Goal: Transaction & Acquisition: Purchase product/service

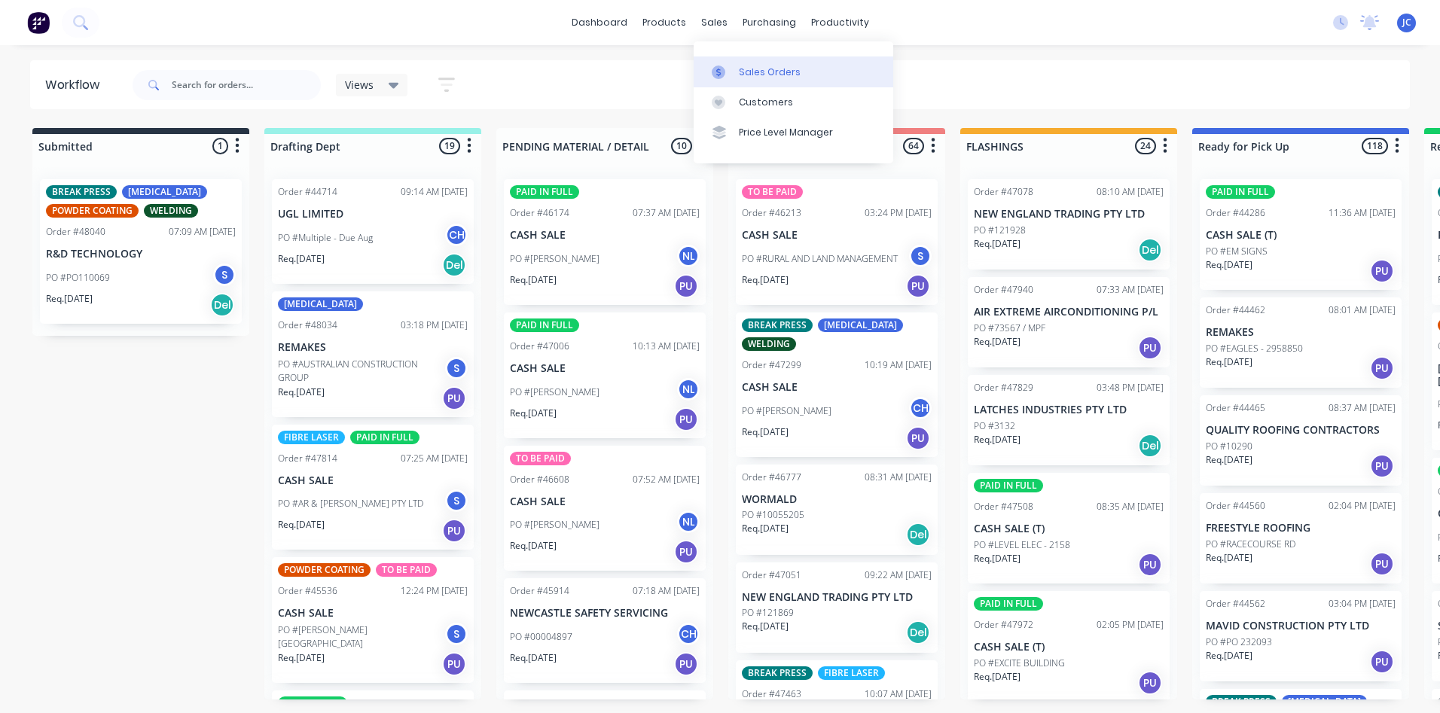
click at [758, 67] on div "Sales Orders" at bounding box center [770, 73] width 62 height 14
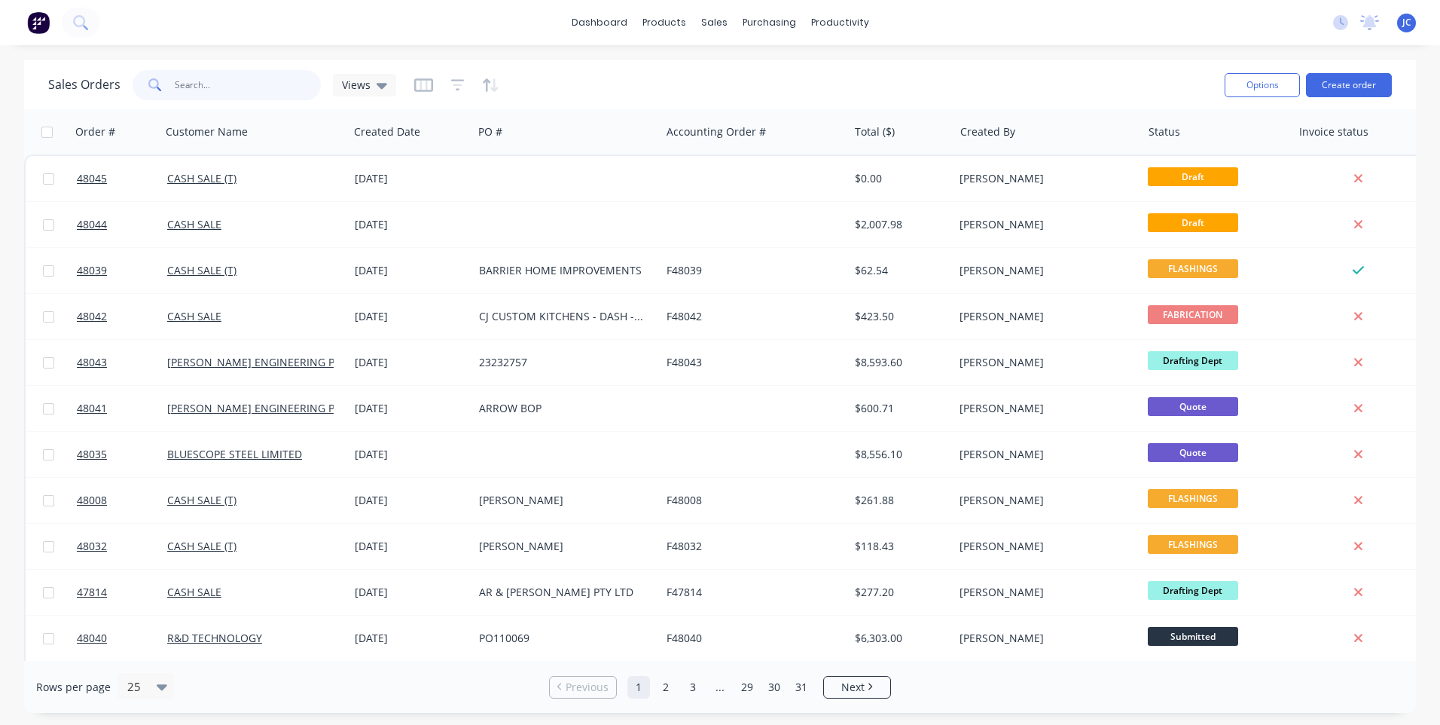
click at [189, 84] on input "text" at bounding box center [248, 85] width 147 height 30
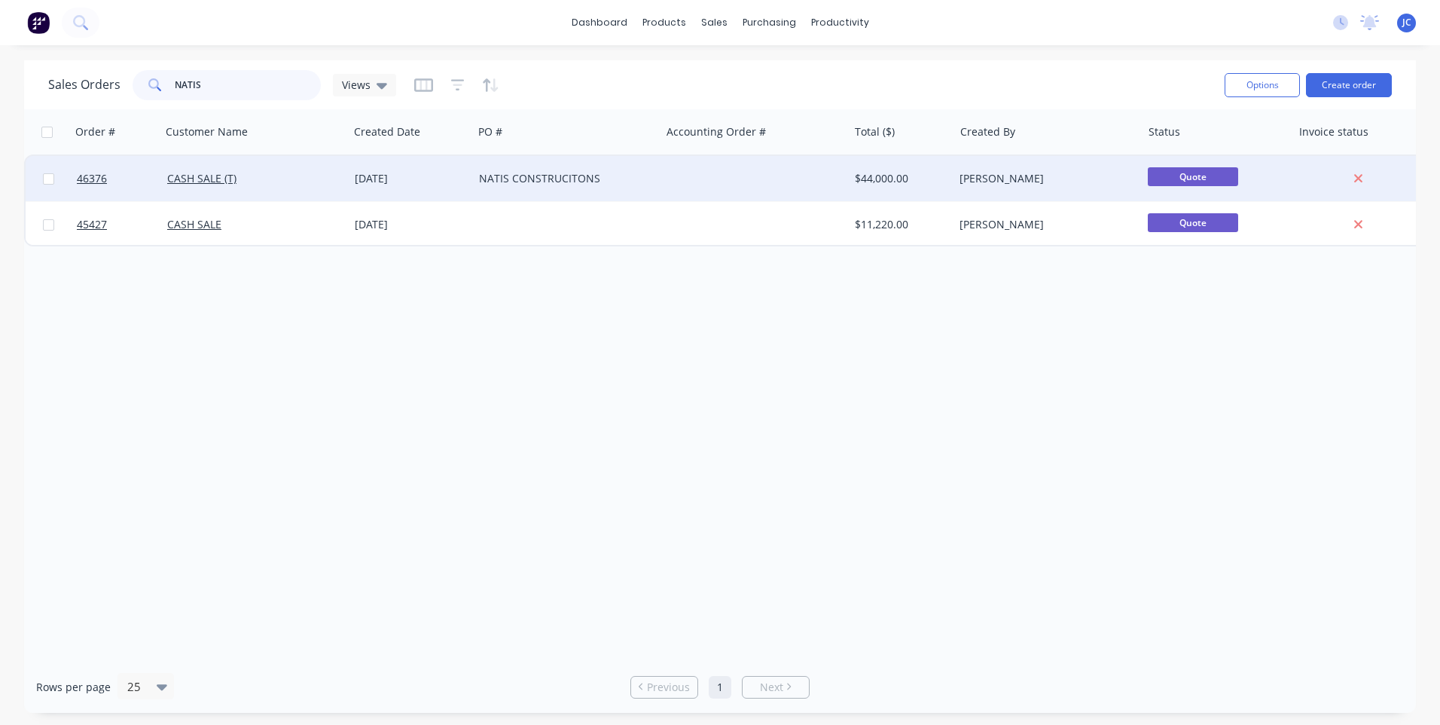
type input "NATIS"
click at [640, 174] on div "NATIS CONSTRUCITONS" at bounding box center [562, 178] width 167 height 15
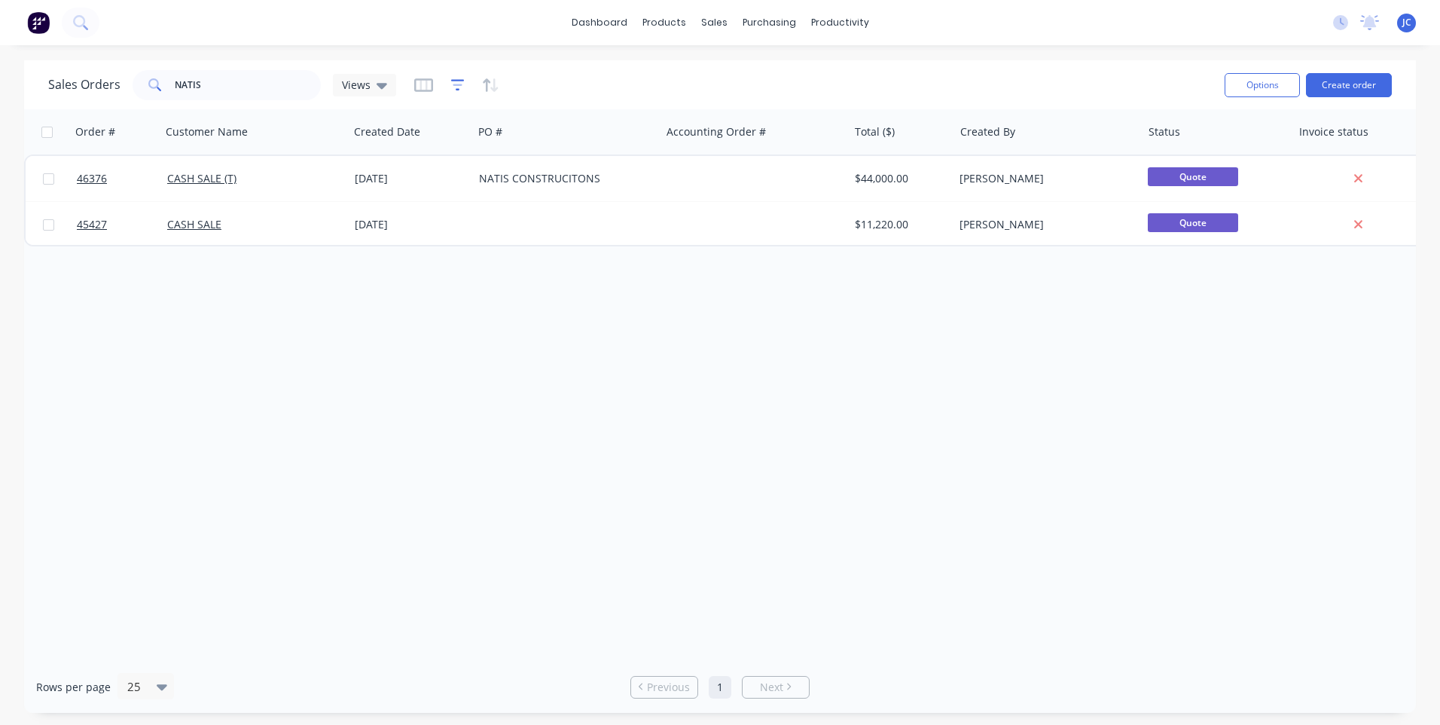
click at [452, 87] on icon "button" at bounding box center [458, 85] width 14 height 15
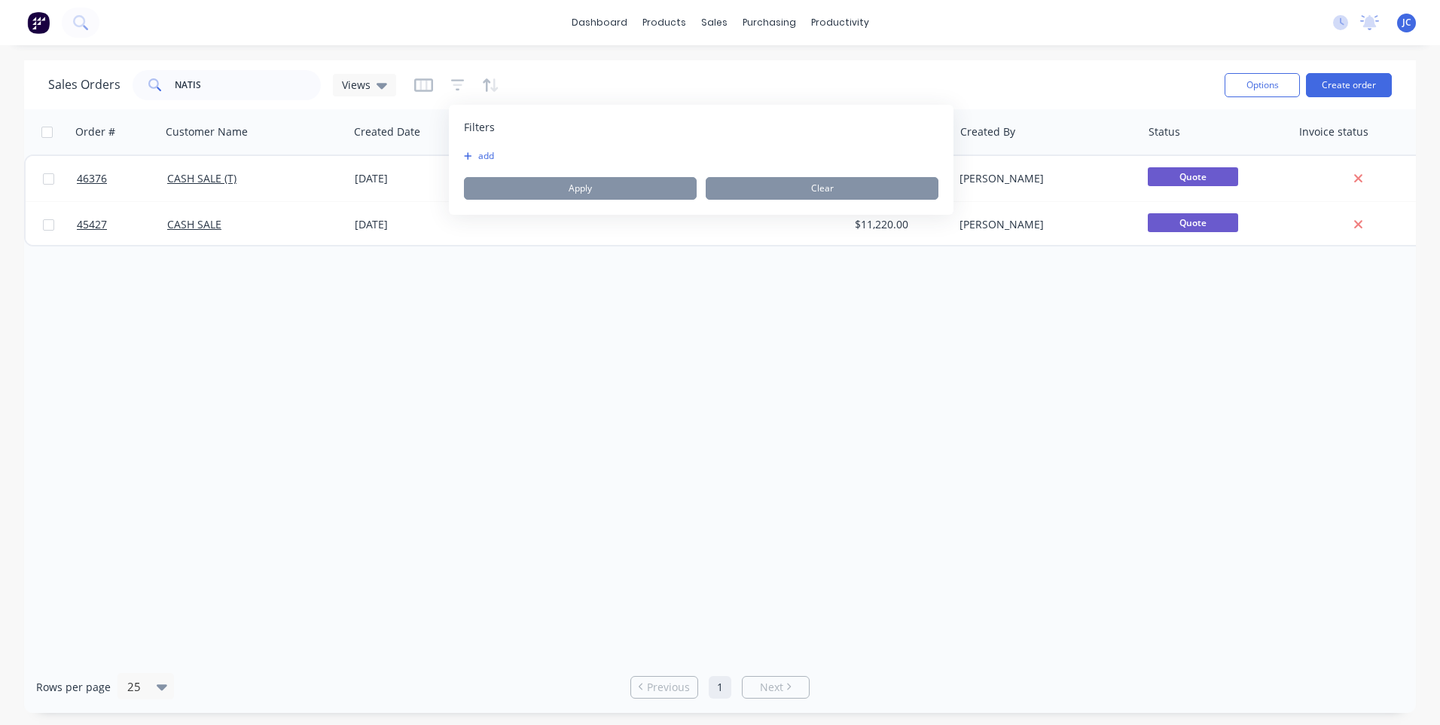
click at [471, 155] on icon "button" at bounding box center [468, 155] width 8 height 9
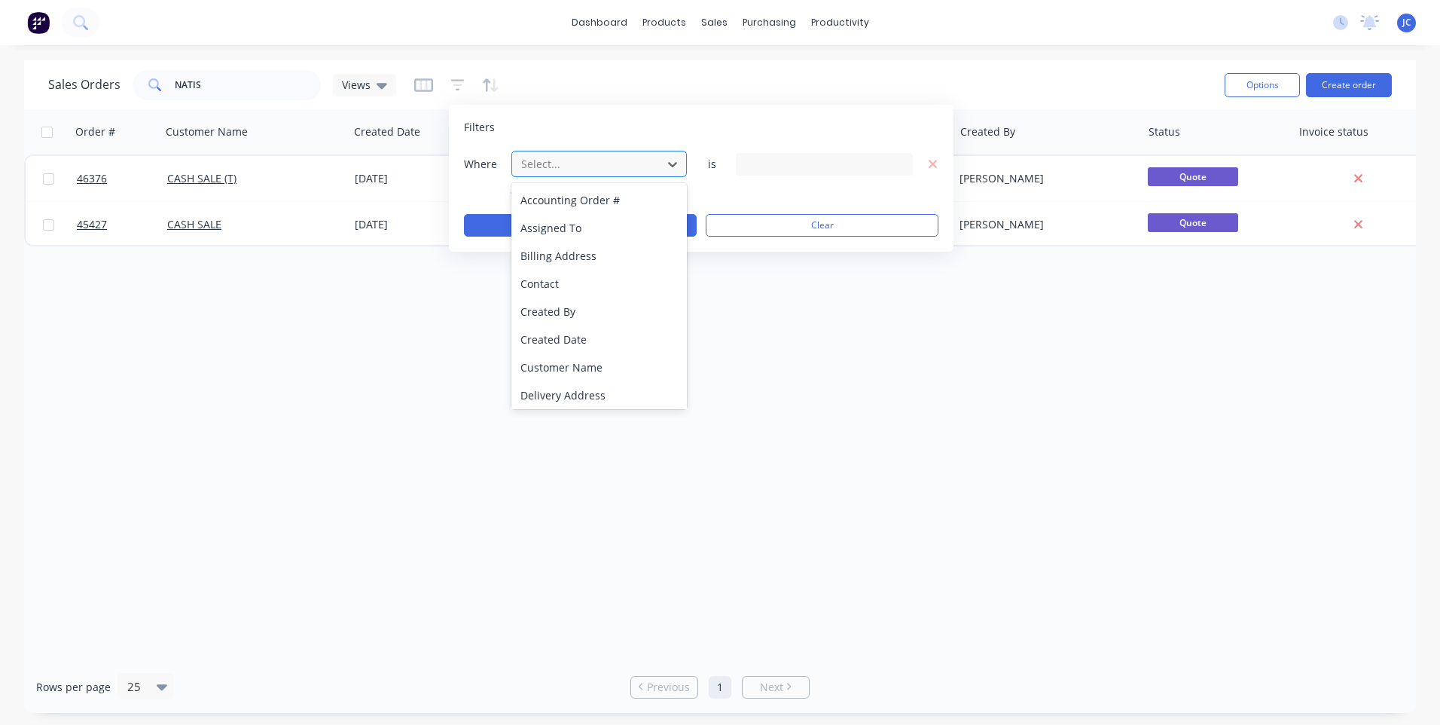
click at [658, 162] on div "Select..." at bounding box center [587, 163] width 144 height 25
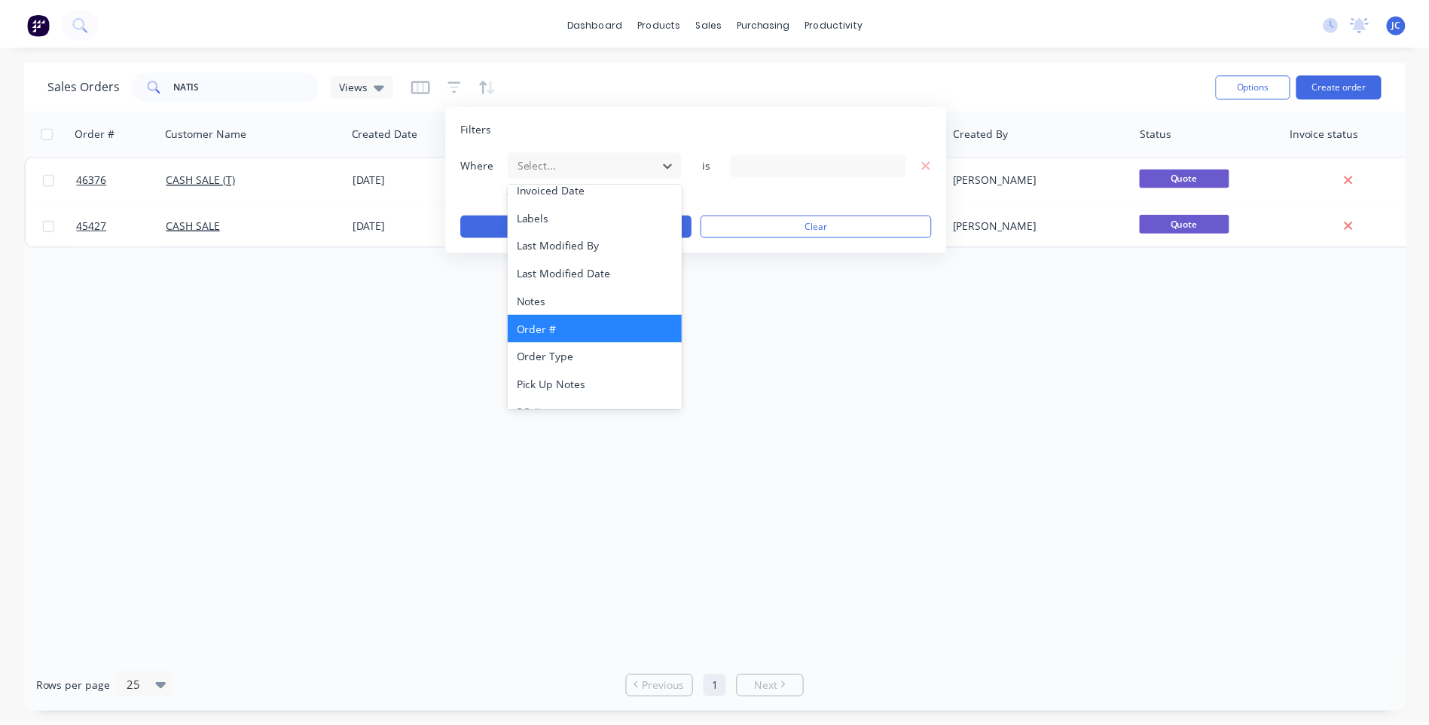
scroll to position [365, 0]
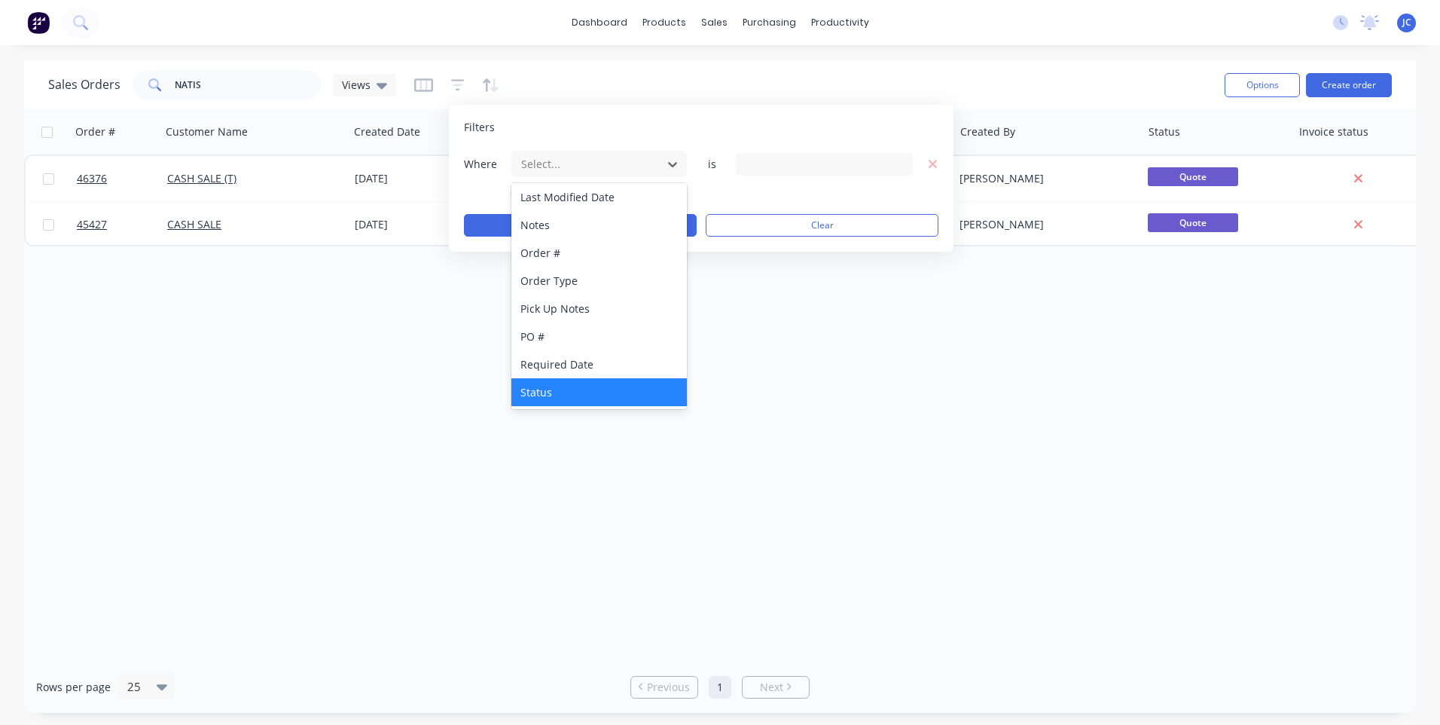
click at [564, 386] on div "Status" at bounding box center [599, 392] width 176 height 28
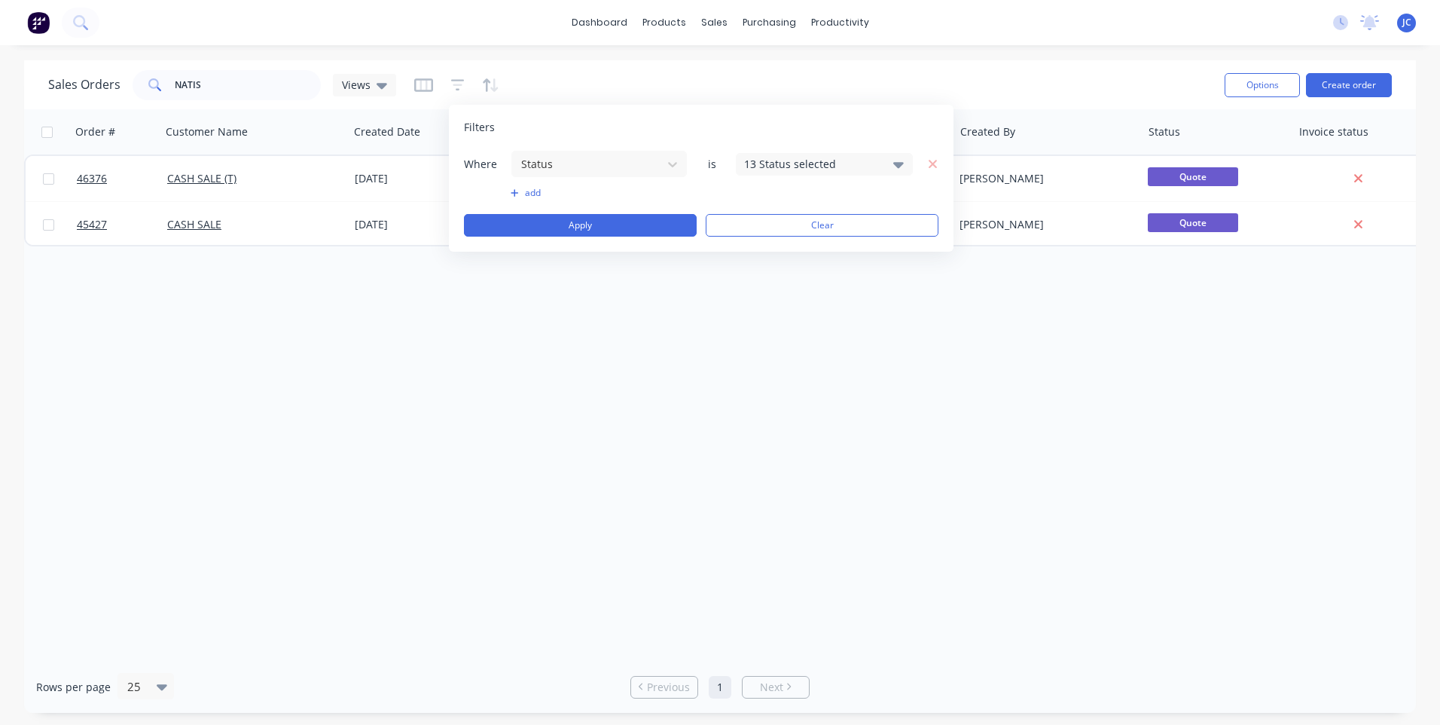
click at [885, 163] on div "13 Status selected" at bounding box center [824, 164] width 177 height 23
click at [756, 278] on div at bounding box center [761, 277] width 30 height 30
click at [922, 79] on div "Sales Orders NATIS Views" at bounding box center [630, 84] width 1165 height 37
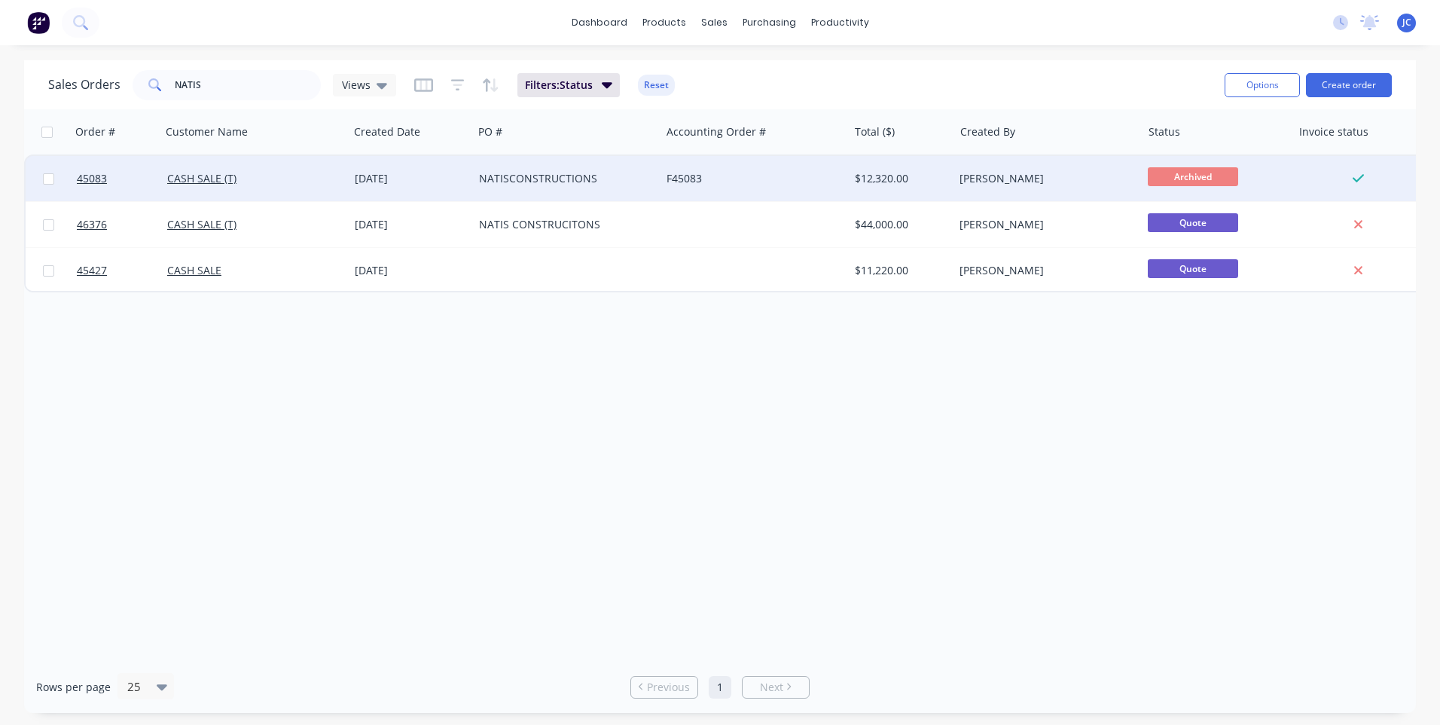
click at [781, 172] on div "F45083" at bounding box center [750, 178] width 167 height 15
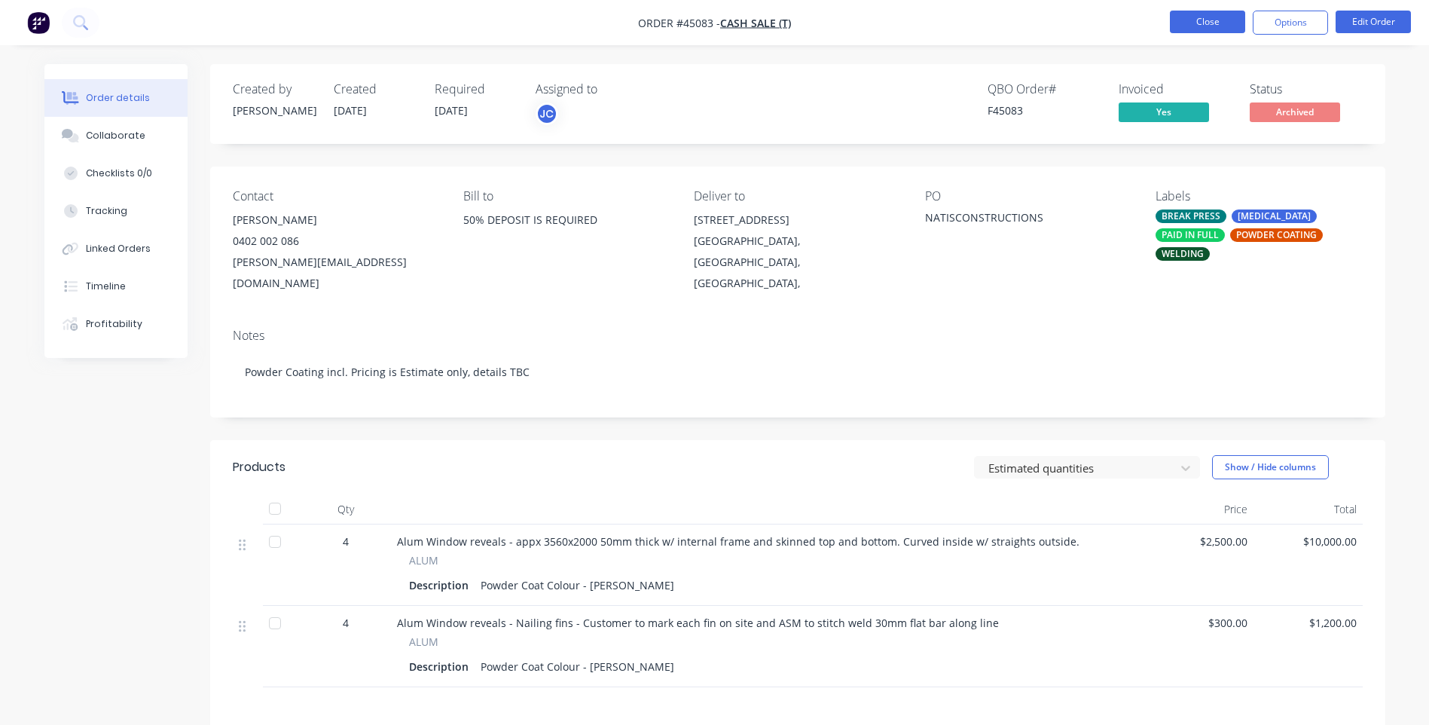
click at [1232, 23] on button "Close" at bounding box center [1207, 22] width 75 height 23
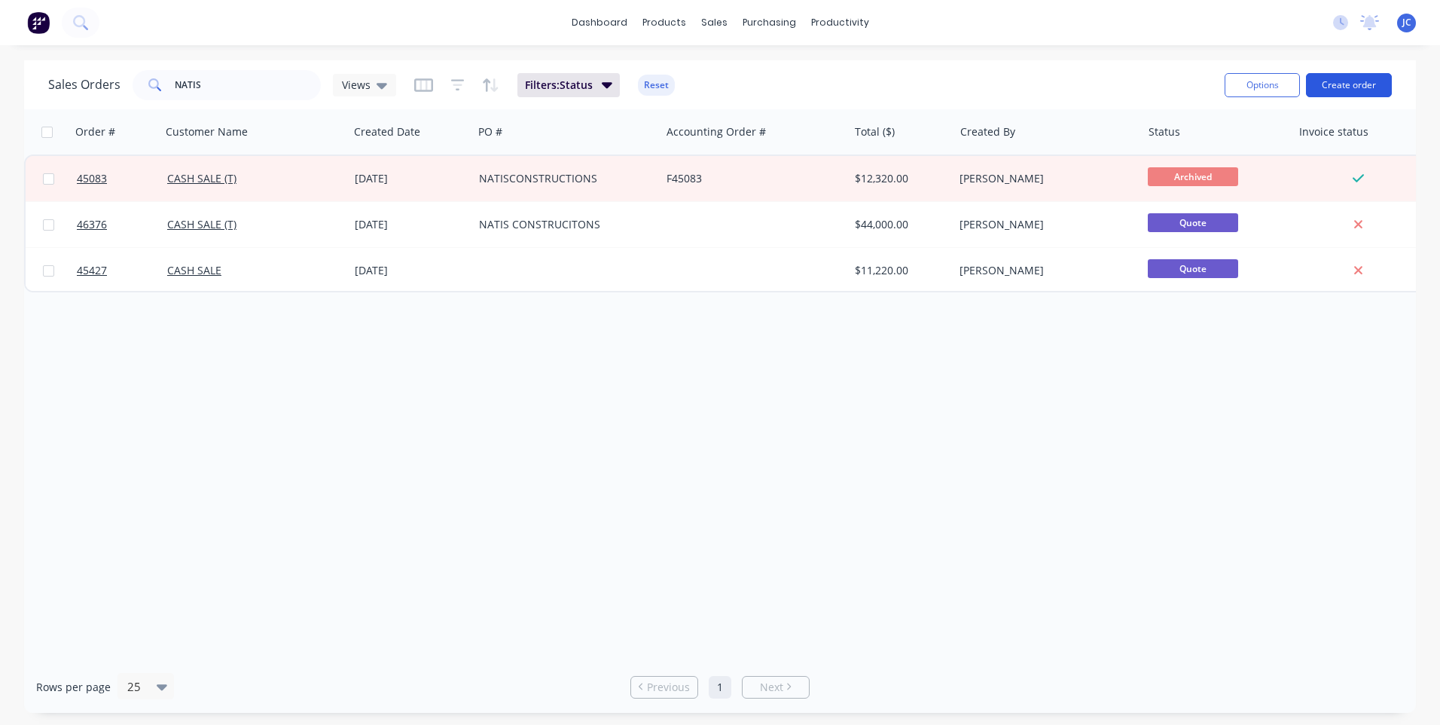
click at [1345, 84] on button "Create order" at bounding box center [1349, 85] width 86 height 24
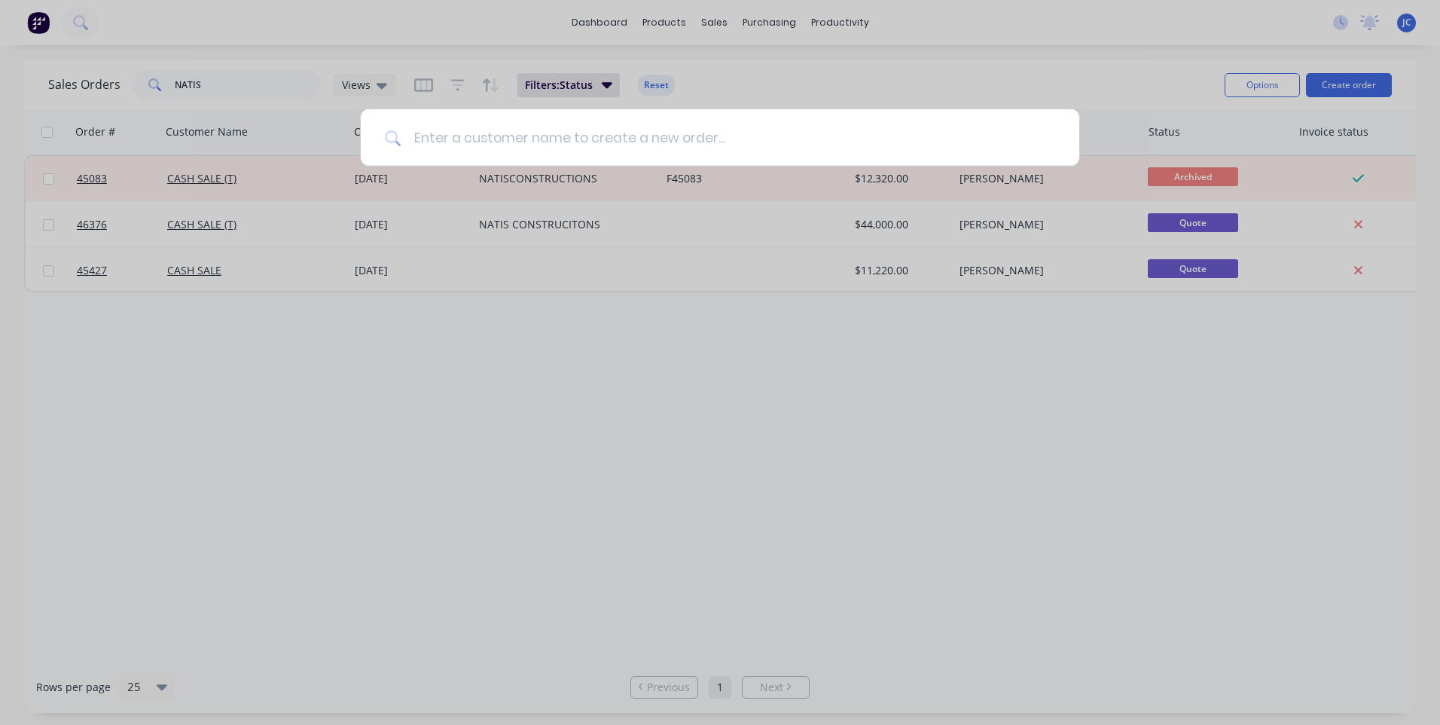
click at [657, 147] on input at bounding box center [729, 137] width 654 height 56
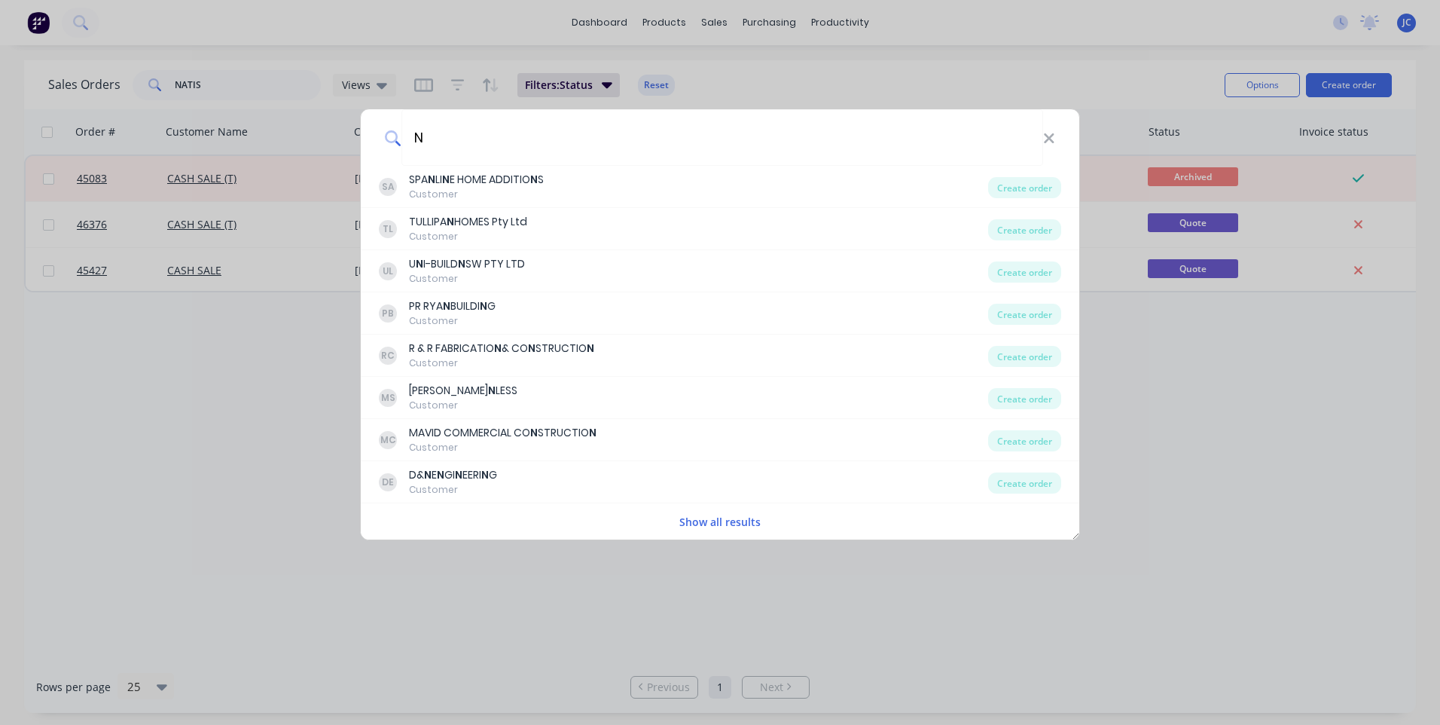
type input "N"
click at [260, 398] on div "N SA SPA N LI N E HOME ADDITIO N S Customer Create order TL TULLIPA N HOMES Pty…" at bounding box center [720, 362] width 1440 height 725
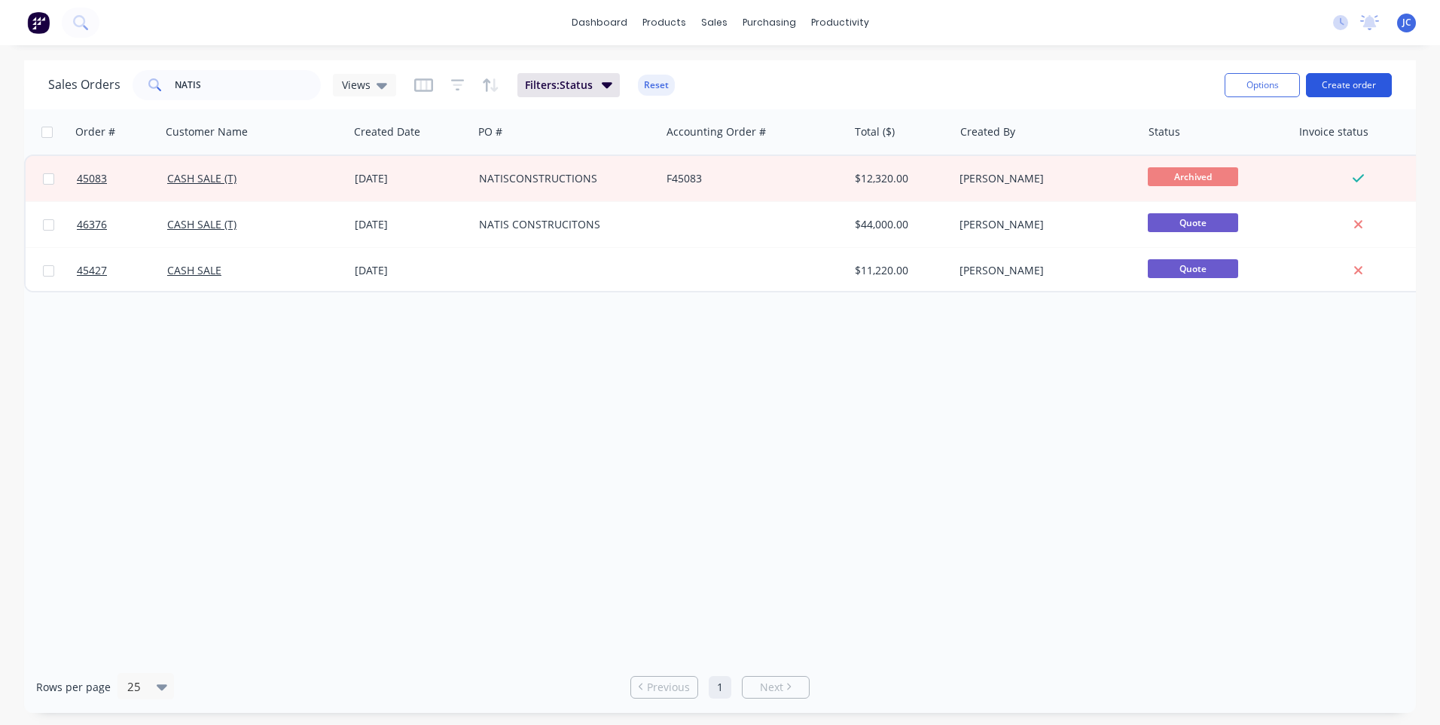
click at [1366, 81] on button "Create order" at bounding box center [1349, 85] width 86 height 24
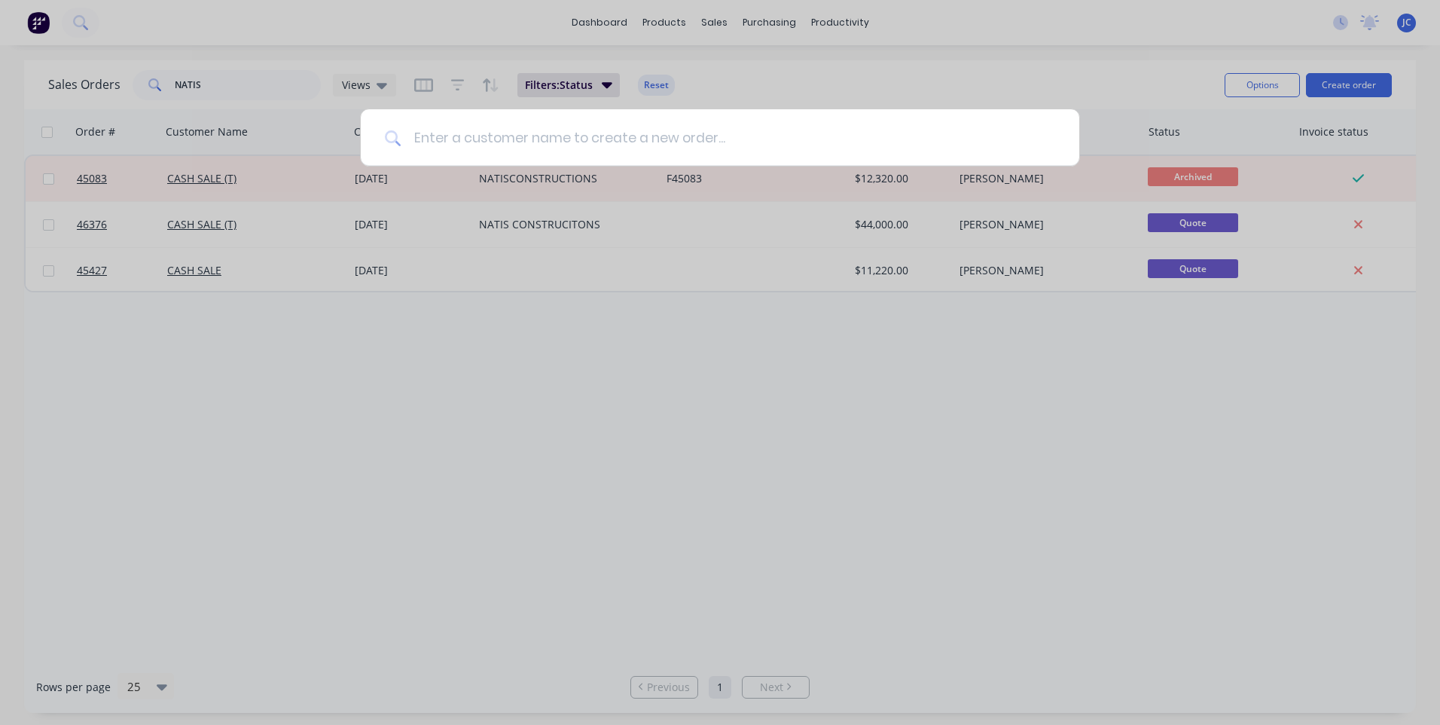
click at [443, 138] on input at bounding box center [729, 137] width 654 height 56
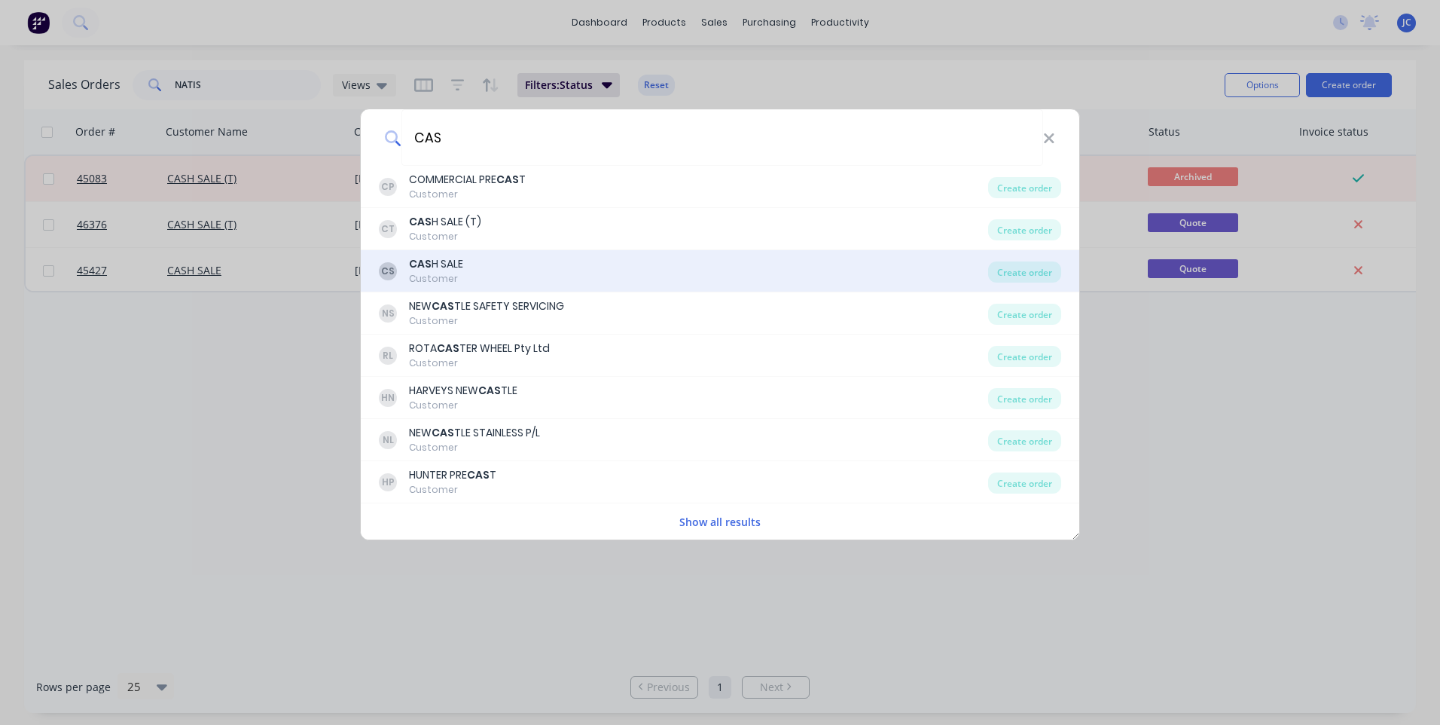
type input "CAS"
click at [460, 256] on div "CAS H SALE" at bounding box center [436, 264] width 54 height 16
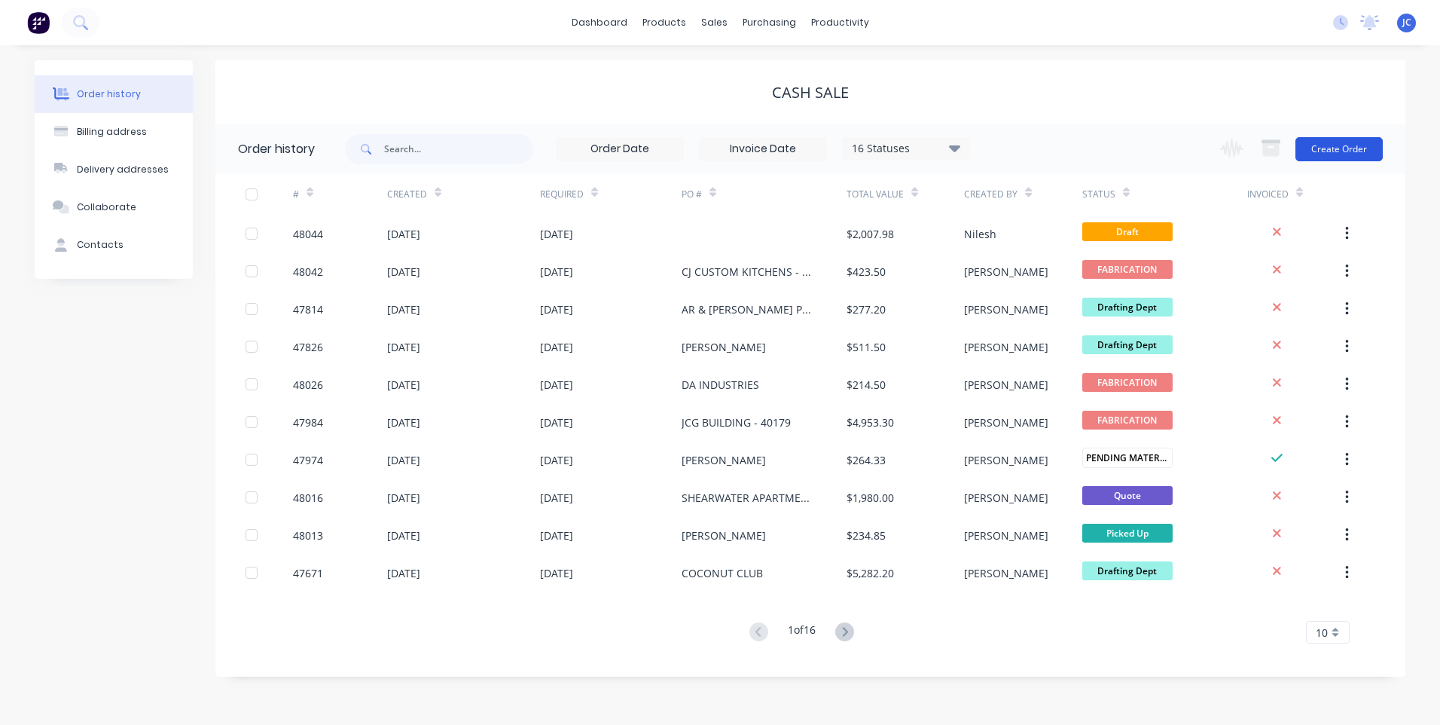
click at [1361, 145] on button "Create Order" at bounding box center [1339, 149] width 87 height 24
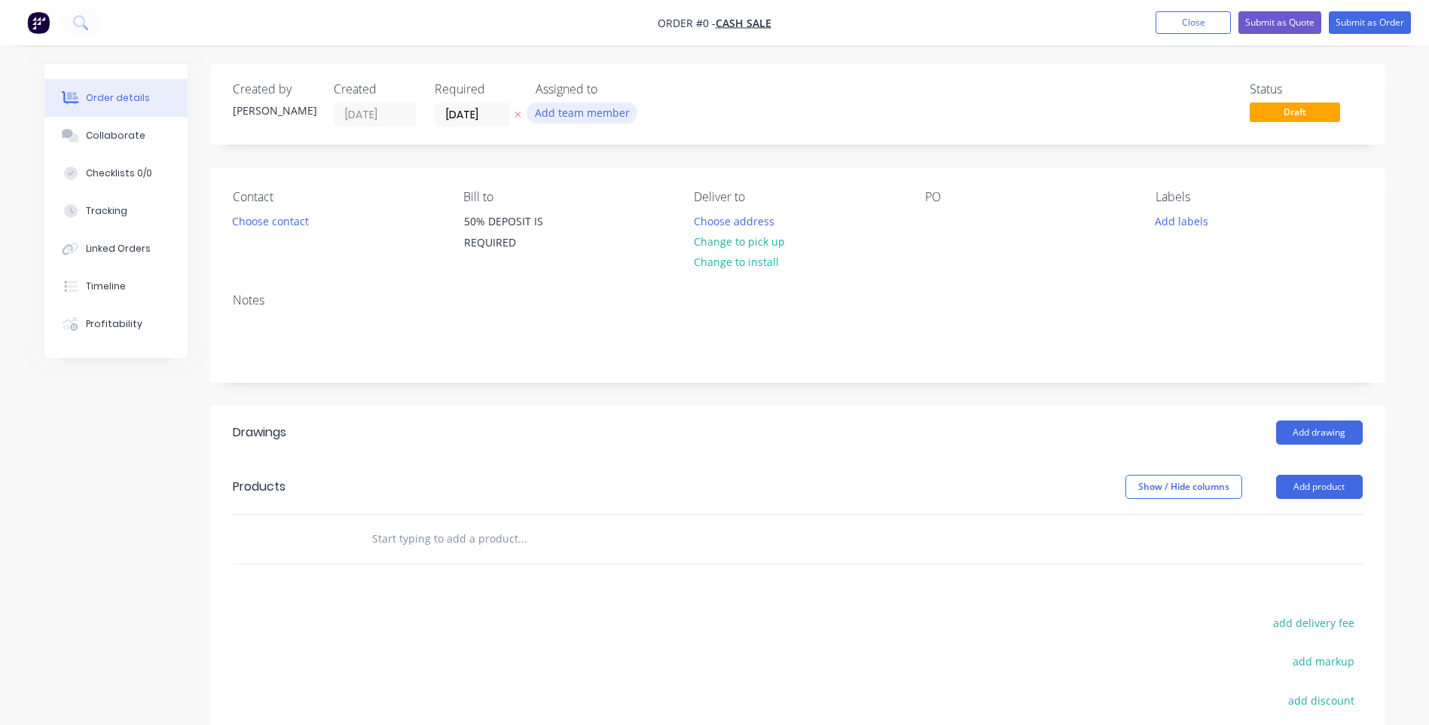
click at [576, 118] on button "Add team member" at bounding box center [582, 112] width 111 height 20
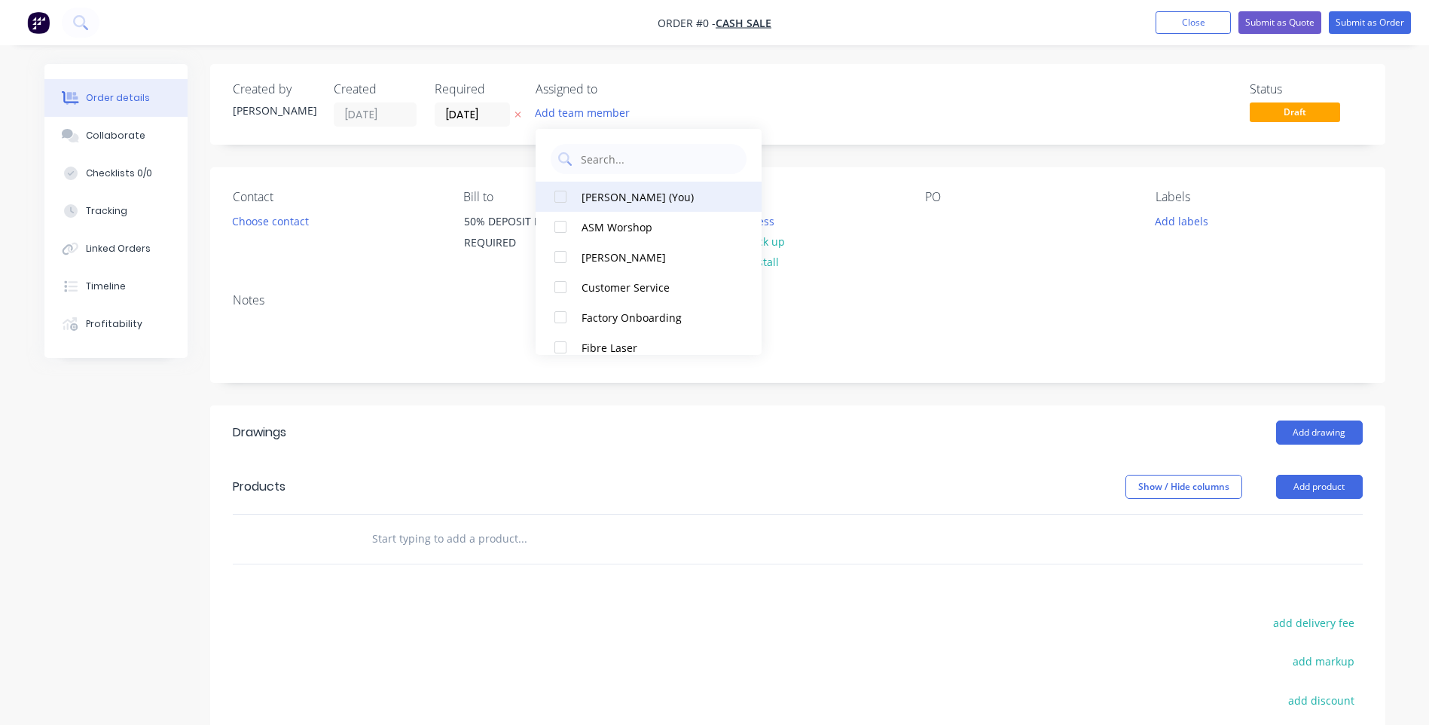
click at [628, 194] on div "[PERSON_NAME] (You)" at bounding box center [657, 197] width 151 height 16
click at [927, 116] on div "Order details Collaborate Checklists 0/0 Tracking Linked Orders Timeline Profit…" at bounding box center [714, 489] width 1371 height 851
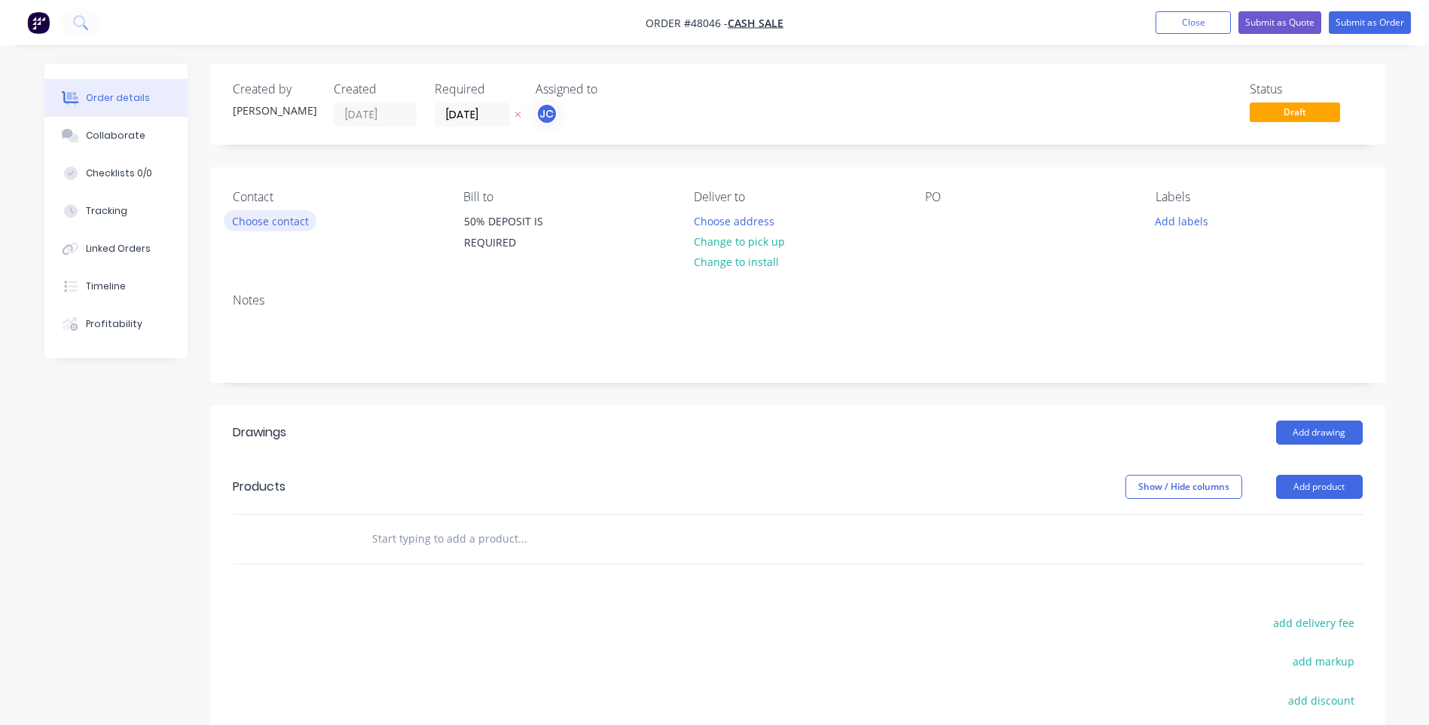
click at [289, 219] on button "Choose contact" at bounding box center [270, 220] width 93 height 20
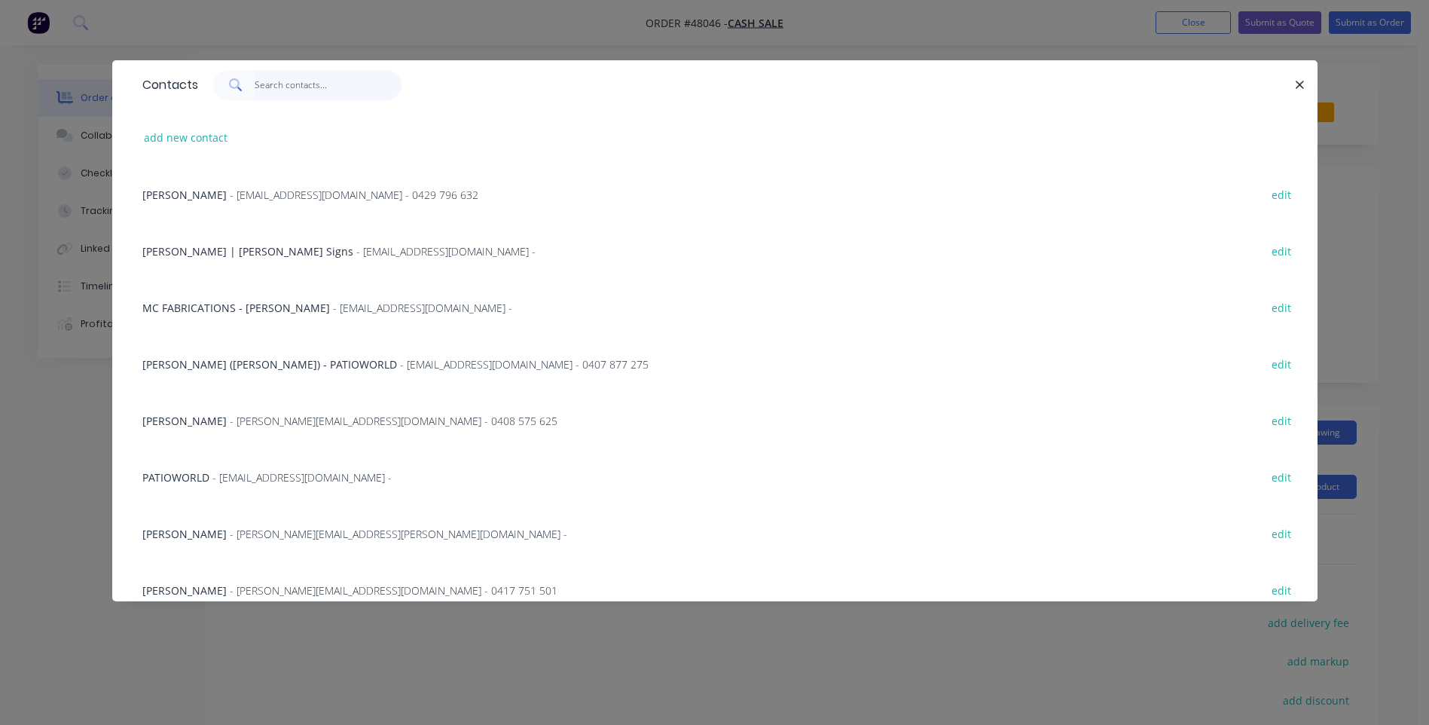
click at [297, 88] on input "text" at bounding box center [328, 85] width 147 height 30
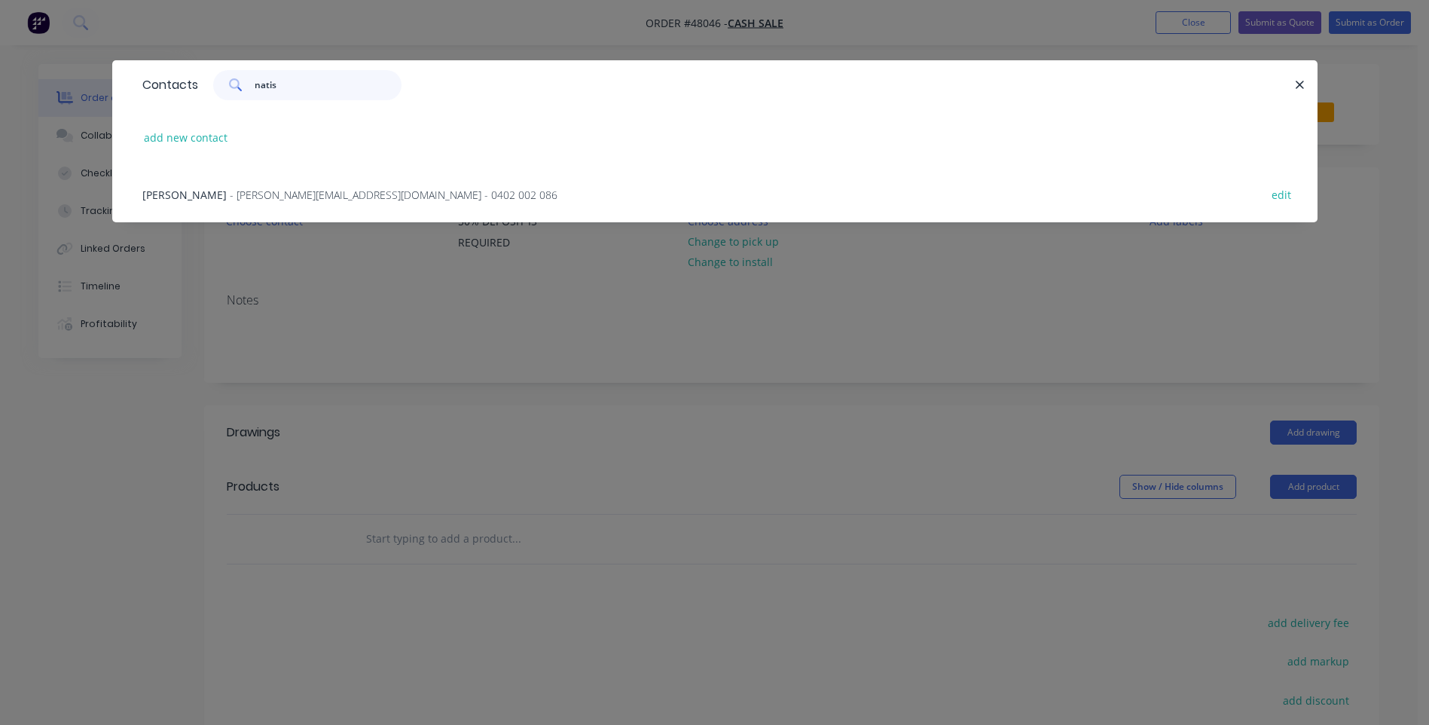
type input "natis"
click at [375, 194] on span "- [PERSON_NAME][EMAIL_ADDRESS][DOMAIN_NAME] - 0402 002 086" at bounding box center [394, 195] width 328 height 14
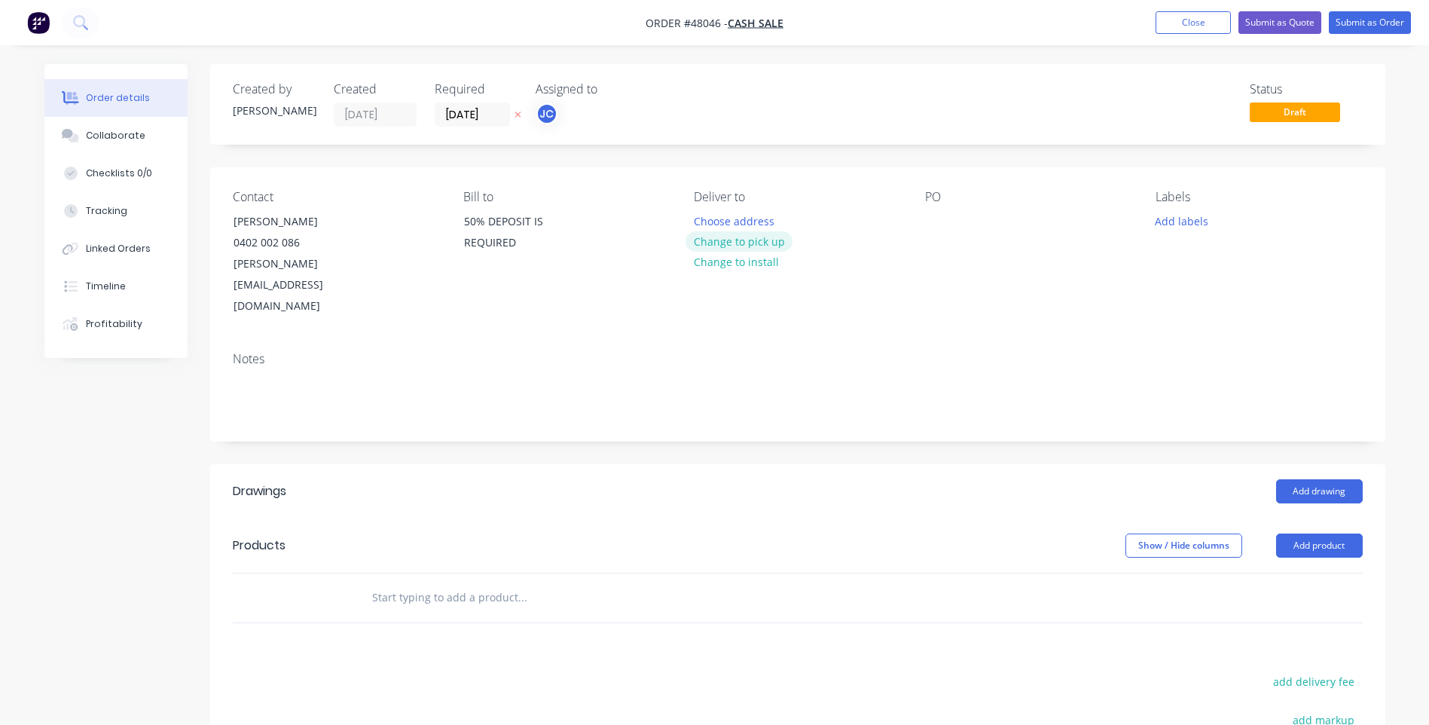
click at [735, 246] on button "Change to pick up" at bounding box center [739, 241] width 107 height 20
click at [517, 114] on icon "button" at bounding box center [518, 115] width 6 height 6
click at [467, 111] on input at bounding box center [475, 114] width 81 height 23
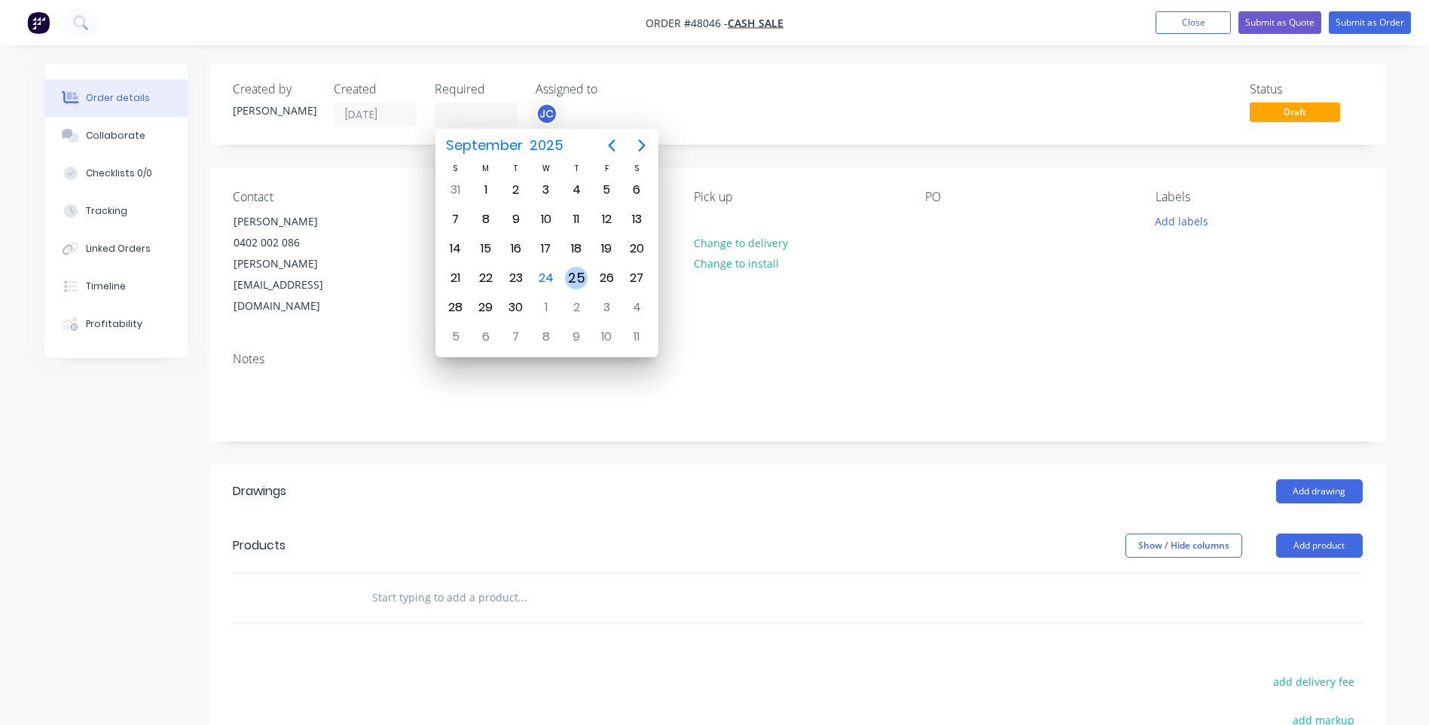
click at [578, 274] on div "25" at bounding box center [576, 278] width 23 height 23
type input "[DATE]"
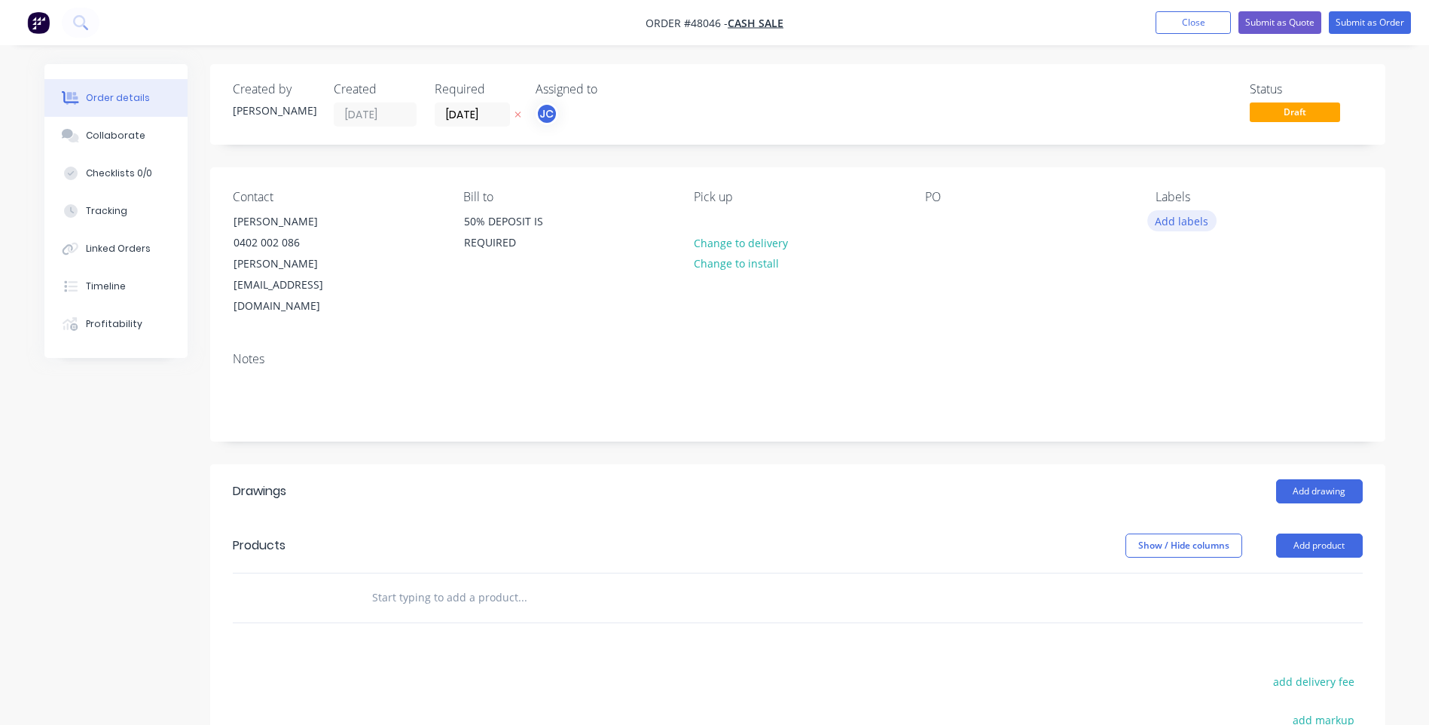
click at [1185, 213] on button "Add labels" at bounding box center [1181, 220] width 69 height 20
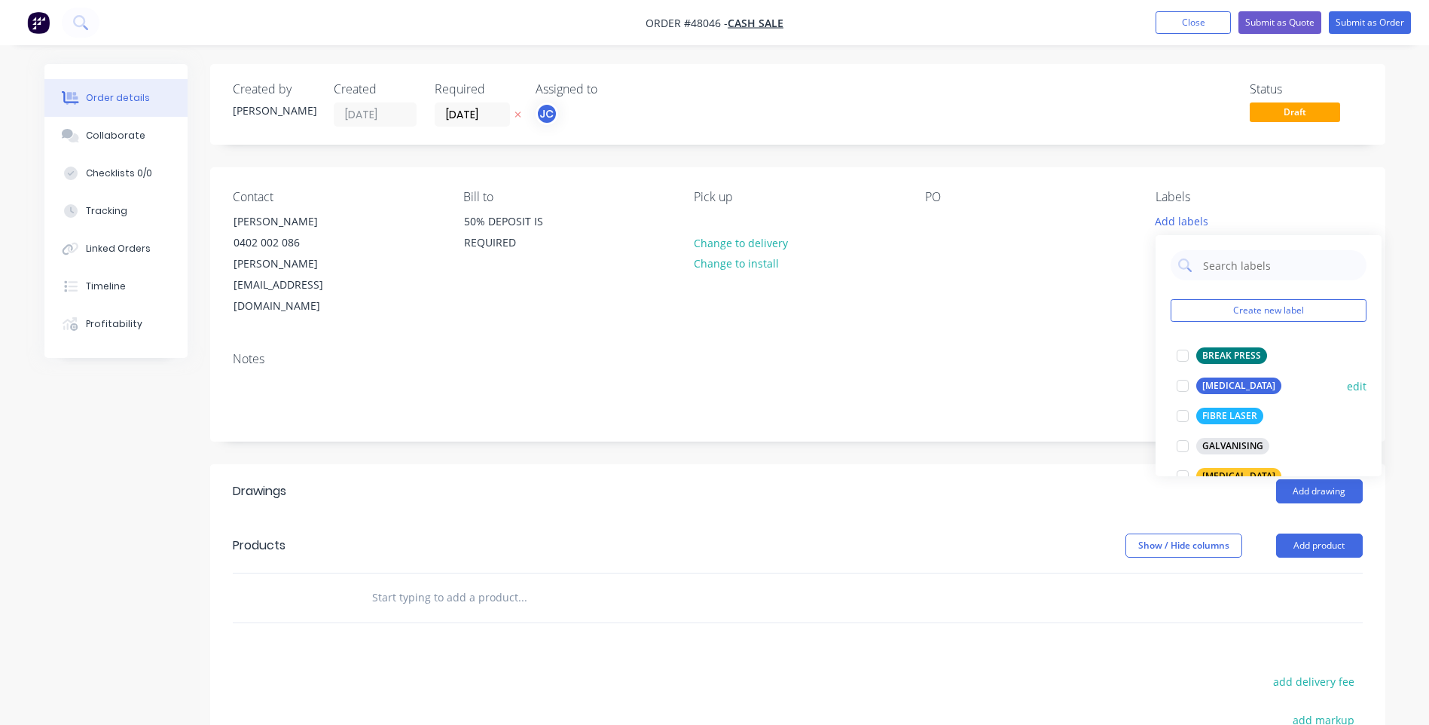
click at [1186, 409] on div at bounding box center [1183, 416] width 30 height 30
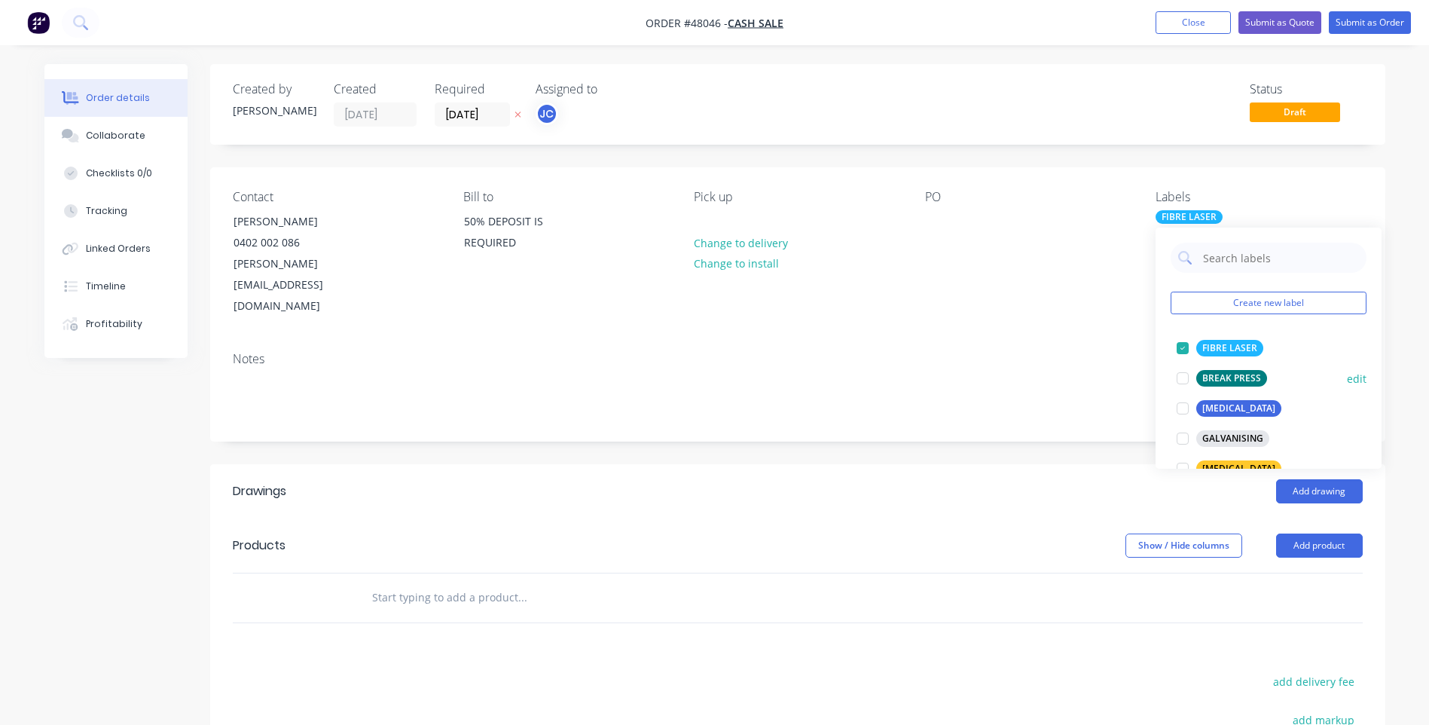
click at [1182, 373] on div at bounding box center [1183, 378] width 30 height 30
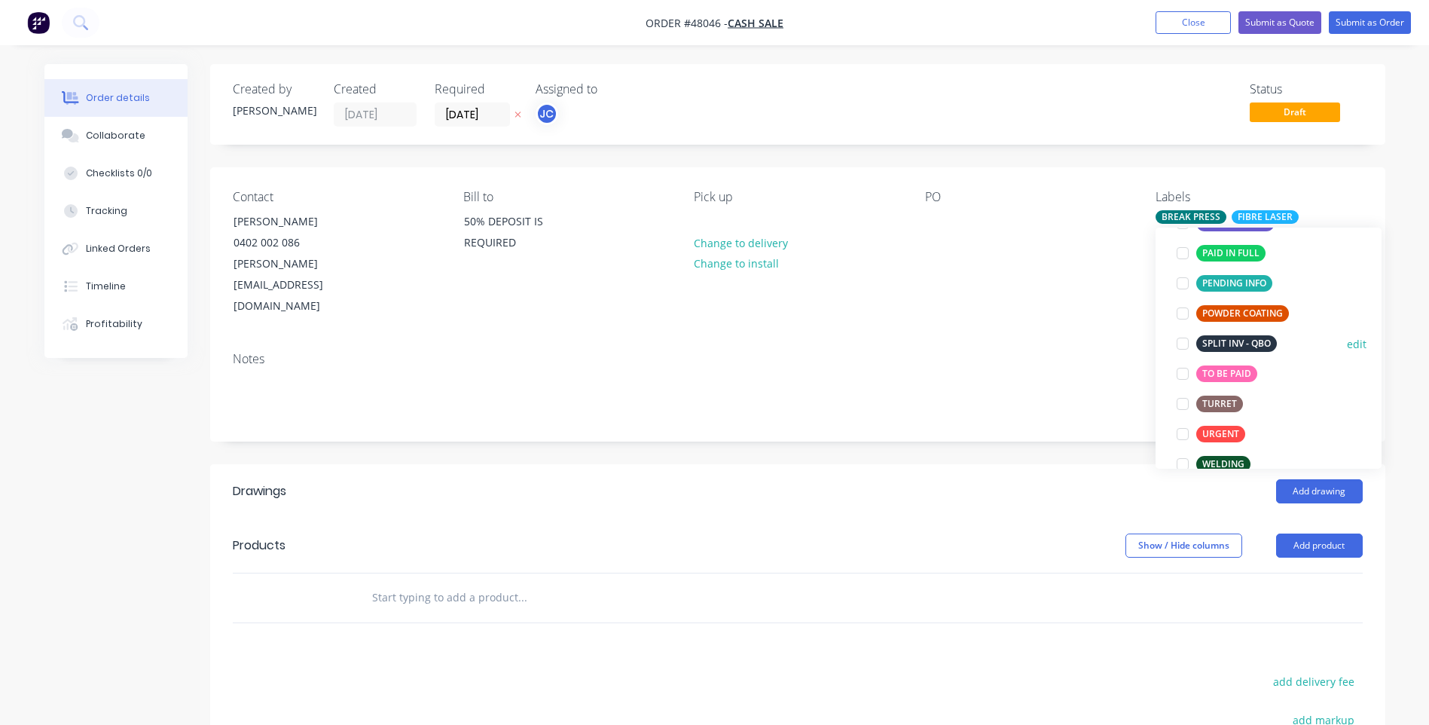
scroll to position [301, 0]
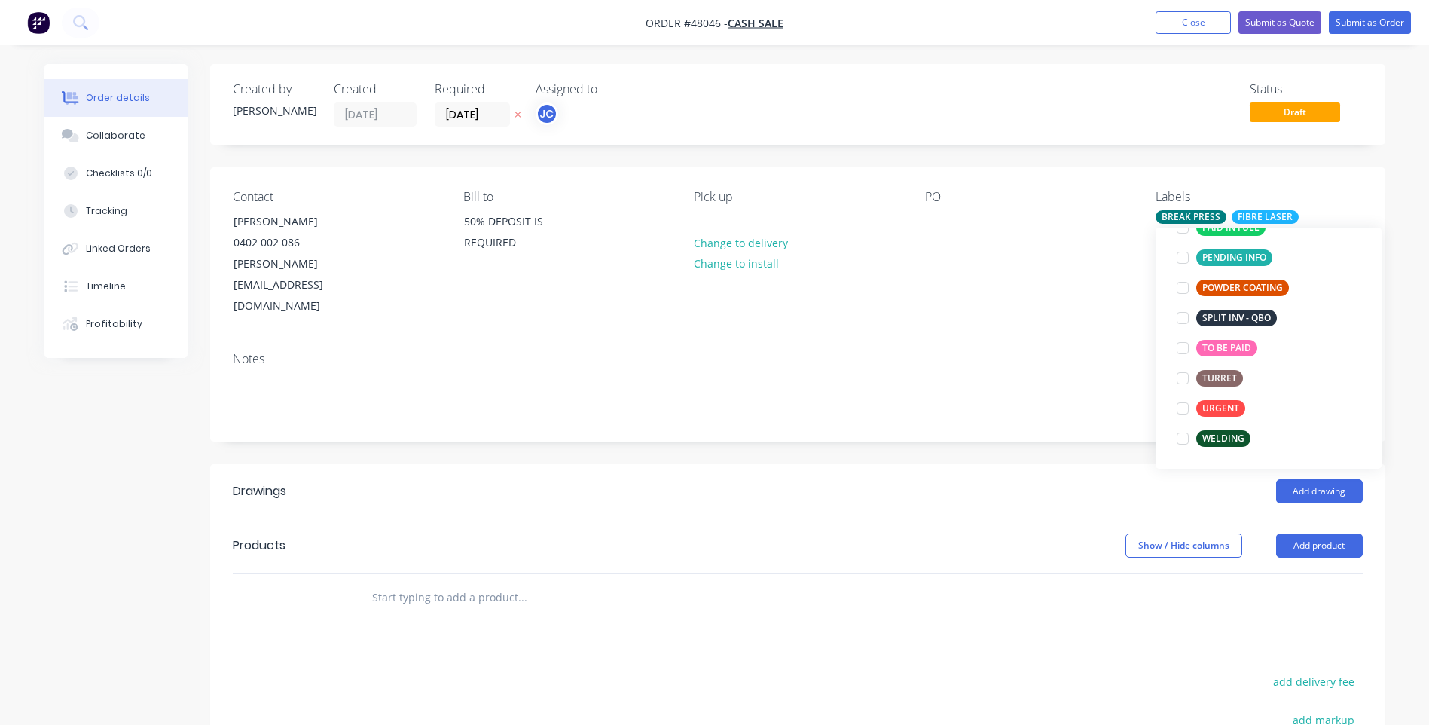
click at [1190, 435] on div at bounding box center [1183, 438] width 30 height 30
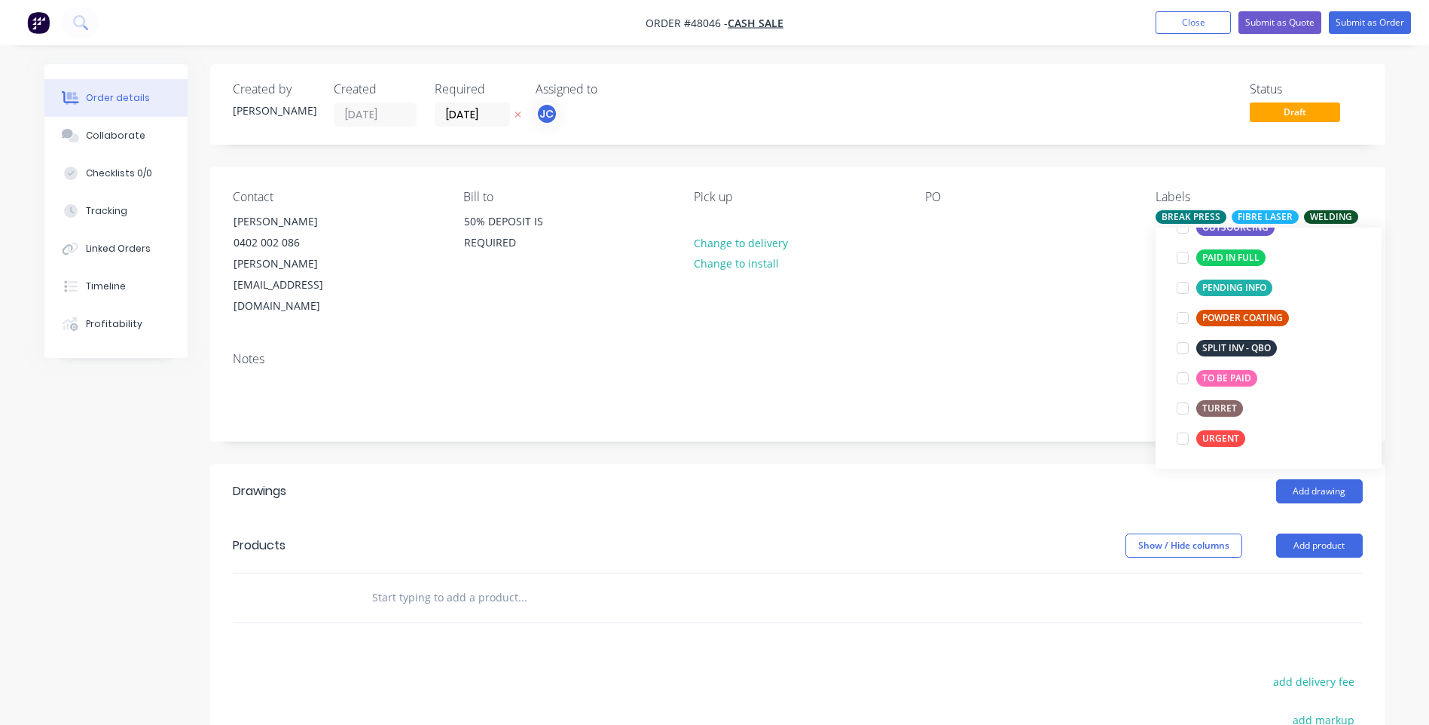
scroll to position [0, 0]
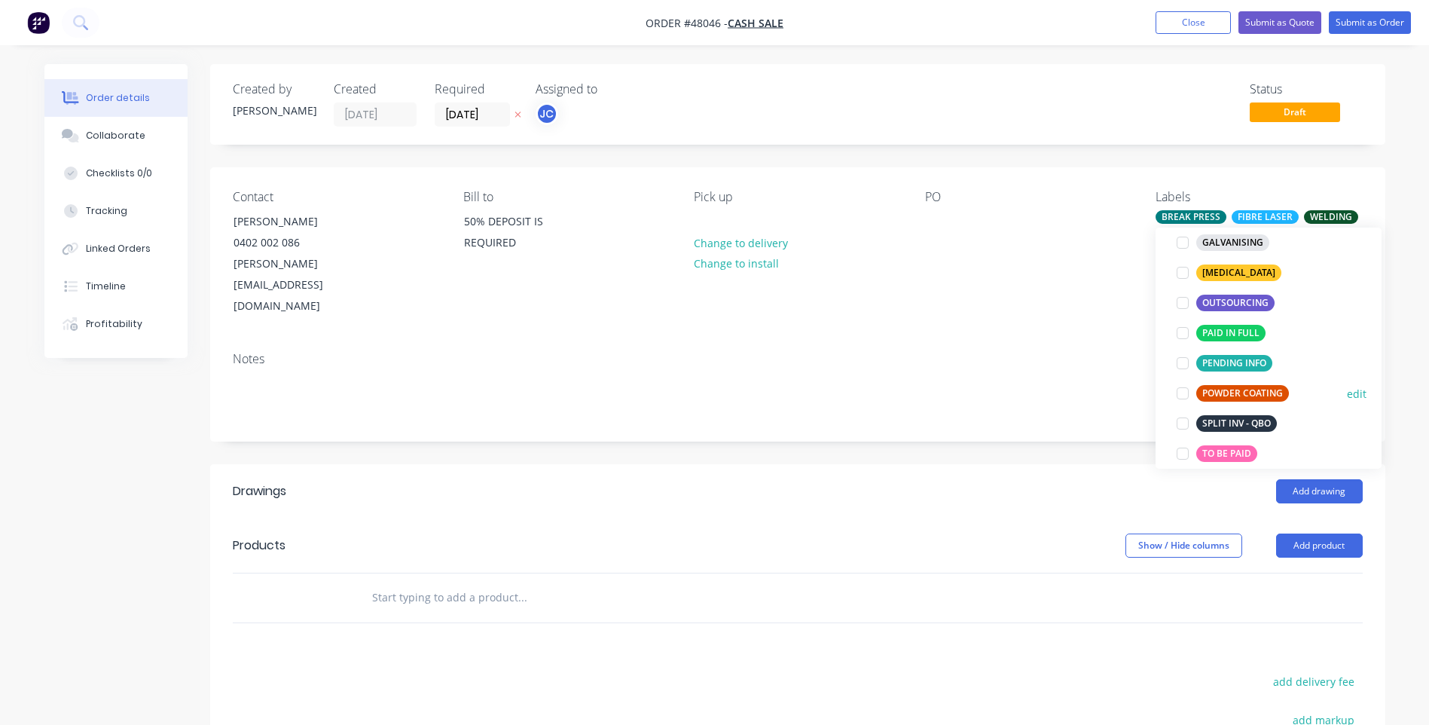
click at [1184, 390] on div at bounding box center [1183, 393] width 30 height 30
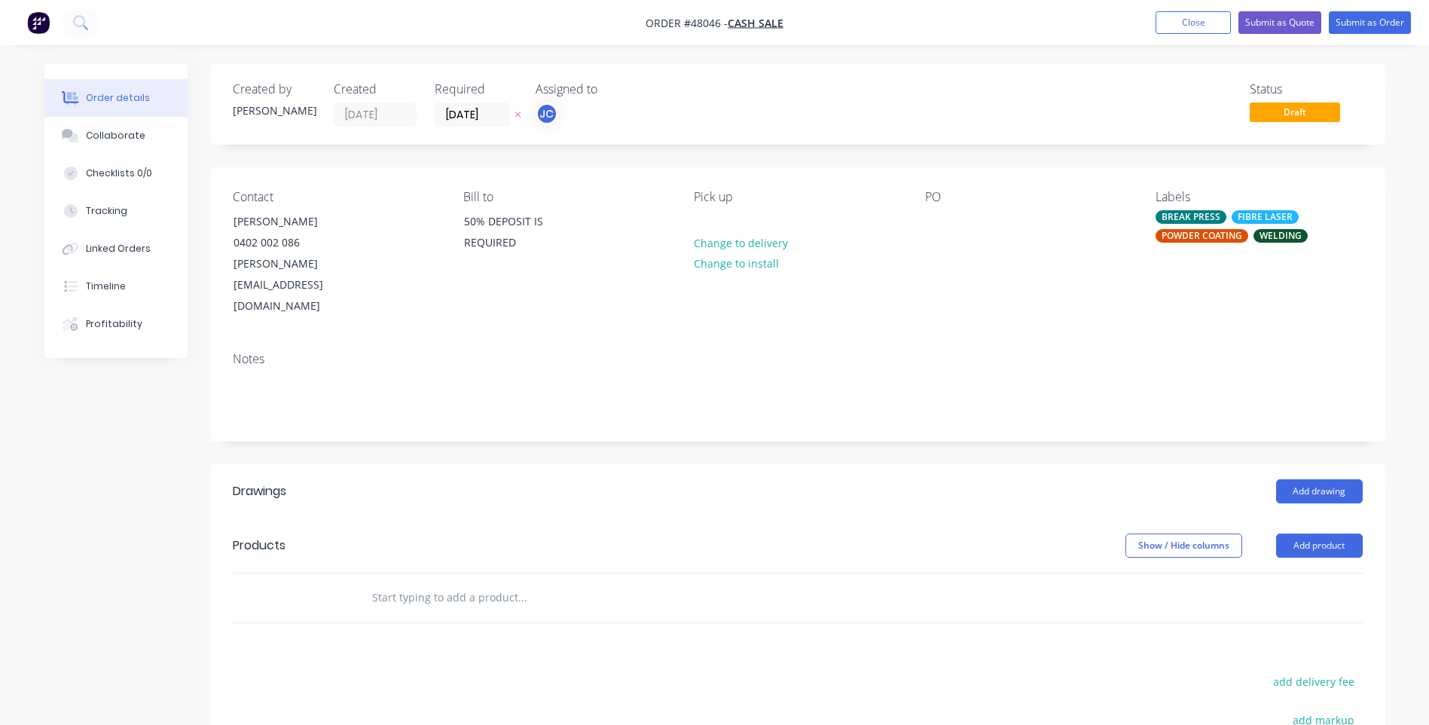
click at [960, 340] on div "Notes" at bounding box center [797, 390] width 1175 height 101
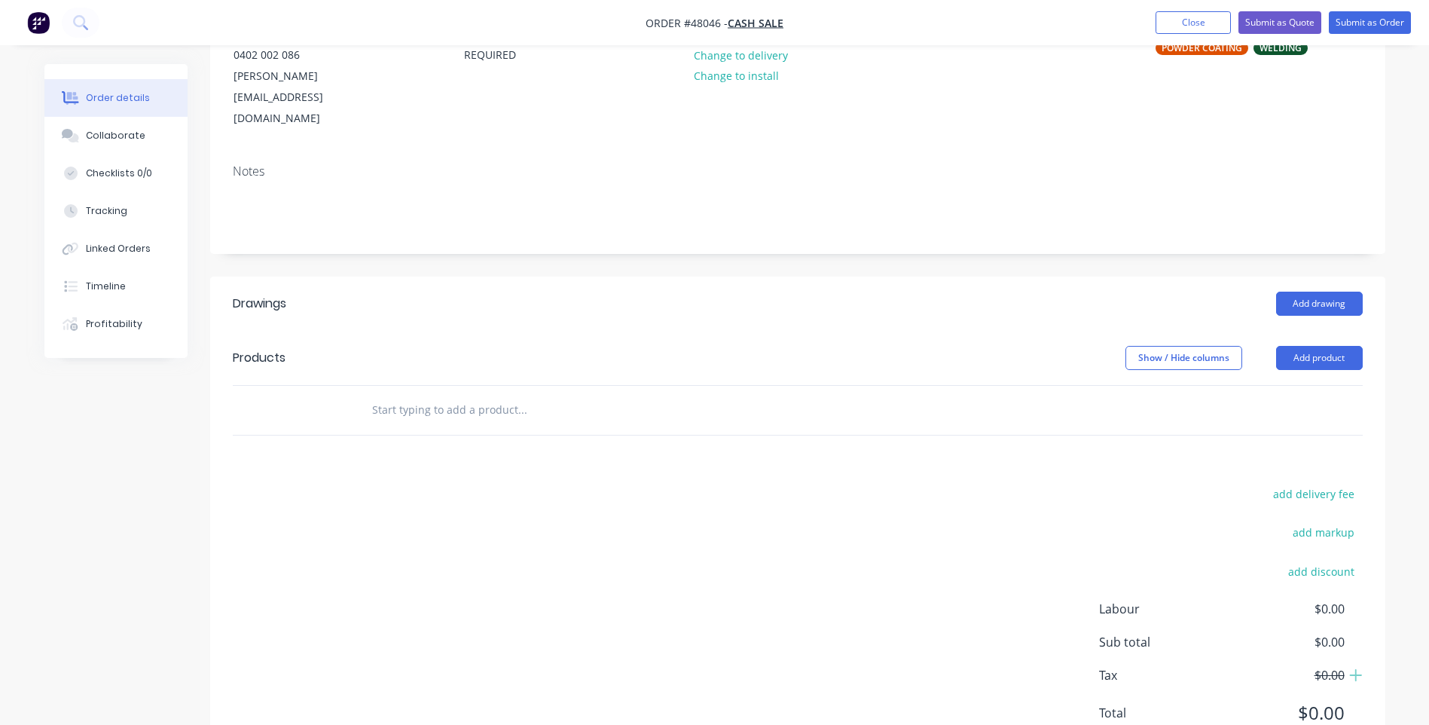
scroll to position [207, 0]
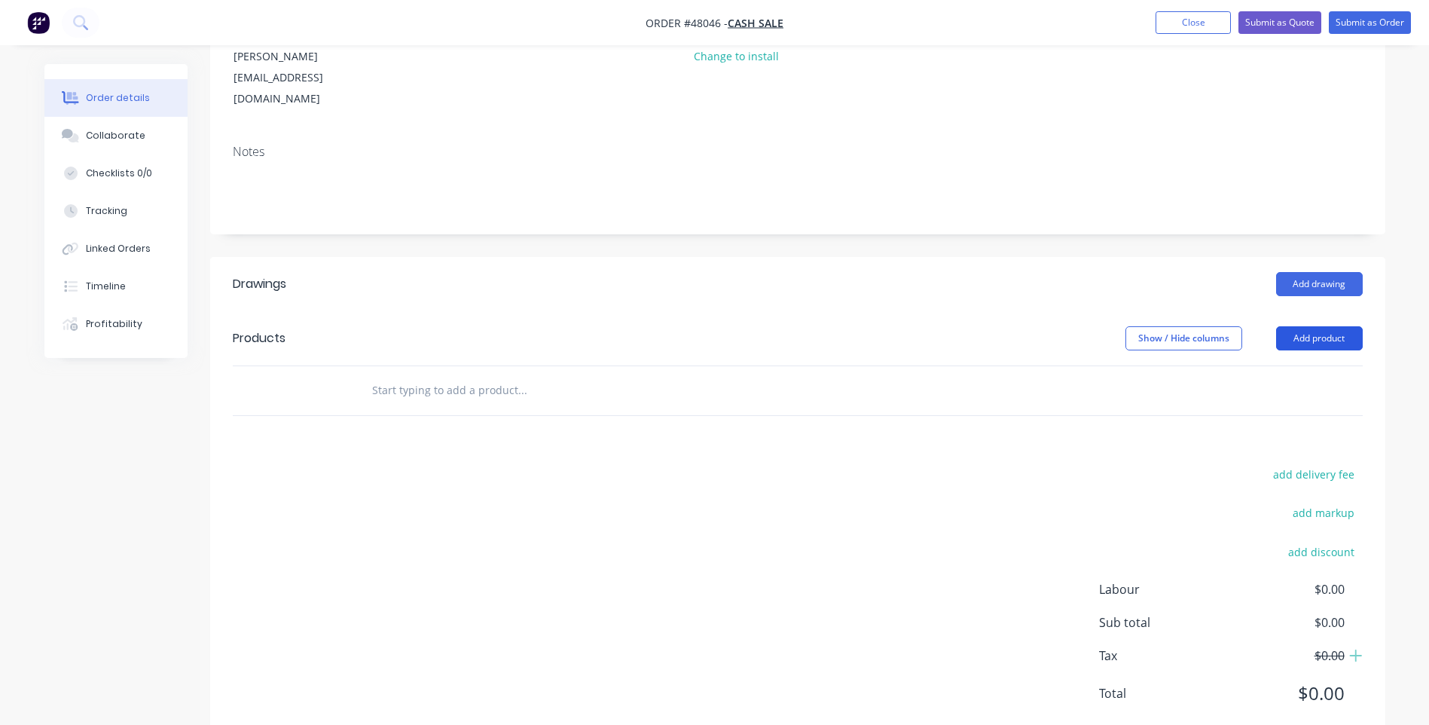
click at [1298, 326] on button "Add product" at bounding box center [1319, 338] width 87 height 24
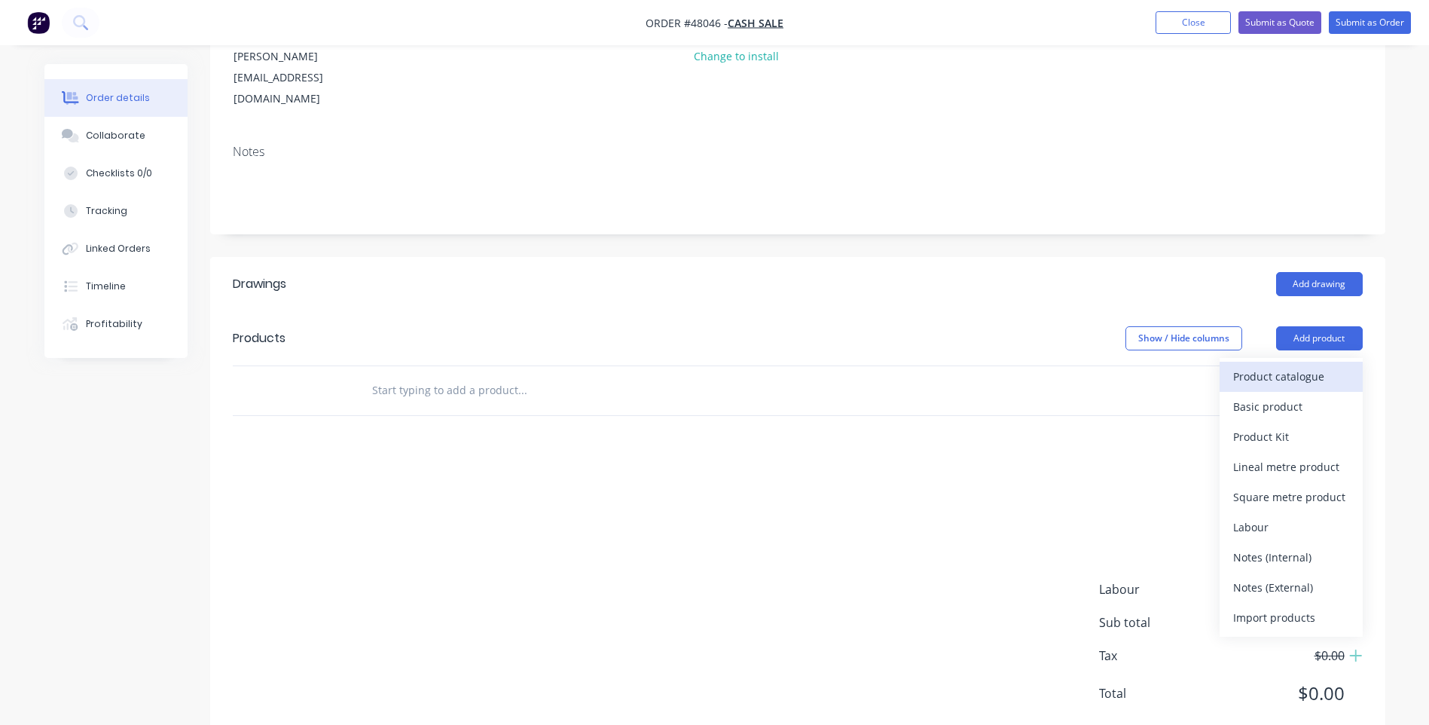
click at [1263, 365] on div "Product catalogue" at bounding box center [1291, 376] width 116 height 22
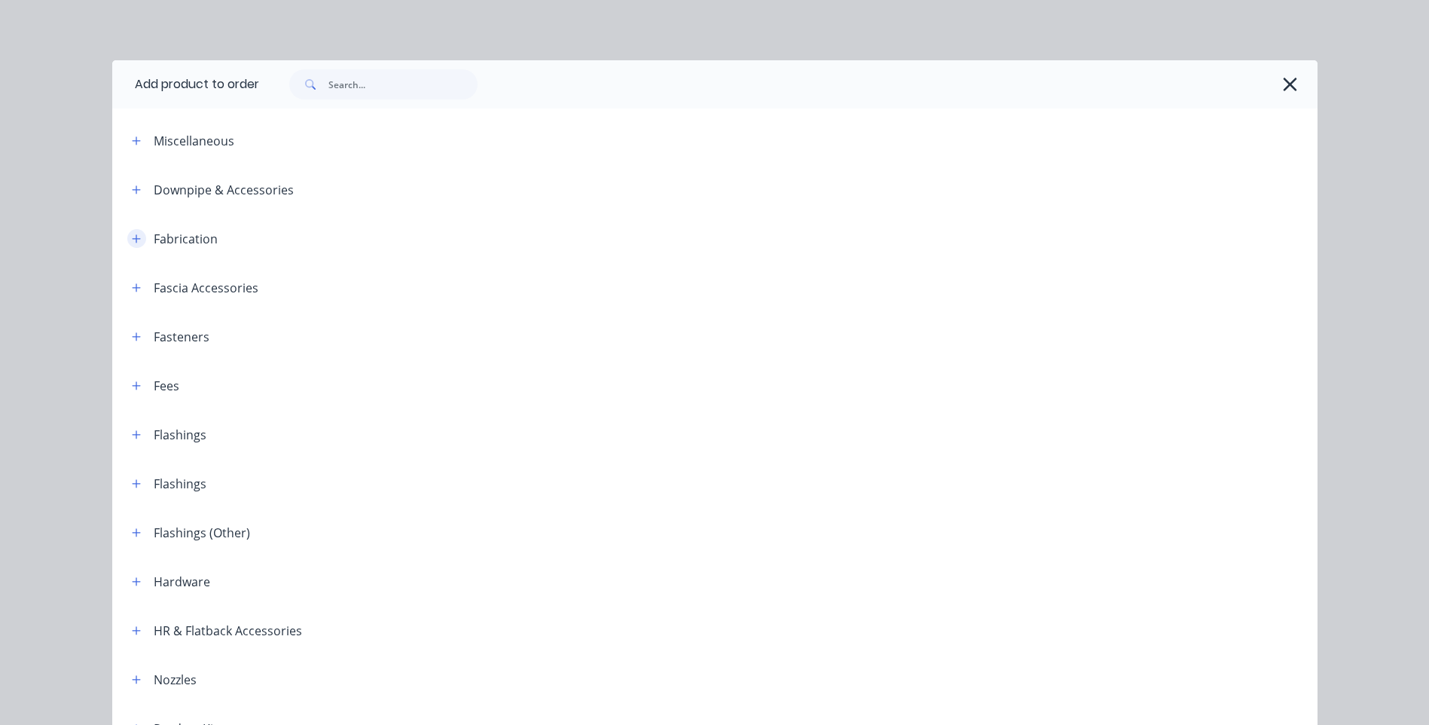
click at [132, 241] on icon "button" at bounding box center [136, 239] width 9 height 11
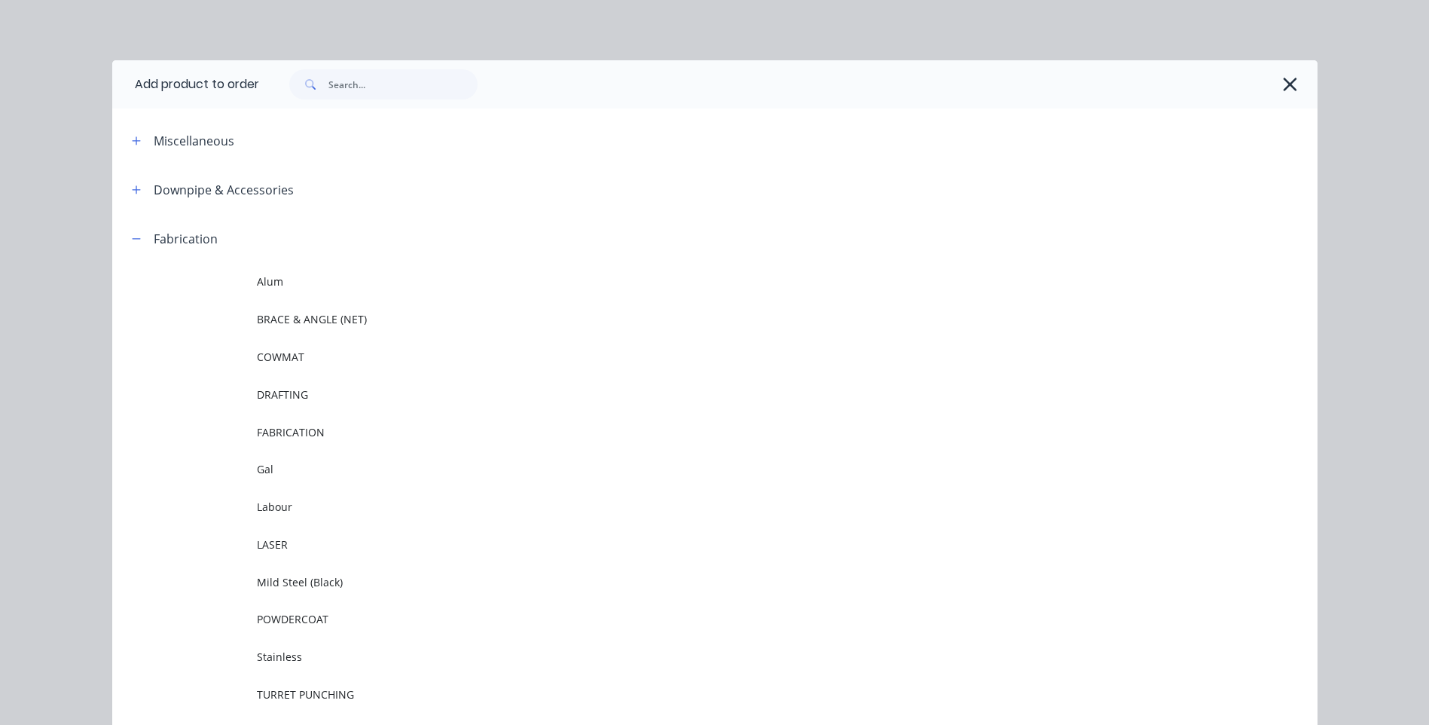
click at [273, 542] on span "LASER" at bounding box center [681, 544] width 848 height 16
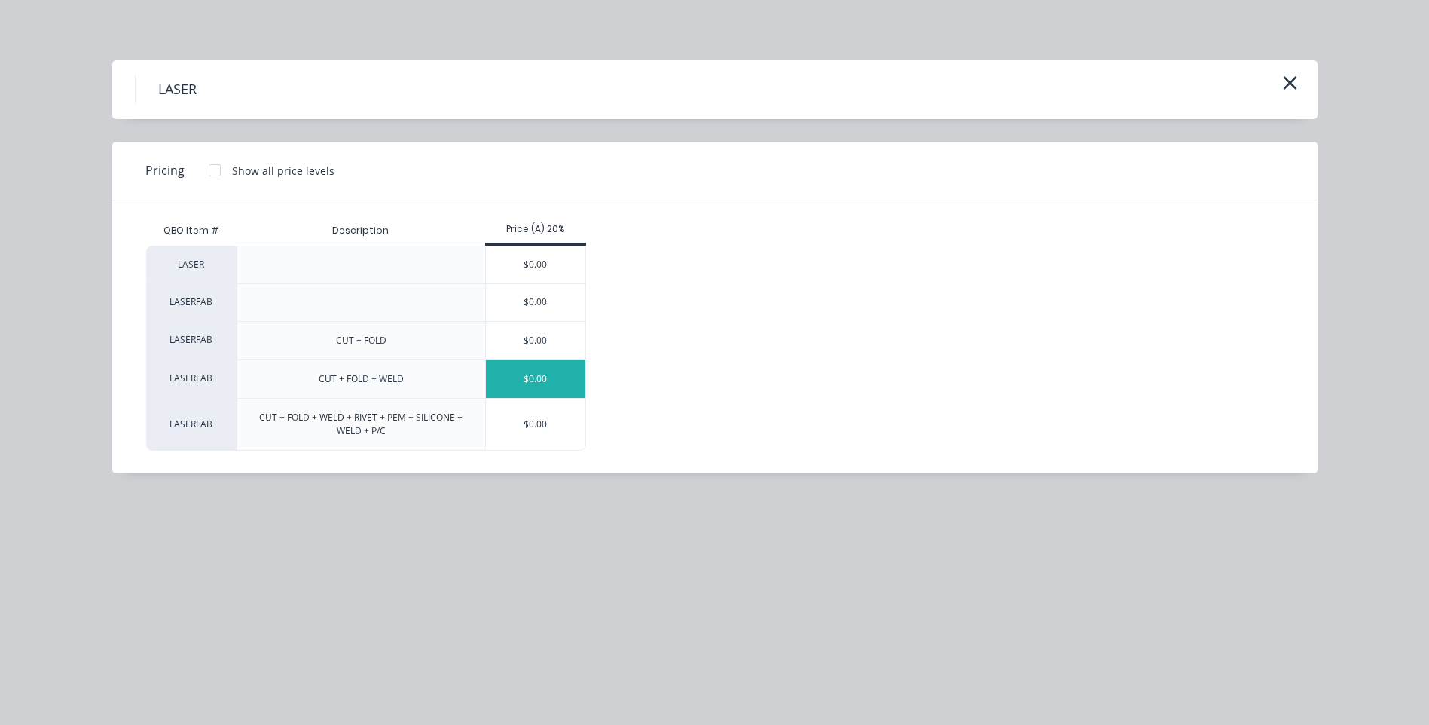
click at [551, 374] on div "$0.00" at bounding box center [536, 379] width 100 height 38
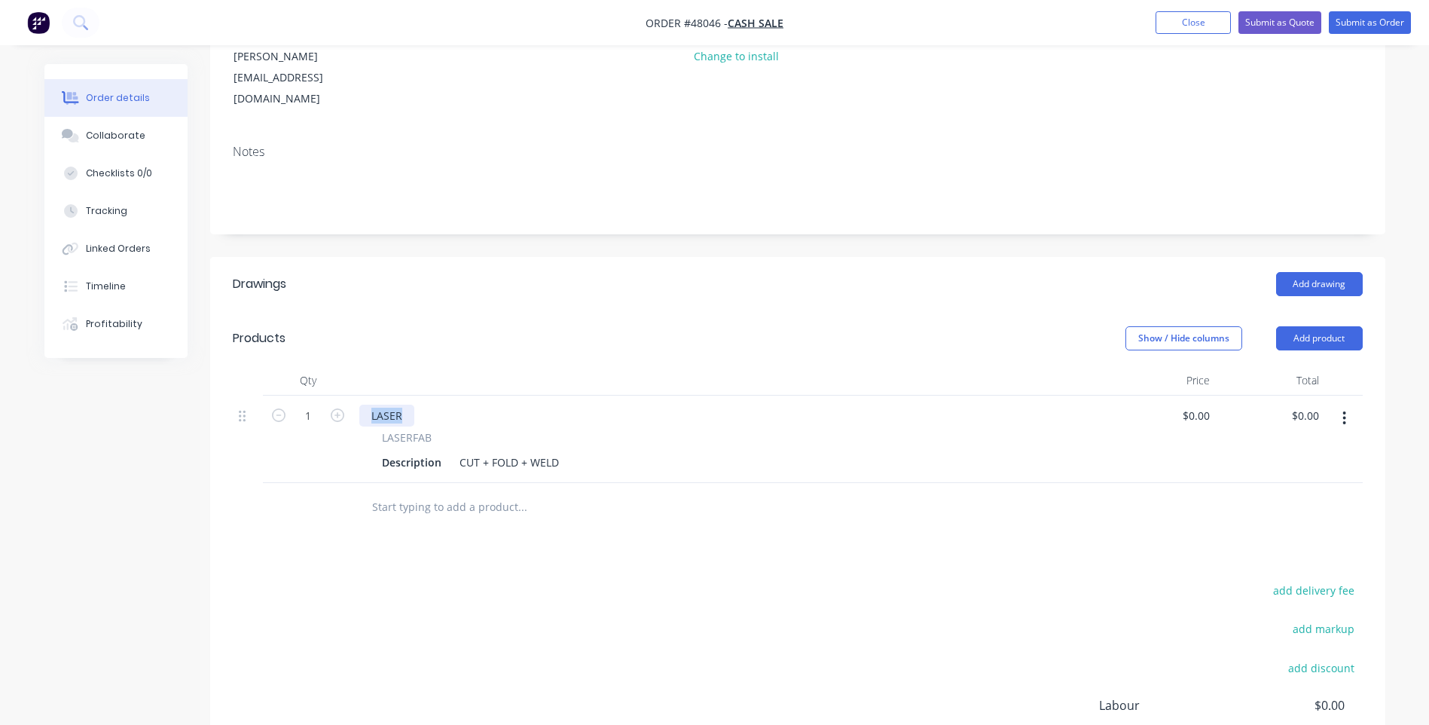
drag, startPoint x: 402, startPoint y: 371, endPoint x: 349, endPoint y: 376, distance: 53.7
click at [349, 395] on div "1 LASER LASERFAB Description CUT + FOLD + WELD $0.00 $0.00 $0.00 $0.00" at bounding box center [798, 438] width 1130 height 87
click at [452, 405] on div "Nailing Fin Panel" at bounding box center [413, 416] width 109 height 22
click at [420, 451] on div "Description" at bounding box center [412, 462] width 72 height 22
drag, startPoint x: 440, startPoint y: 420, endPoint x: 374, endPoint y: 424, distance: 66.4
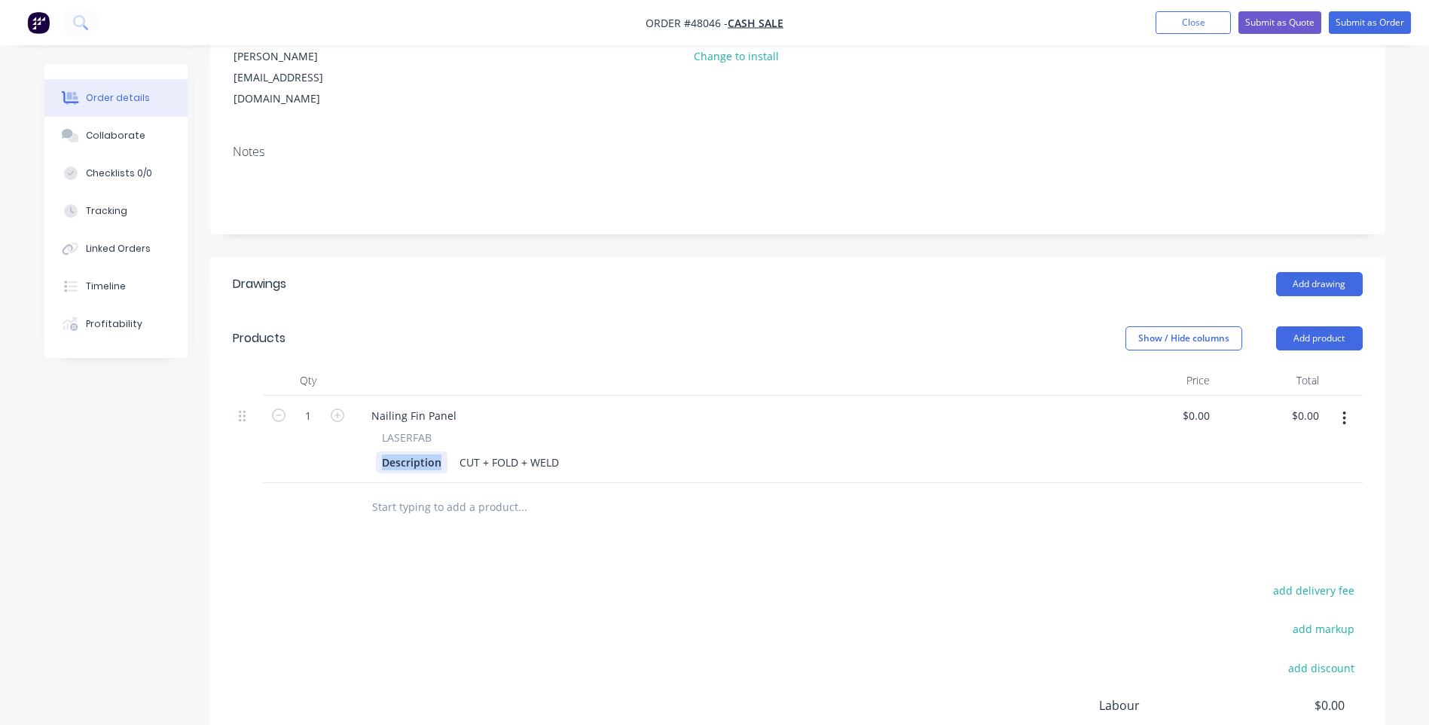
click at [374, 429] on div "LASERFAB Description CUT + FOLD + WELD" at bounding box center [729, 451] width 741 height 44
click at [436, 405] on div "Nailing Fin Panel" at bounding box center [413, 416] width 109 height 22
drag, startPoint x: 458, startPoint y: 371, endPoint x: 370, endPoint y: 380, distance: 88.6
click at [370, 405] on div "Nailing Fin Panel" at bounding box center [413, 416] width 109 height 22
click at [435, 451] on div "Description" at bounding box center [412, 462] width 72 height 22
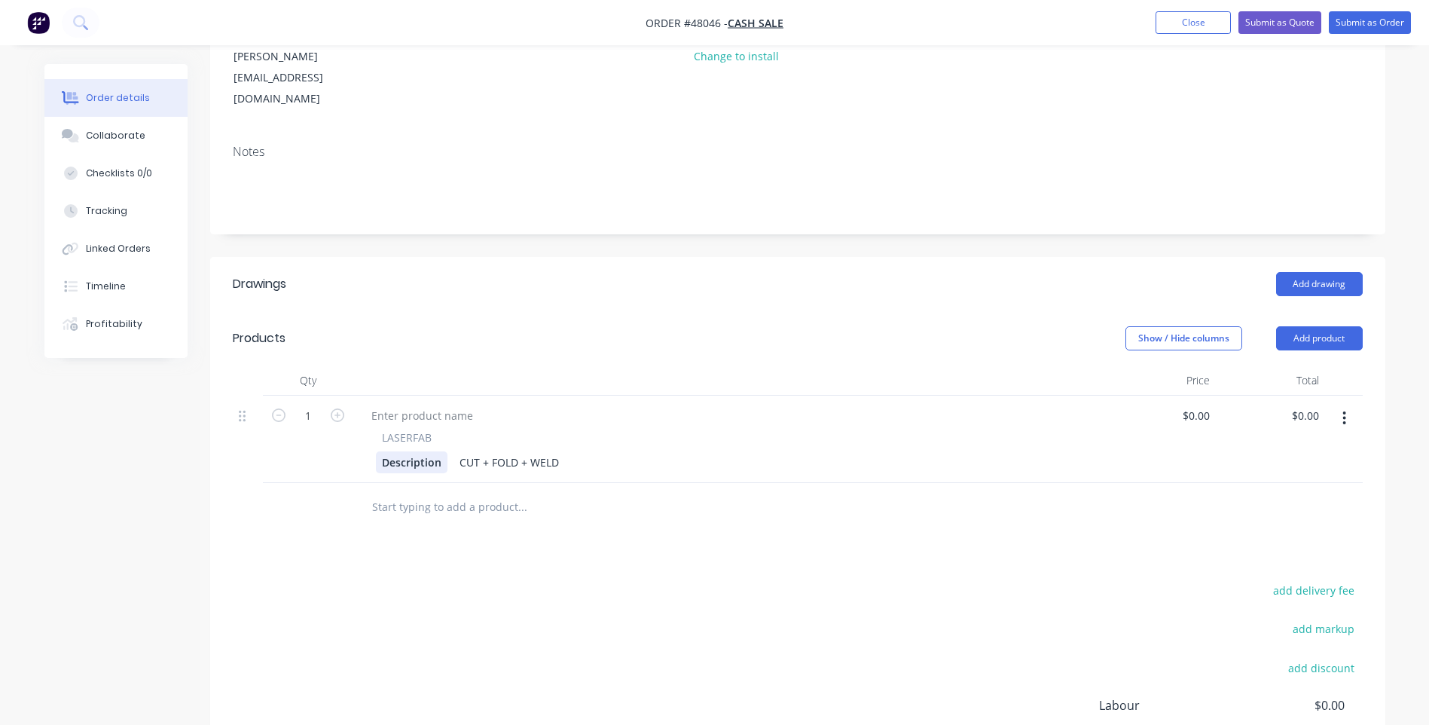
click at [438, 451] on div "Description" at bounding box center [412, 462] width 72 height 22
drag, startPoint x: 438, startPoint y: 419, endPoint x: 381, endPoint y: 425, distance: 57.6
click at [381, 451] on div "Description" at bounding box center [412, 462] width 72 height 22
paste div
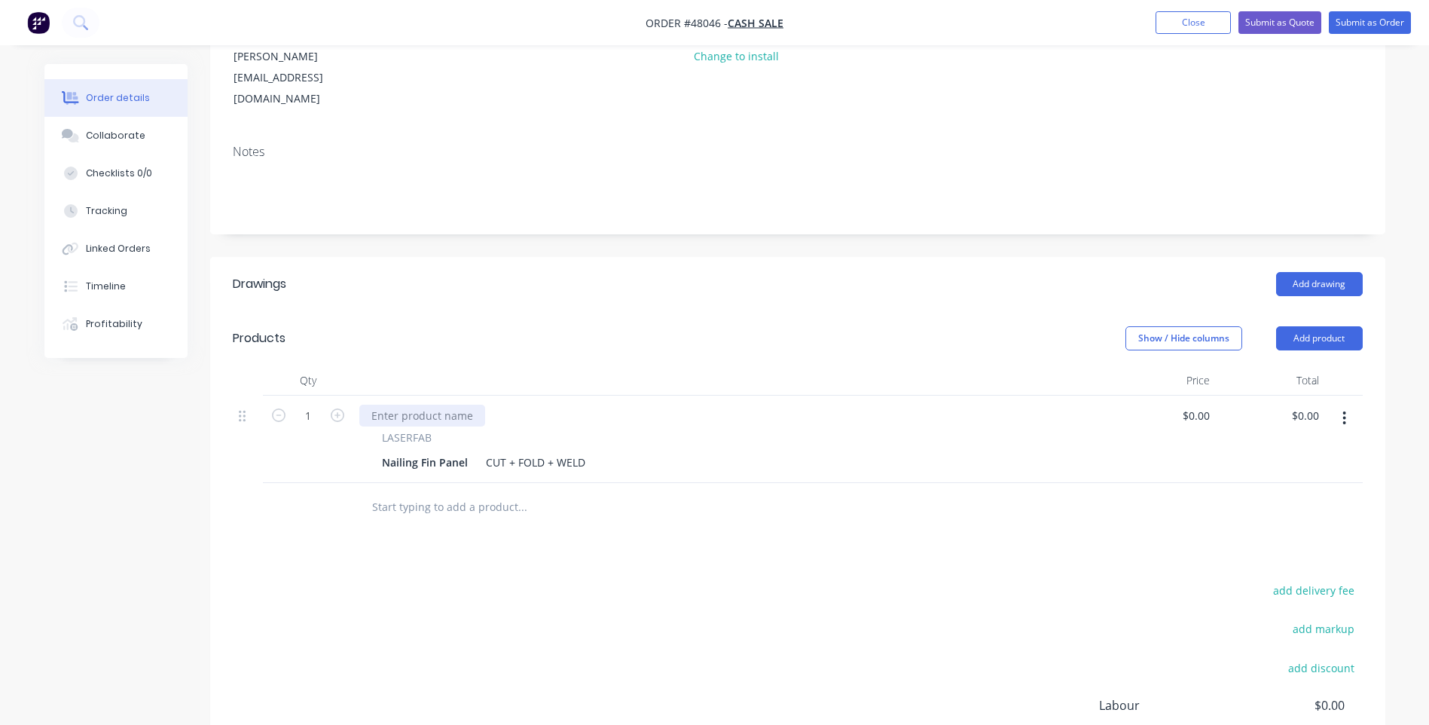
click at [411, 405] on div at bounding box center [422, 416] width 126 height 22
click at [468, 451] on div "Nailing Fin Panel" at bounding box center [425, 462] width 98 height 22
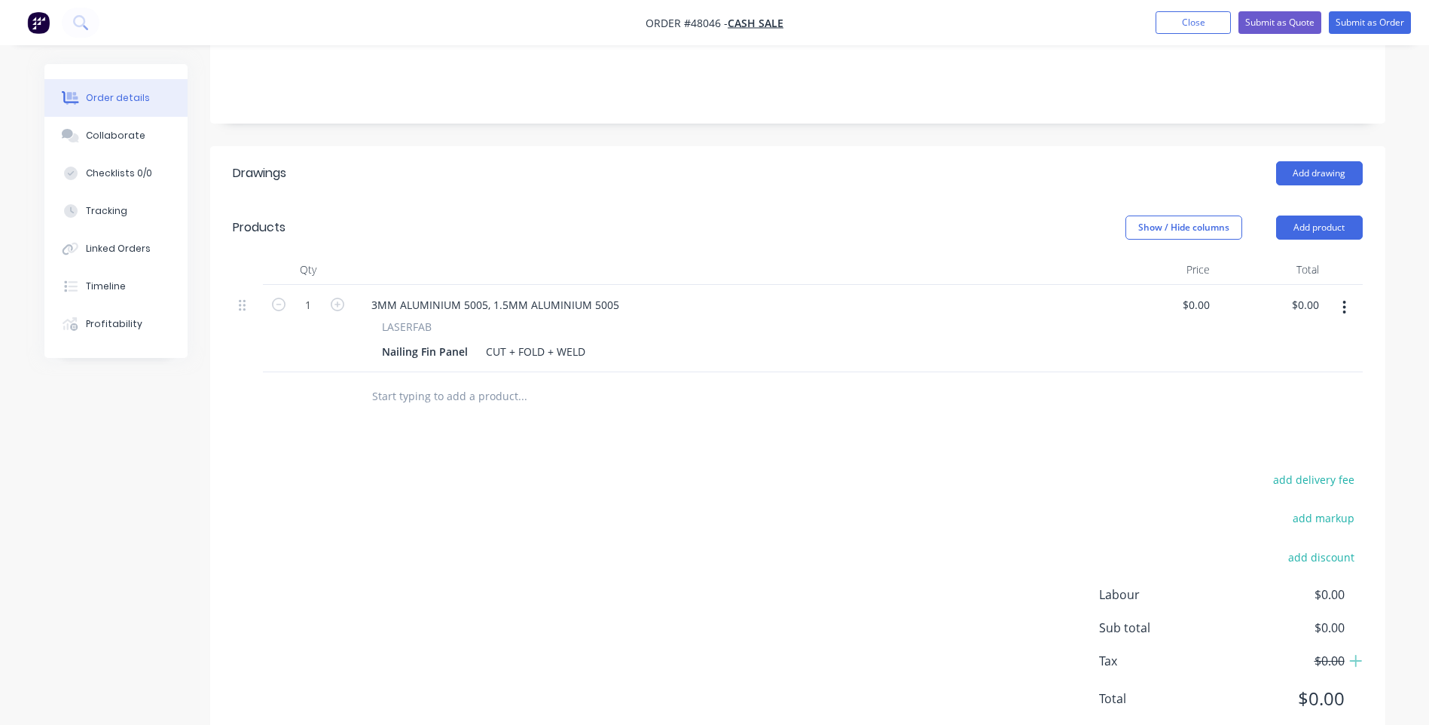
scroll to position [323, 0]
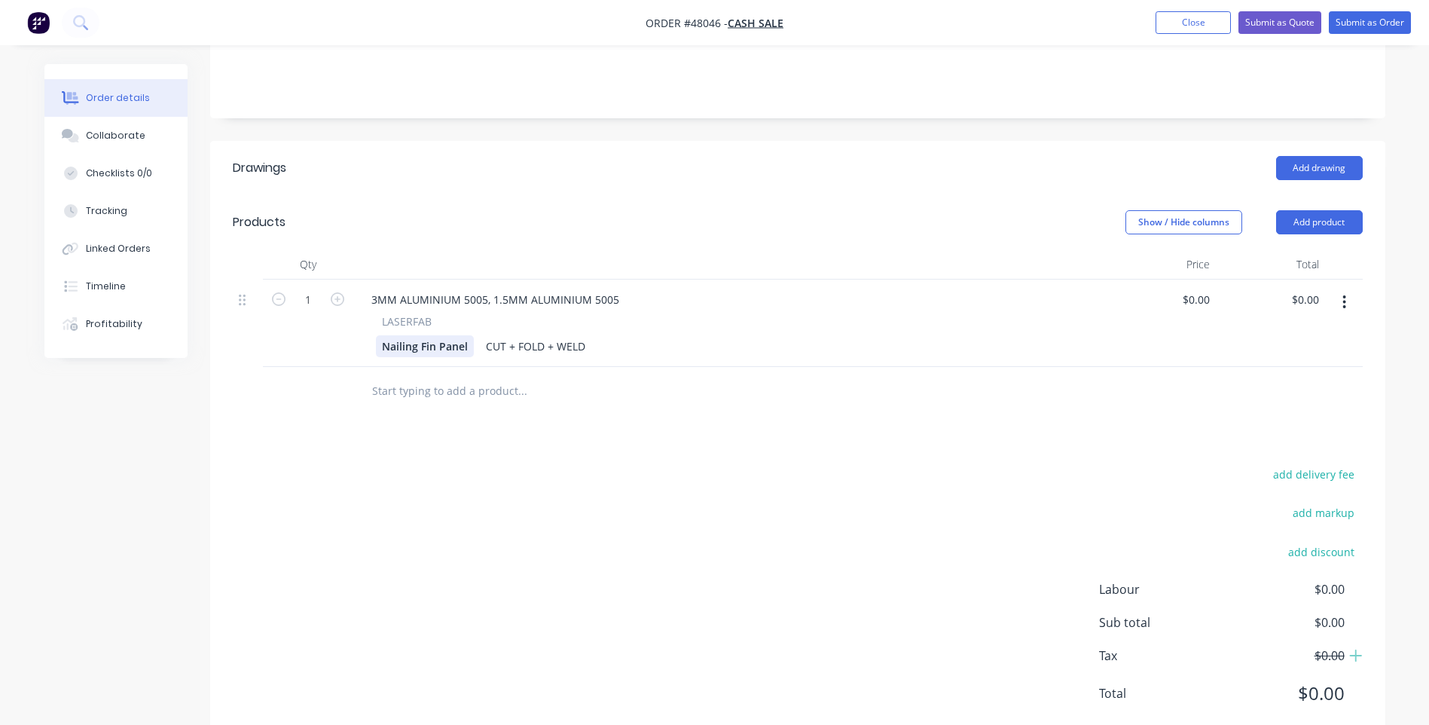
click at [469, 335] on div "Nailing Fin Panel" at bounding box center [425, 346] width 98 height 22
drag, startPoint x: 500, startPoint y: 305, endPoint x: 501, endPoint y: 313, distance: 7.6
click at [501, 335] on div "Nailing Fin Panel 1121X186" at bounding box center [451, 346] width 150 height 22
click at [1338, 289] on button "button" at bounding box center [1344, 302] width 35 height 27
click at [1266, 361] on div "Duplicate" at bounding box center [1291, 372] width 116 height 22
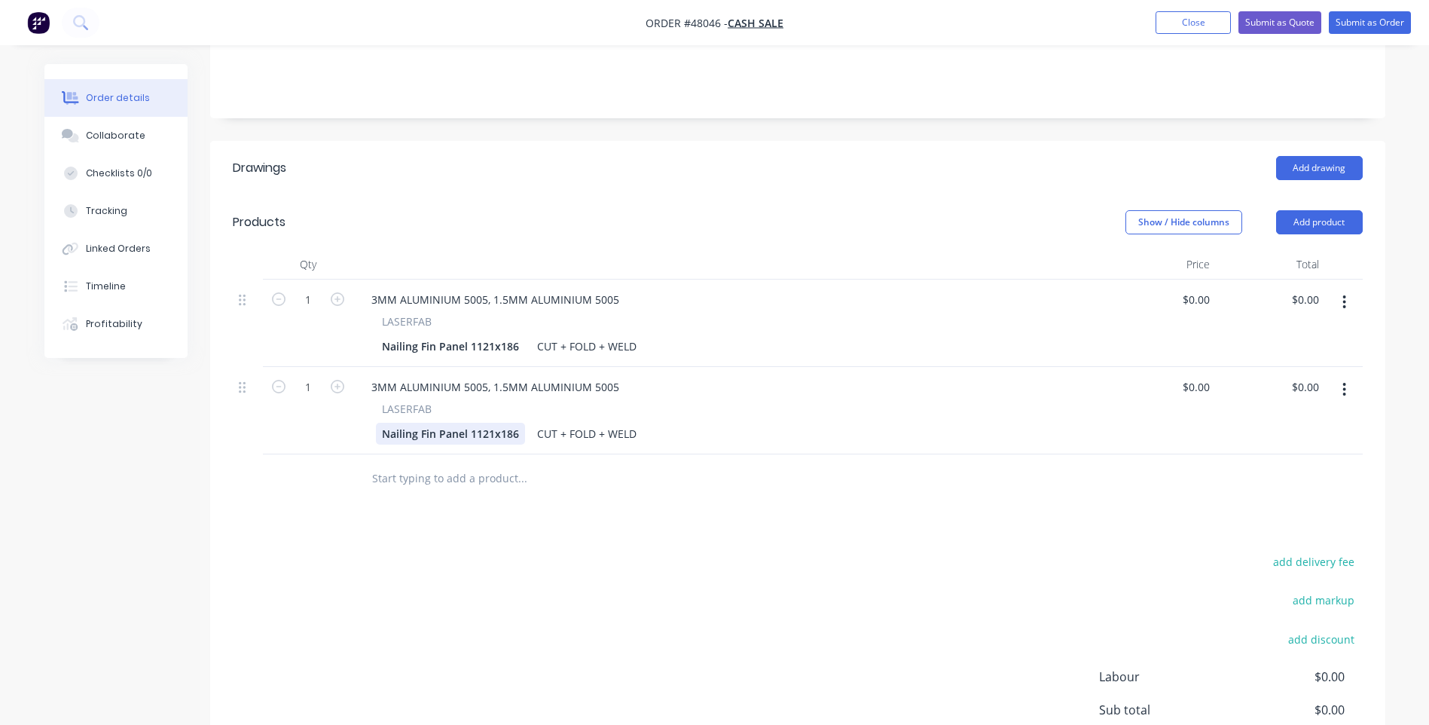
click at [455, 423] on div "Nailing Fin Panel 1121x186" at bounding box center [450, 434] width 149 height 22
click at [491, 423] on div "Nailing Fin Panel 1121x186" at bounding box center [450, 434] width 149 height 22
click at [468, 423] on div "Nailing Fin Panel 1121x186" at bounding box center [450, 434] width 149 height 22
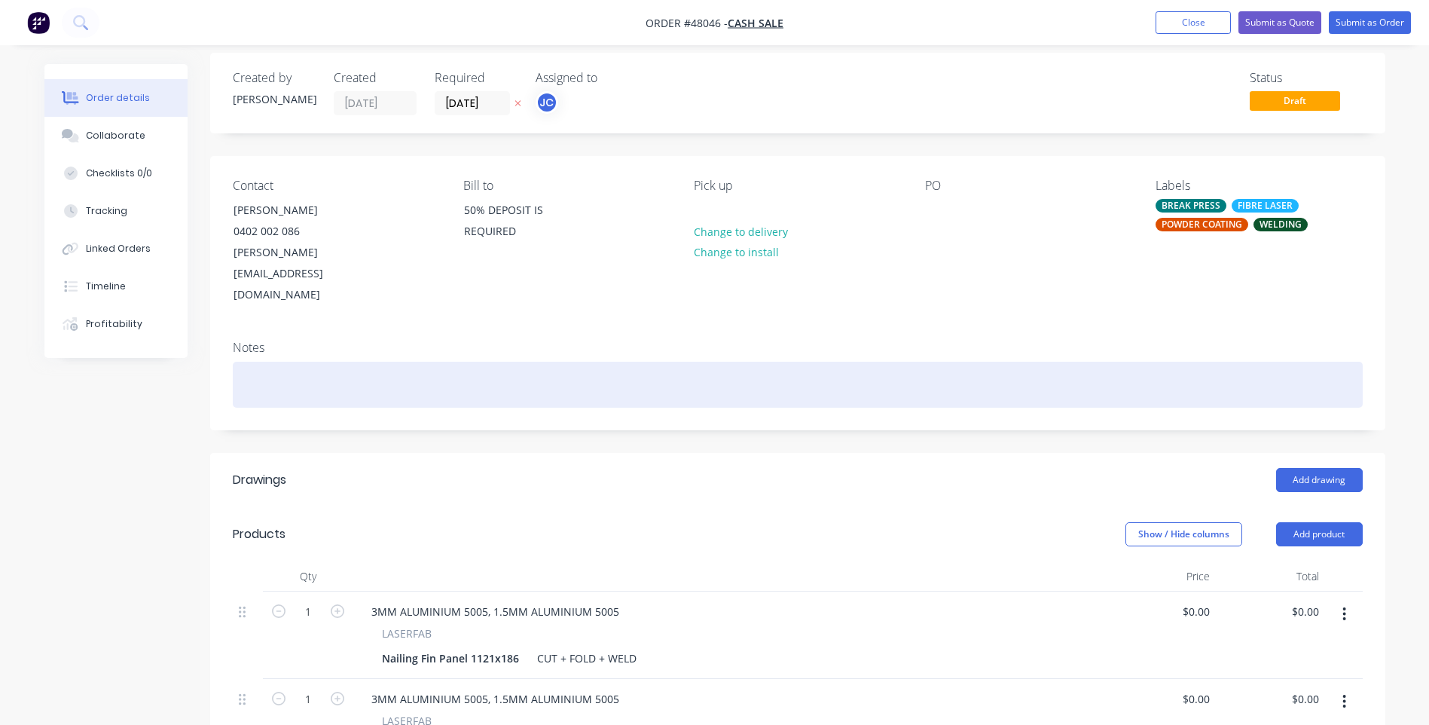
scroll to position [0, 0]
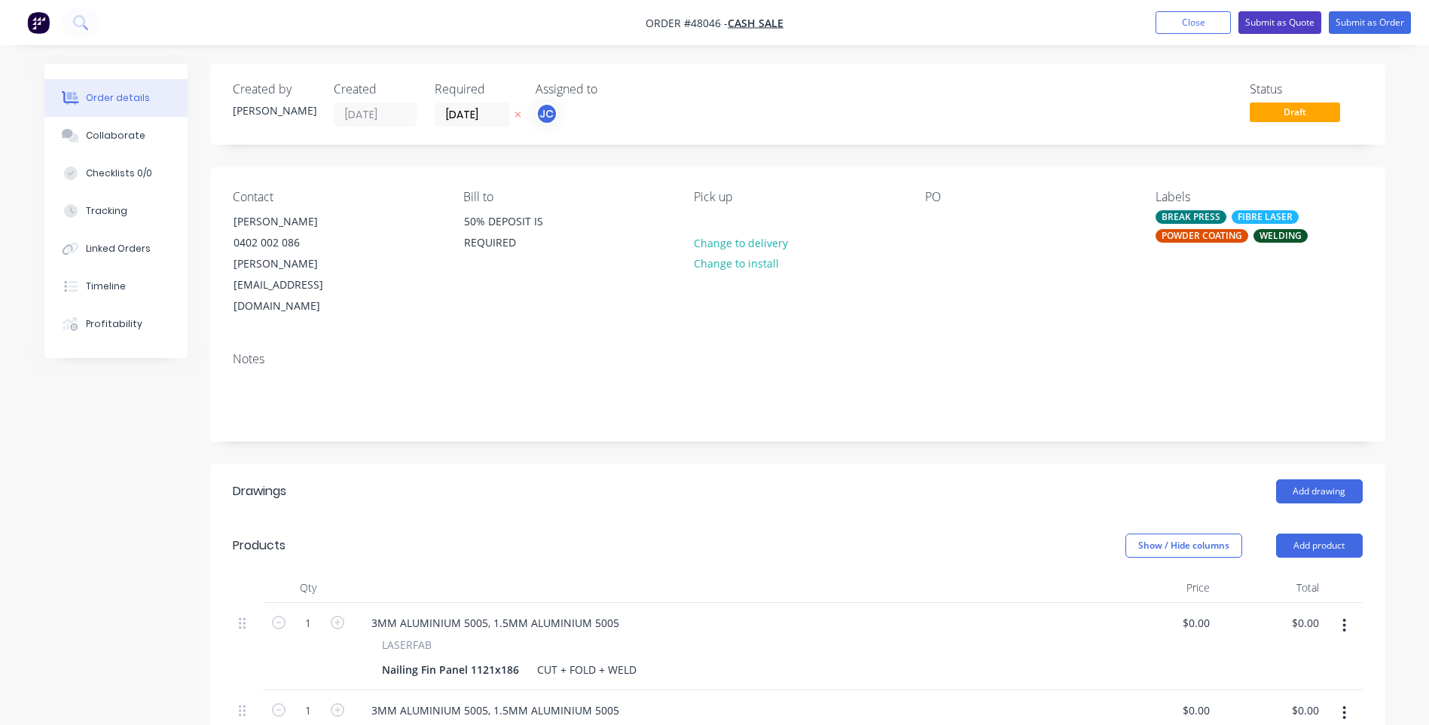
click at [1296, 23] on button "Submit as Quote" at bounding box center [1279, 22] width 83 height 23
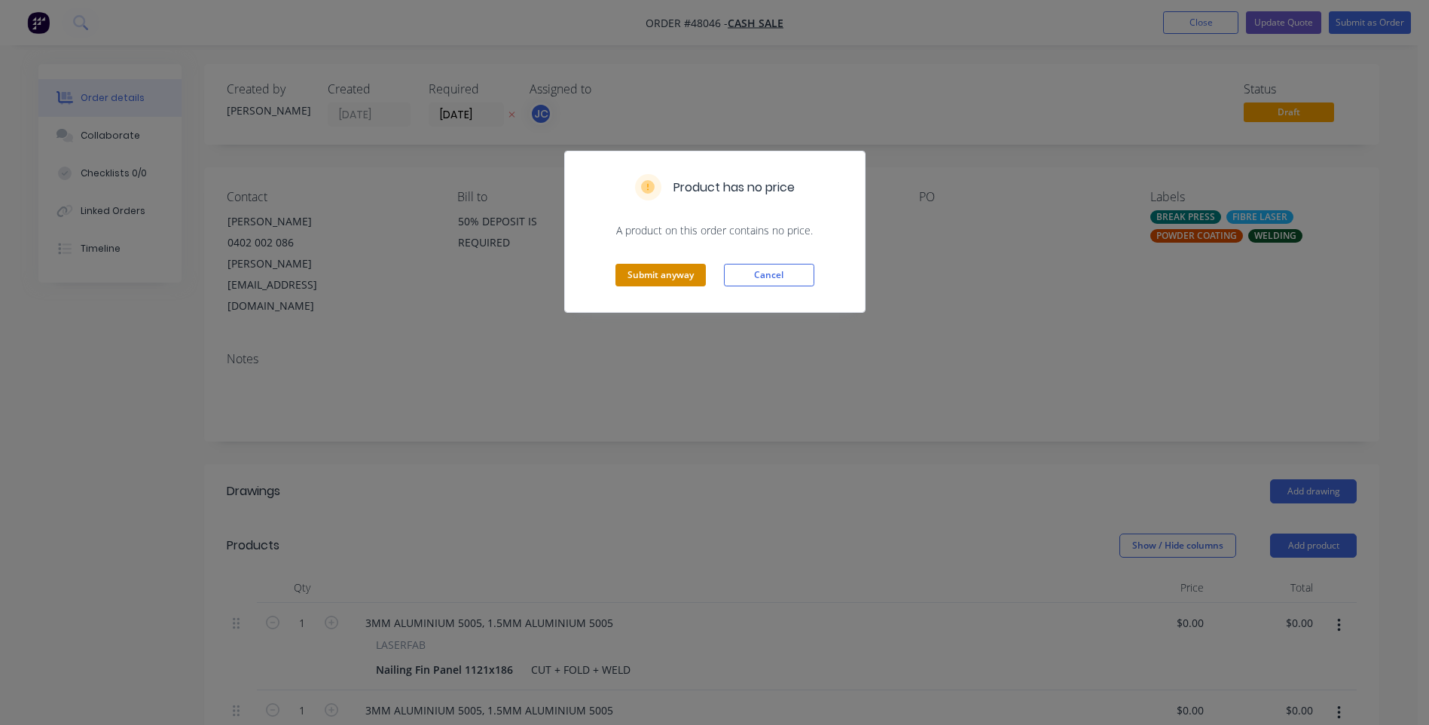
click at [680, 275] on button "Submit anyway" at bounding box center [660, 275] width 90 height 23
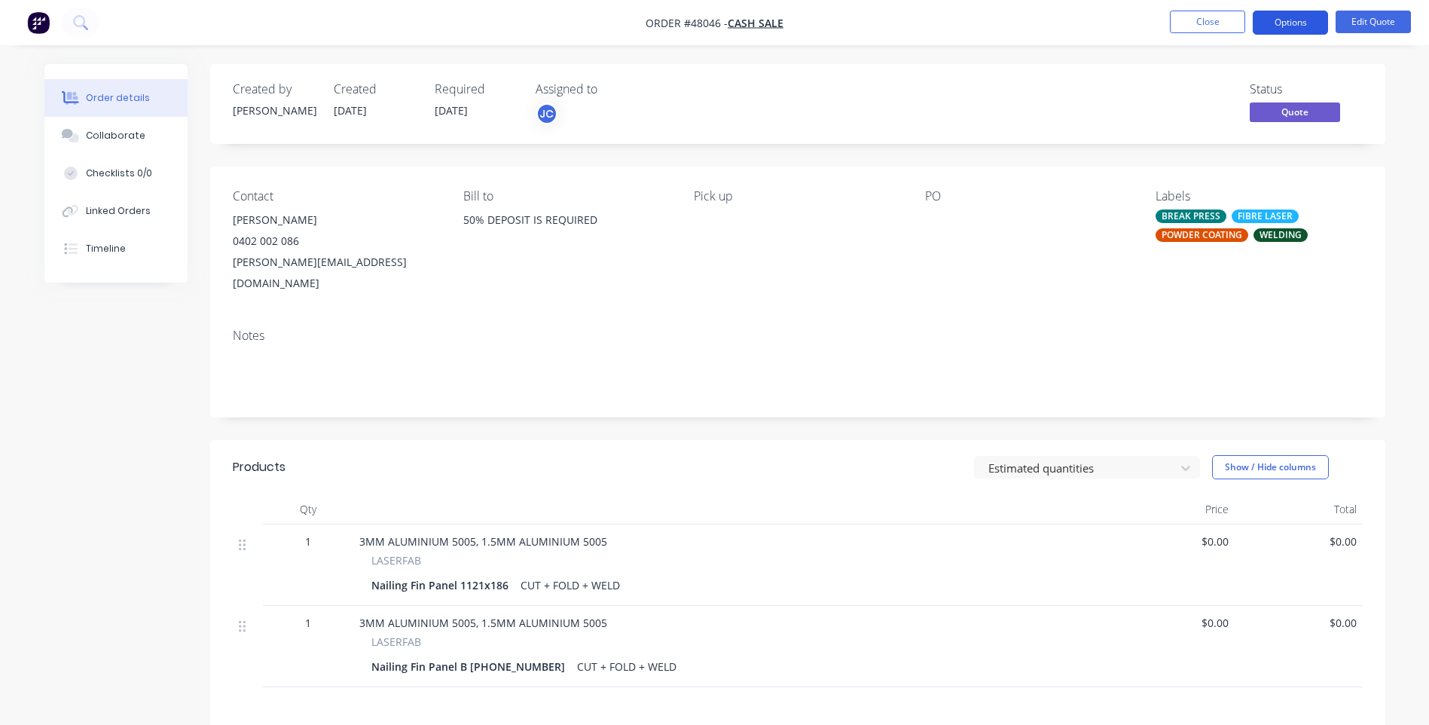
click at [1290, 22] on button "Options" at bounding box center [1290, 23] width 75 height 24
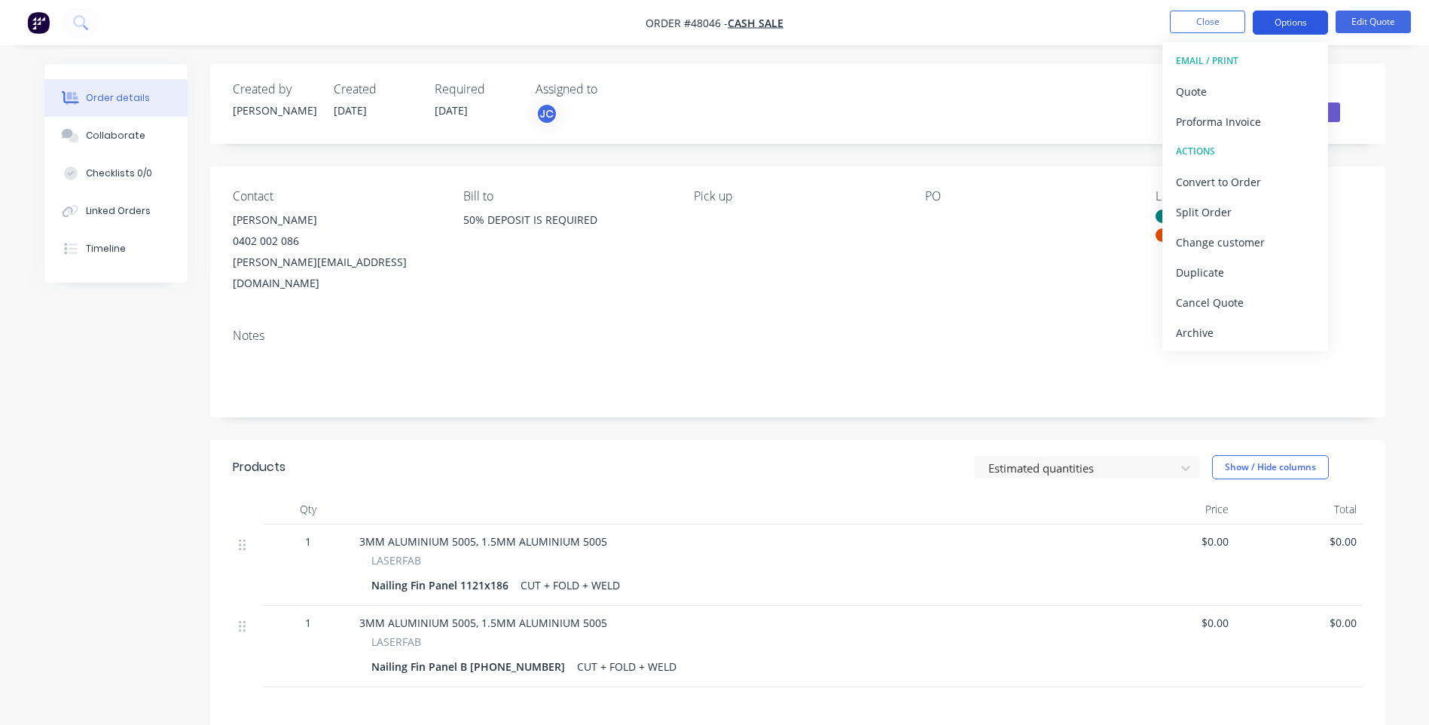
click at [1290, 22] on button "Options" at bounding box center [1290, 23] width 75 height 24
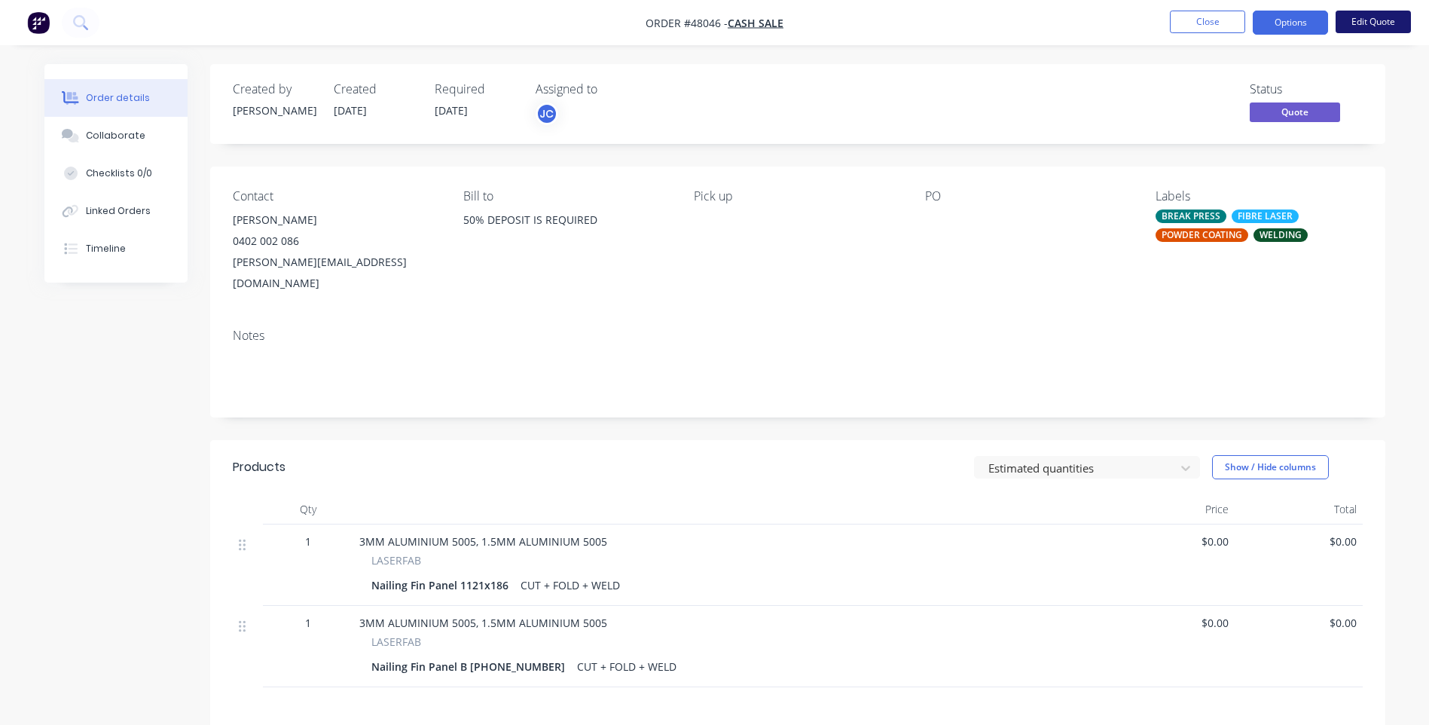
click at [1354, 23] on button "Edit Quote" at bounding box center [1373, 22] width 75 height 23
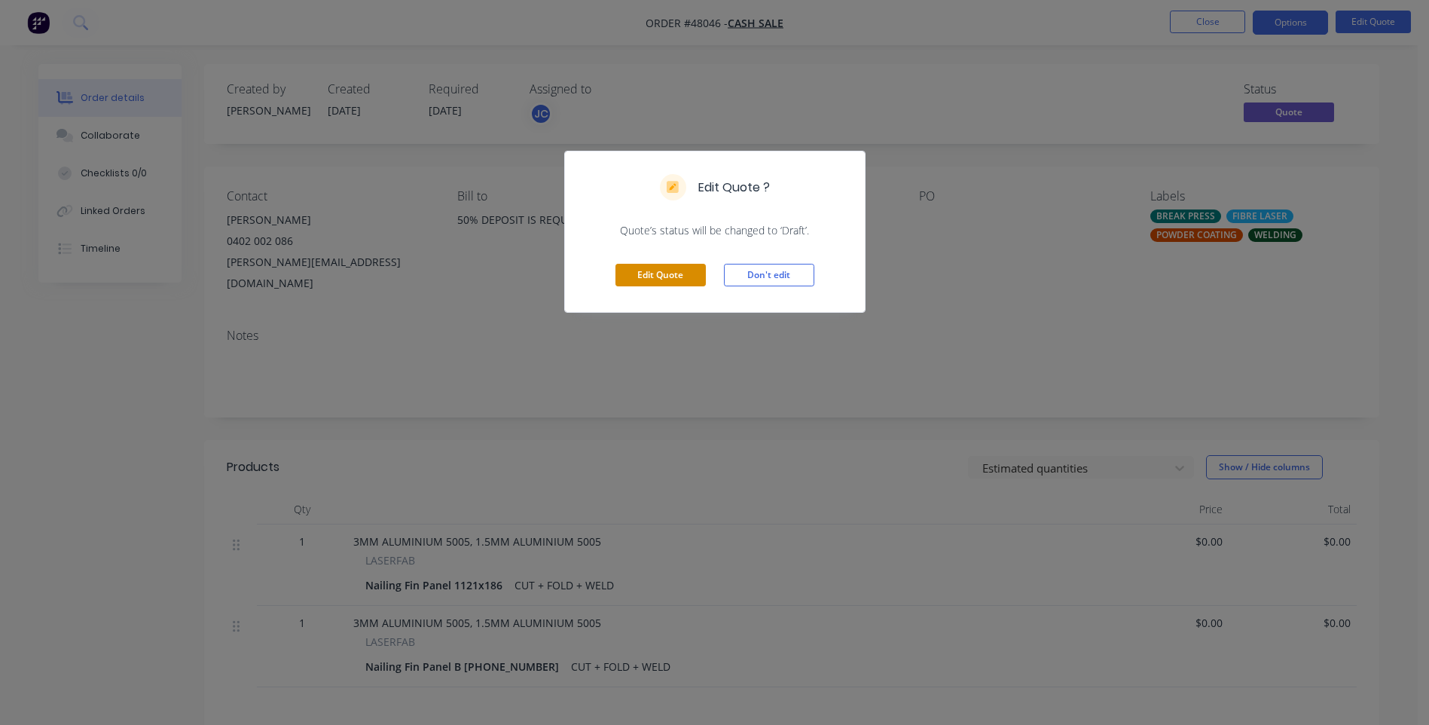
click at [643, 281] on button "Edit Quote" at bounding box center [660, 275] width 90 height 23
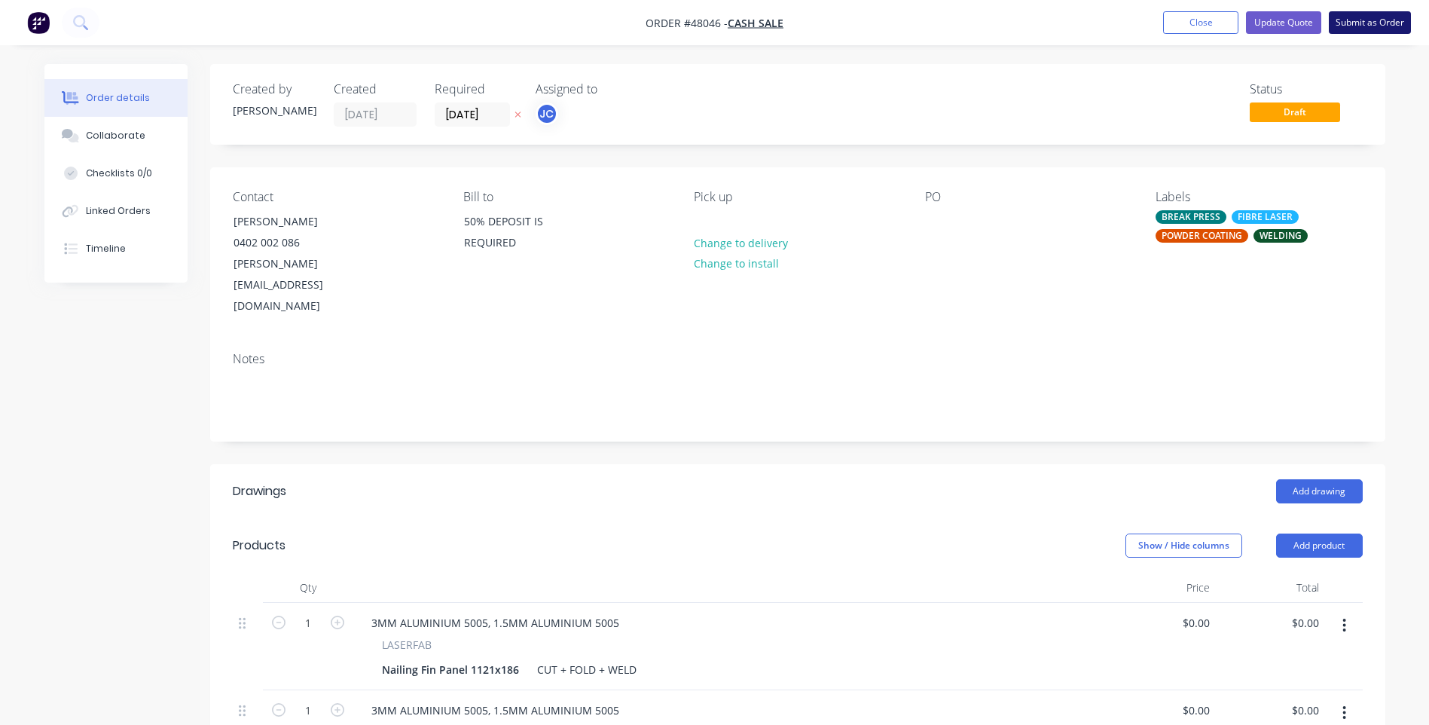
click at [1370, 25] on button "Submit as Order" at bounding box center [1370, 22] width 82 height 23
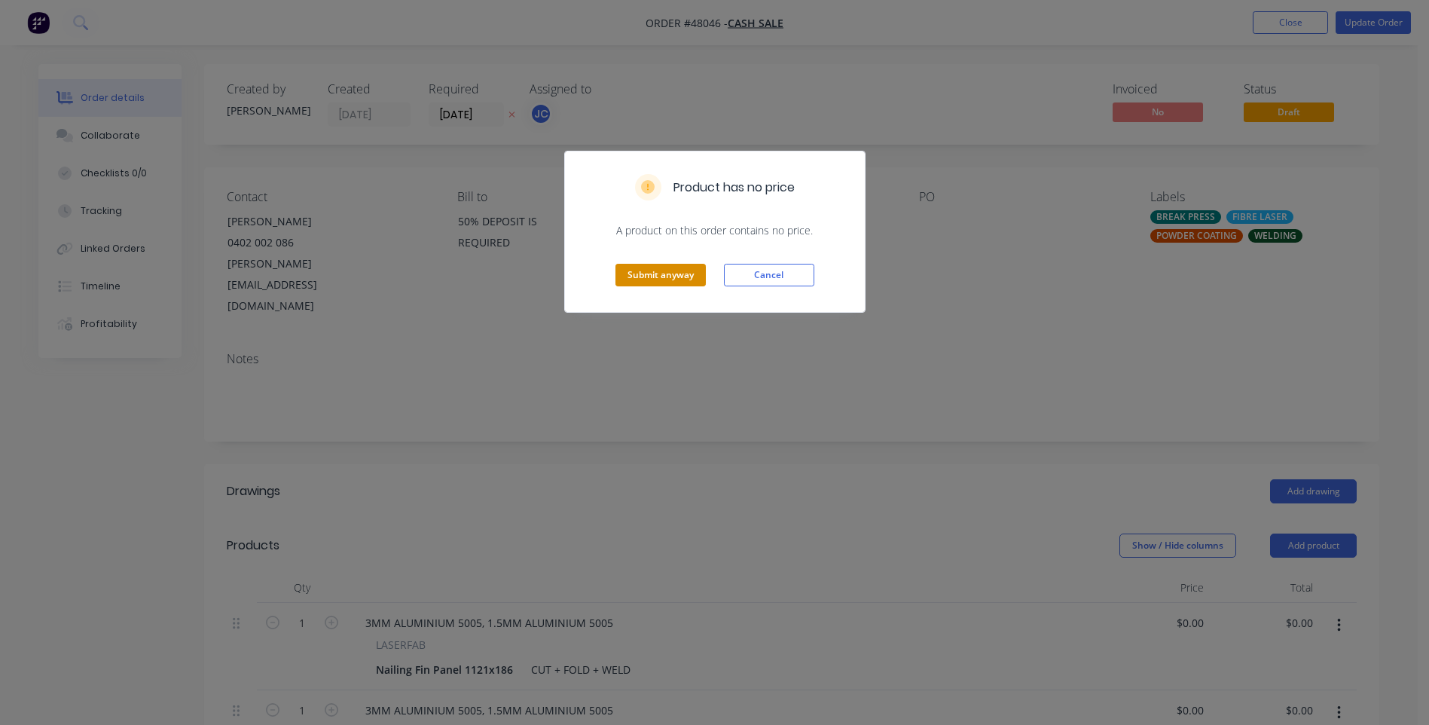
click at [674, 279] on button "Submit anyway" at bounding box center [660, 275] width 90 height 23
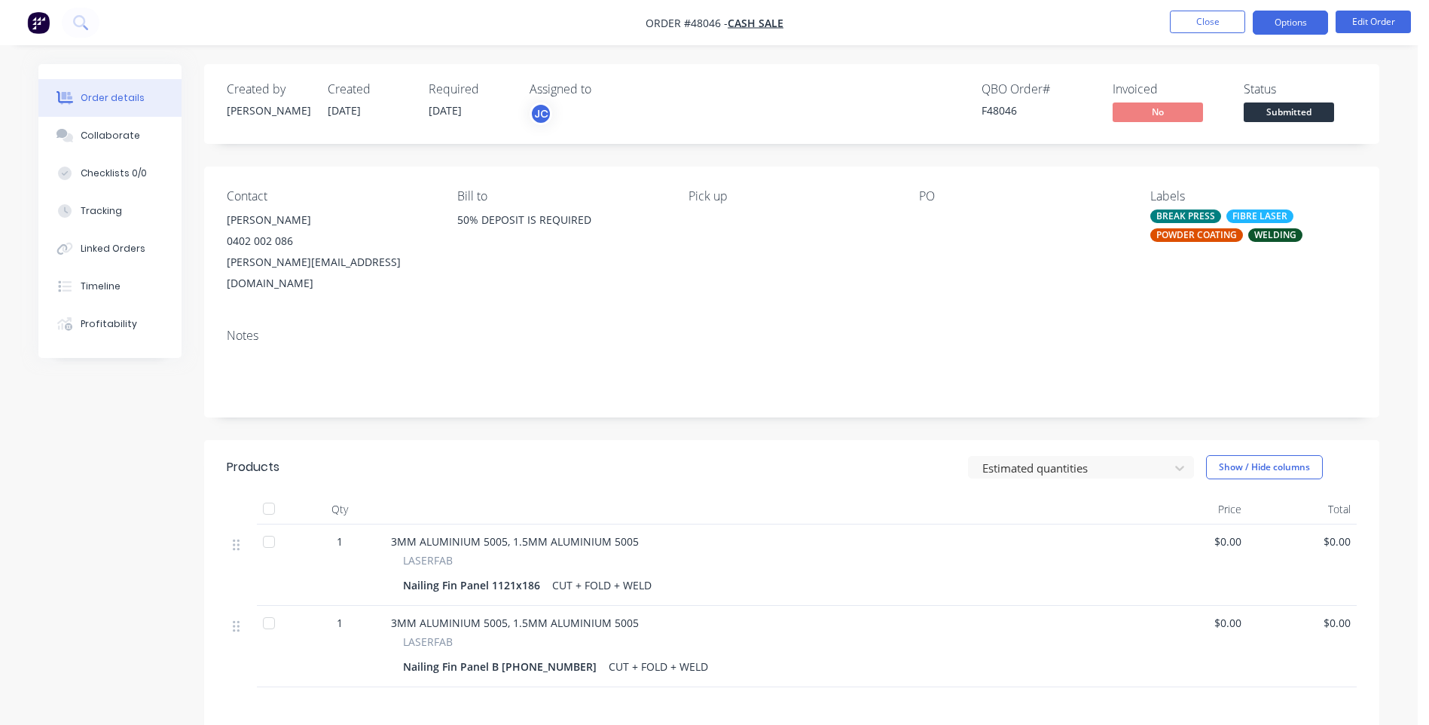
click at [1271, 23] on button "Options" at bounding box center [1290, 23] width 75 height 24
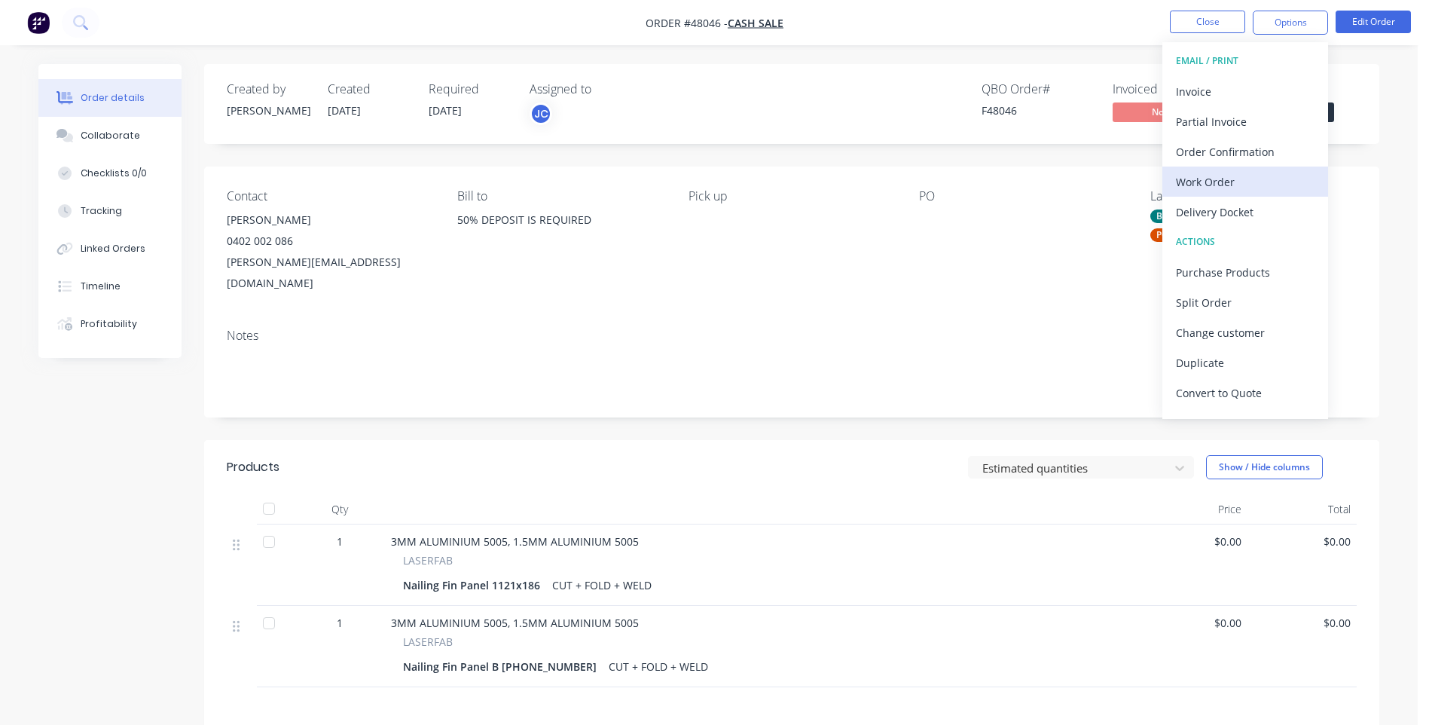
click at [1221, 184] on div "Work Order" at bounding box center [1245, 182] width 139 height 22
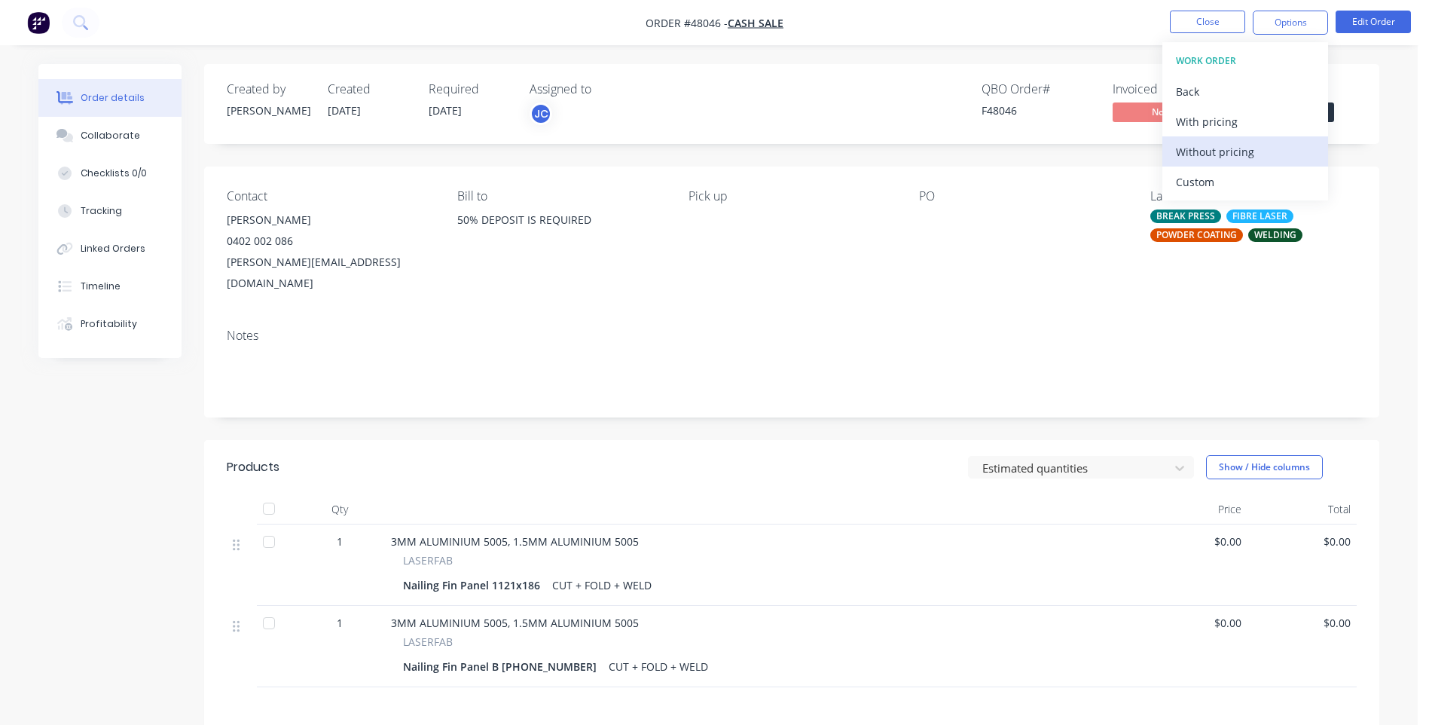
click at [1194, 146] on div "Without pricing" at bounding box center [1245, 152] width 139 height 22
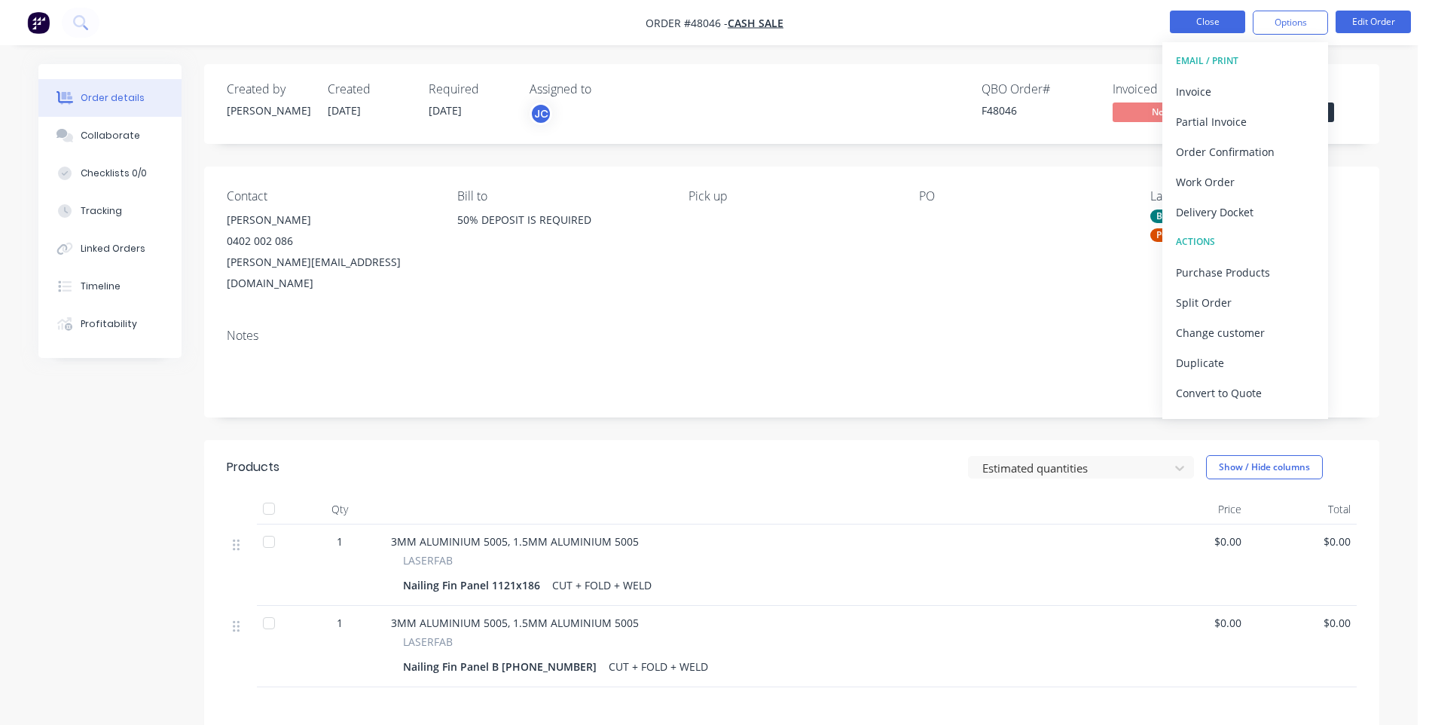
click at [1189, 20] on button "Close" at bounding box center [1207, 22] width 75 height 23
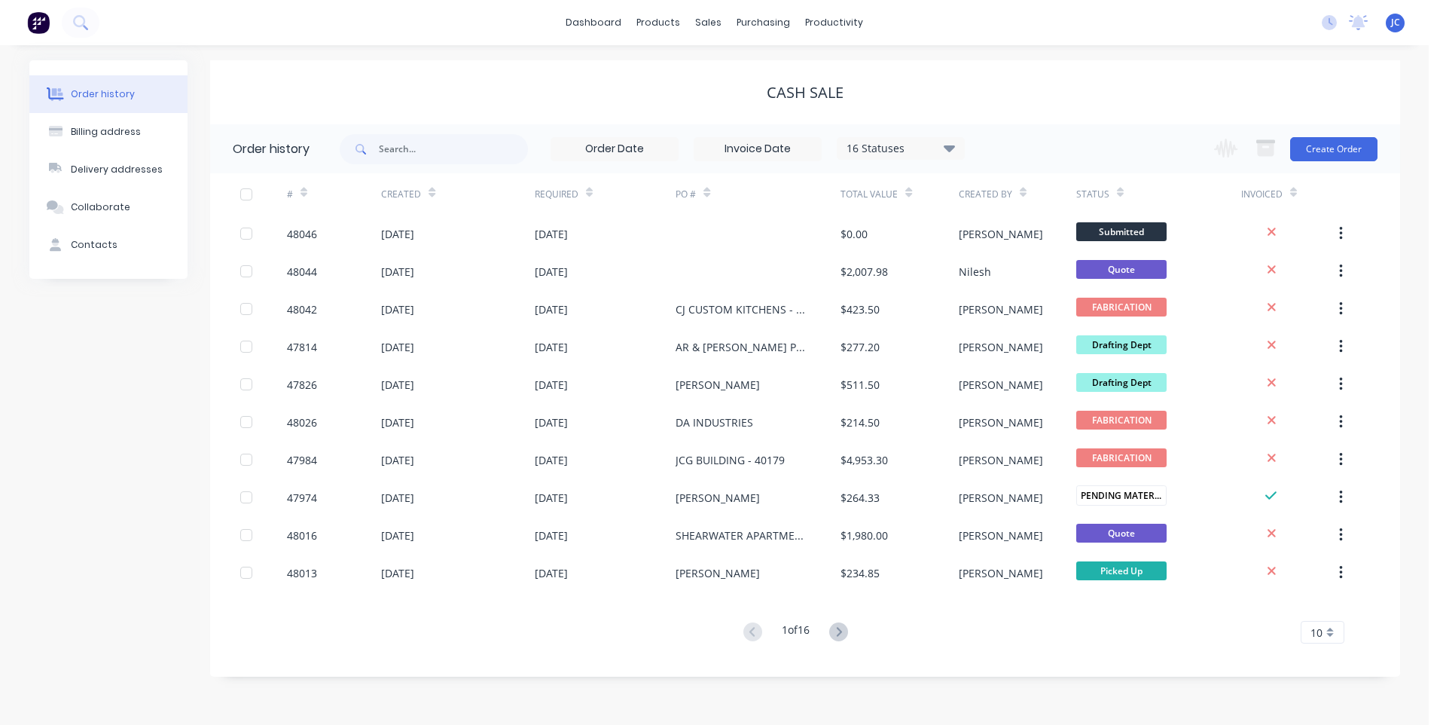
click at [1031, 56] on div "Order history Billing address Delivery addresses Collaborate Contacts CASH SALE…" at bounding box center [714, 384] width 1429 height 679
click at [728, 69] on div at bounding box center [718, 73] width 23 height 14
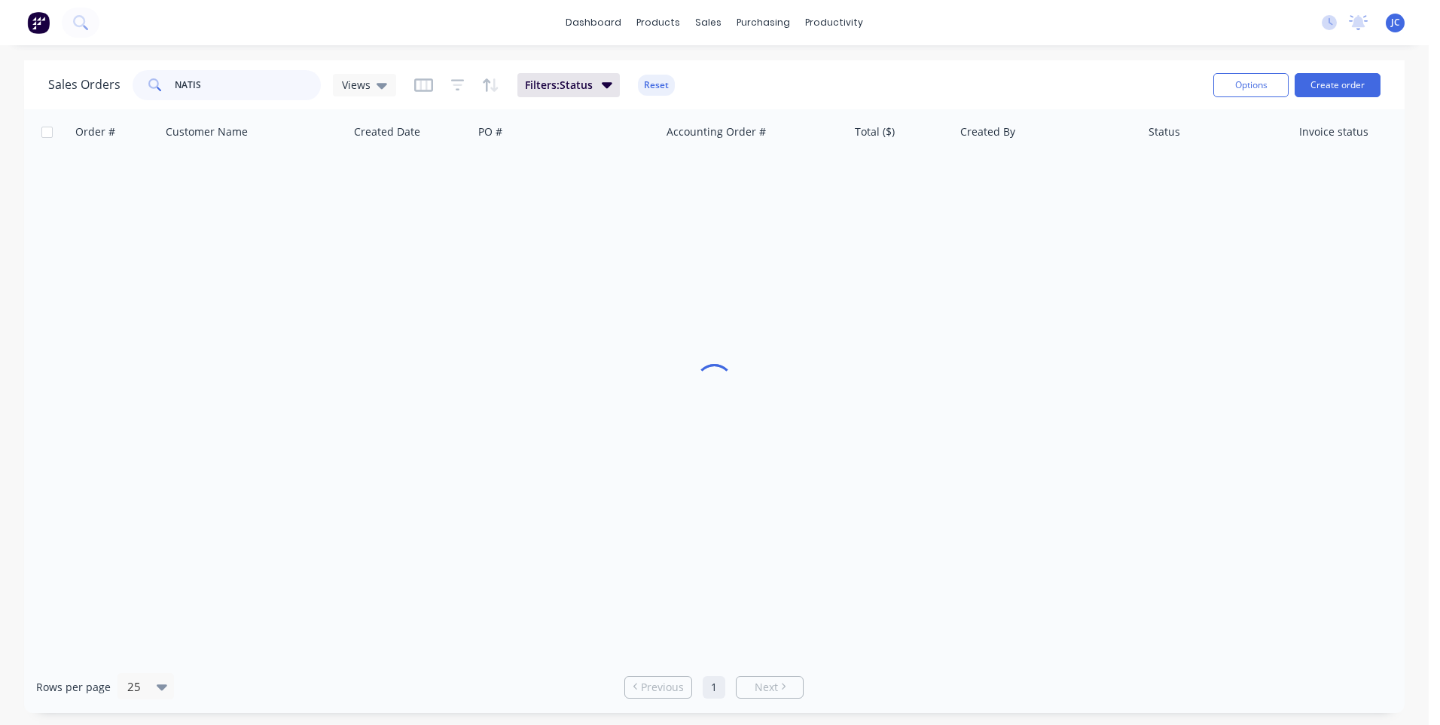
drag, startPoint x: 211, startPoint y: 83, endPoint x: 169, endPoint y: 86, distance: 42.3
click at [169, 86] on div "NATIS" at bounding box center [227, 85] width 188 height 30
click at [227, 90] on input "text" at bounding box center [248, 85] width 147 height 30
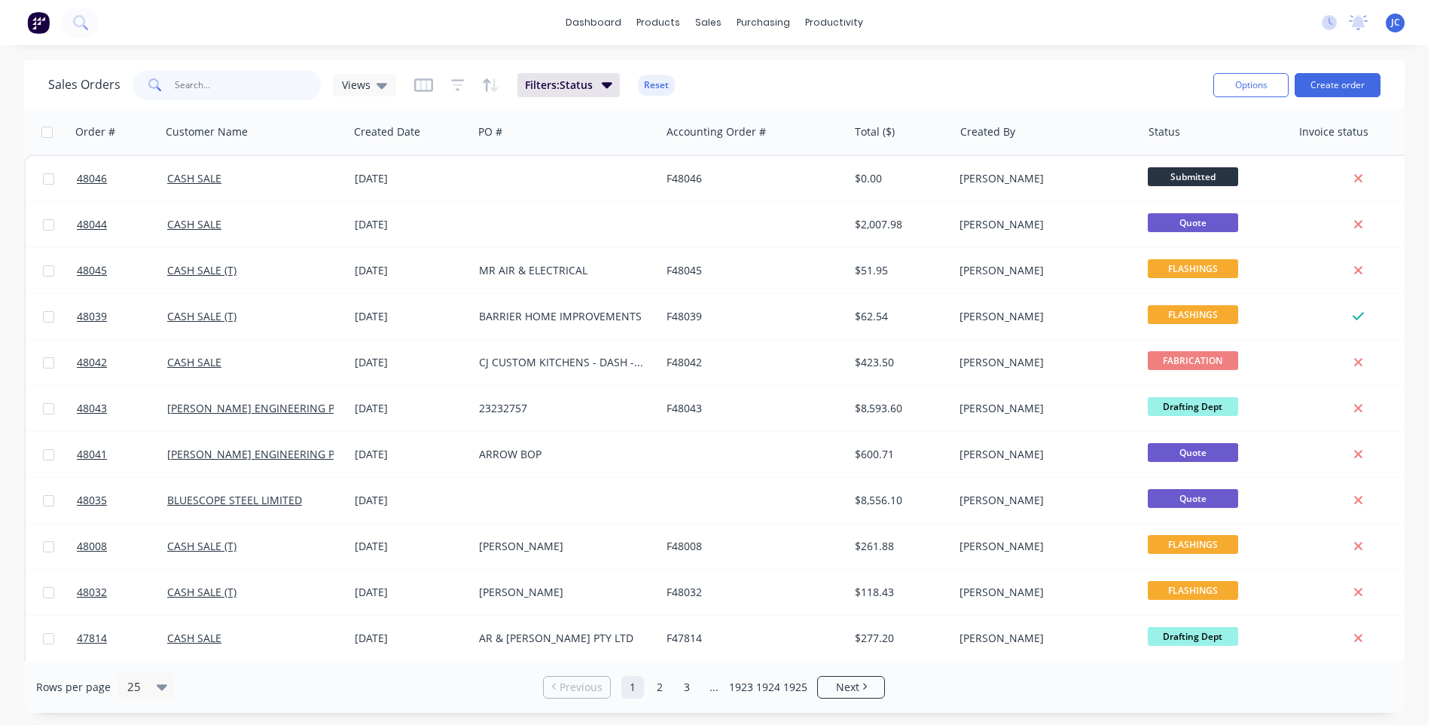
click at [208, 84] on input "text" at bounding box center [248, 85] width 147 height 30
type input "48043"
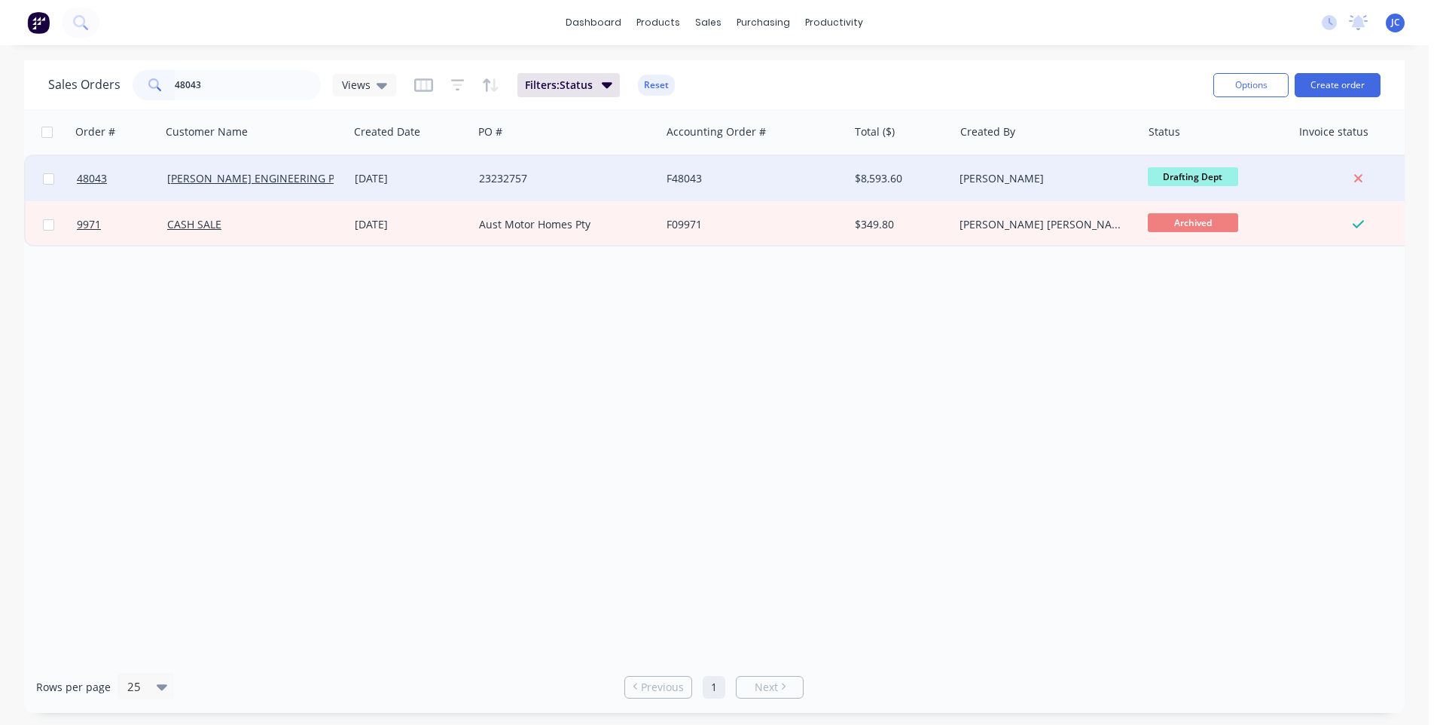
click at [592, 175] on div "23232757" at bounding box center [562, 178] width 167 height 15
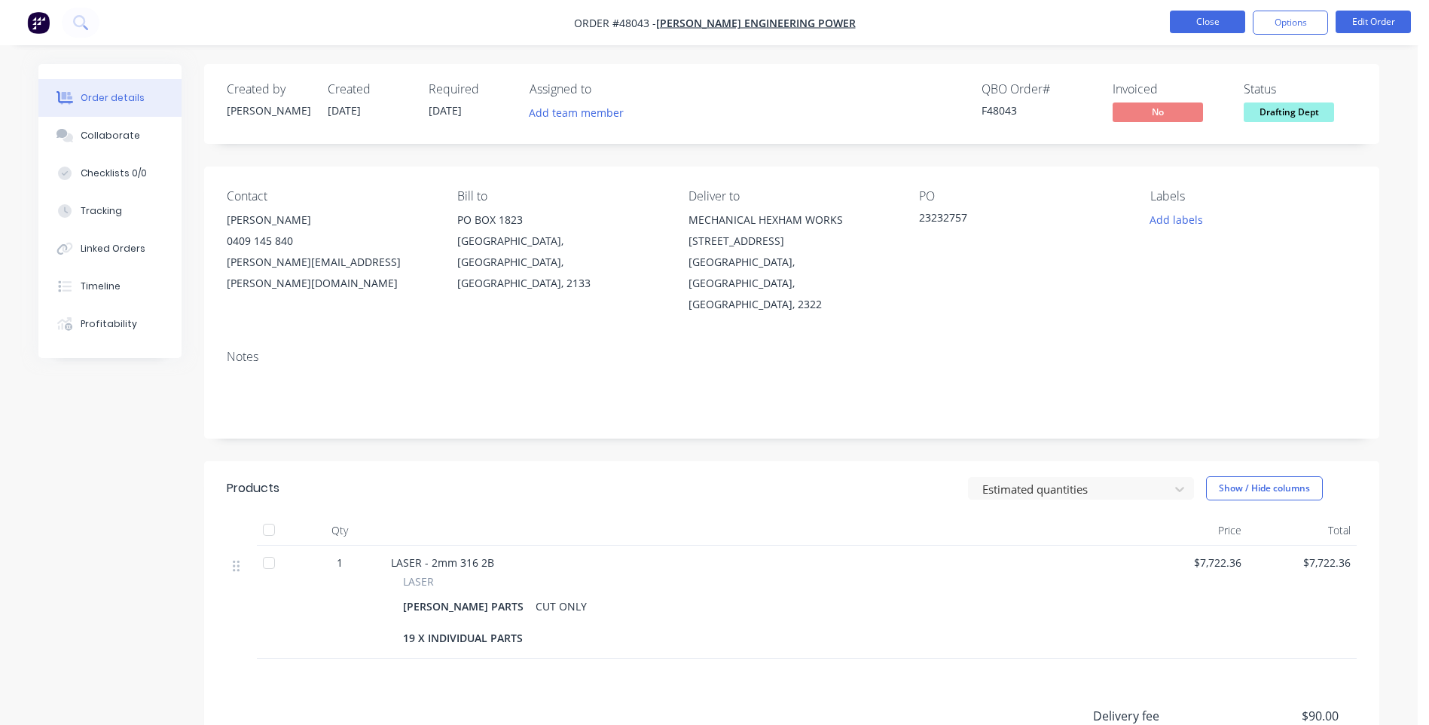
click at [1190, 20] on button "Close" at bounding box center [1207, 22] width 75 height 23
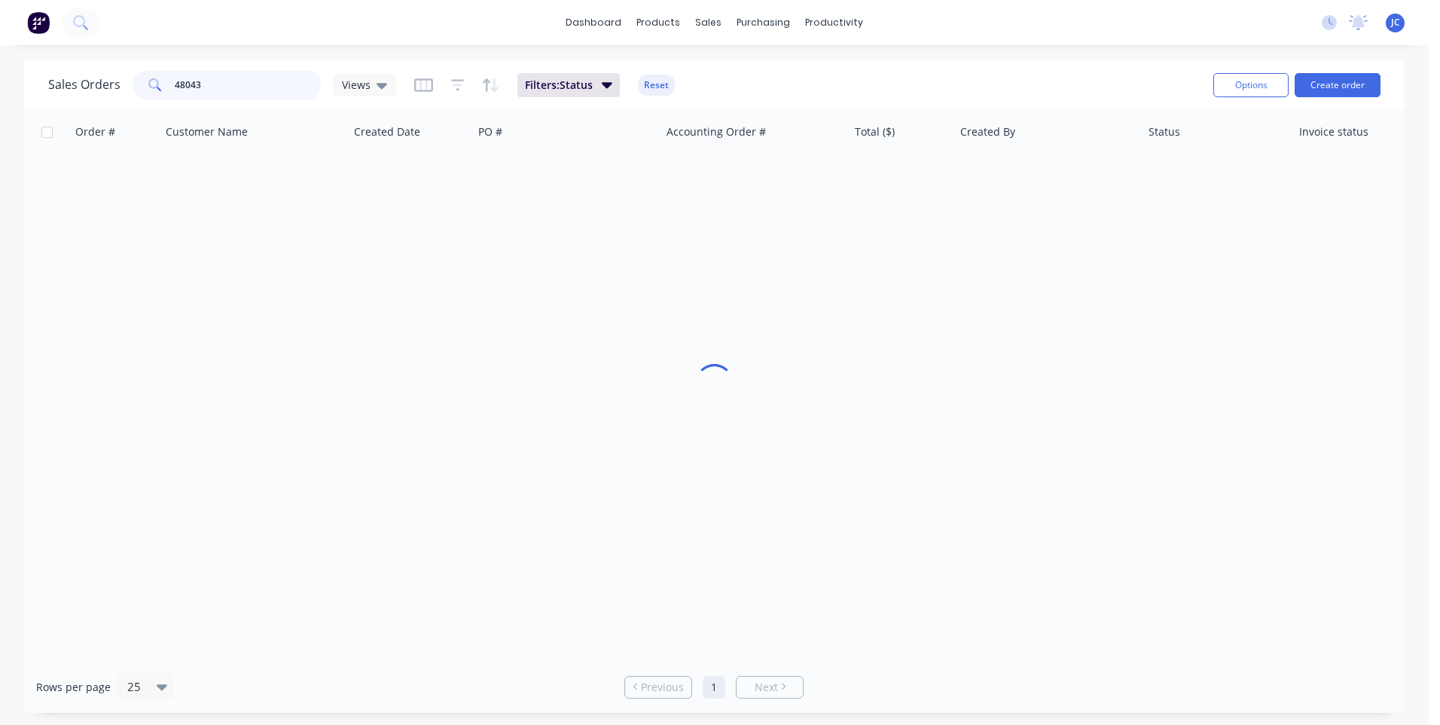
drag, startPoint x: 215, startPoint y: 88, endPoint x: 164, endPoint y: 90, distance: 51.3
click at [164, 90] on div "48043" at bounding box center [227, 85] width 188 height 30
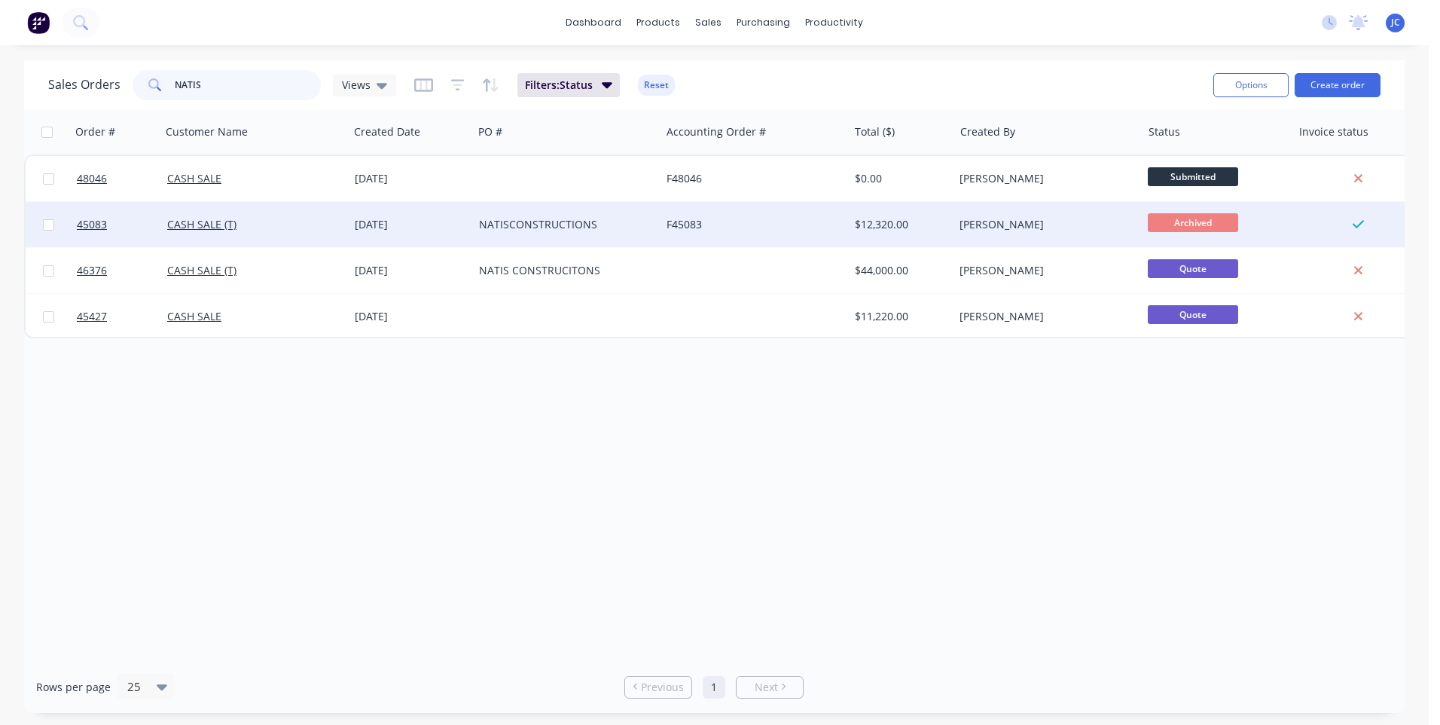
type input "NATIS"
click at [744, 222] on div "F45083" at bounding box center [750, 224] width 167 height 15
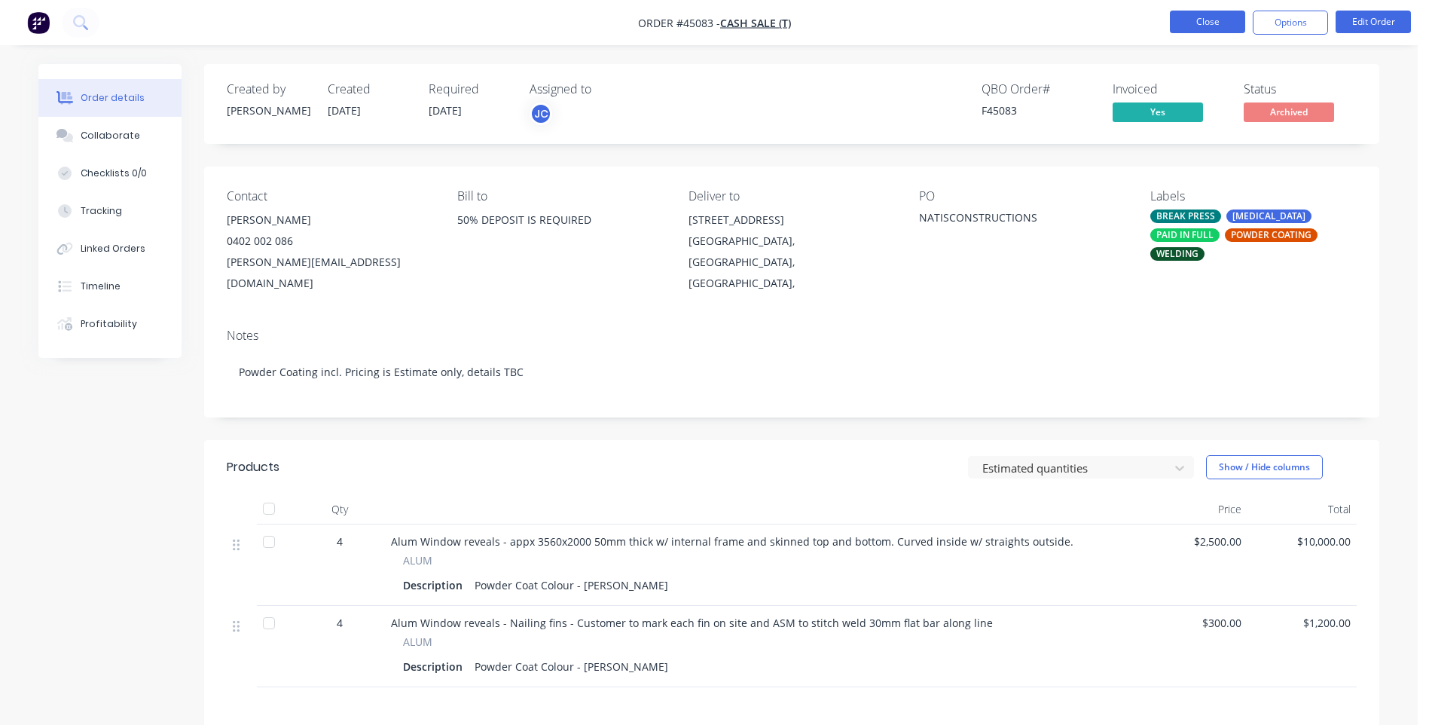
click at [1185, 27] on button "Close" at bounding box center [1207, 22] width 75 height 23
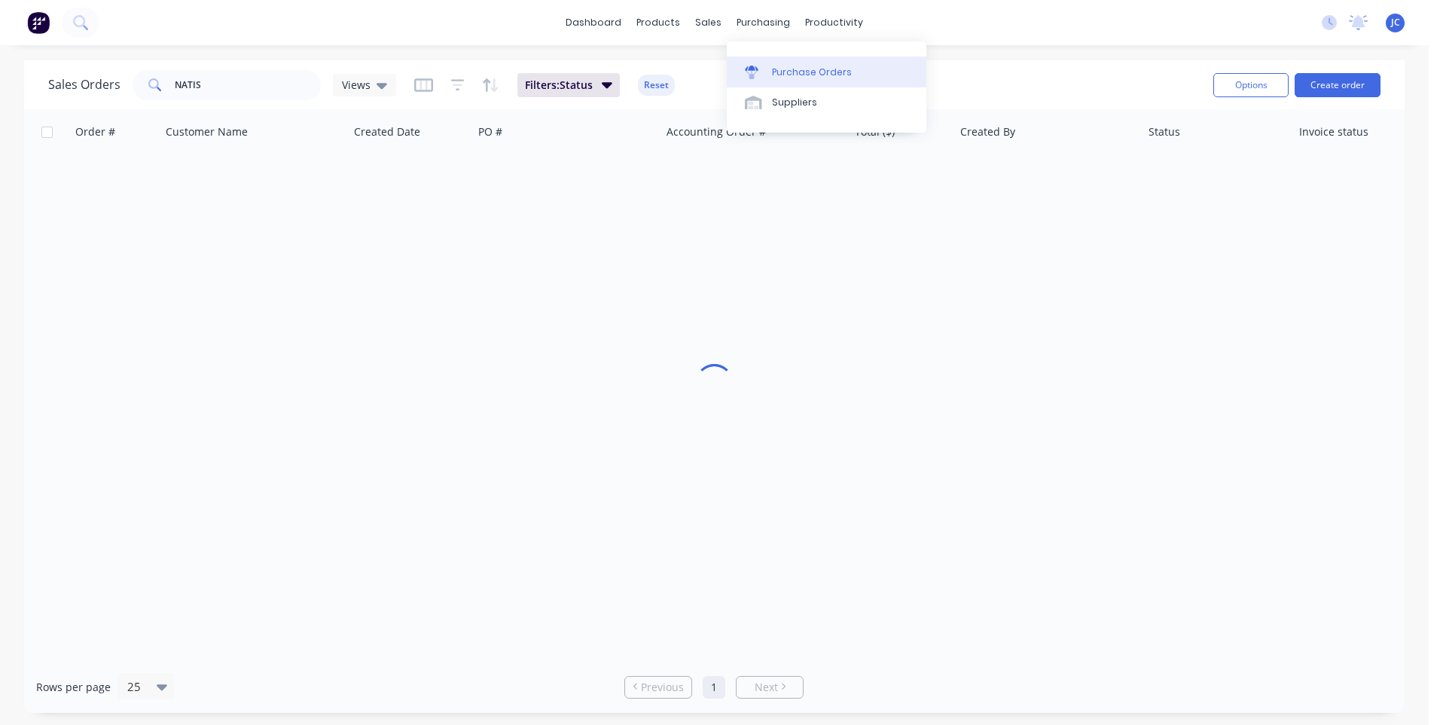
click at [780, 67] on div "Purchase Orders" at bounding box center [812, 73] width 80 height 14
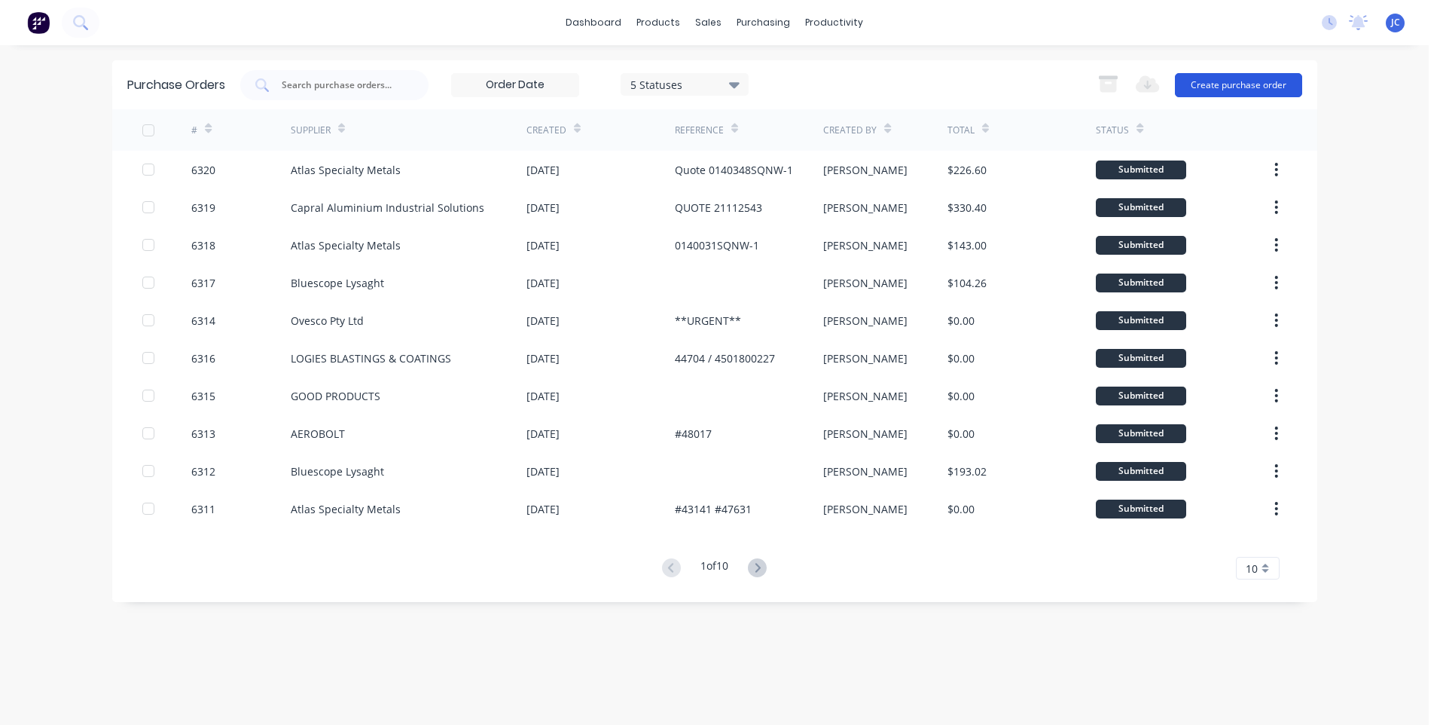
click at [1223, 83] on button "Create purchase order" at bounding box center [1238, 85] width 127 height 24
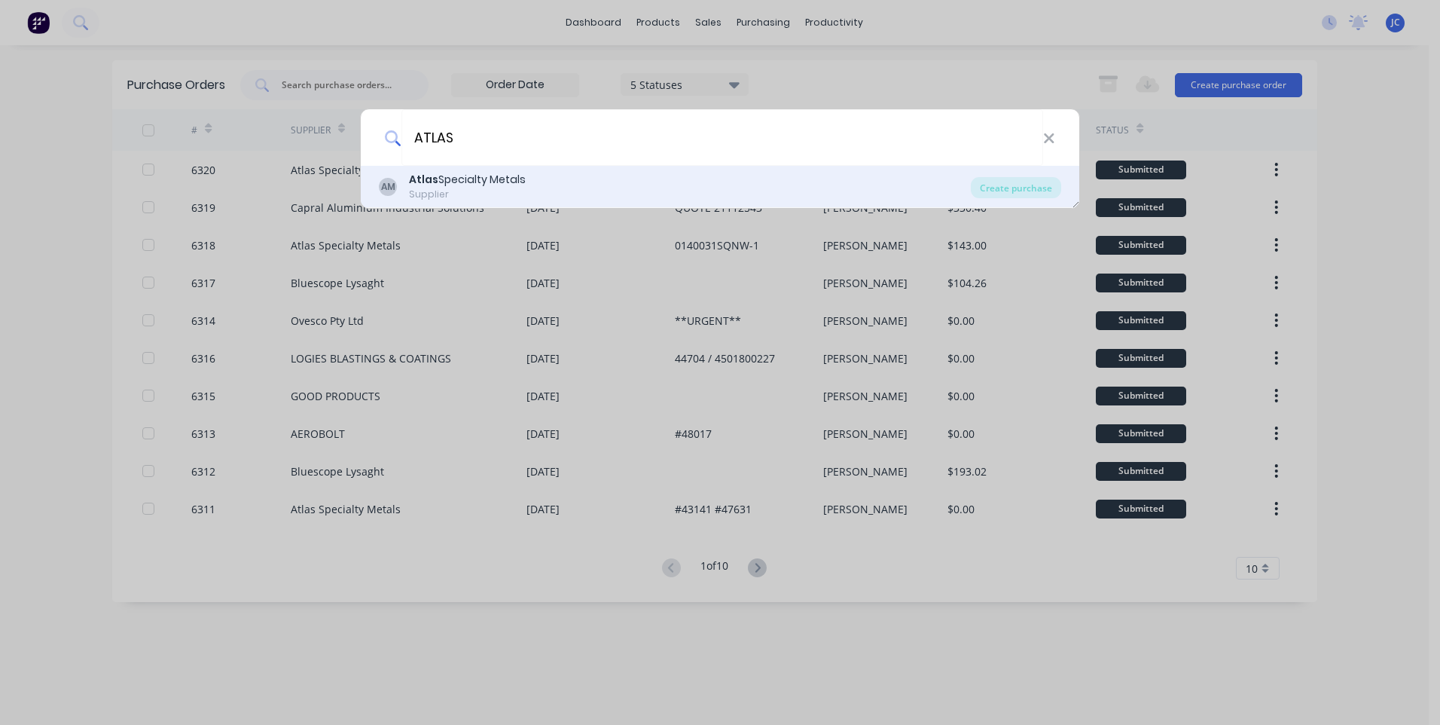
type input "ATLAS"
click at [421, 184] on b "Atlas" at bounding box center [423, 179] width 29 height 15
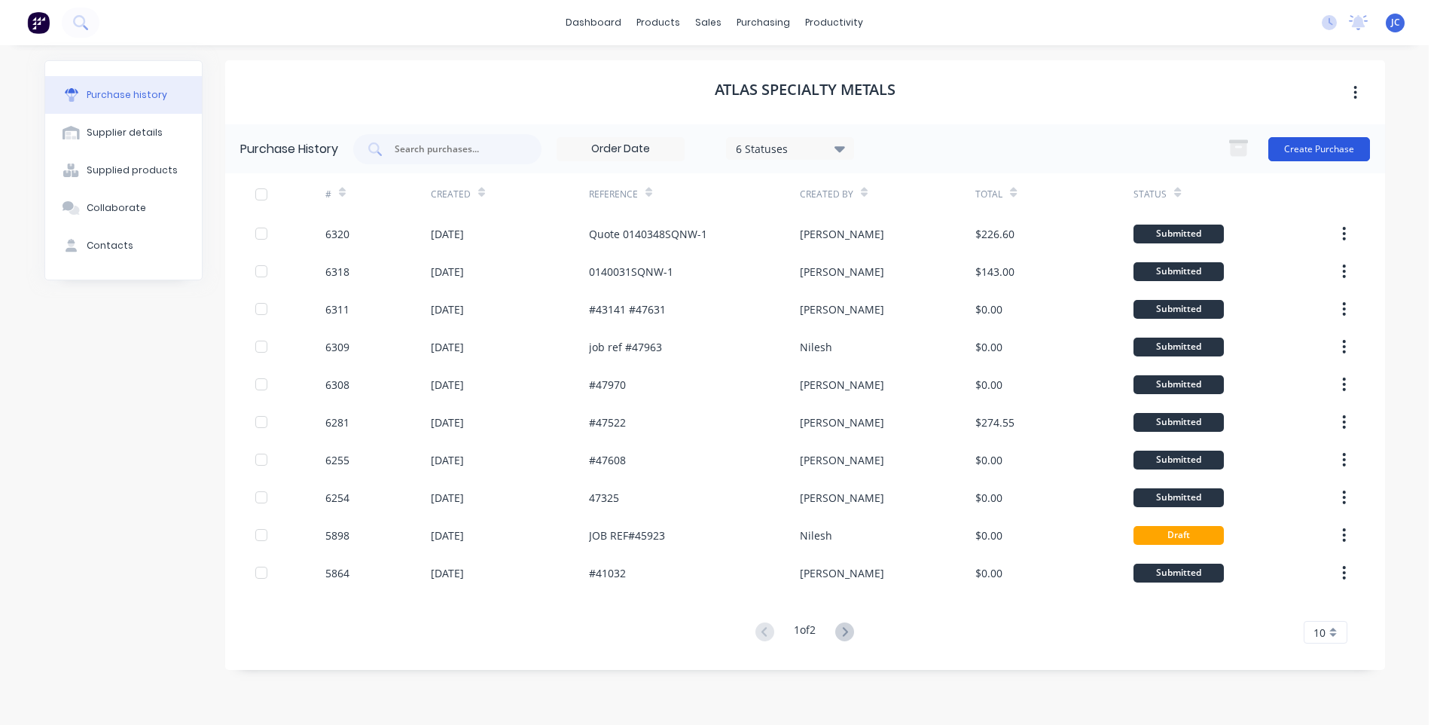
click at [1306, 151] on button "Create Purchase" at bounding box center [1320, 149] width 102 height 24
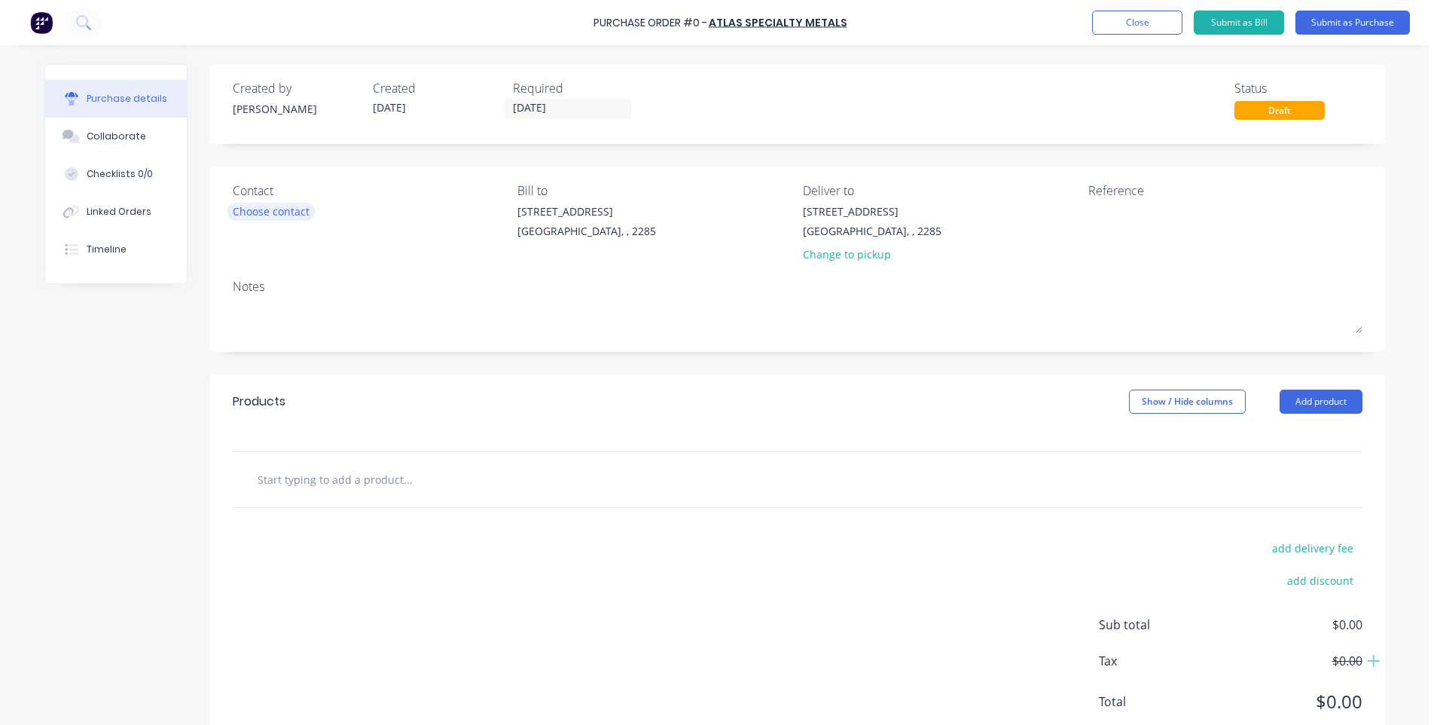
click at [270, 212] on div "Choose contact" at bounding box center [271, 211] width 77 height 16
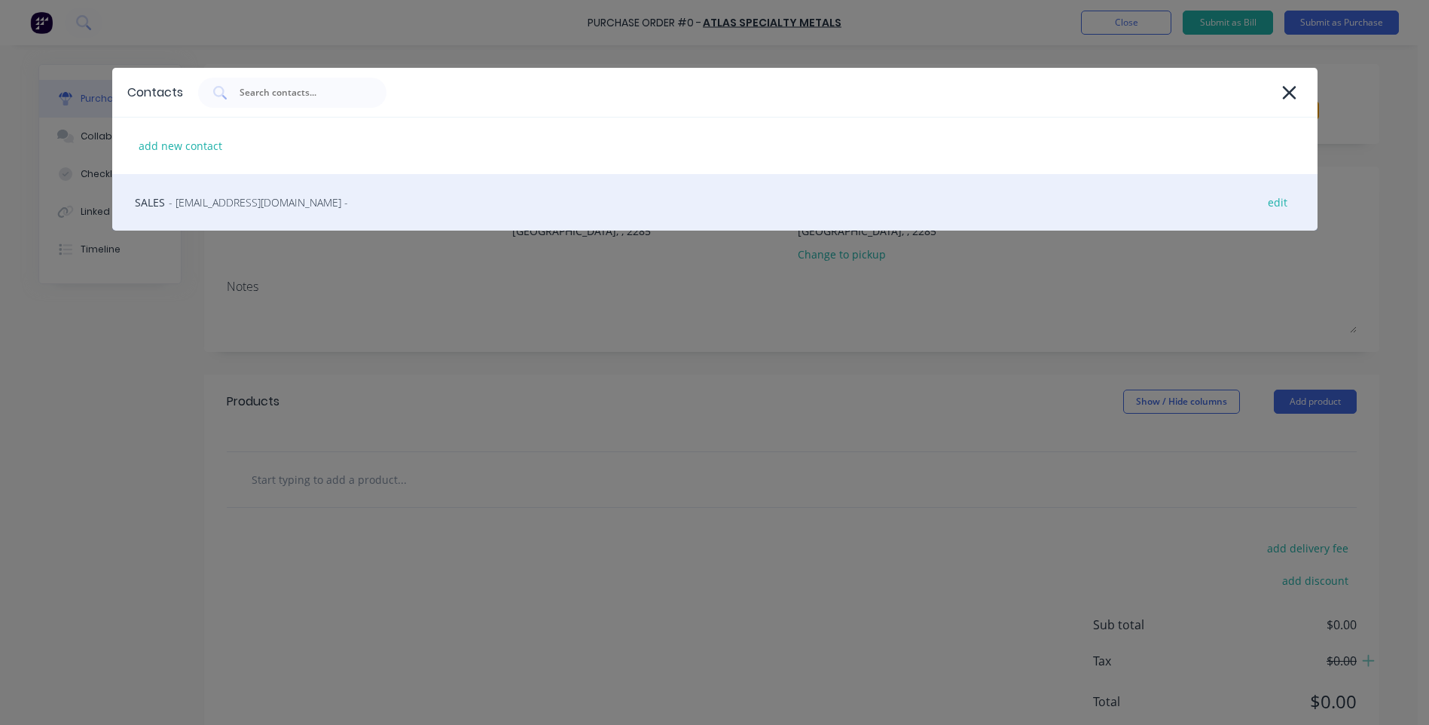
click at [228, 205] on span "- [EMAIL_ADDRESS][DOMAIN_NAME] -" at bounding box center [258, 202] width 179 height 16
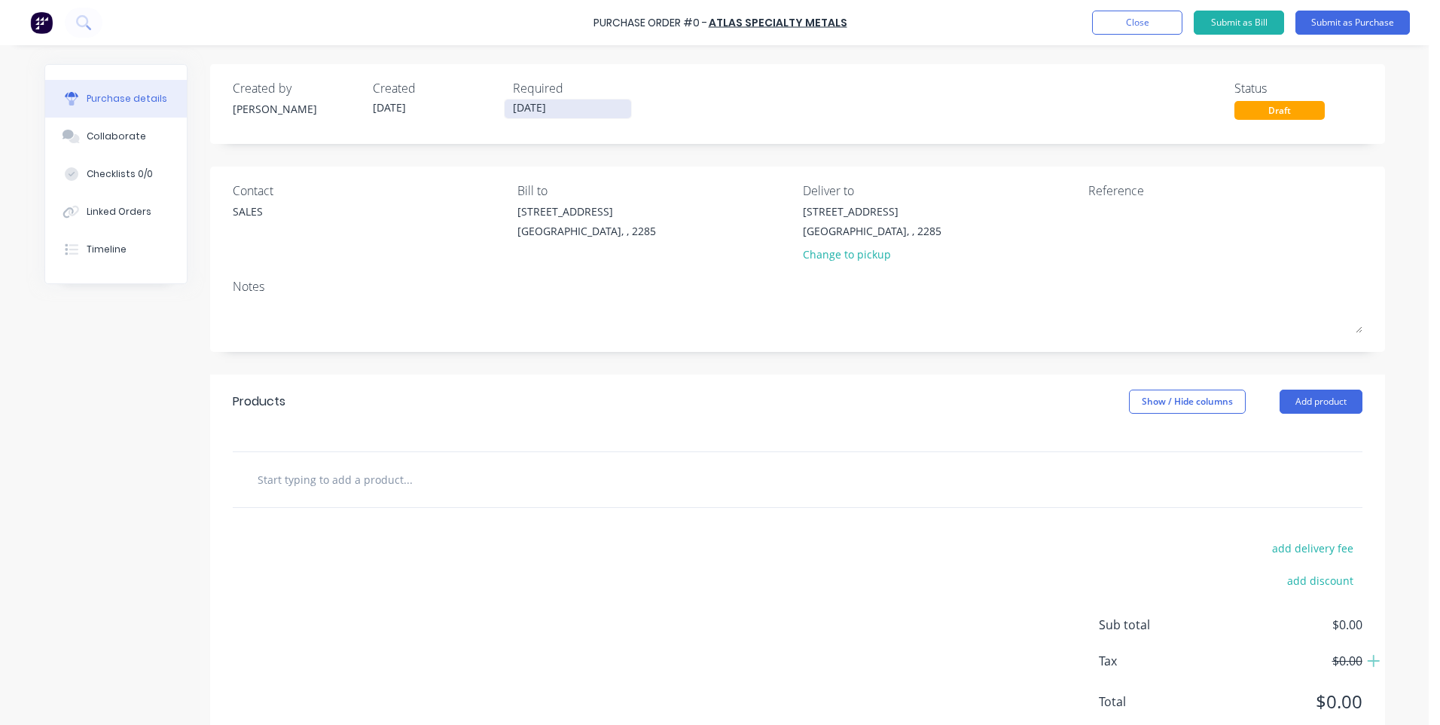
click at [525, 110] on input "[DATE]" at bounding box center [568, 108] width 127 height 19
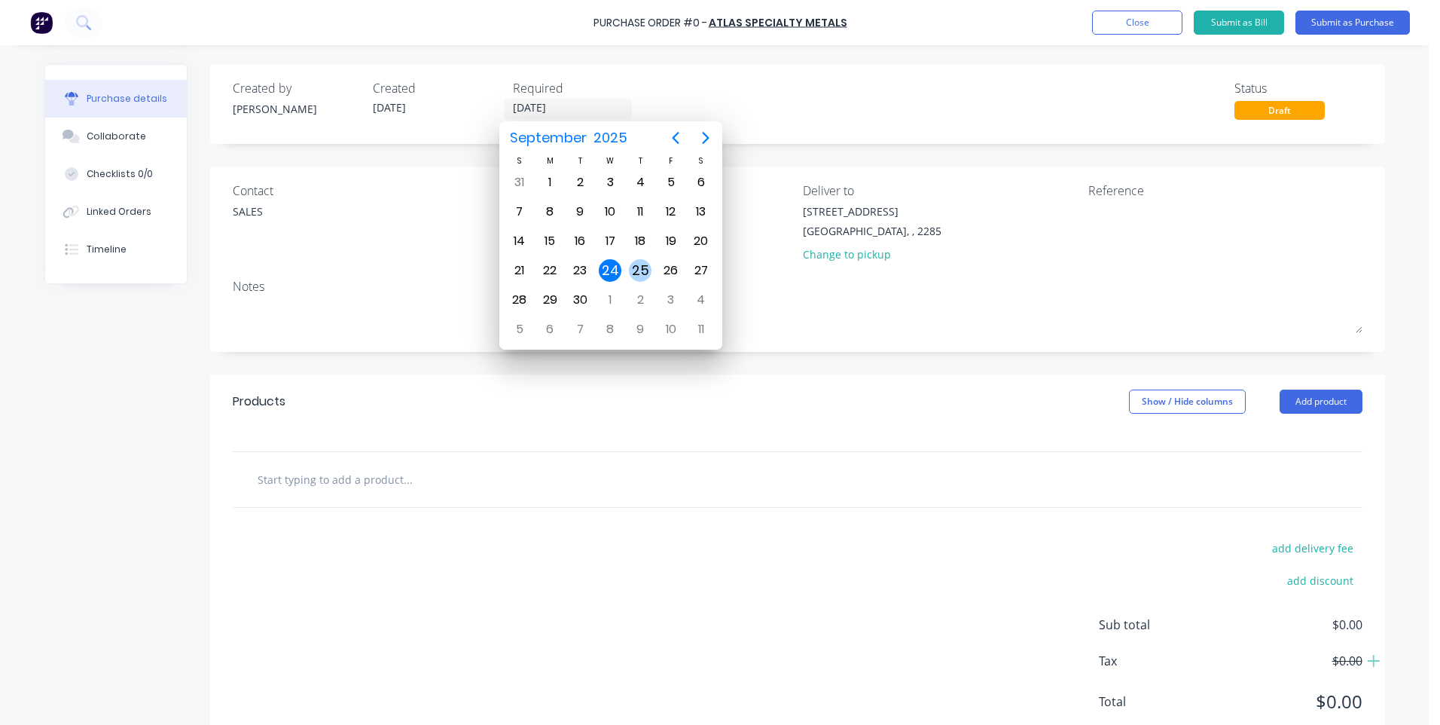
click at [637, 267] on div "25" at bounding box center [640, 270] width 23 height 23
type input "[DATE]"
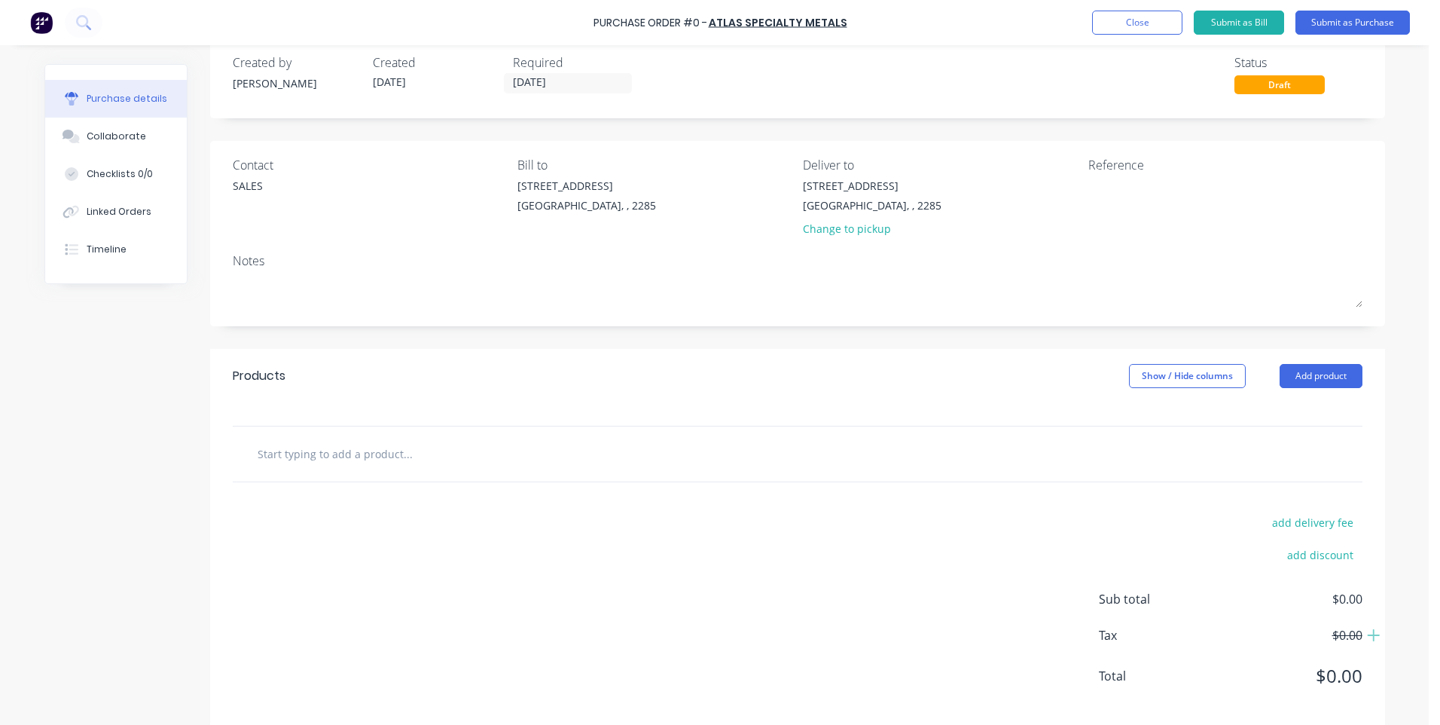
scroll to position [46, 0]
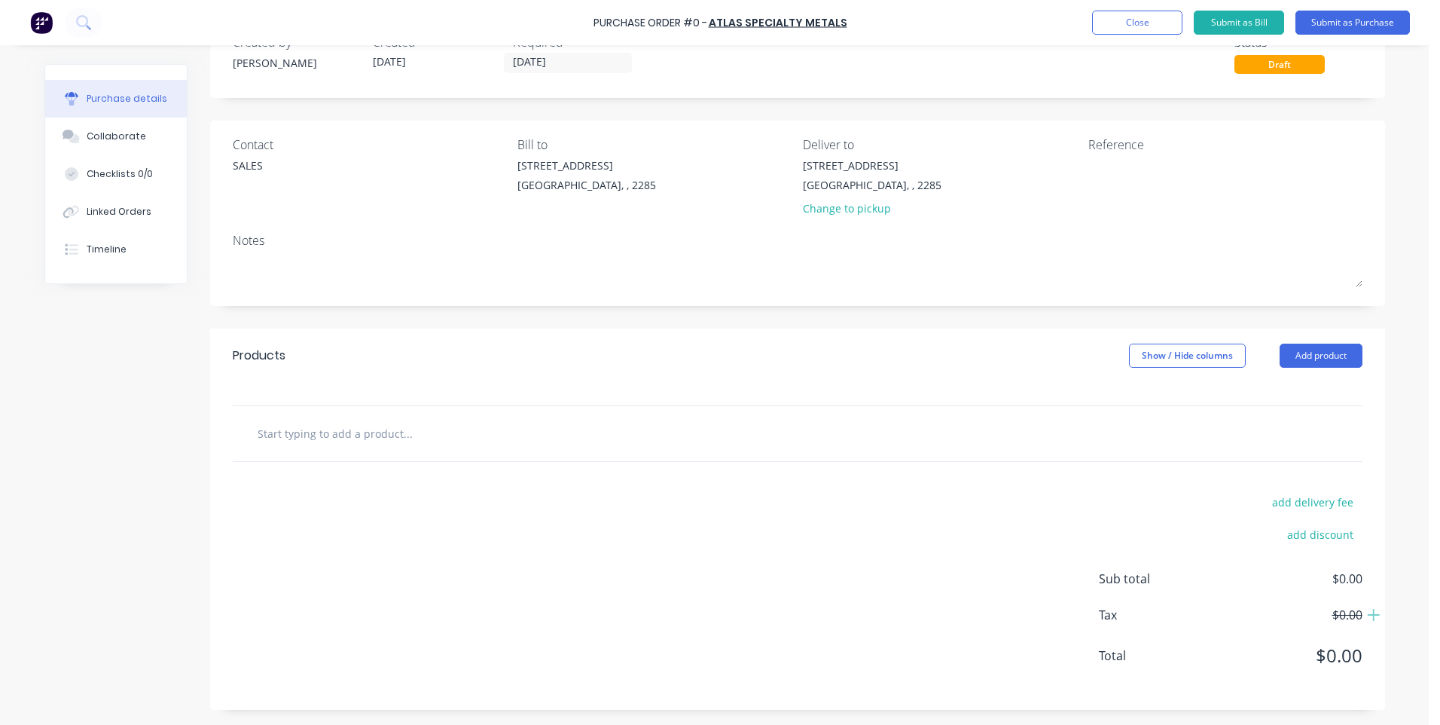
click at [394, 432] on input "text" at bounding box center [407, 433] width 301 height 30
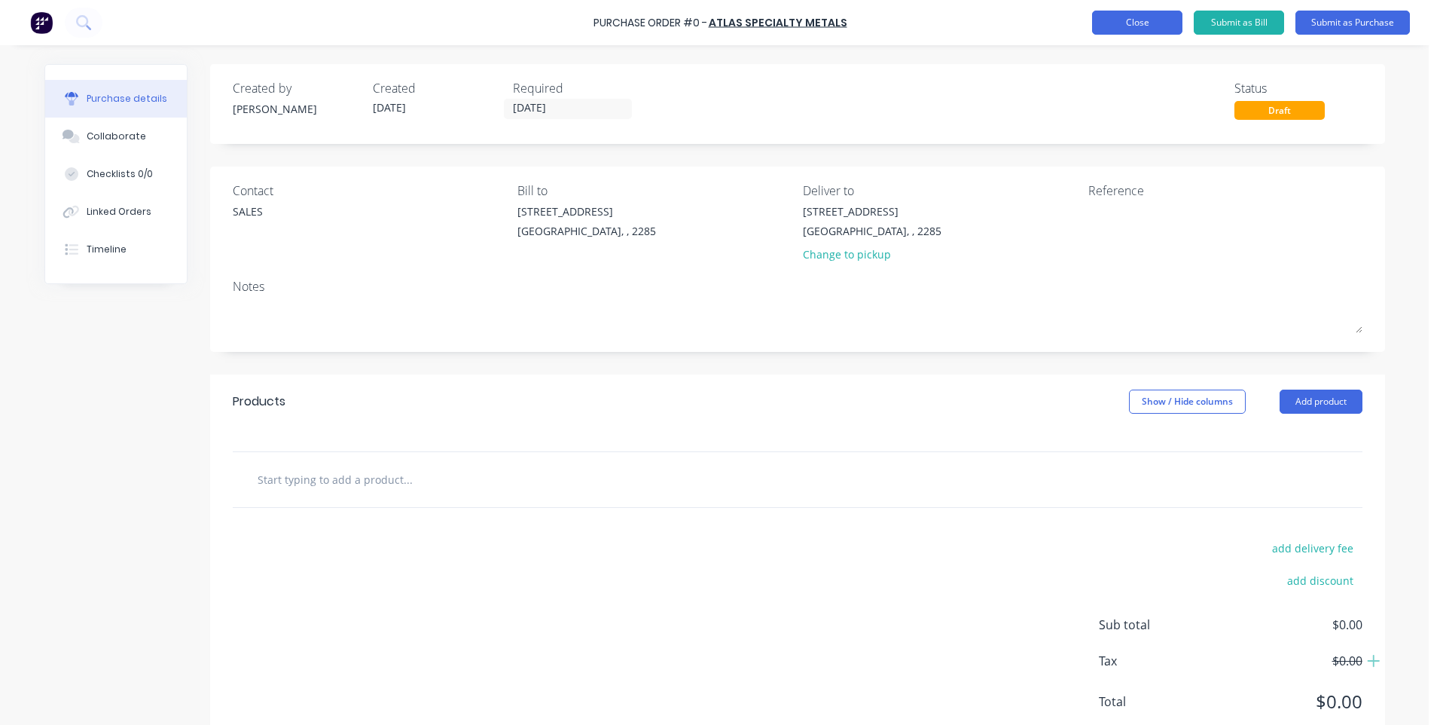
click at [1137, 21] on button "Close" at bounding box center [1137, 23] width 90 height 24
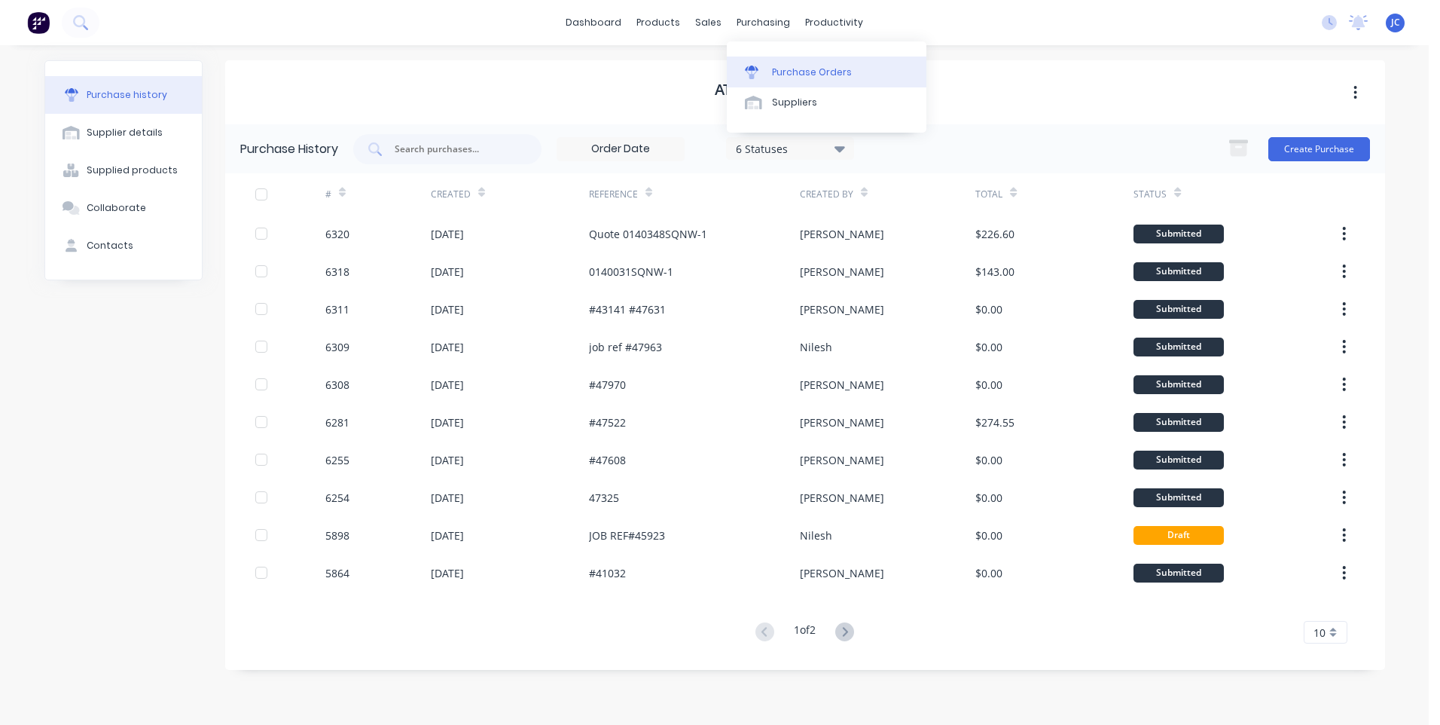
click at [768, 66] on link "Purchase Orders" at bounding box center [827, 71] width 200 height 30
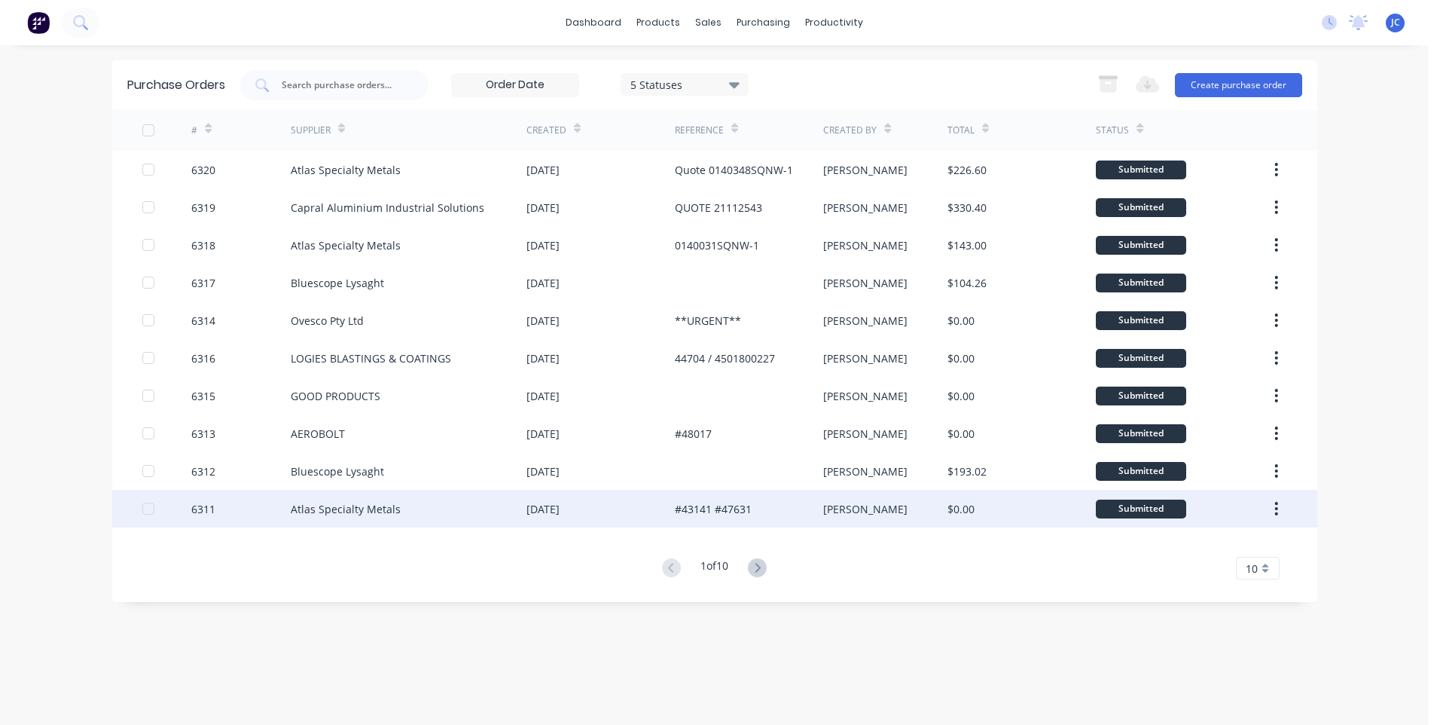
click at [383, 513] on div "Atlas Specialty Metals" at bounding box center [346, 509] width 110 height 16
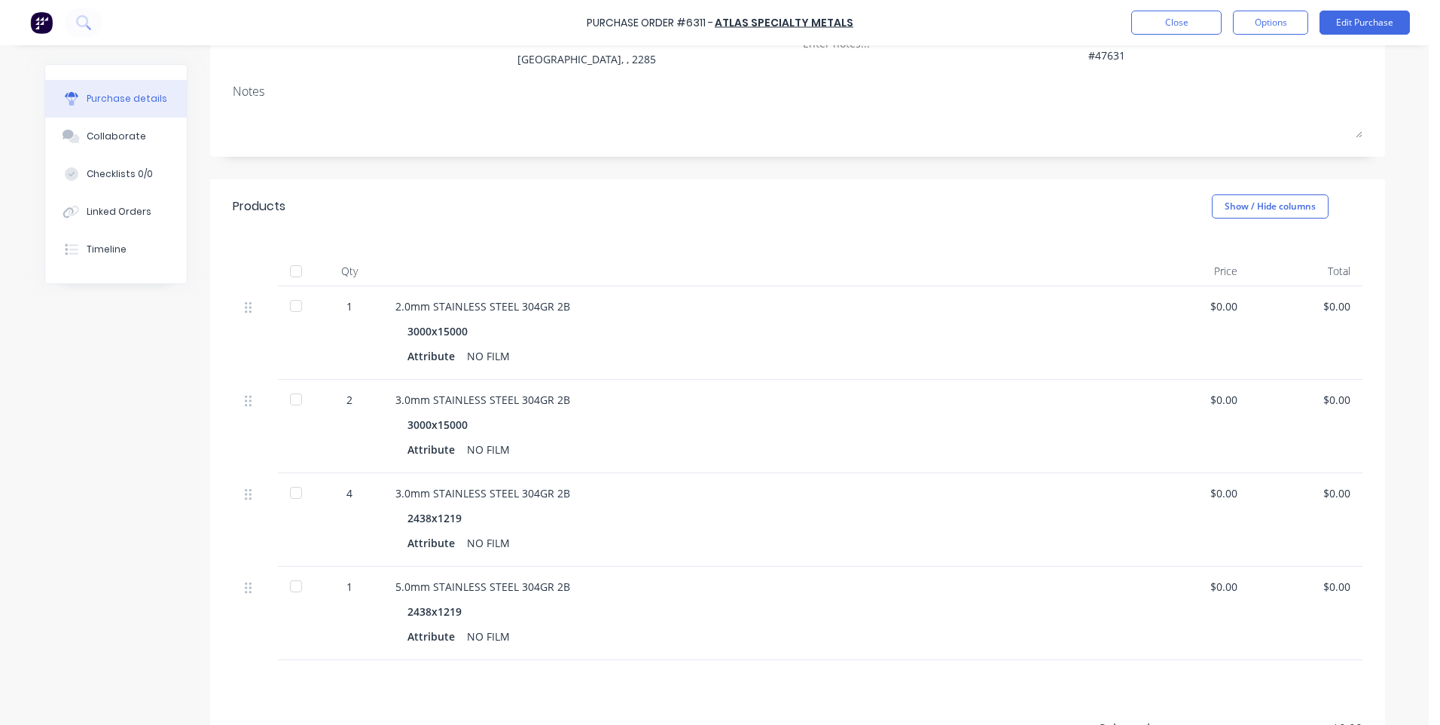
scroll to position [322, 0]
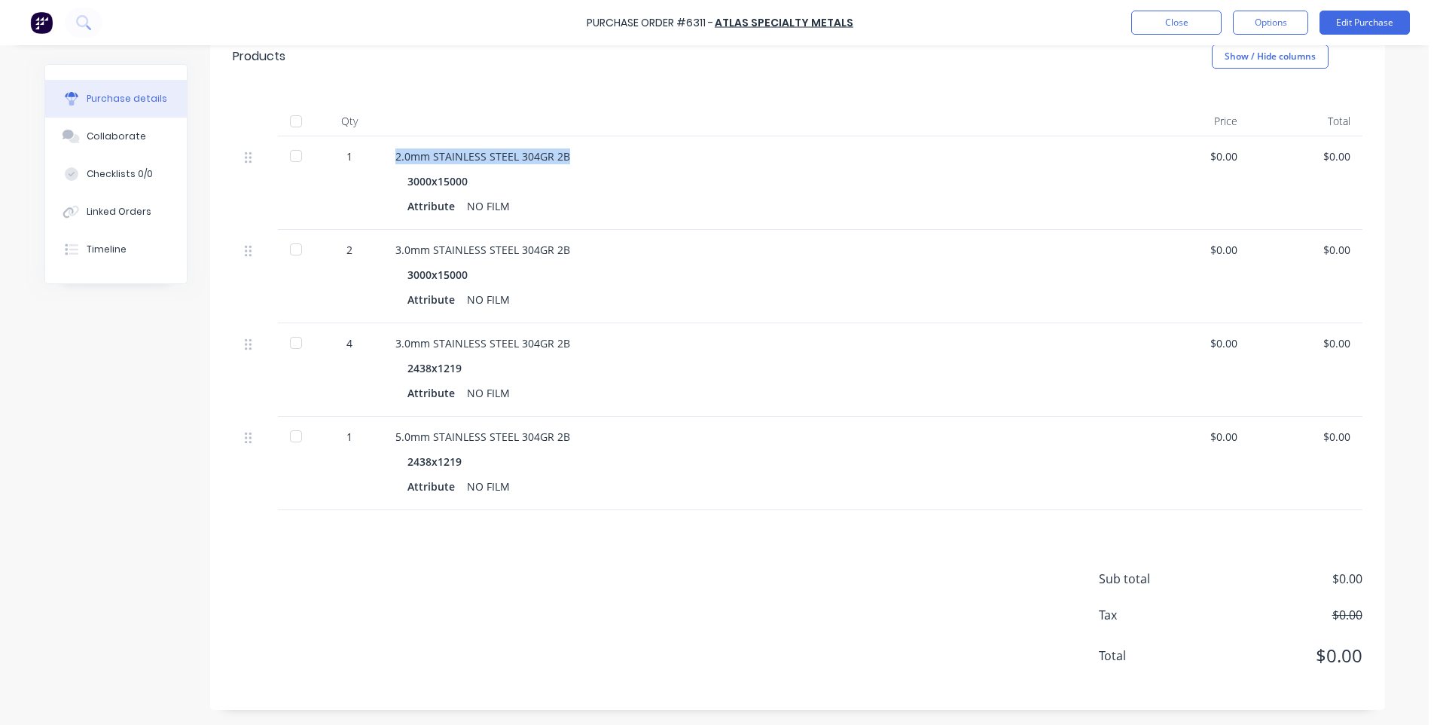
drag, startPoint x: 390, startPoint y: 155, endPoint x: 579, endPoint y: 142, distance: 188.8
click at [579, 142] on div "2.0mm STAINLESS STEEL 304GR 2B 3000x15000 Attribute NO FILM" at bounding box center [759, 182] width 753 height 93
drag, startPoint x: 579, startPoint y: 142, endPoint x: 649, endPoint y: 160, distance: 72.2
click at [649, 160] on div "2.0mm STAINLESS STEEL 304GR 2B" at bounding box center [759, 156] width 729 height 16
click at [1207, 14] on button "Close" at bounding box center [1176, 23] width 90 height 24
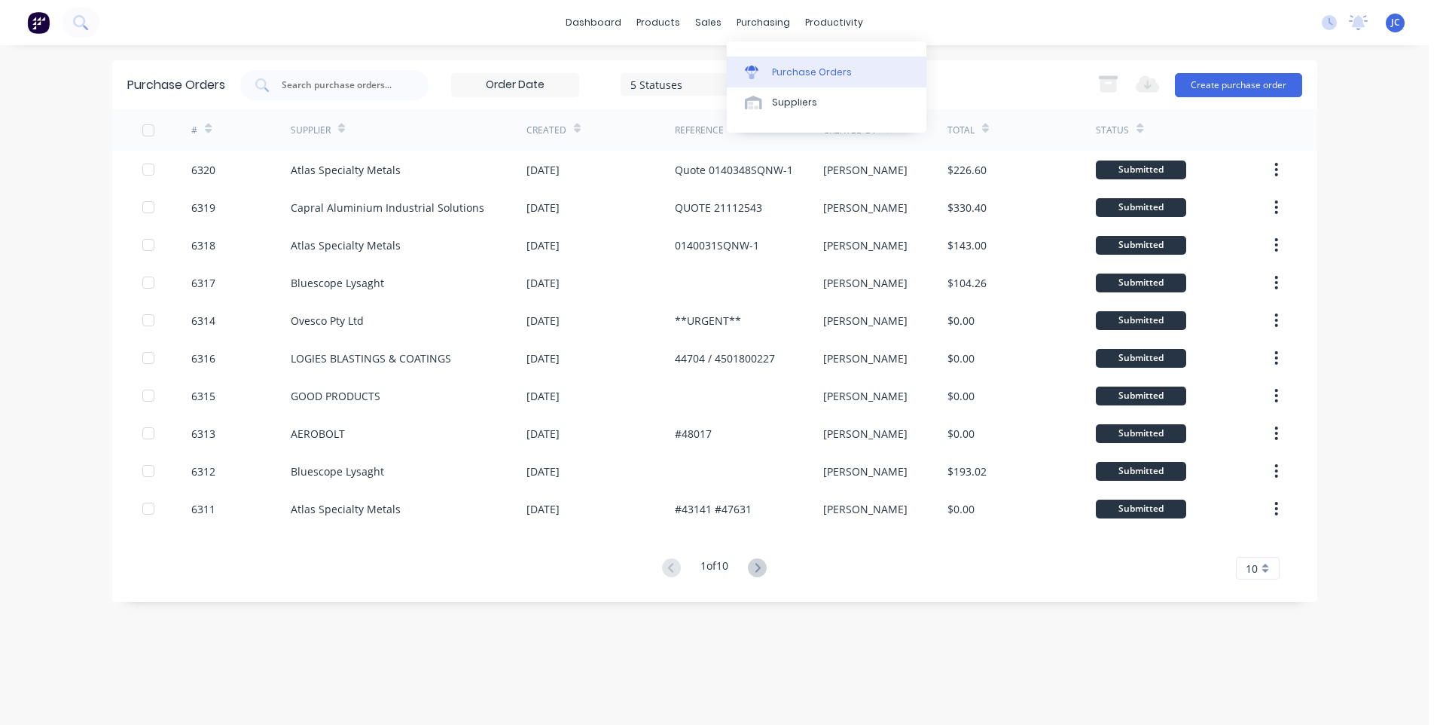
click at [784, 78] on div "Purchase Orders" at bounding box center [812, 73] width 80 height 14
click at [491, 55] on div "dashboard products sales purchasing productivity dashboard products Product Cat…" at bounding box center [714, 362] width 1429 height 725
click at [1229, 87] on button "Create purchase order" at bounding box center [1238, 85] width 127 height 24
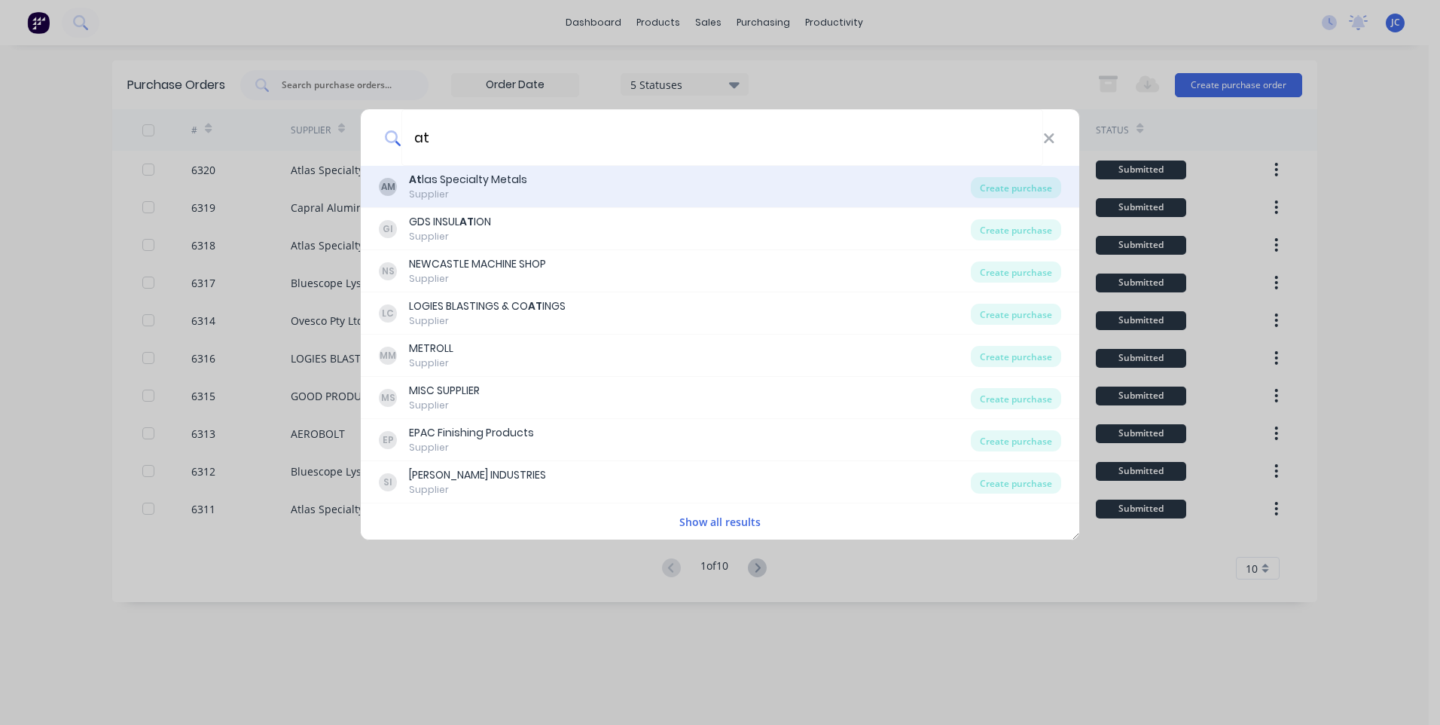
type input "at"
click at [414, 176] on b "At" at bounding box center [415, 179] width 13 height 15
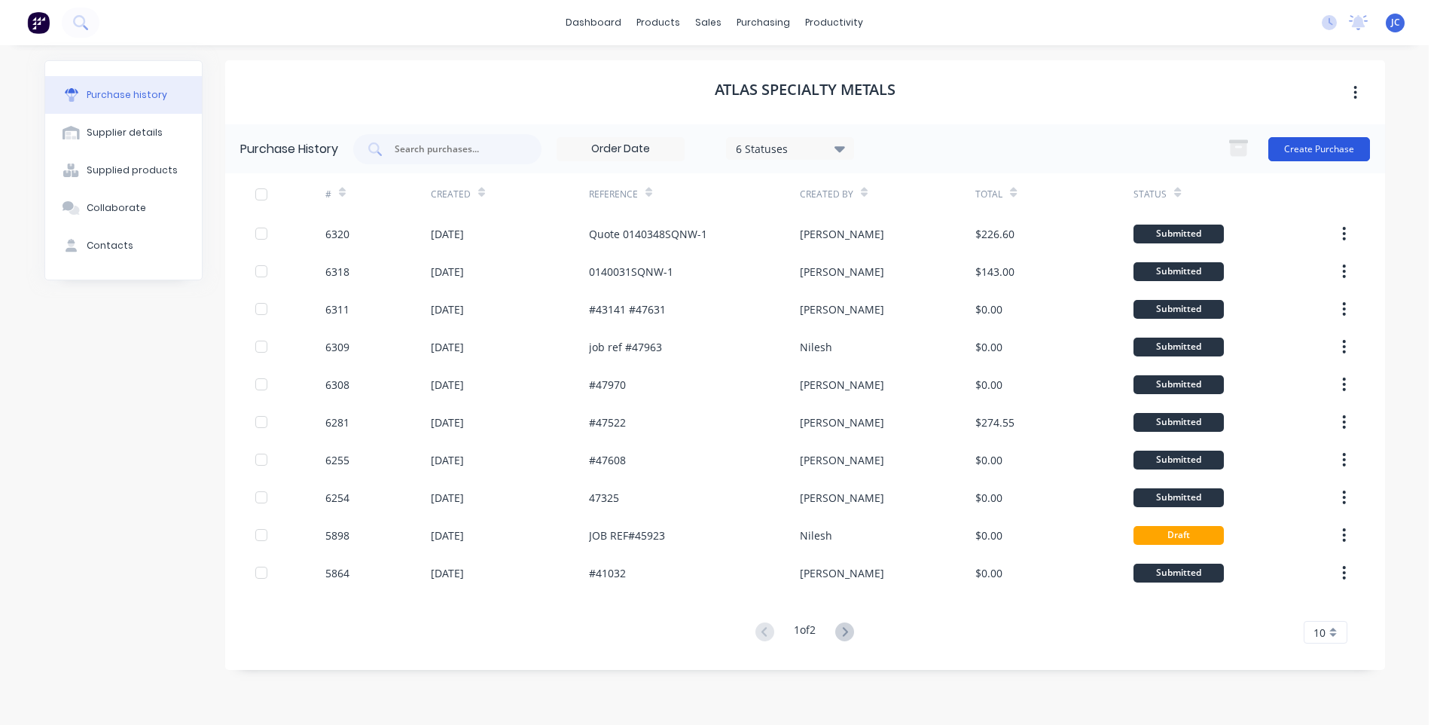
click at [1298, 145] on button "Create Purchase" at bounding box center [1320, 149] width 102 height 24
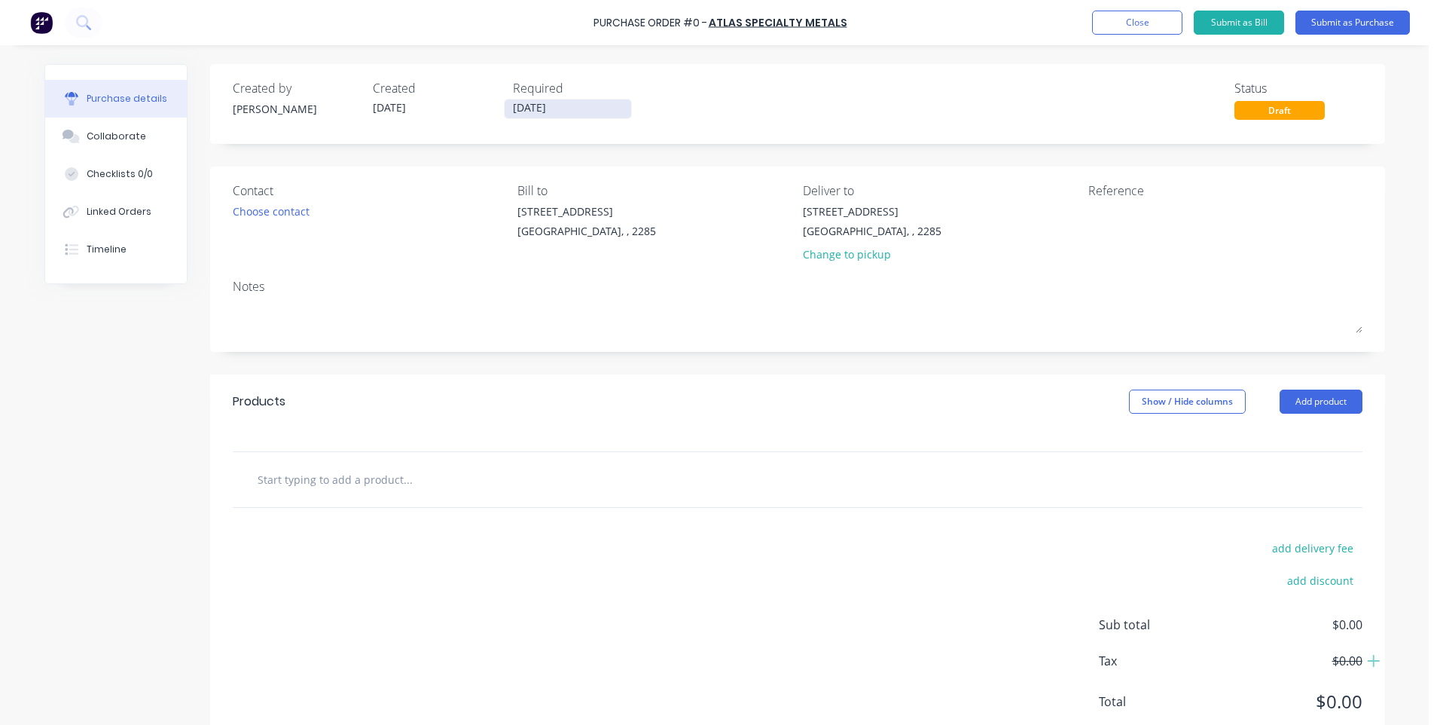
click at [522, 108] on input "[DATE]" at bounding box center [568, 108] width 127 height 19
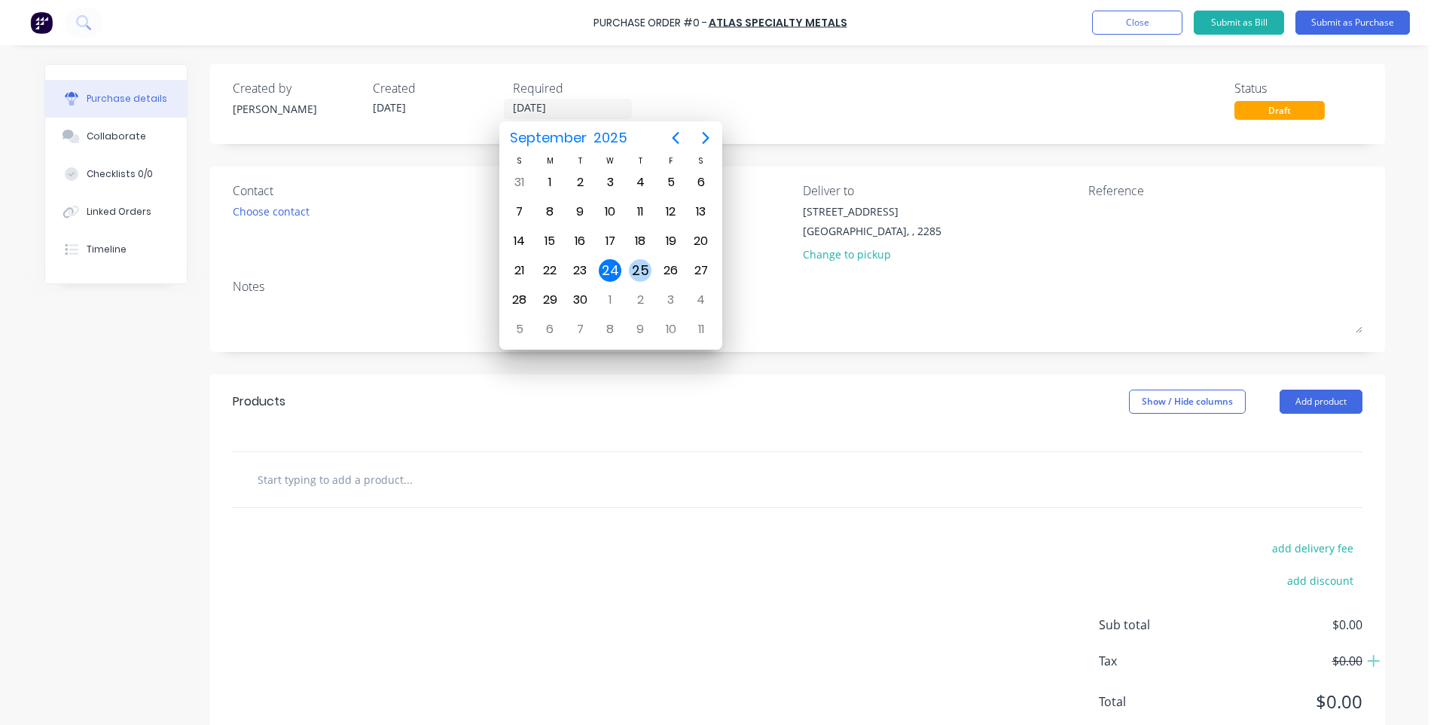
click at [637, 264] on div "25" at bounding box center [640, 270] width 23 height 23
type input "[DATE]"
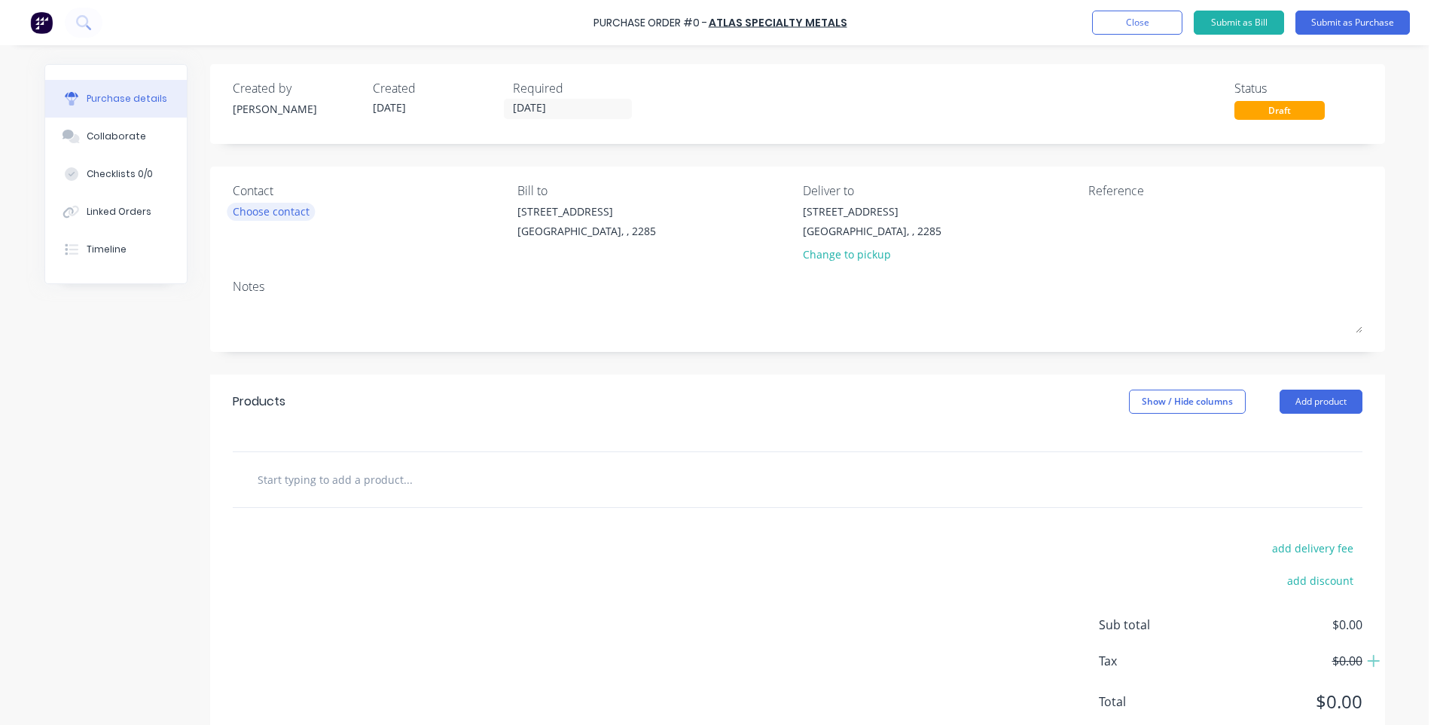
click at [269, 212] on div "Choose contact" at bounding box center [271, 211] width 77 height 16
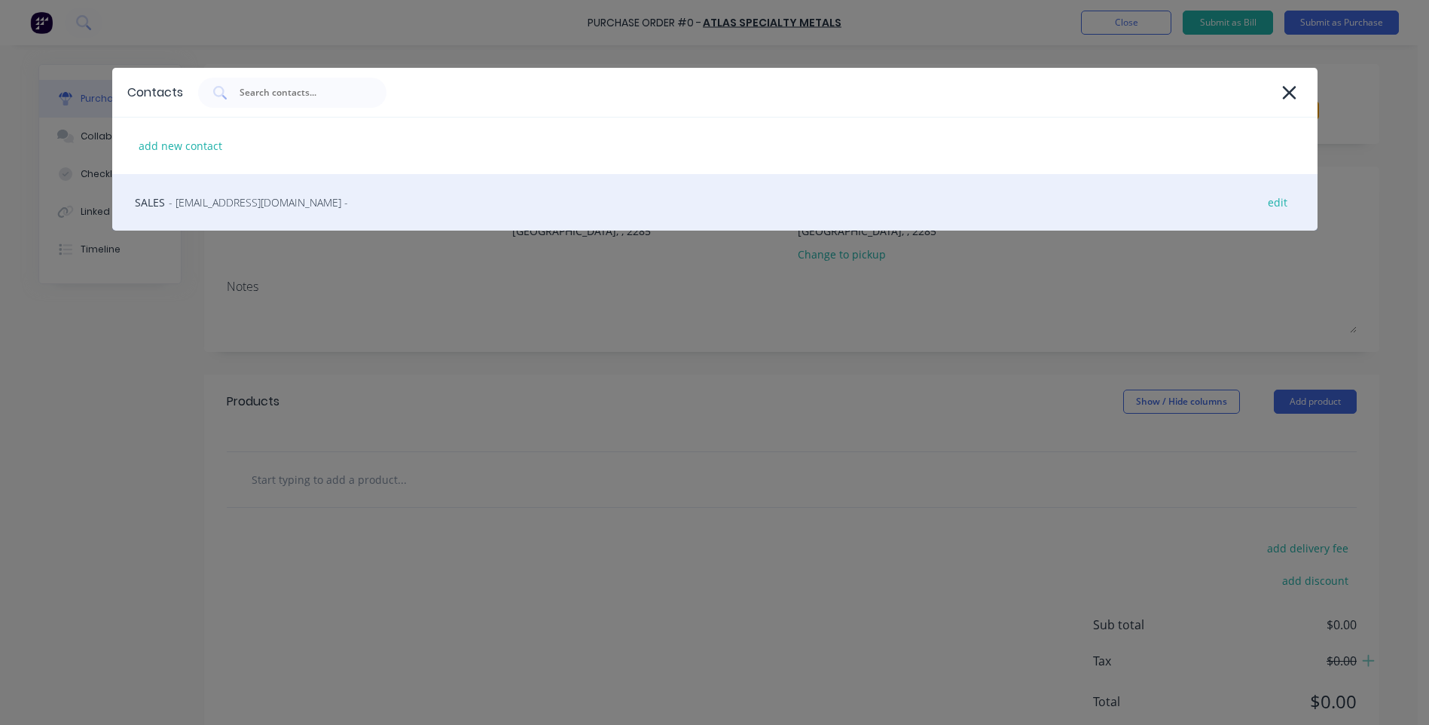
click at [239, 204] on span "- [EMAIL_ADDRESS][DOMAIN_NAME] -" at bounding box center [258, 202] width 179 height 16
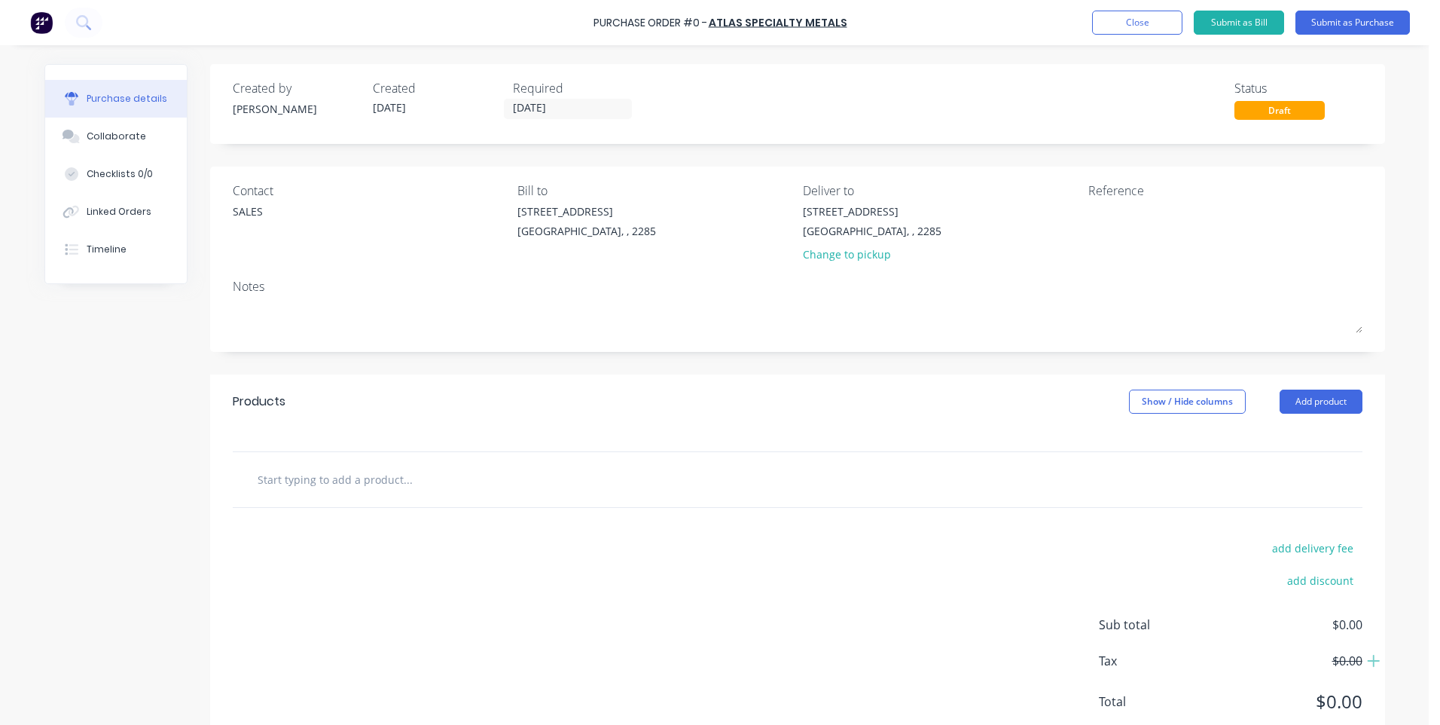
click at [685, 478] on div at bounding box center [471, 479] width 452 height 30
click at [1293, 402] on button "Add product" at bounding box center [1321, 401] width 83 height 24
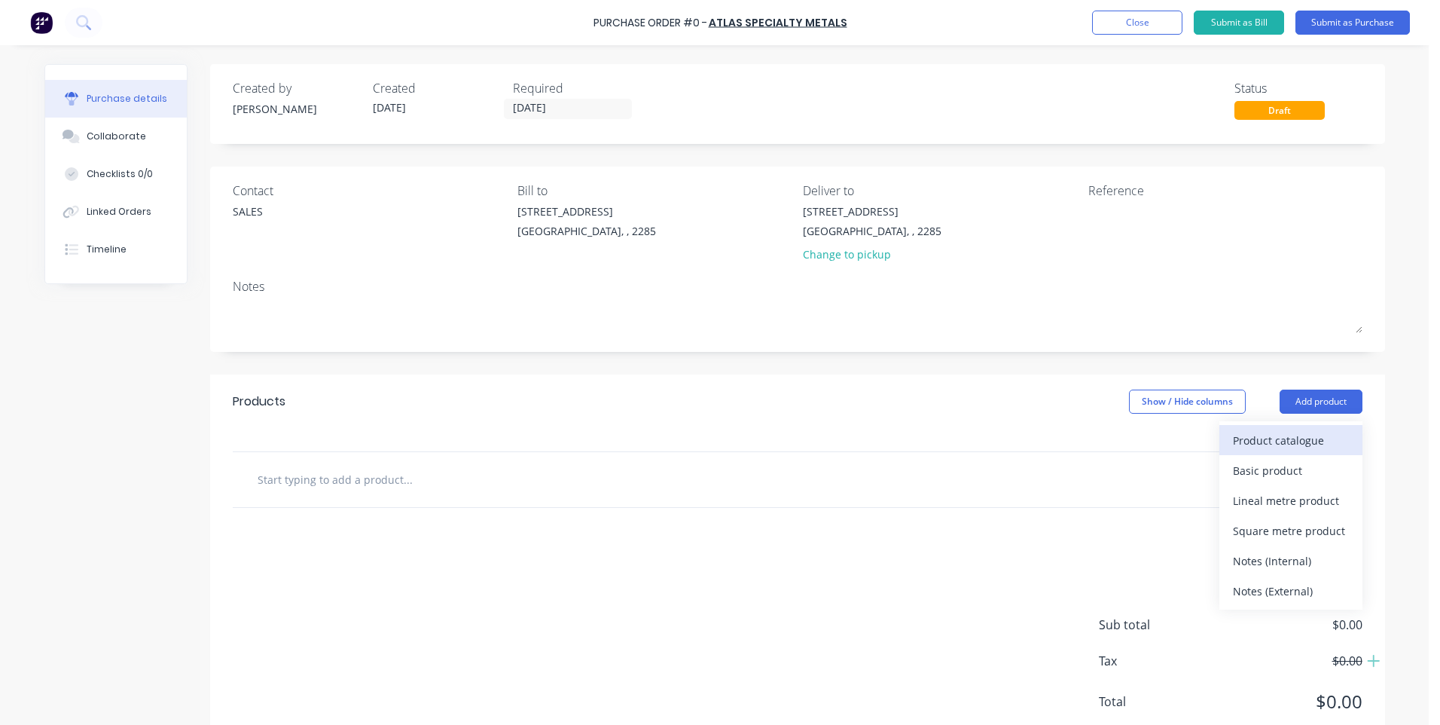
click at [1272, 444] on div "Product catalogue" at bounding box center [1291, 440] width 116 height 22
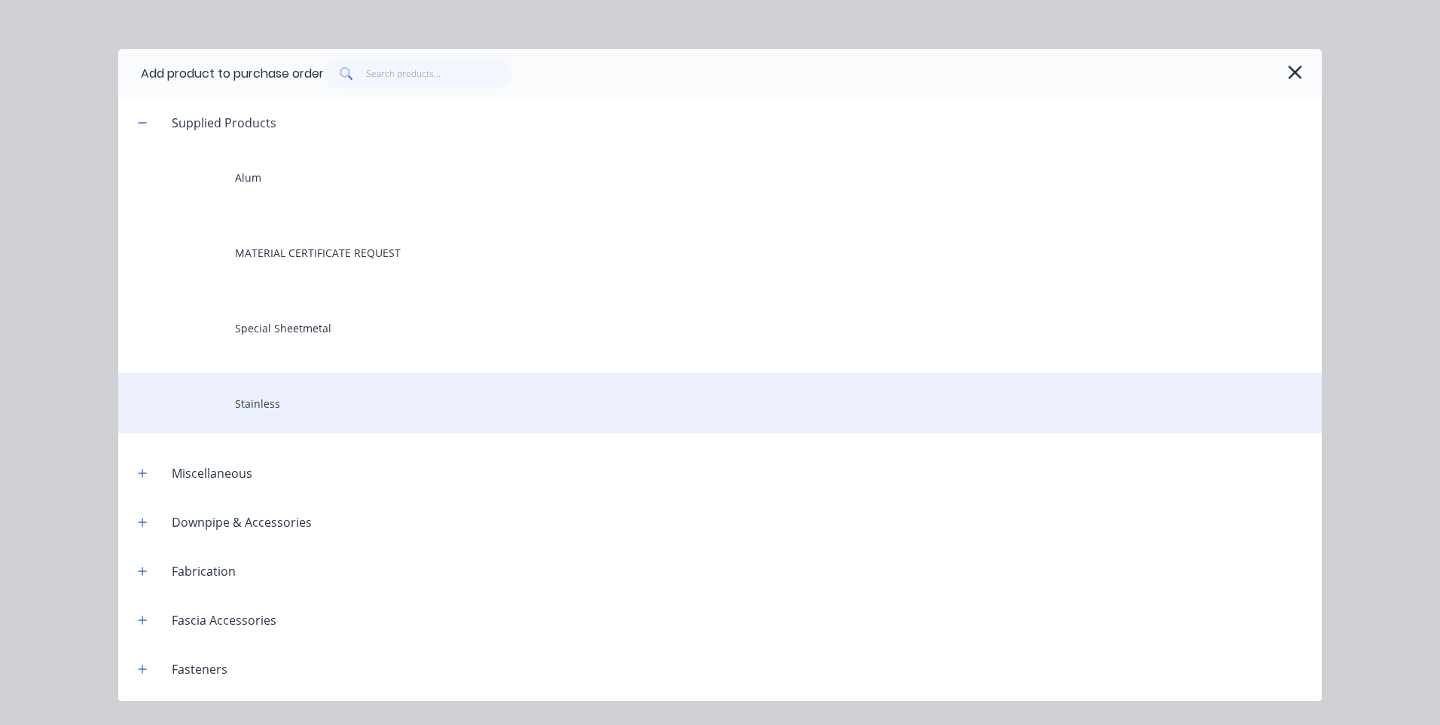
click at [291, 398] on div "Stainless" at bounding box center [720, 403] width 1204 height 60
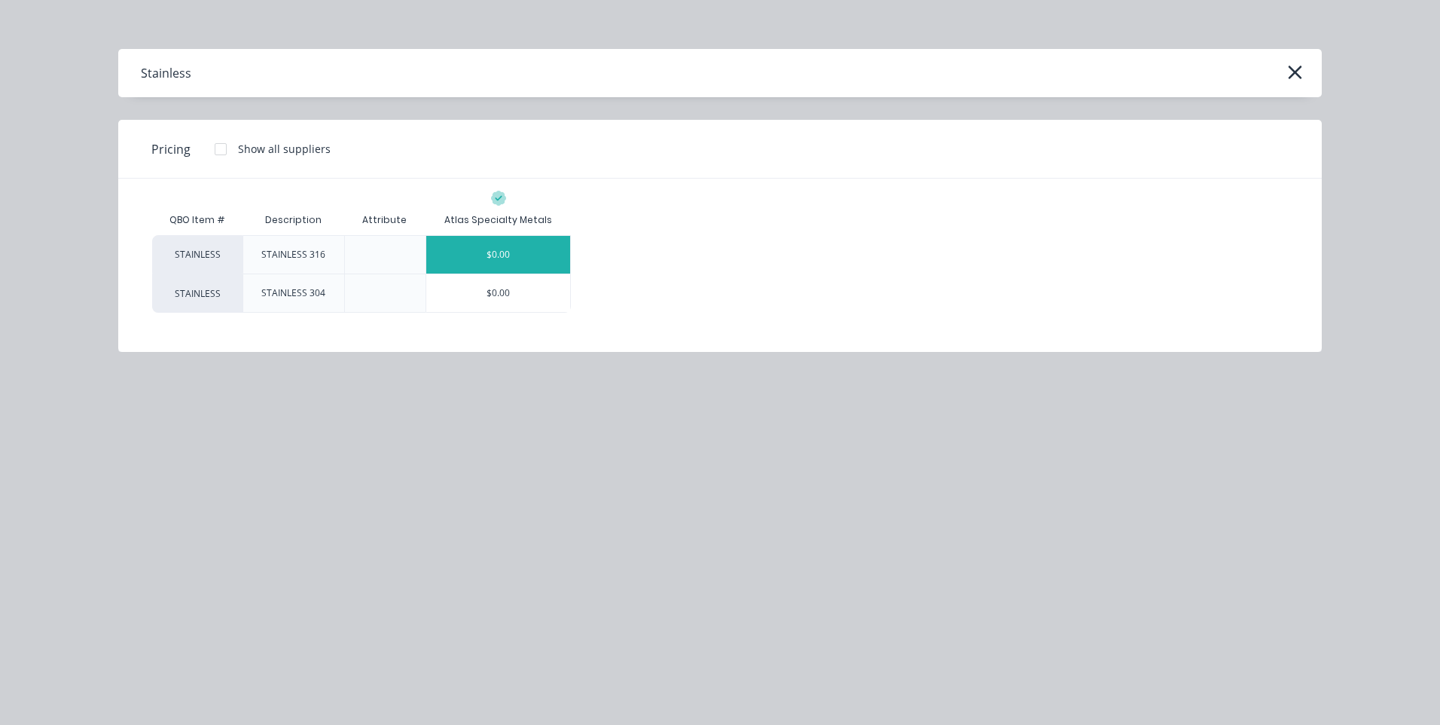
click at [505, 251] on div "$0.00" at bounding box center [498, 255] width 144 height 38
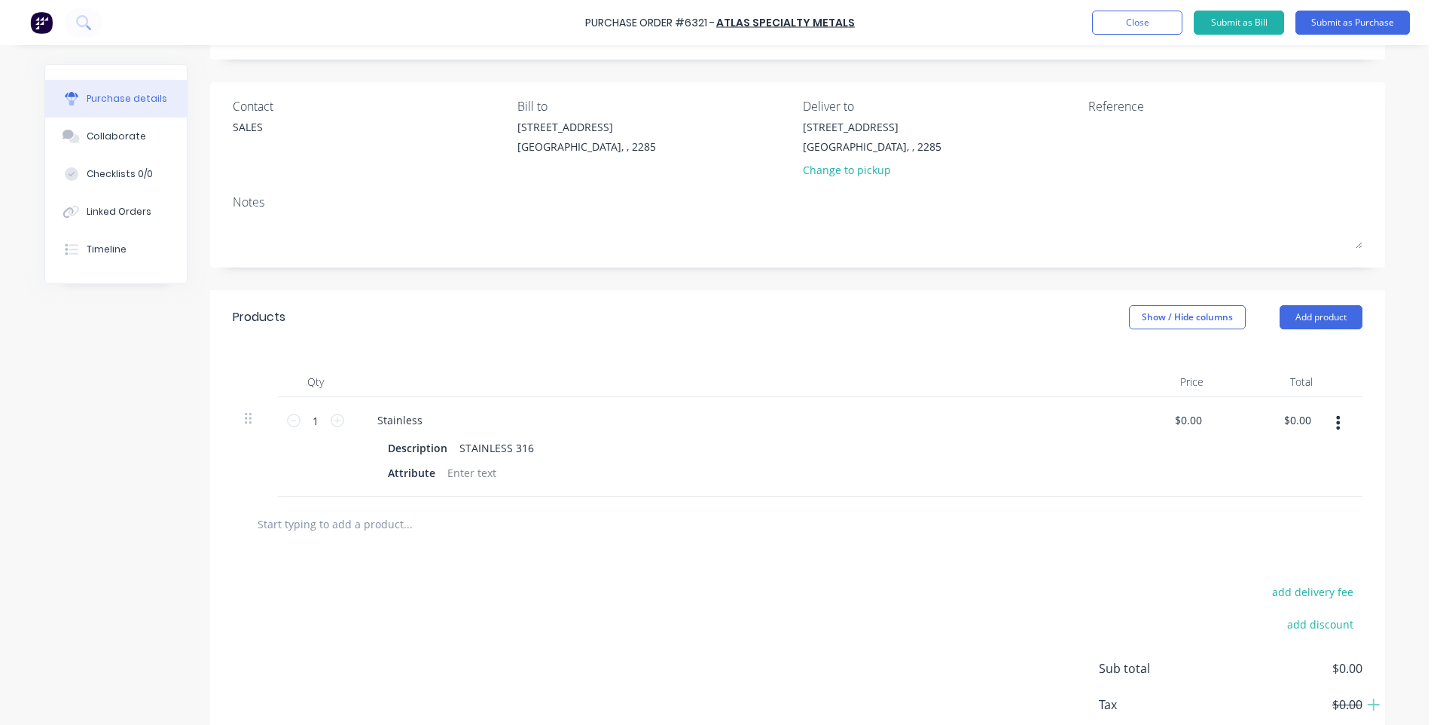
scroll to position [174, 0]
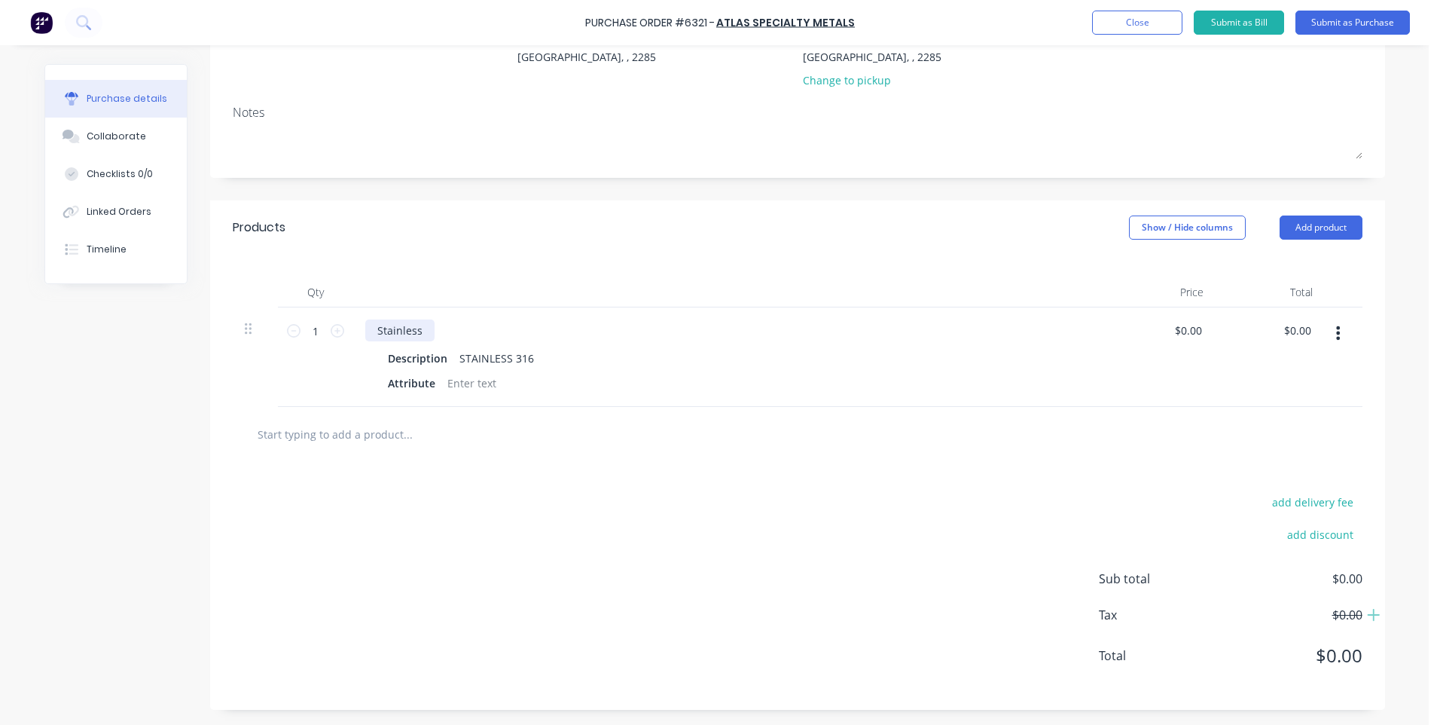
click at [370, 328] on div "Stainless" at bounding box center [399, 330] width 69 height 22
drag, startPoint x: 451, startPoint y: 331, endPoint x: 409, endPoint y: 337, distance: 42.6
click at [409, 337] on div "2.0mm Stainless" at bounding box center [418, 330] width 107 height 22
drag, startPoint x: 525, startPoint y: 358, endPoint x: 413, endPoint y: 357, distance: 112.2
click at [413, 357] on div "Description STAINLESS 316" at bounding box center [727, 358] width 690 height 22
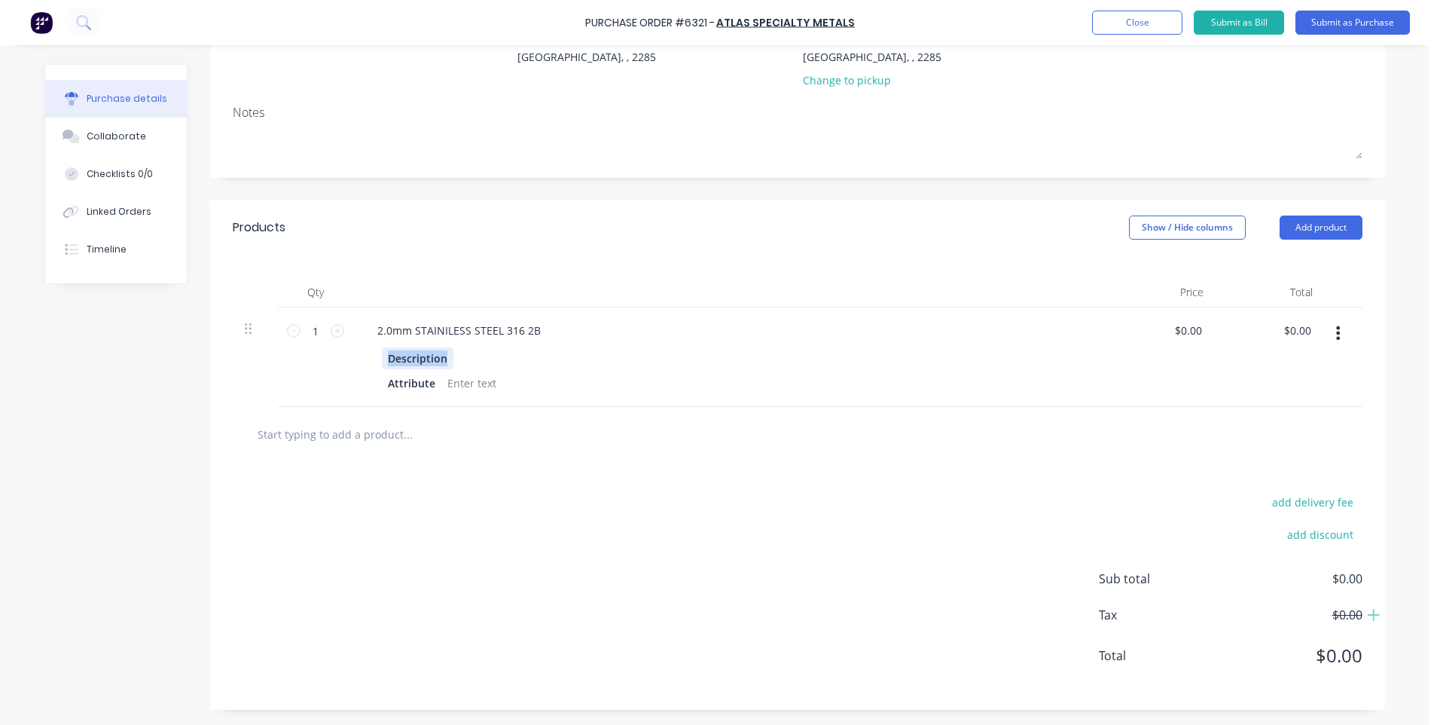
drag, startPoint x: 441, startPoint y: 359, endPoint x: 376, endPoint y: 359, distance: 64.8
click at [382, 359] on div "Description" at bounding box center [418, 358] width 72 height 22
drag, startPoint x: 436, startPoint y: 357, endPoint x: 373, endPoint y: 358, distance: 63.3
click at [373, 358] on div "1219x2438 Attribute" at bounding box center [729, 370] width 729 height 47
click at [639, 342] on div "2.0mm STAINILESS STEEL 316 2B 2438x1219 Attribute" at bounding box center [729, 356] width 753 height 99
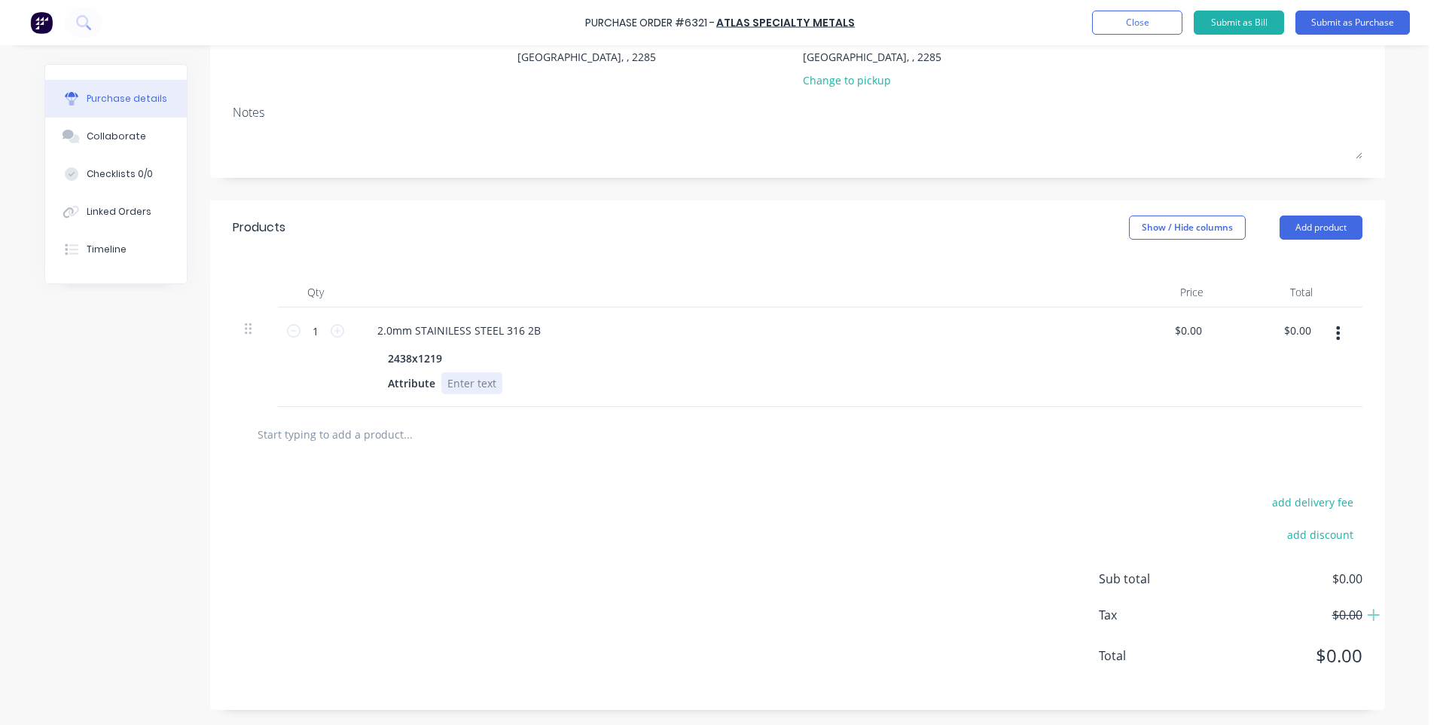
click at [458, 386] on div at bounding box center [471, 383] width 61 height 22
drag, startPoint x: 319, startPoint y: 333, endPoint x: 306, endPoint y: 333, distance: 13.6
click at [306, 333] on input "1" at bounding box center [316, 330] width 30 height 23
type input "9"
click at [343, 367] on div "9 9" at bounding box center [315, 356] width 75 height 99
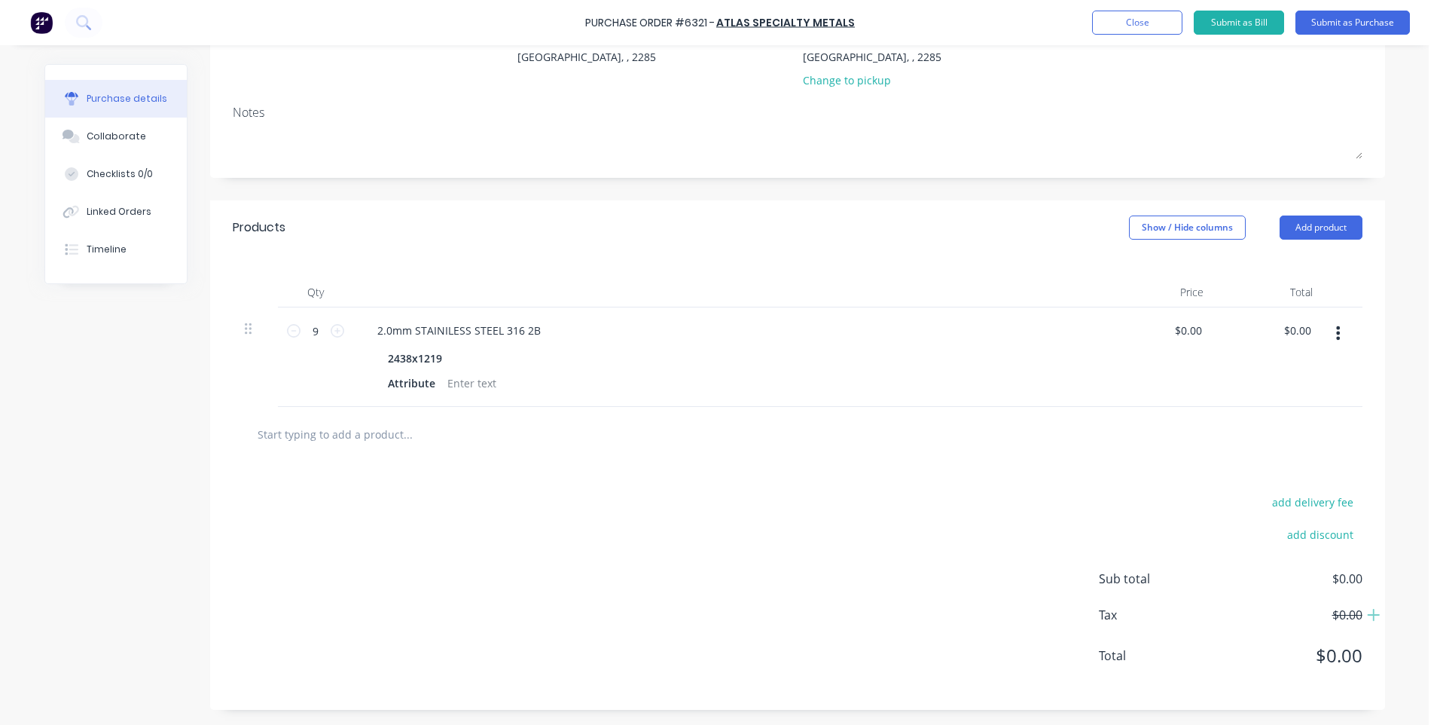
click at [1335, 333] on button "button" at bounding box center [1338, 332] width 35 height 27
click at [1285, 398] on button "Duplicate" at bounding box center [1293, 403] width 128 height 30
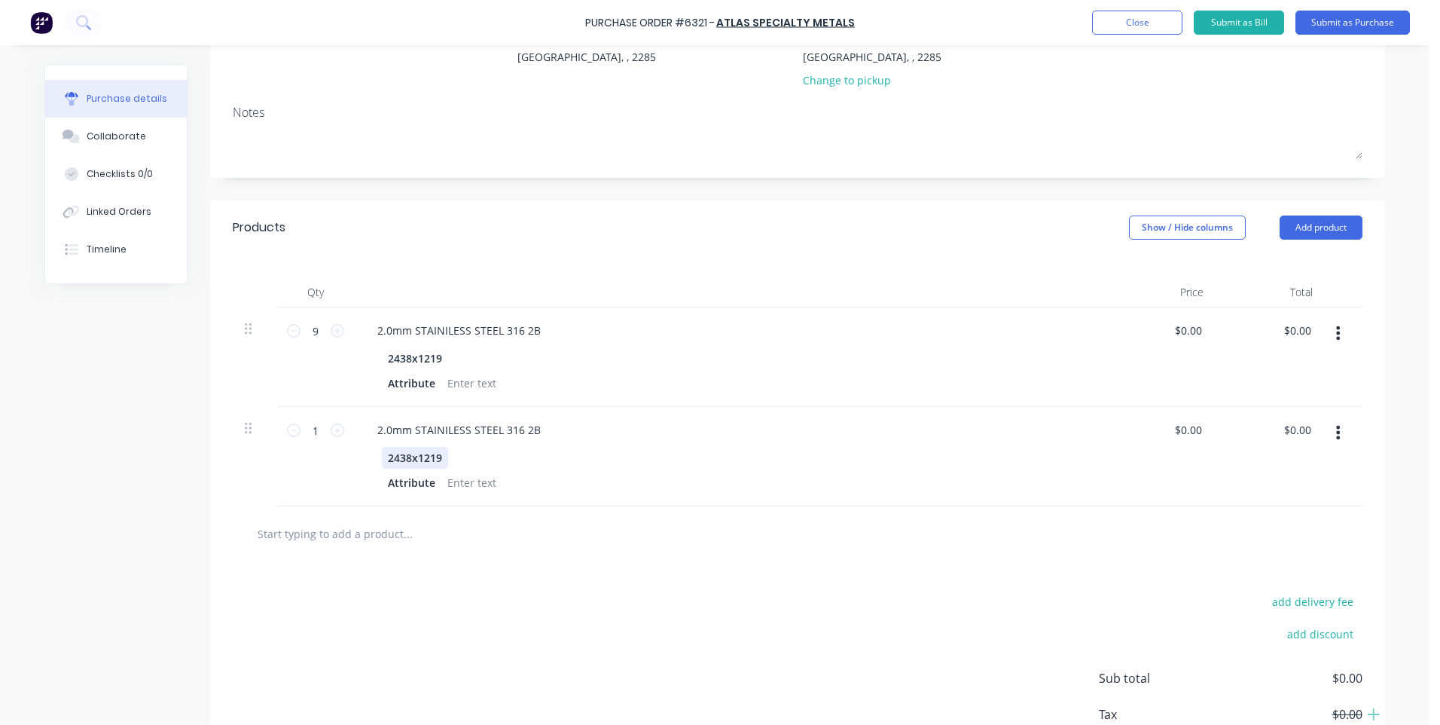
click at [402, 459] on div "2438x1219" at bounding box center [415, 458] width 66 height 22
drag, startPoint x: 416, startPoint y: 459, endPoint x: 382, endPoint y: 457, distance: 33.9
click at [382, 457] on div "2438x1219" at bounding box center [415, 458] width 66 height 22
drag, startPoint x: 319, startPoint y: 432, endPoint x: 305, endPoint y: 432, distance: 13.6
click at [305, 432] on input "1" at bounding box center [316, 430] width 30 height 23
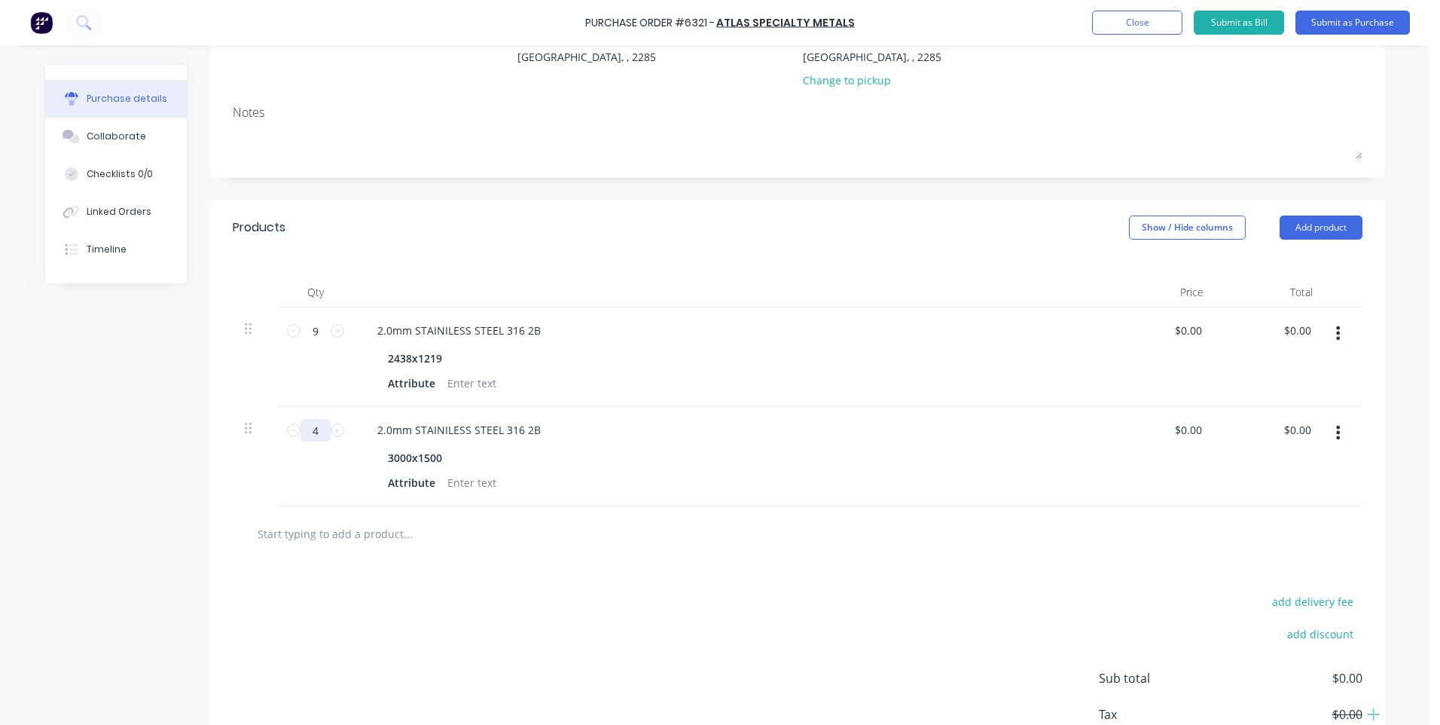
type input "4"
click at [669, 474] on div "Attribute" at bounding box center [727, 483] width 690 height 22
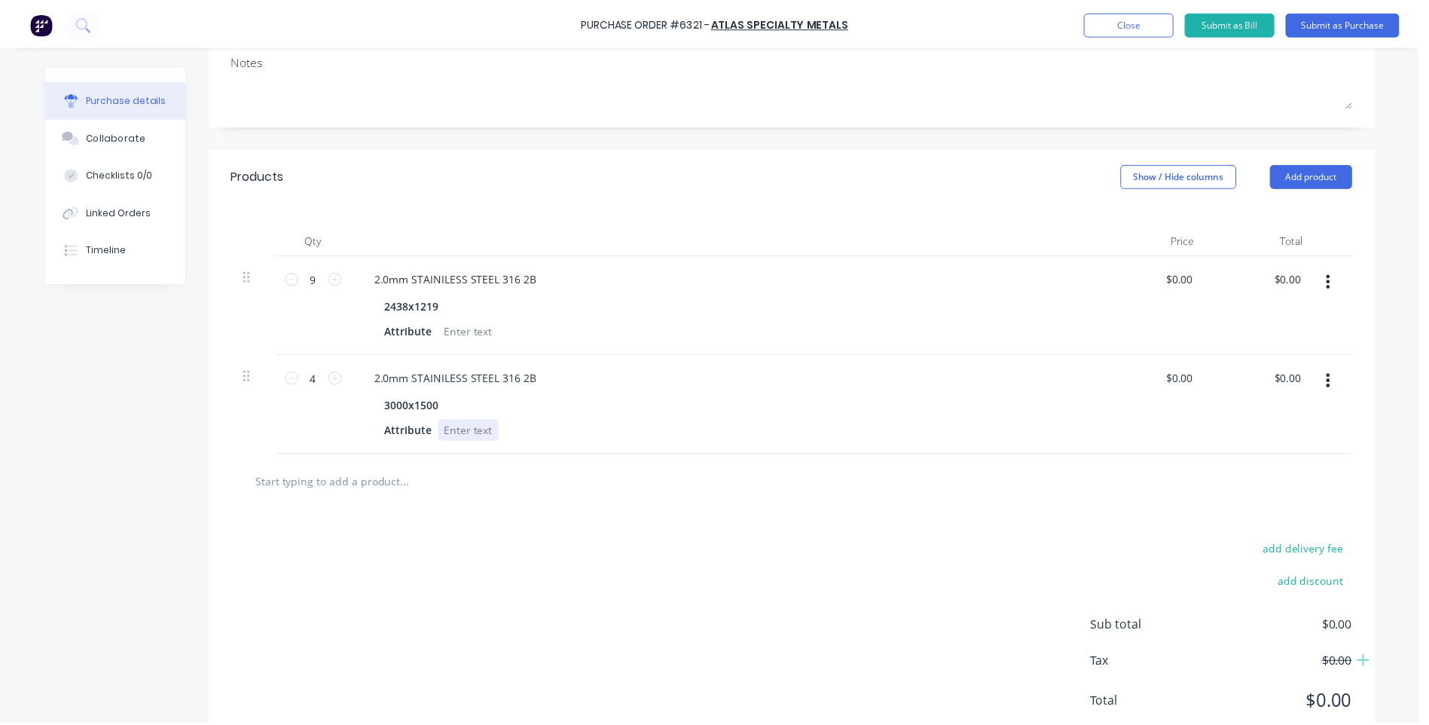
scroll to position [0, 0]
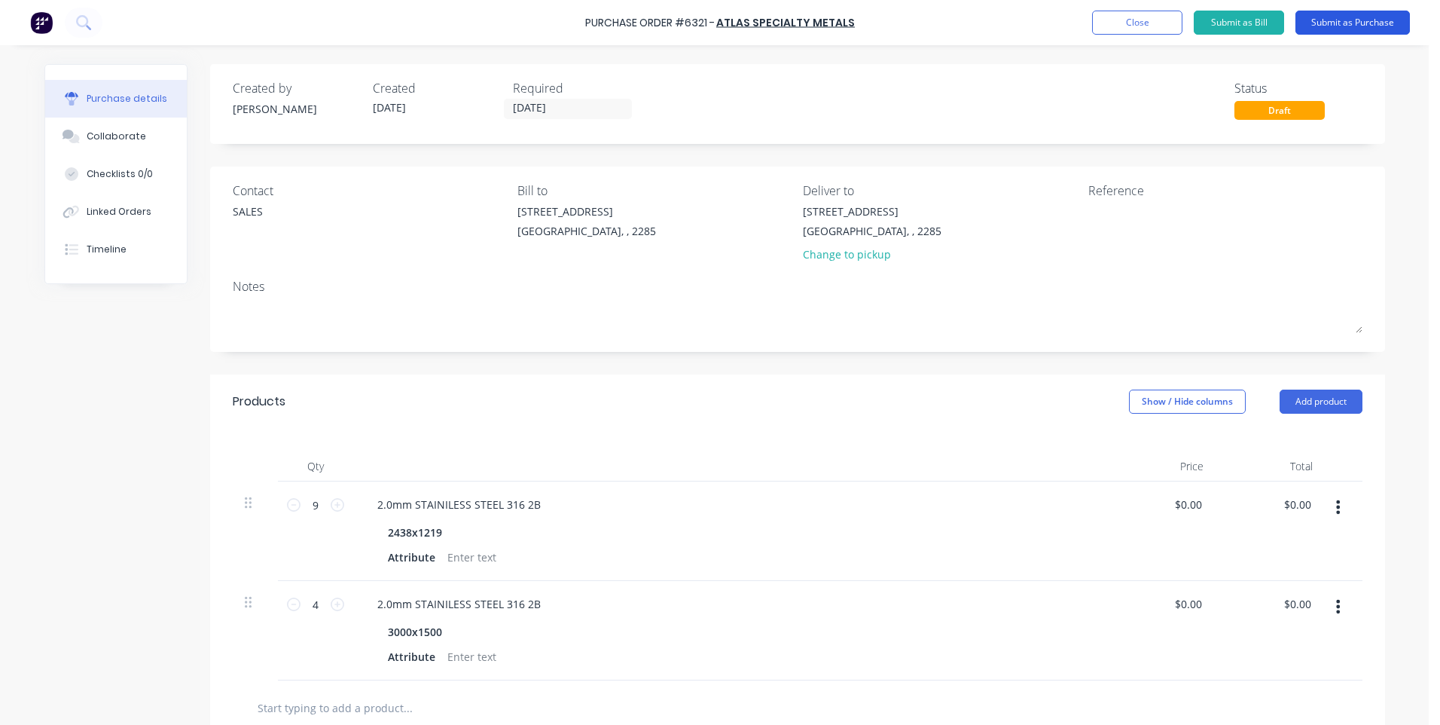
click at [1315, 25] on button "Submit as Purchase" at bounding box center [1353, 23] width 115 height 24
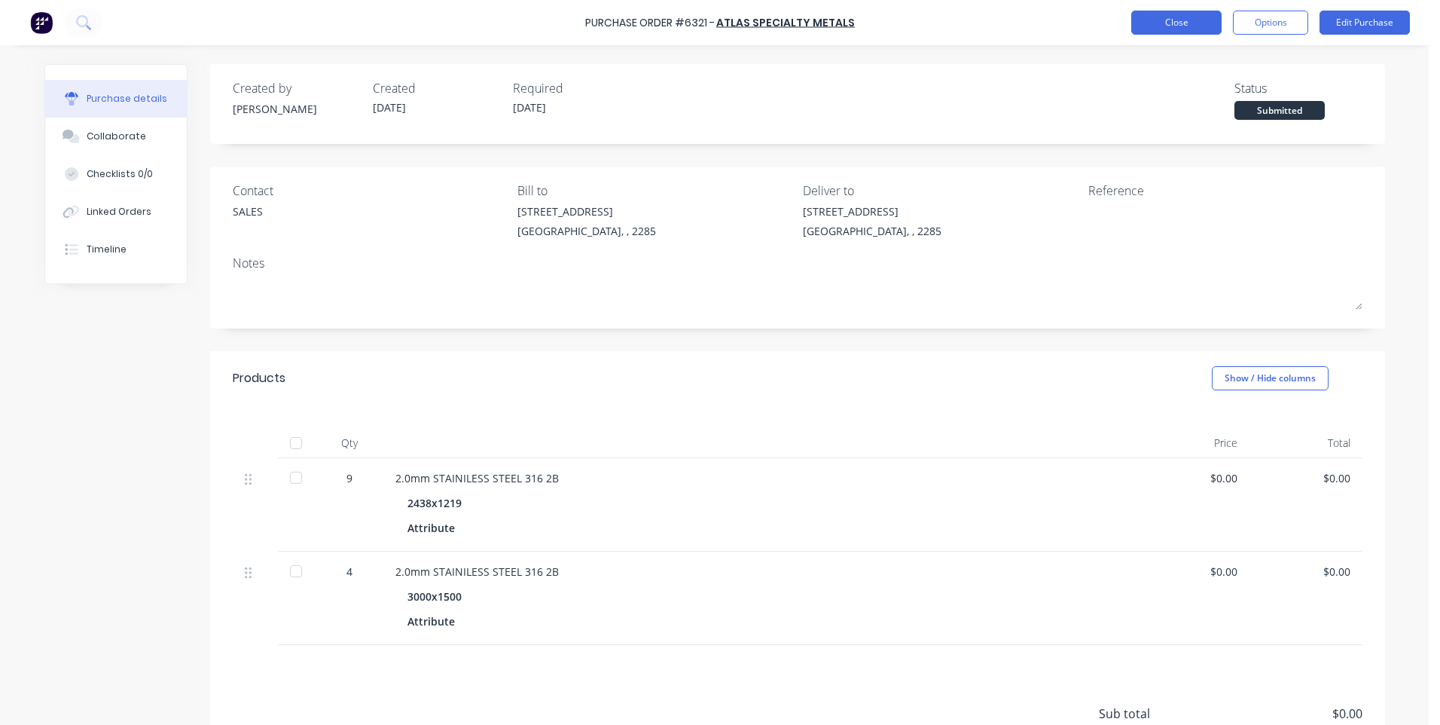
click at [1157, 14] on button "Close" at bounding box center [1176, 23] width 90 height 24
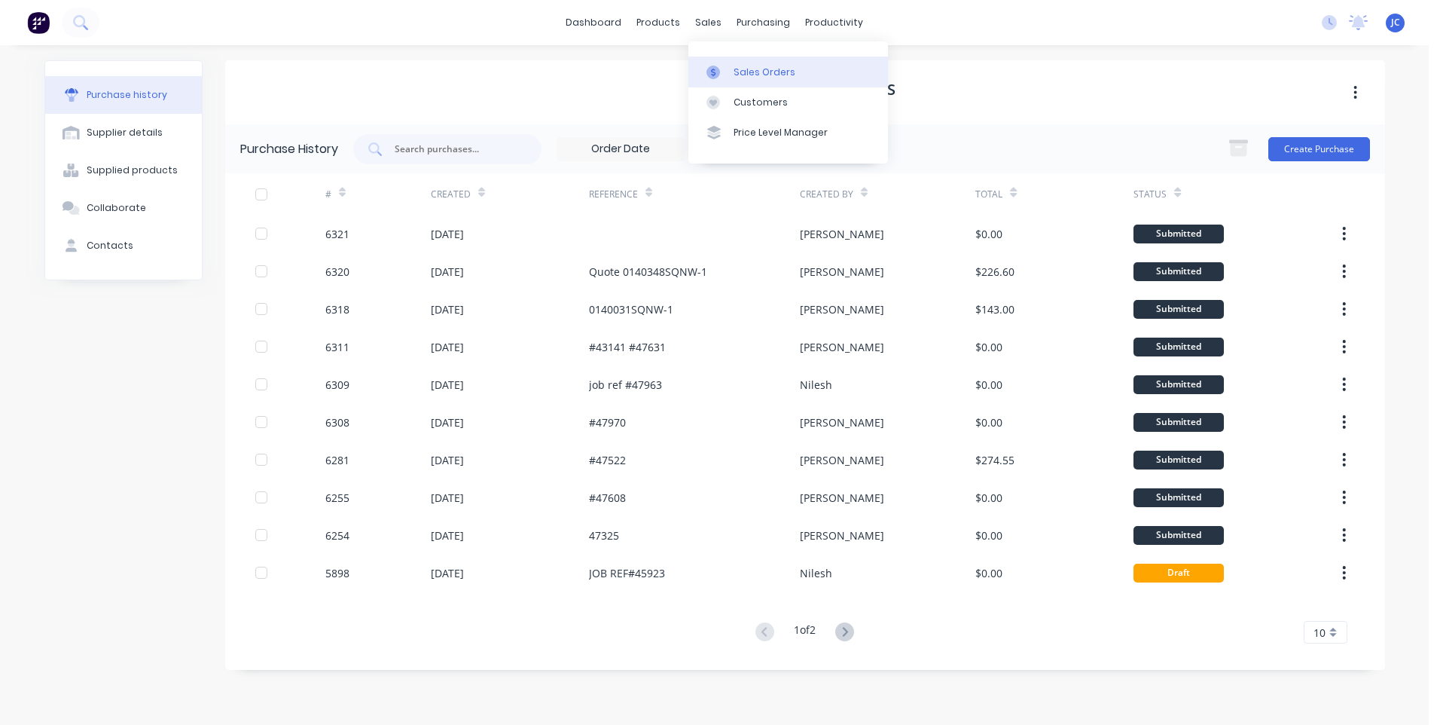
click at [723, 71] on div at bounding box center [718, 73] width 23 height 14
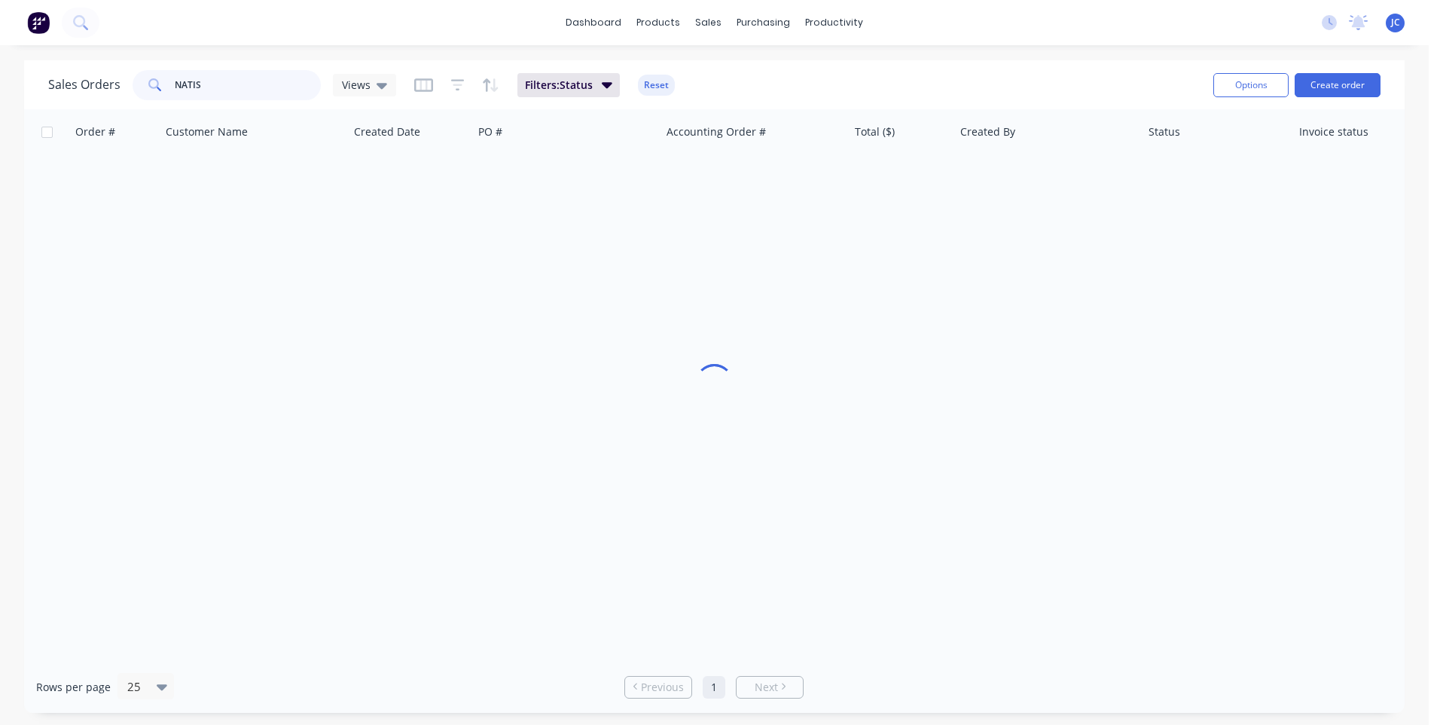
drag, startPoint x: 218, startPoint y: 84, endPoint x: 174, endPoint y: 87, distance: 43.8
click at [175, 87] on input "NATIS" at bounding box center [248, 85] width 147 height 30
type input "47870"
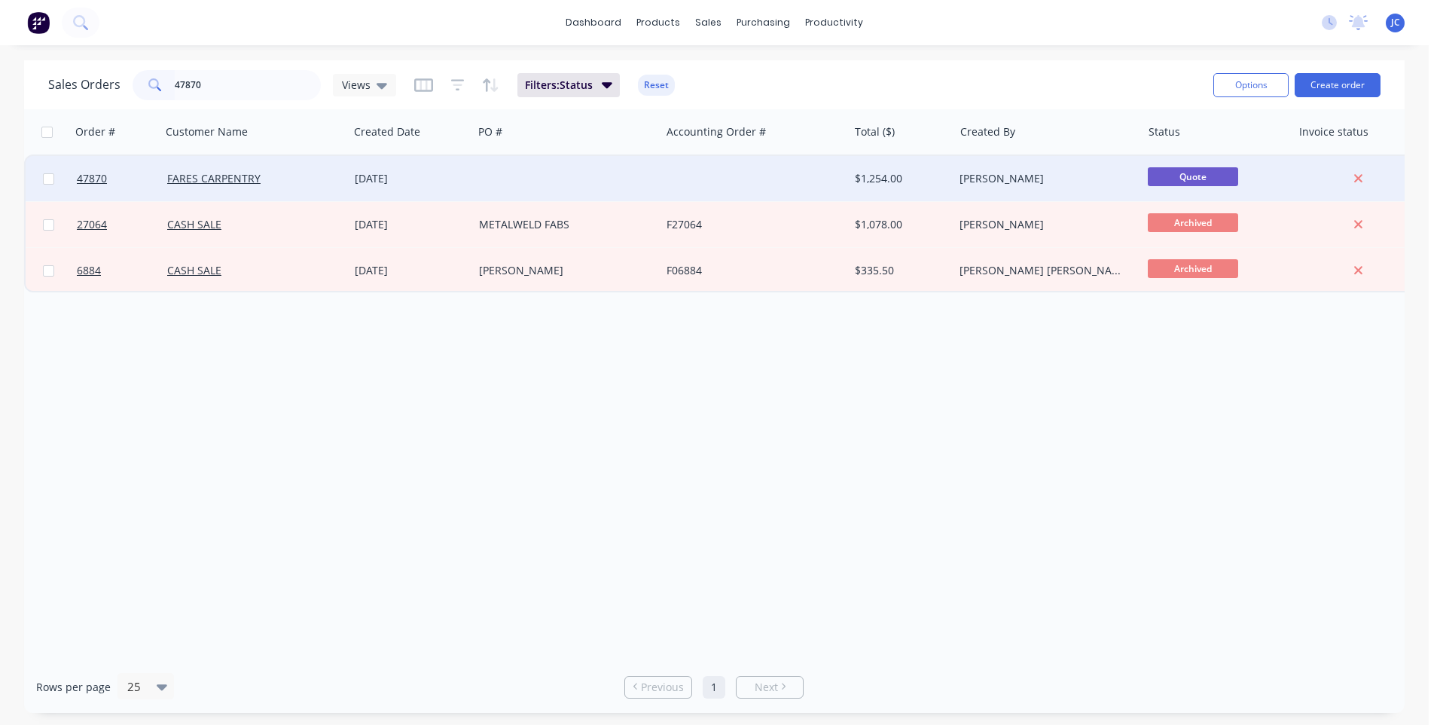
click at [468, 179] on div "[DATE]" at bounding box center [411, 178] width 124 height 45
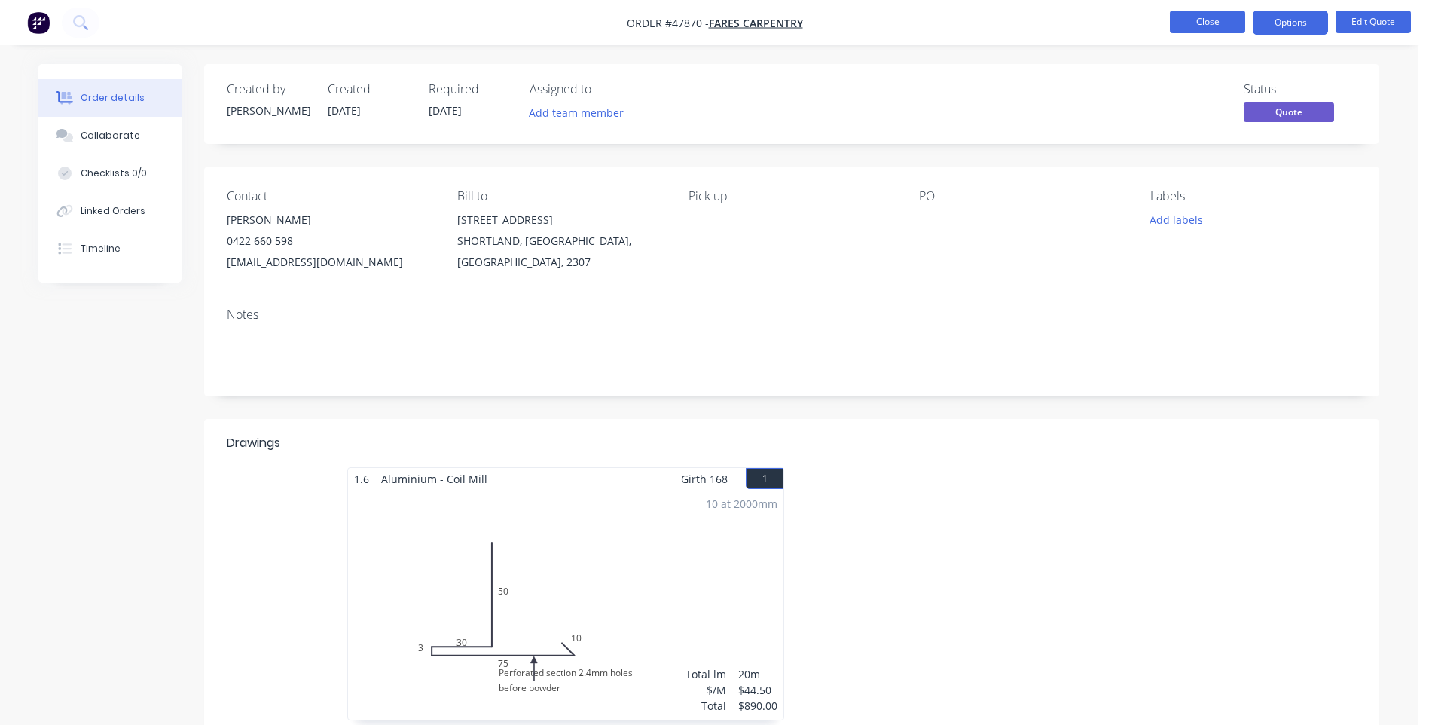
click at [1222, 25] on button "Close" at bounding box center [1207, 22] width 75 height 23
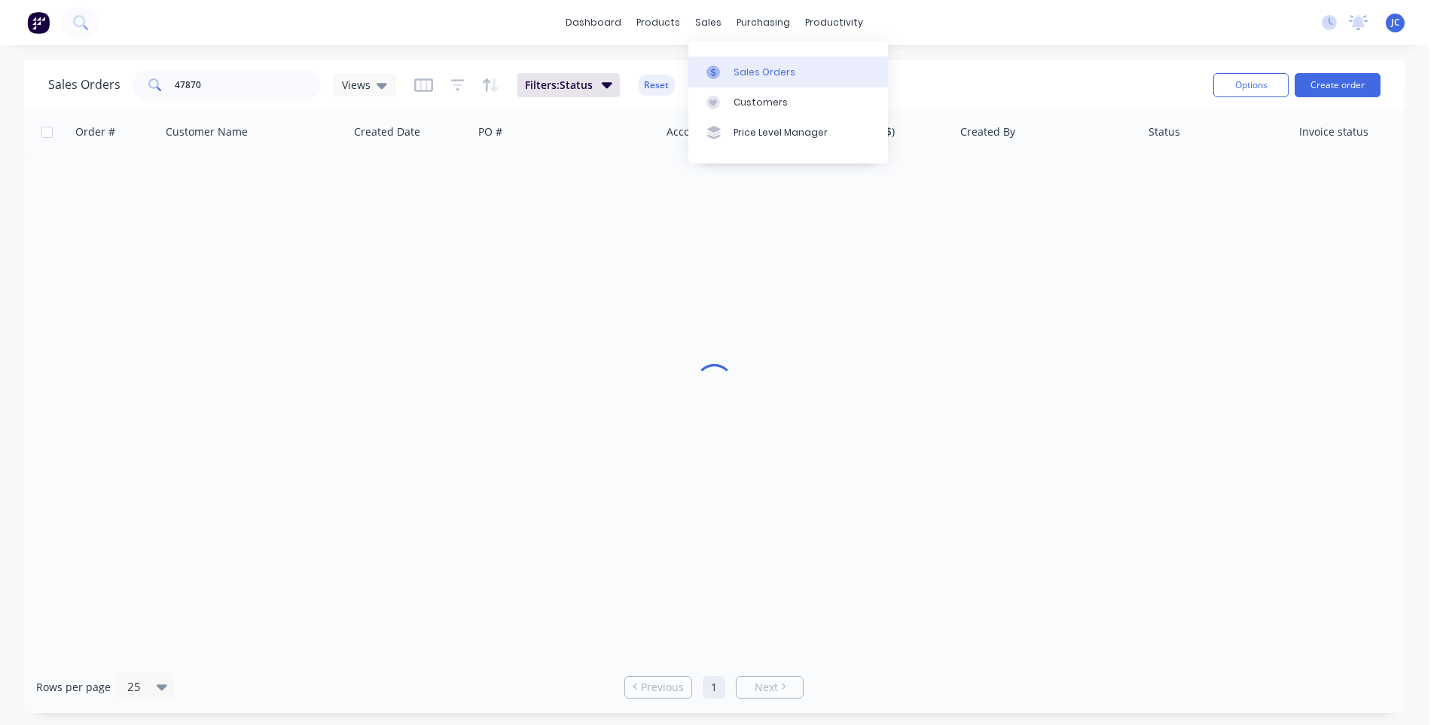
click at [716, 62] on link "Sales Orders" at bounding box center [789, 71] width 200 height 30
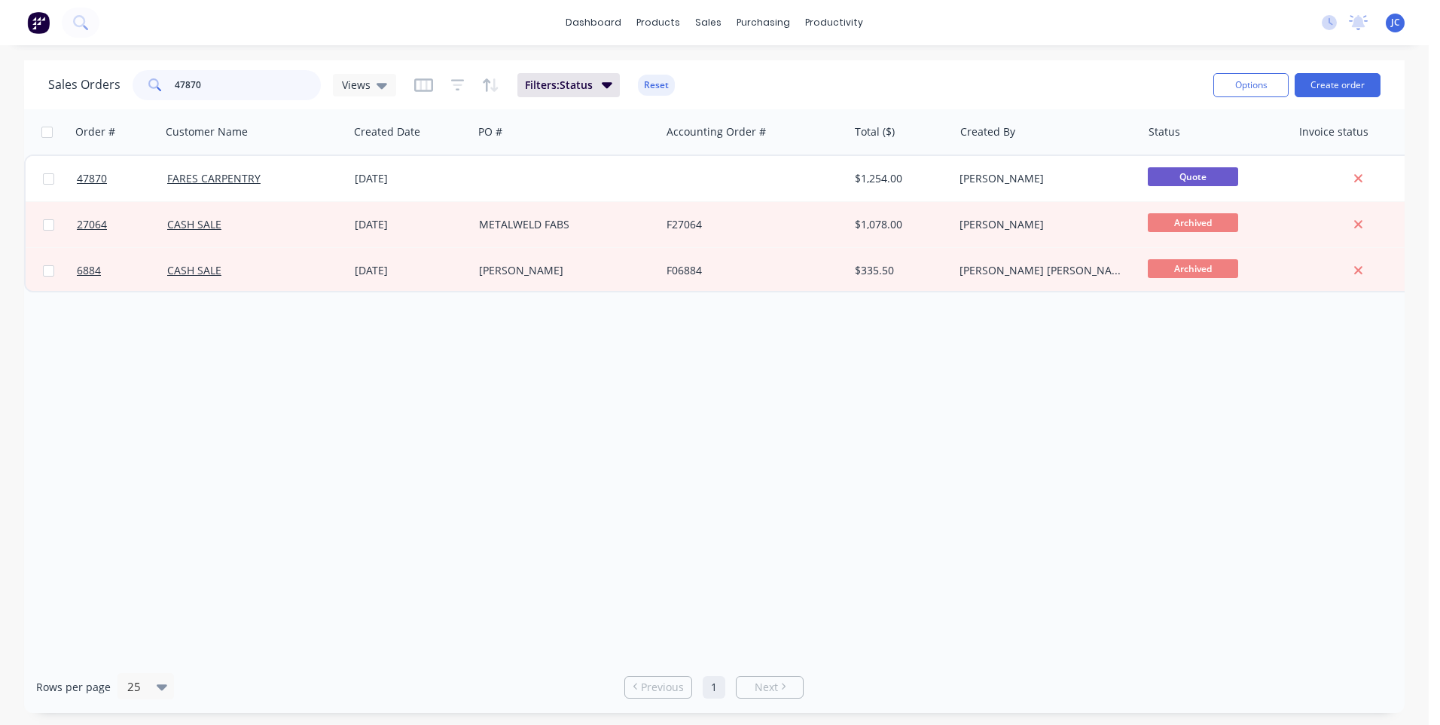
drag, startPoint x: 243, startPoint y: 80, endPoint x: 162, endPoint y: 86, distance: 80.8
click at [162, 86] on div "47870" at bounding box center [227, 85] width 188 height 30
type input "RAPID"
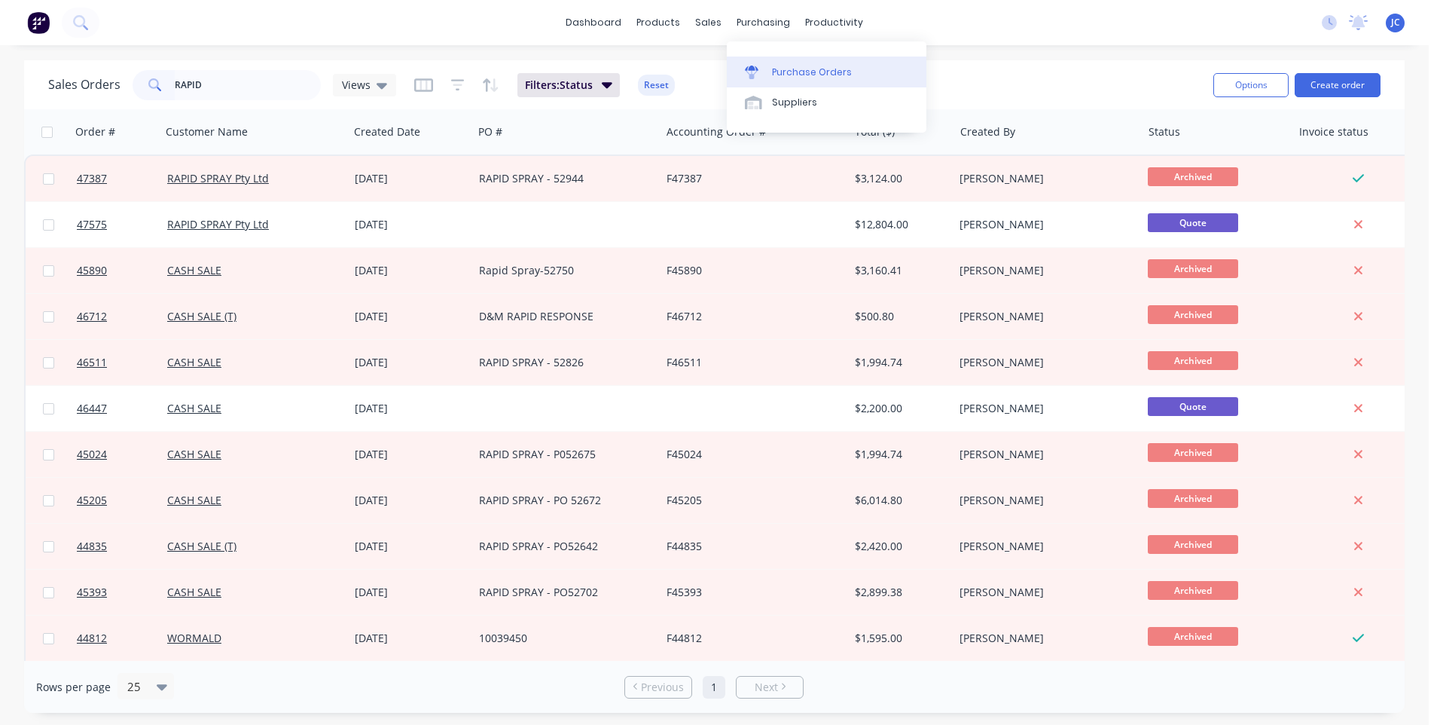
click at [781, 72] on div "Purchase Orders" at bounding box center [812, 73] width 80 height 14
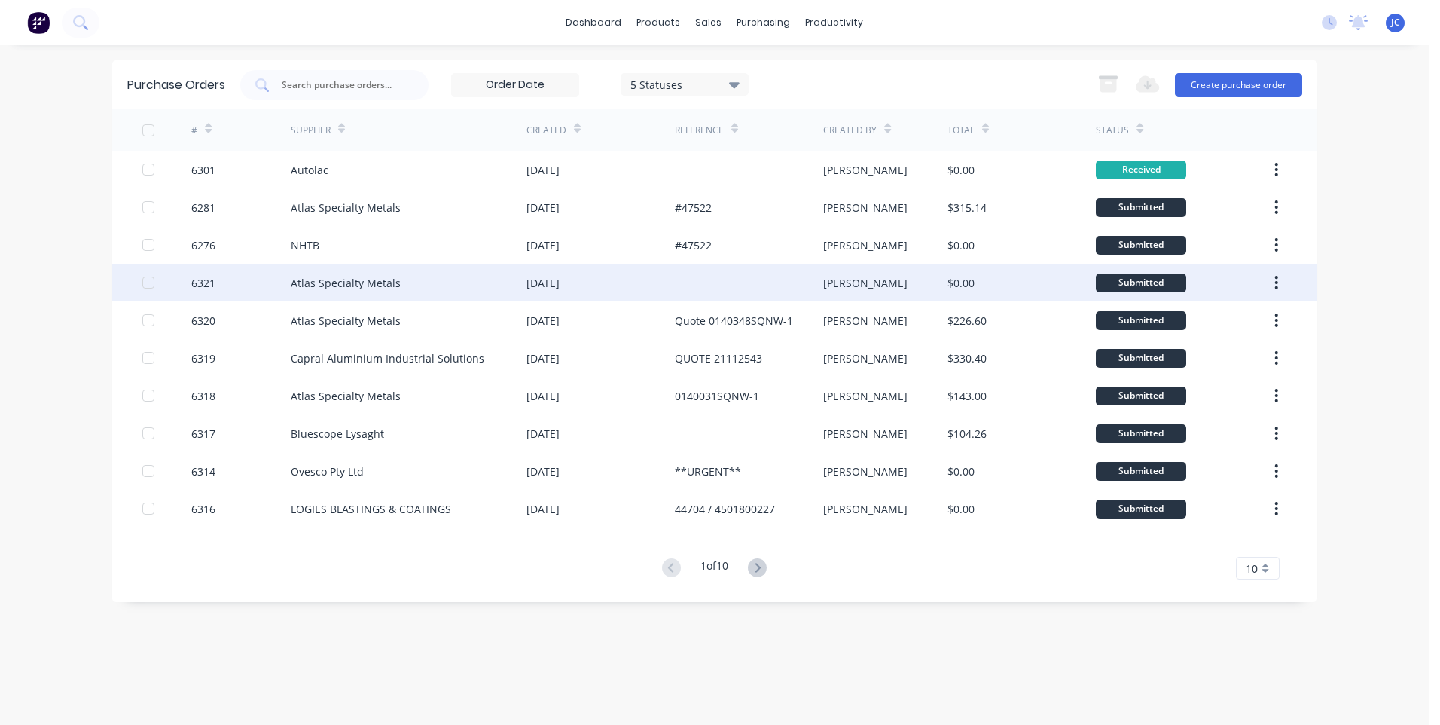
click at [713, 279] on div at bounding box center [749, 283] width 148 height 38
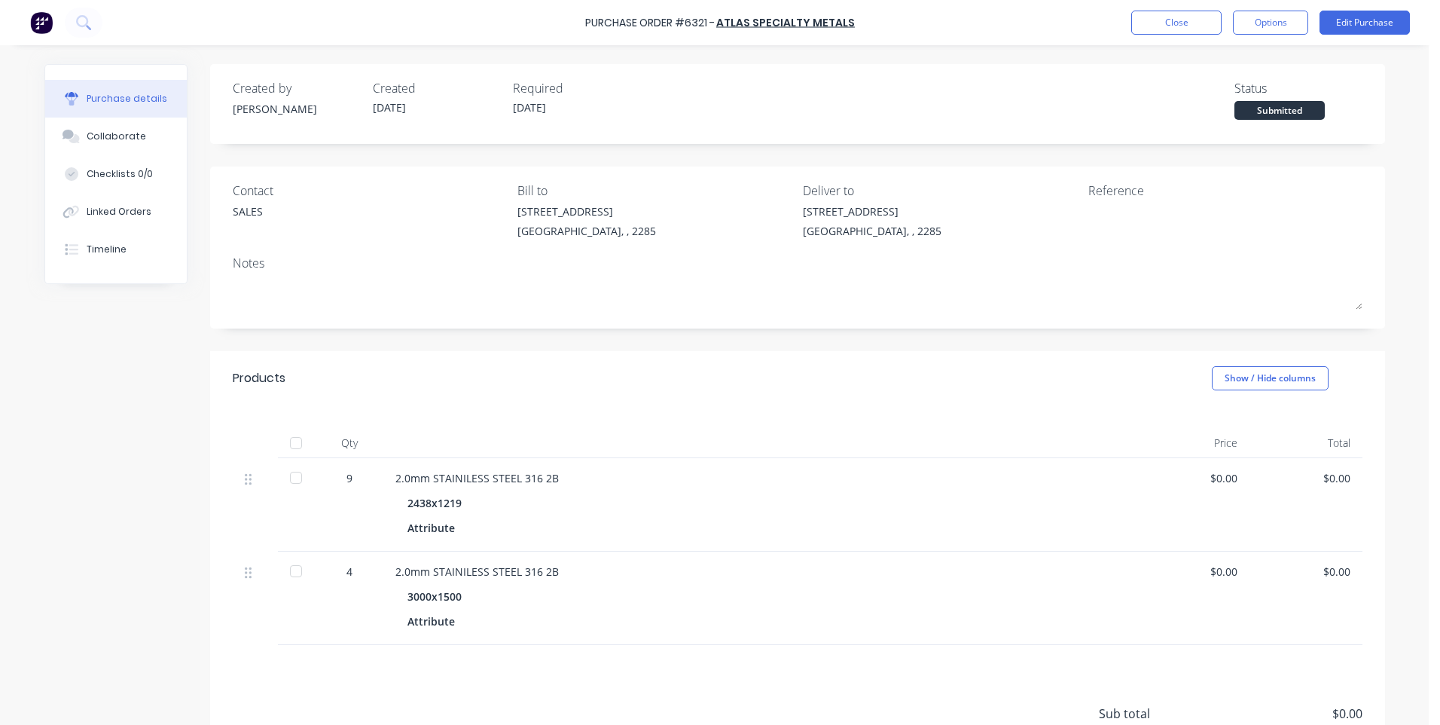
click at [451, 529] on div "Attribute" at bounding box center [438, 528] width 60 height 22
click at [482, 530] on div "Attribute" at bounding box center [760, 528] width 705 height 22
click at [458, 528] on div "Attribute" at bounding box center [438, 528] width 60 height 22
drag, startPoint x: 449, startPoint y: 526, endPoint x: 473, endPoint y: 527, distance: 24.2
click at [450, 526] on div "Attribute" at bounding box center [438, 528] width 60 height 22
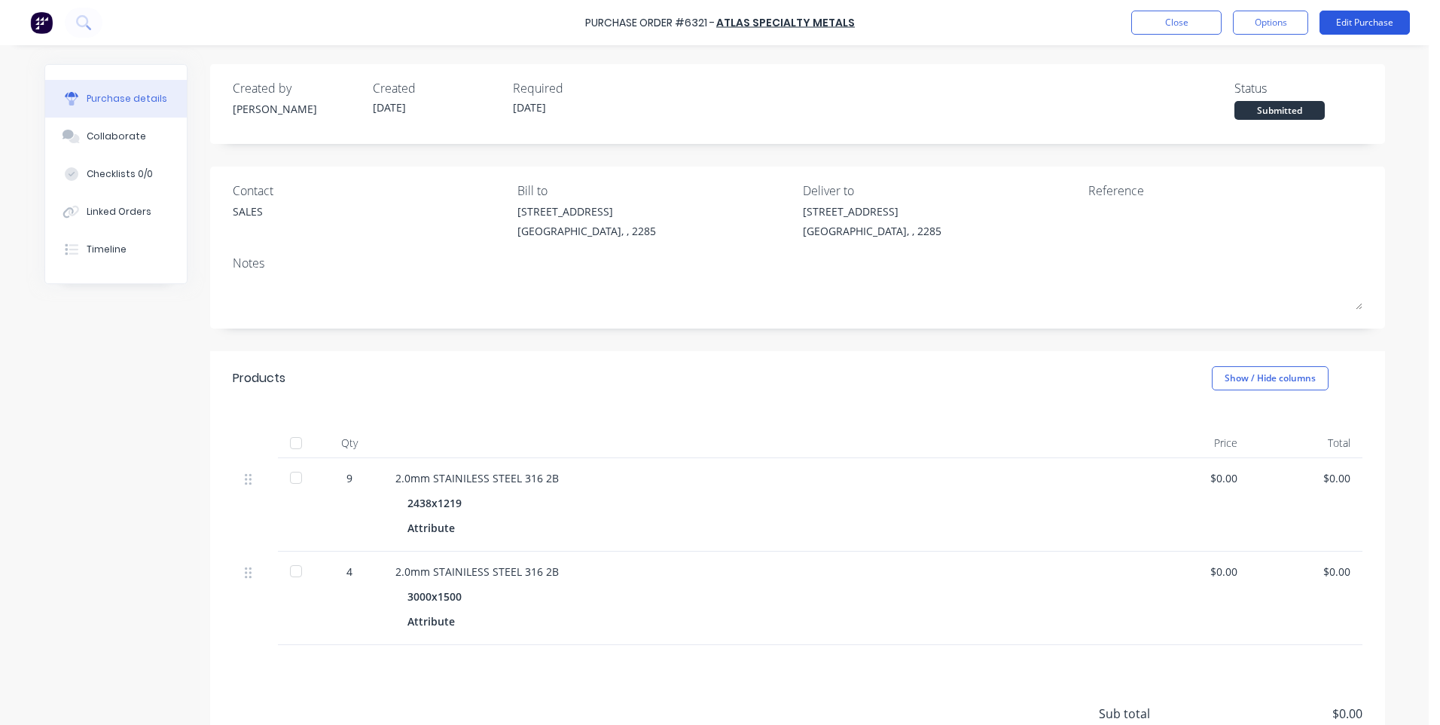
click at [1381, 15] on button "Edit Purchase" at bounding box center [1365, 23] width 90 height 24
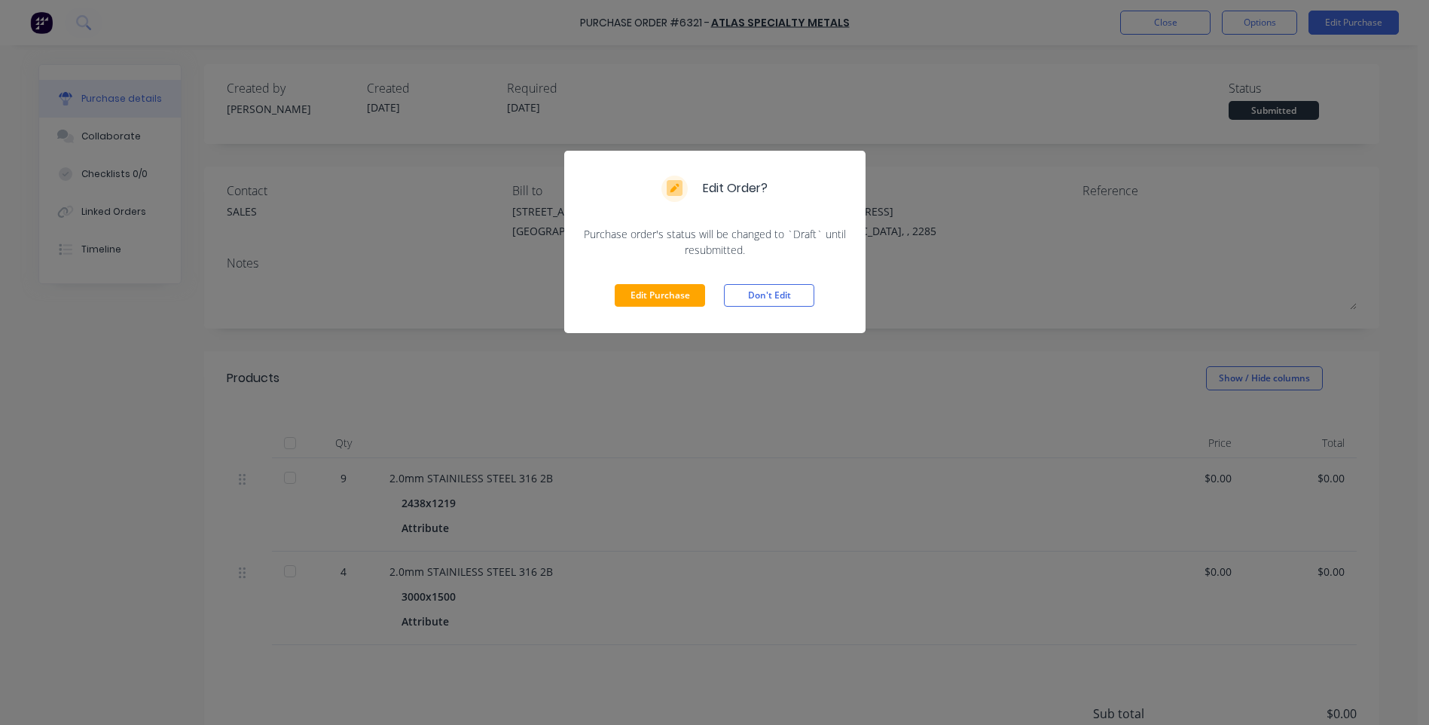
click at [655, 277] on div "Edit Purchase Don't Edit" at bounding box center [714, 295] width 301 height 75
click at [655, 293] on button "Edit Purchase" at bounding box center [660, 295] width 90 height 23
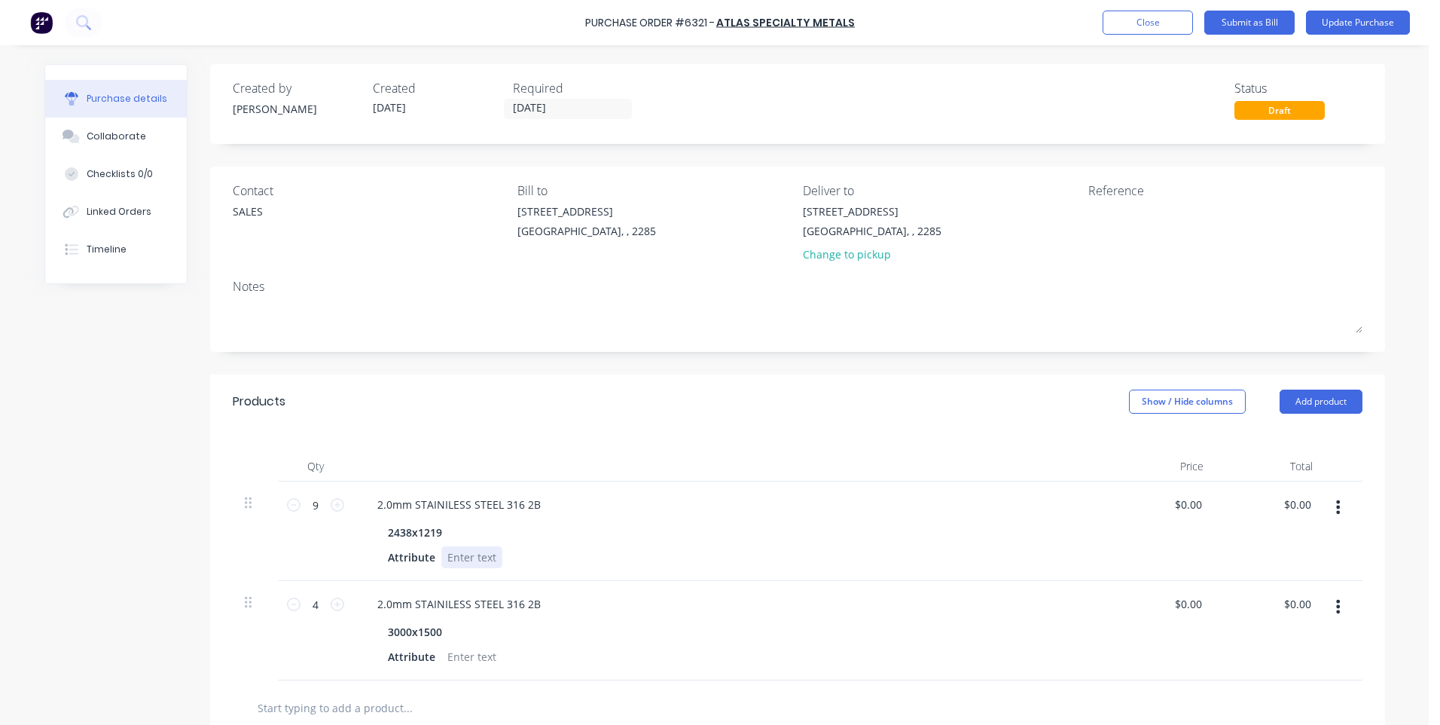
click at [465, 554] on div at bounding box center [471, 557] width 61 height 22
click at [475, 655] on div at bounding box center [471, 657] width 61 height 22
click at [584, 658] on div "Attribute FILM PREFERRED" at bounding box center [727, 657] width 690 height 22
click at [829, 257] on div "Change to pickup" at bounding box center [872, 254] width 139 height 16
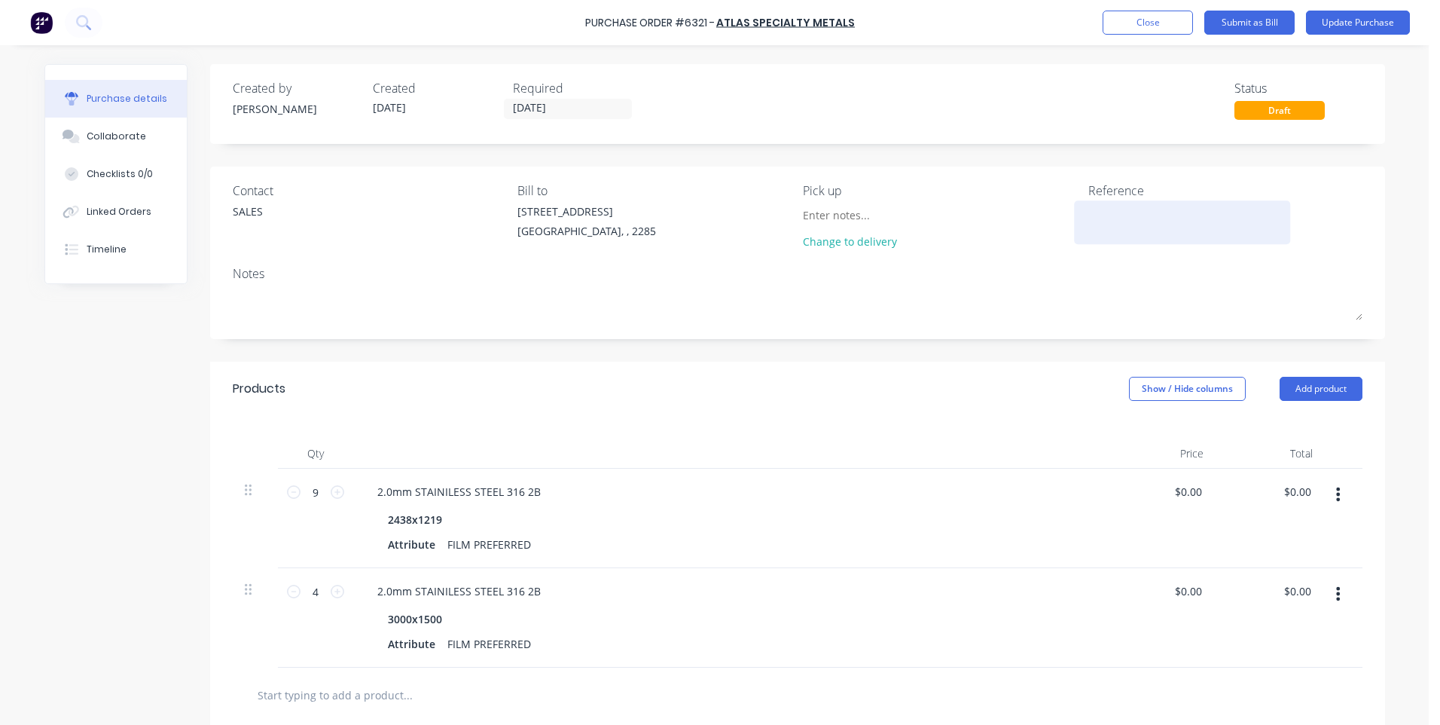
click at [1095, 221] on textarea at bounding box center [1183, 220] width 188 height 34
type textarea "48043"
click at [1124, 261] on div "Contact SALES Bill to [STREET_ADDRESS] [GEOGRAPHIC_DATA], , 2285 Pick up Change…" at bounding box center [797, 252] width 1175 height 173
click at [1366, 18] on button "Update Purchase" at bounding box center [1358, 23] width 104 height 24
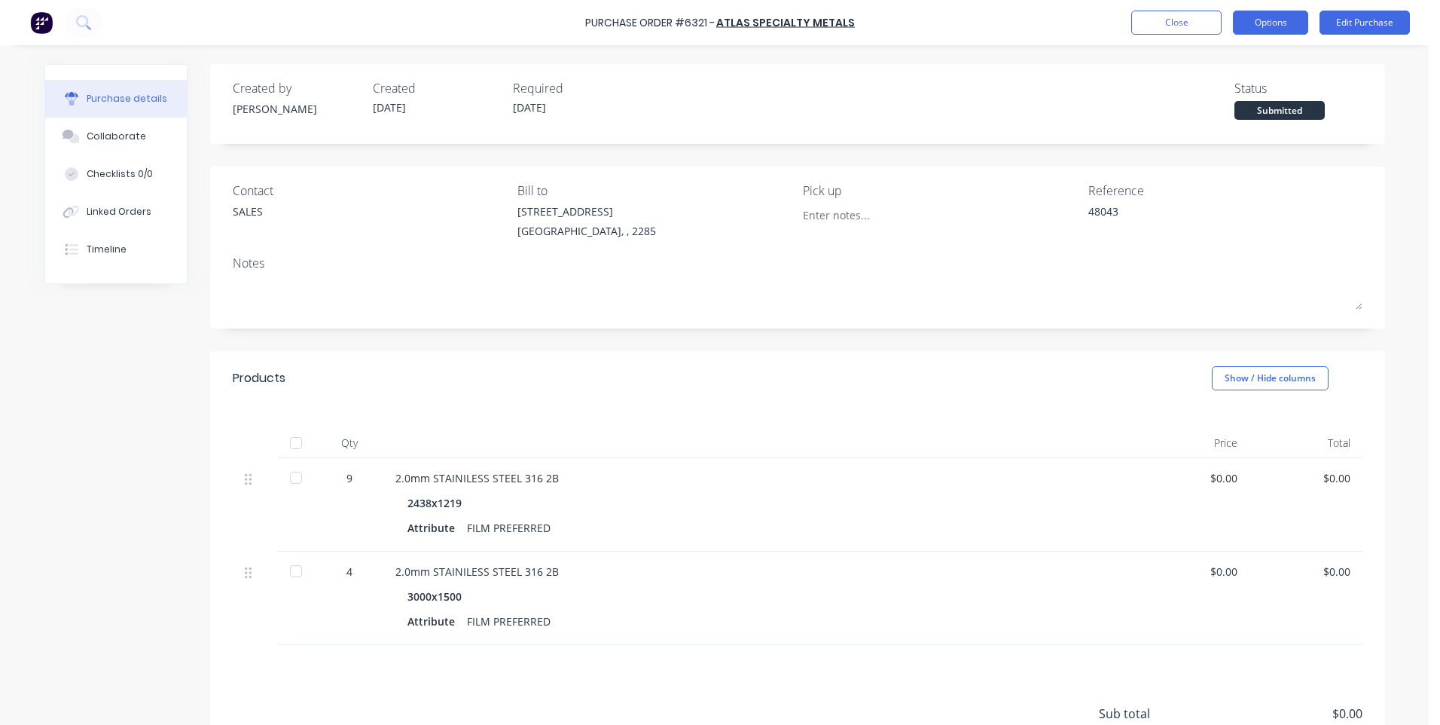
click at [1261, 24] on button "Options" at bounding box center [1270, 23] width 75 height 24
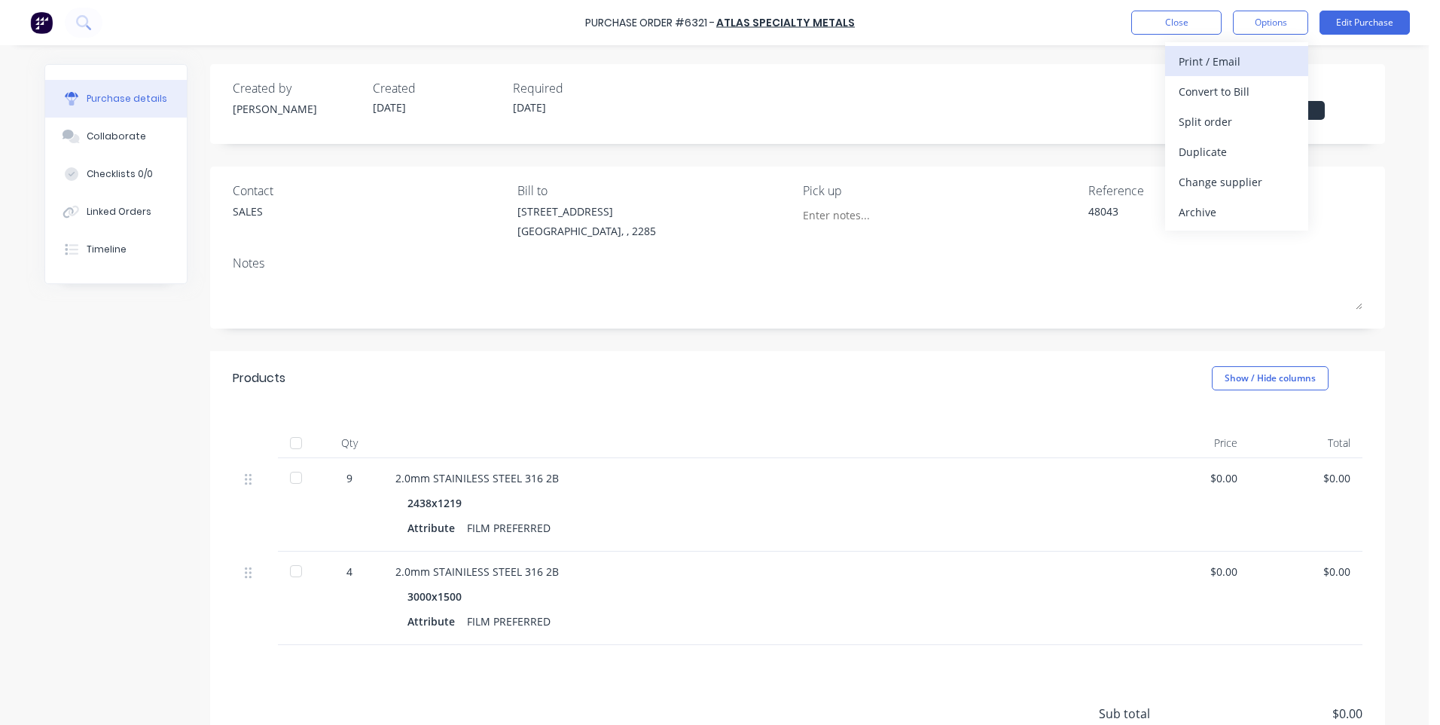
click at [1201, 63] on div "Print / Email" at bounding box center [1237, 61] width 116 height 22
click at [1214, 125] on div "Without pricing" at bounding box center [1237, 122] width 116 height 22
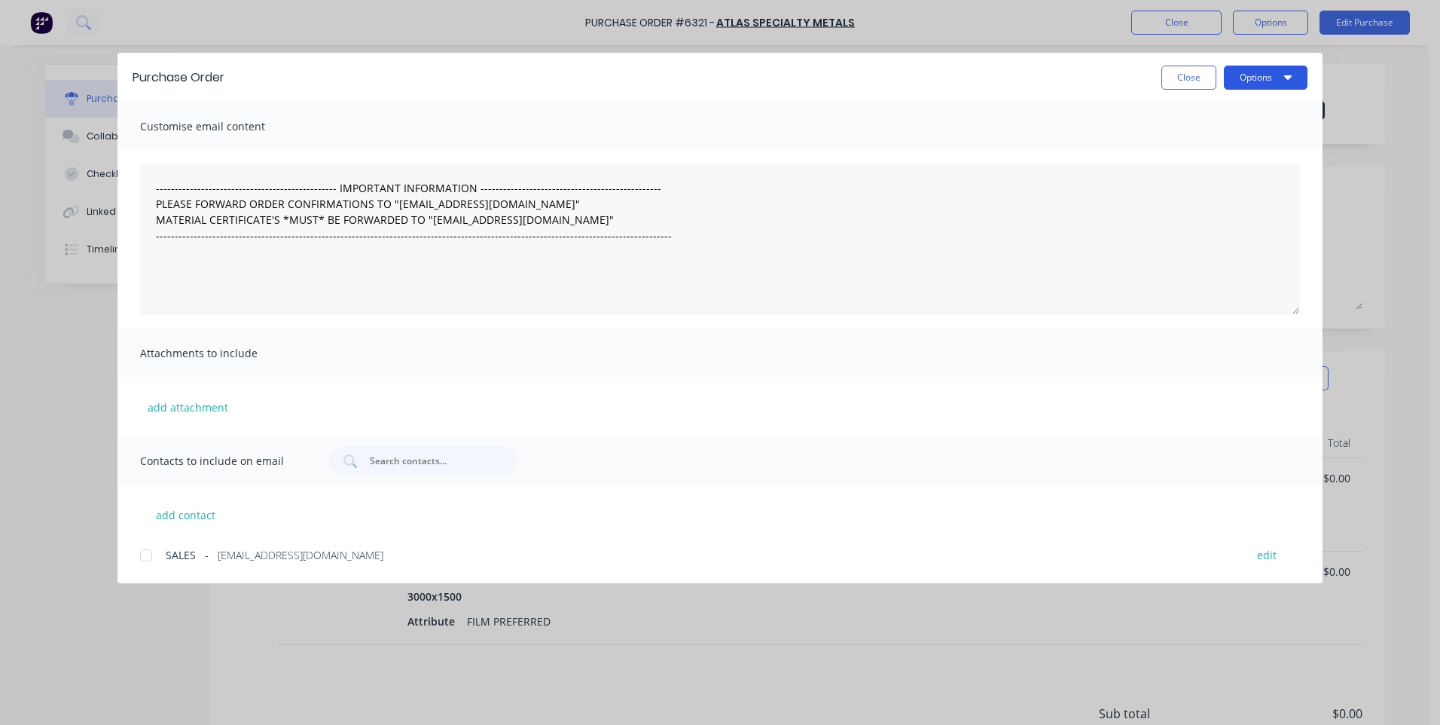
click at [1260, 82] on button "Options" at bounding box center [1266, 78] width 84 height 24
click at [1192, 148] on div "Print" at bounding box center [1236, 146] width 116 height 22
click at [1198, 84] on button "Close" at bounding box center [1189, 78] width 55 height 24
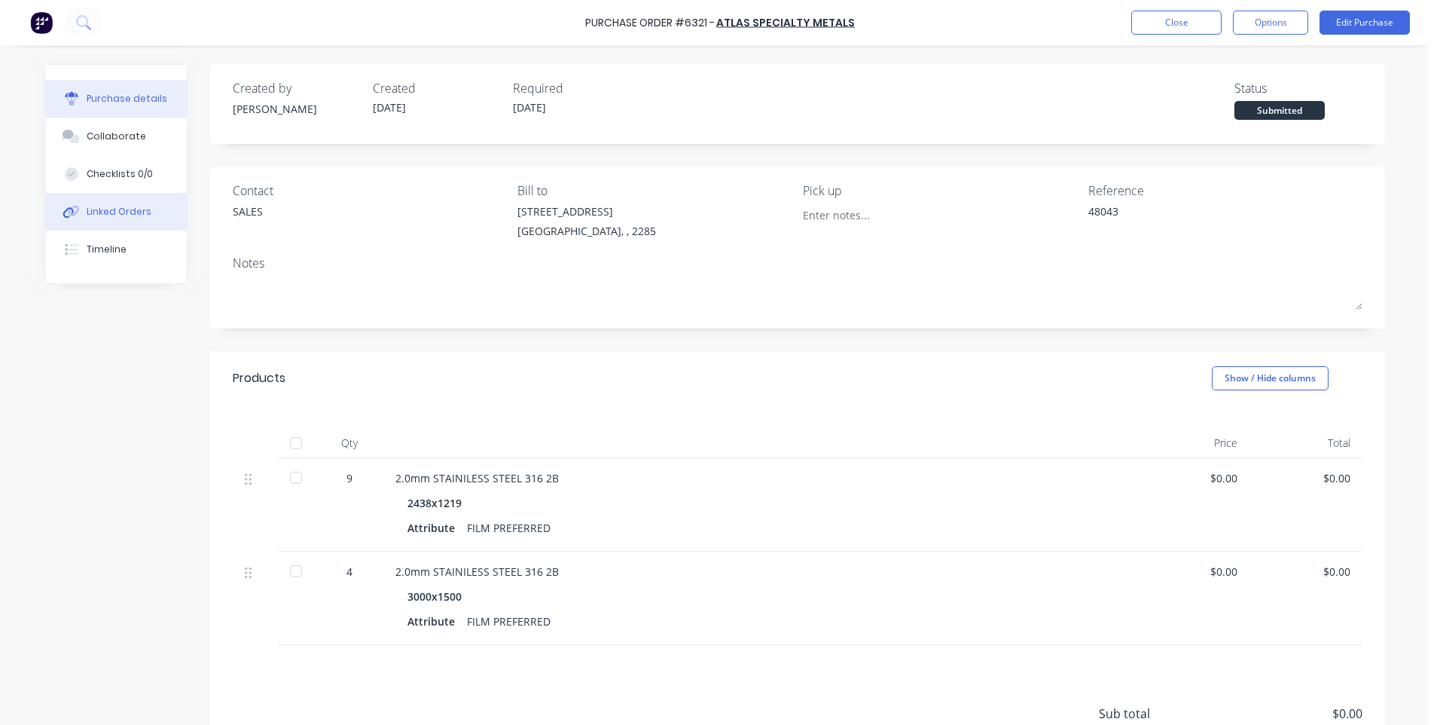
click at [99, 207] on div "Linked Orders" at bounding box center [119, 212] width 65 height 14
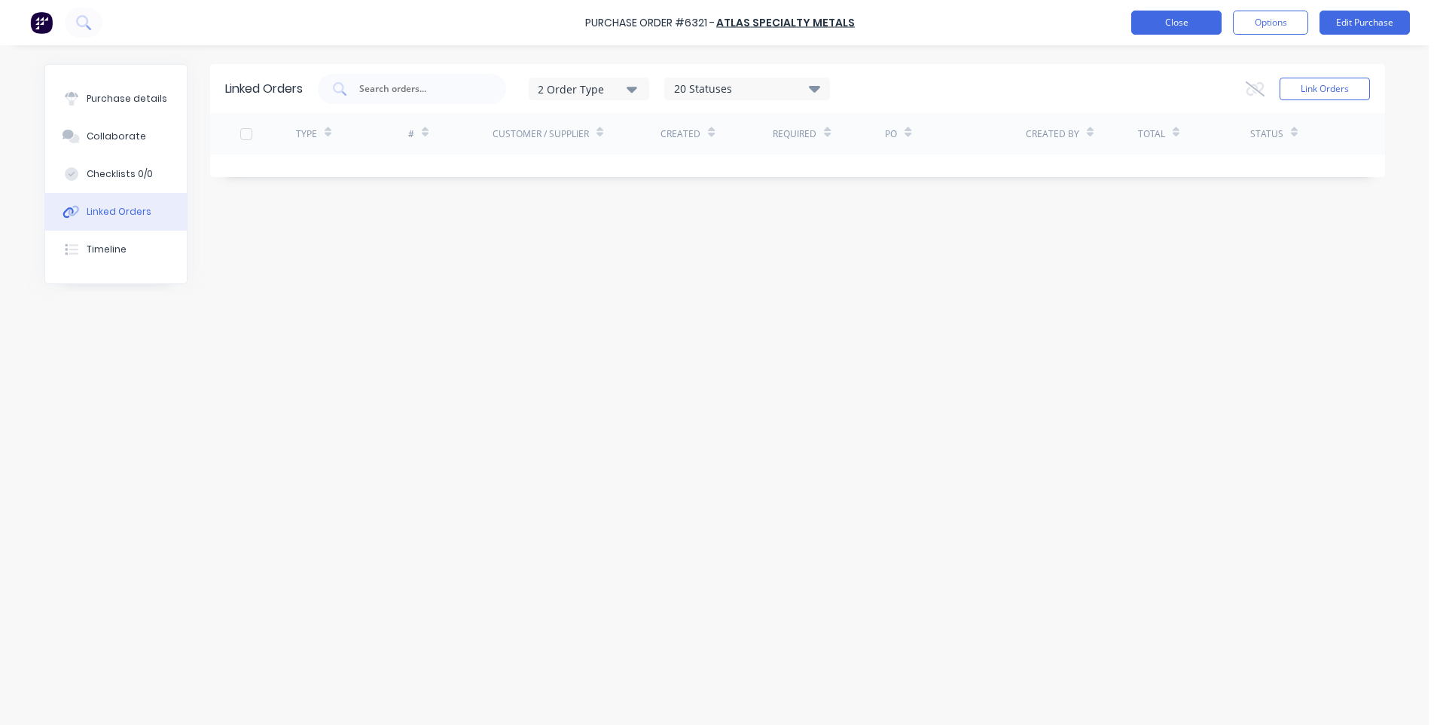
click at [1169, 26] on button "Close" at bounding box center [1176, 23] width 90 height 24
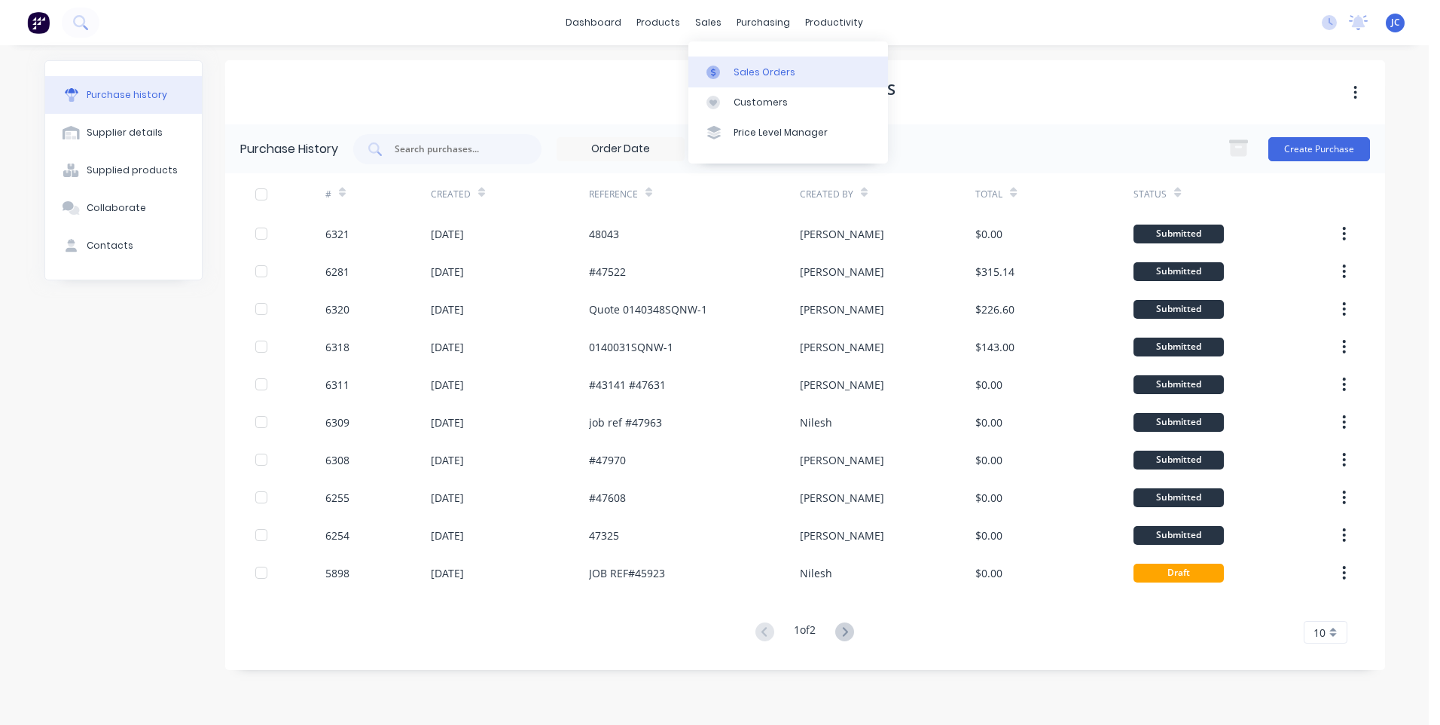
click at [715, 69] on icon at bounding box center [714, 73] width 14 height 14
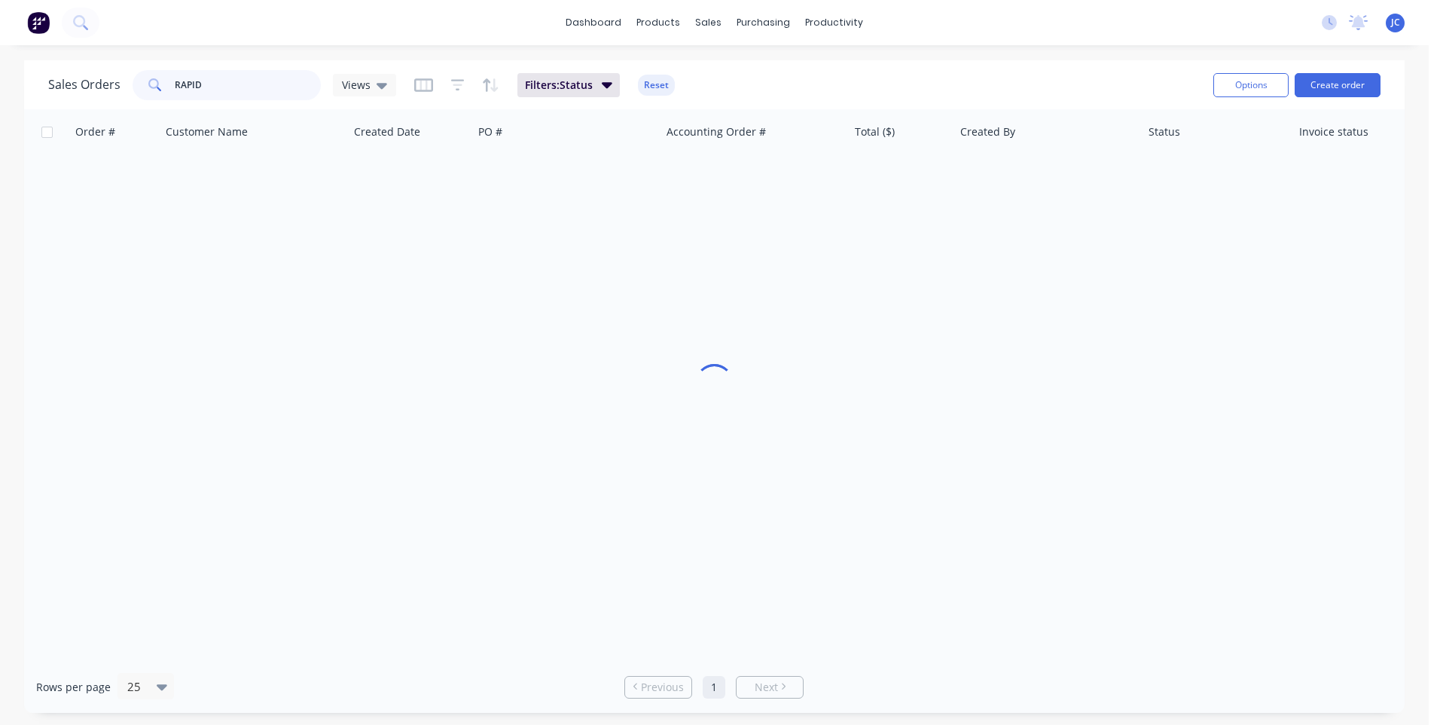
drag, startPoint x: 226, startPoint y: 81, endPoint x: 171, endPoint y: 81, distance: 55.0
click at [171, 81] on div "RAPID" at bounding box center [227, 85] width 188 height 30
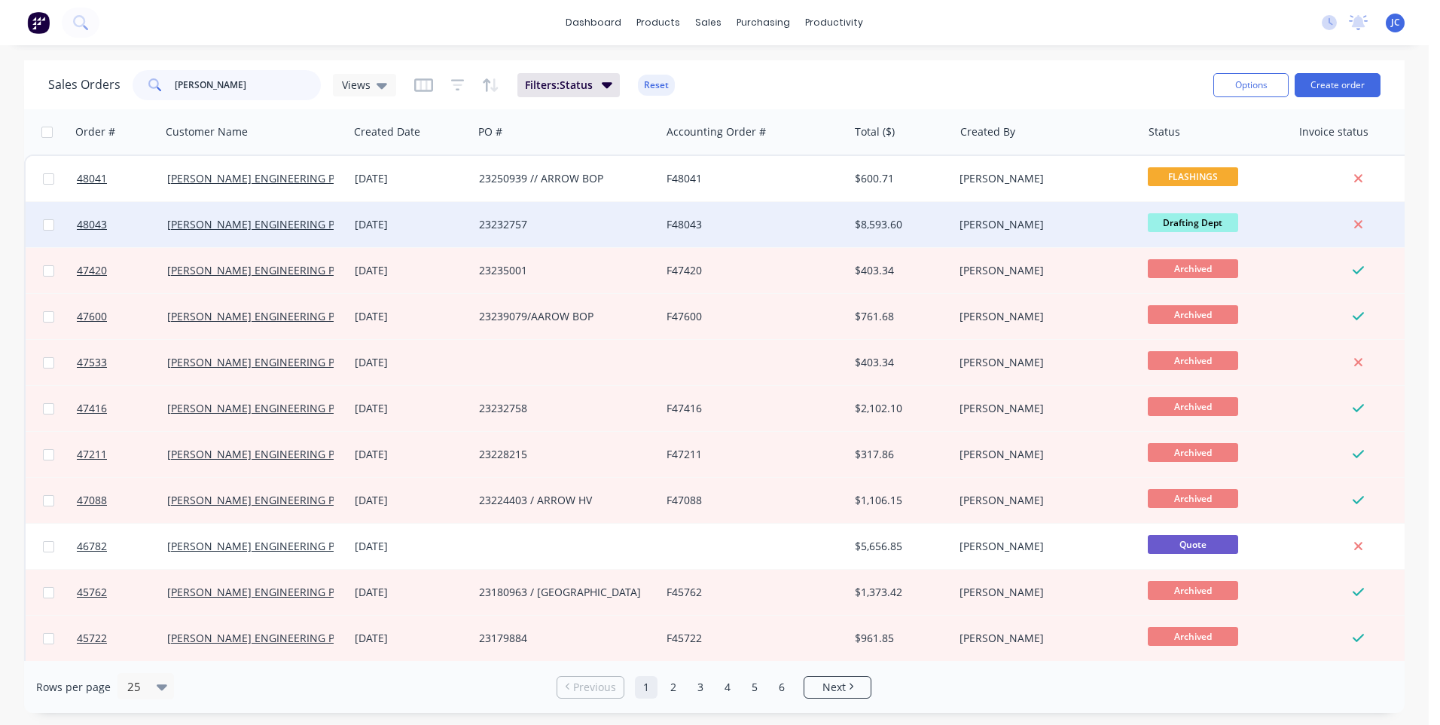
type input "[PERSON_NAME]"
click at [641, 224] on div "23232757" at bounding box center [562, 224] width 167 height 15
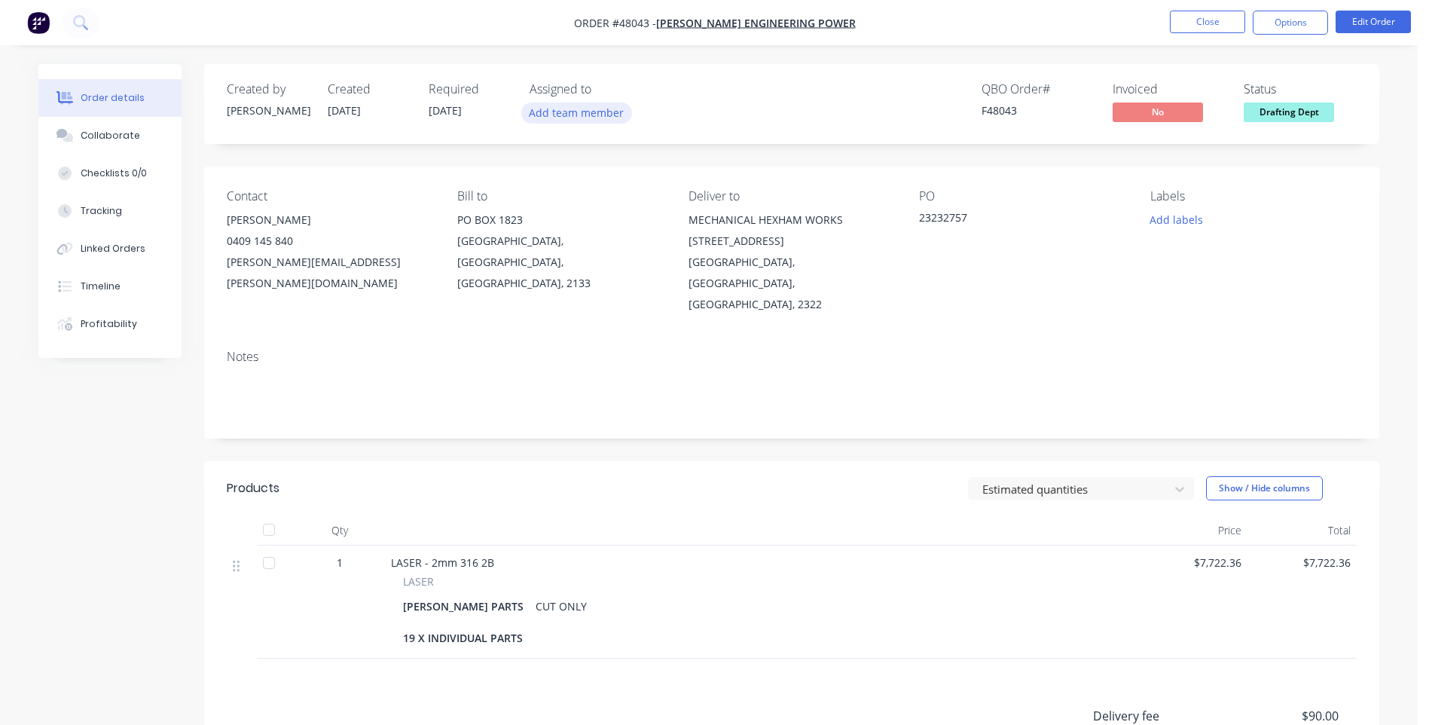
click at [606, 115] on button "Add team member" at bounding box center [576, 112] width 111 height 20
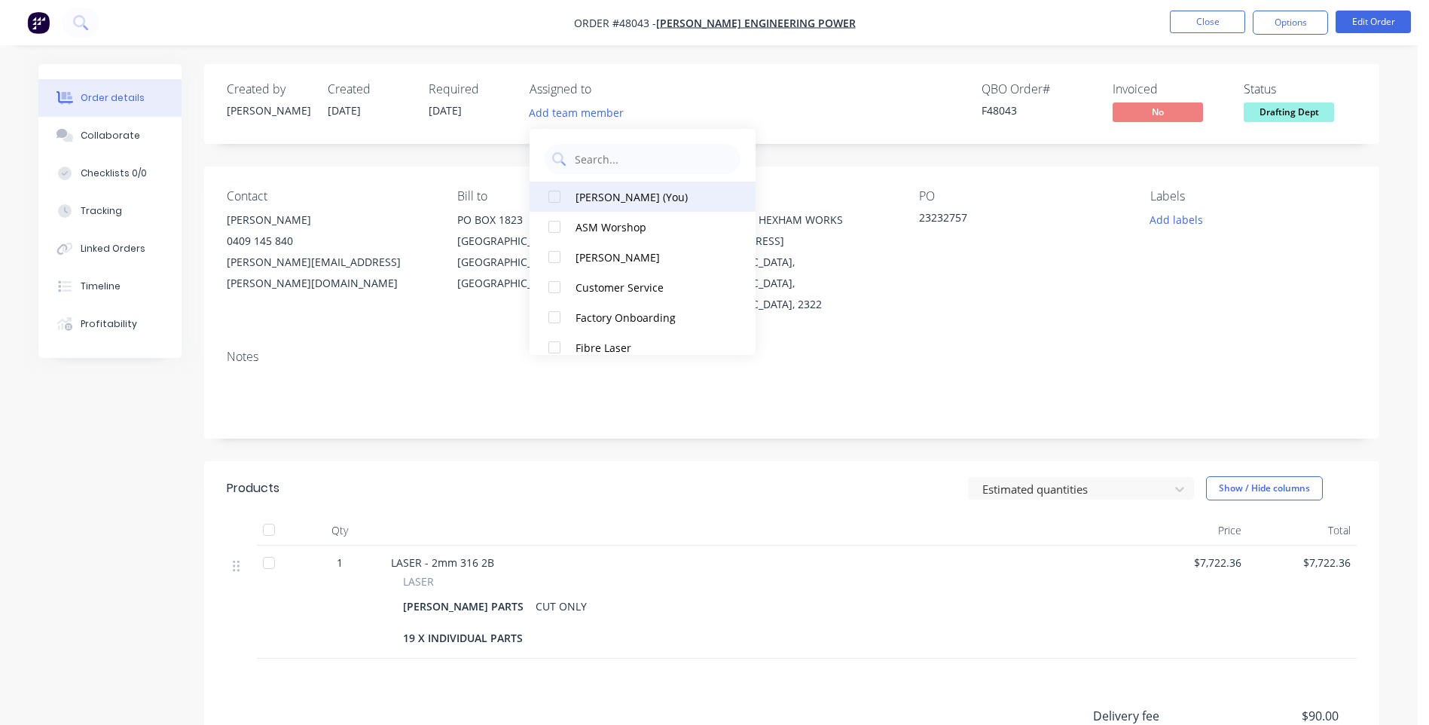
click at [557, 193] on div at bounding box center [554, 197] width 30 height 30
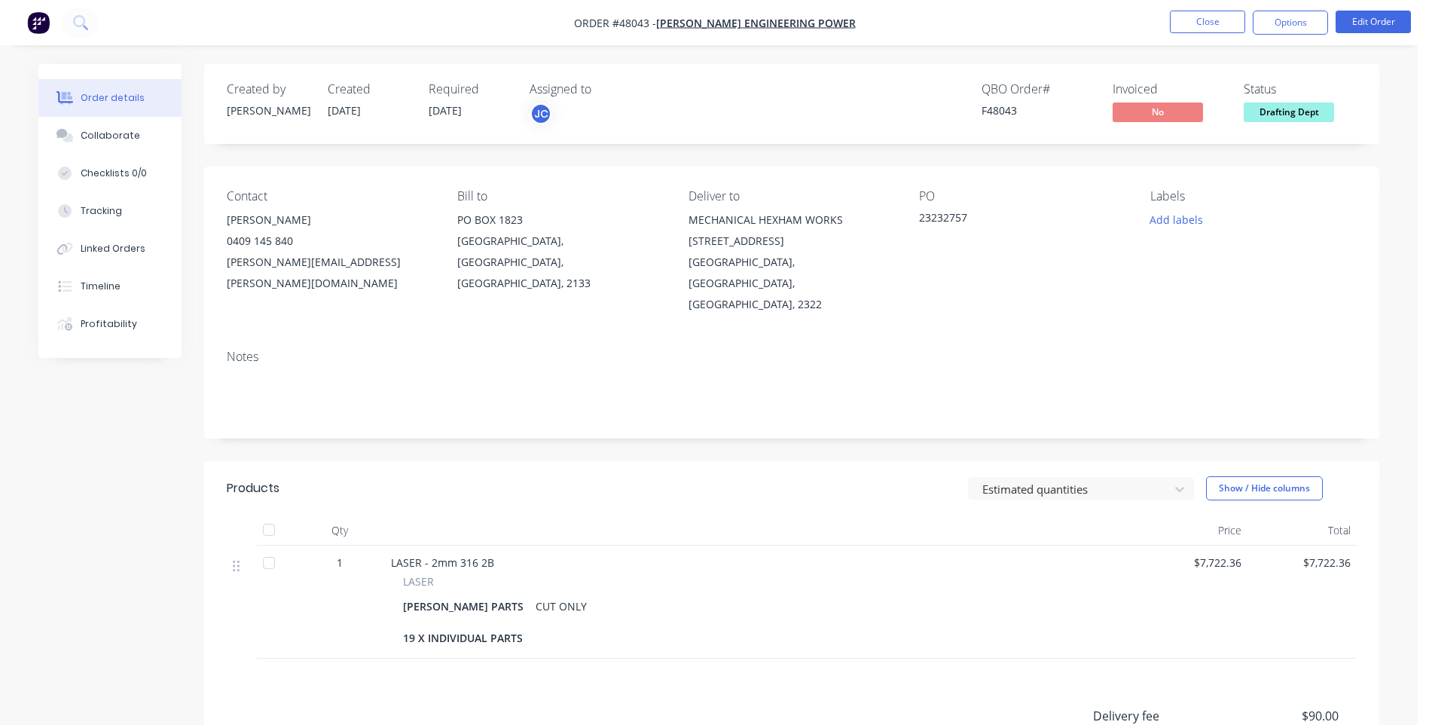
click at [927, 350] on div "Notes" at bounding box center [792, 357] width 1130 height 14
click at [1160, 218] on button "Add labels" at bounding box center [1175, 219] width 69 height 20
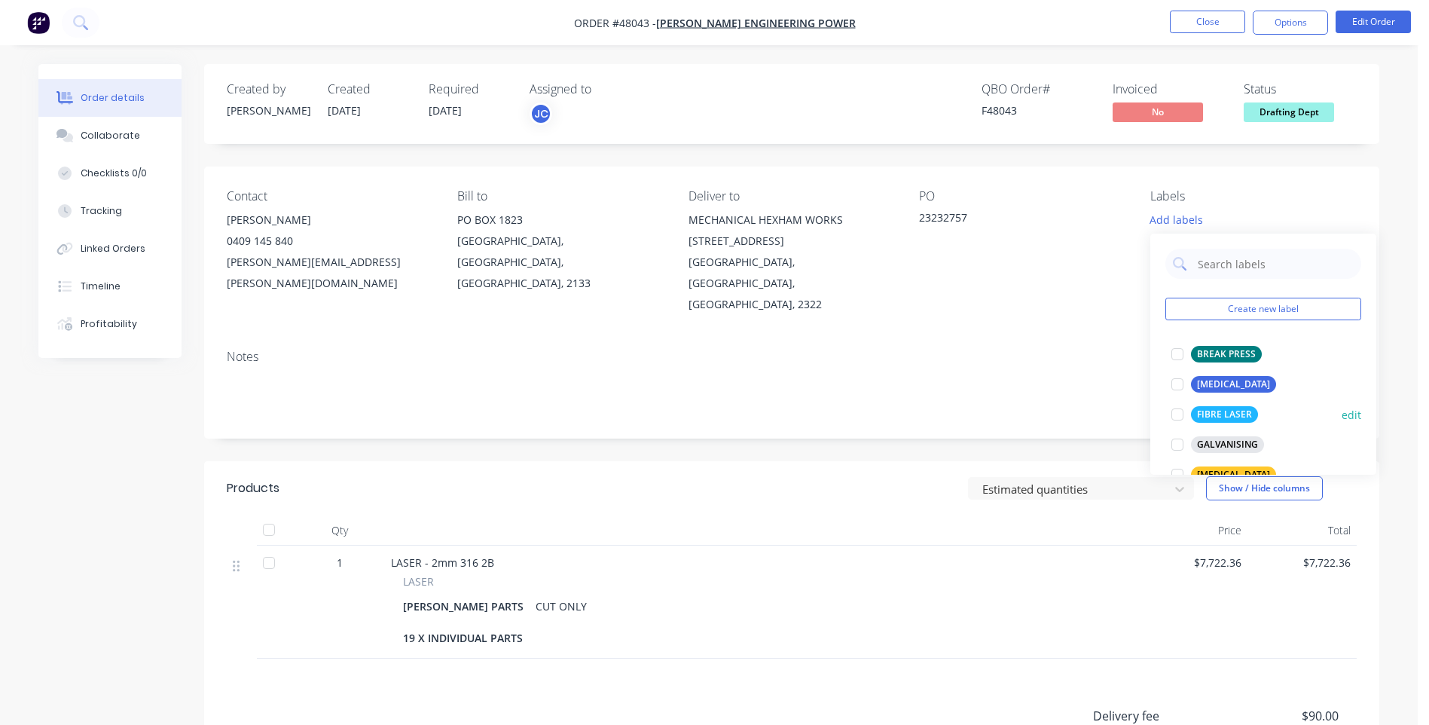
click at [1179, 414] on div at bounding box center [1177, 414] width 30 height 30
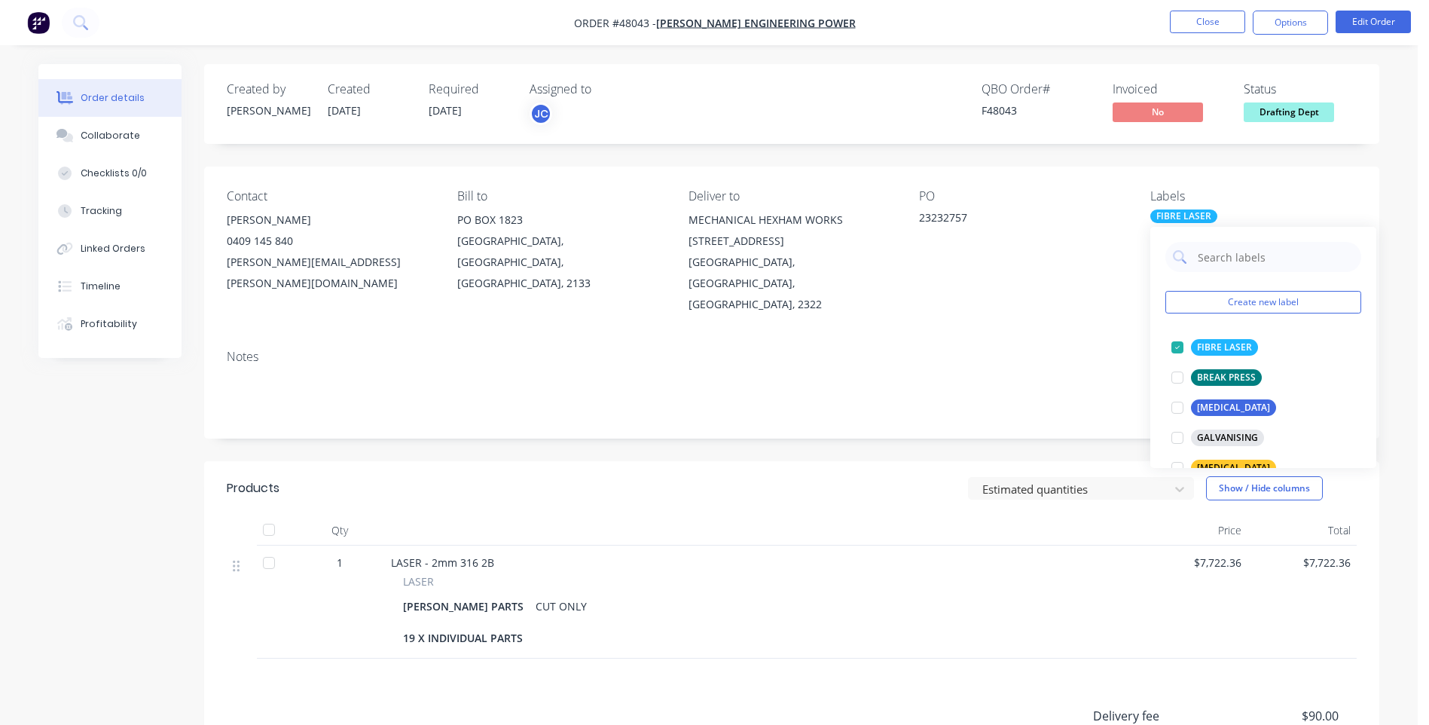
click at [1029, 350] on div "Notes" at bounding box center [792, 357] width 1130 height 14
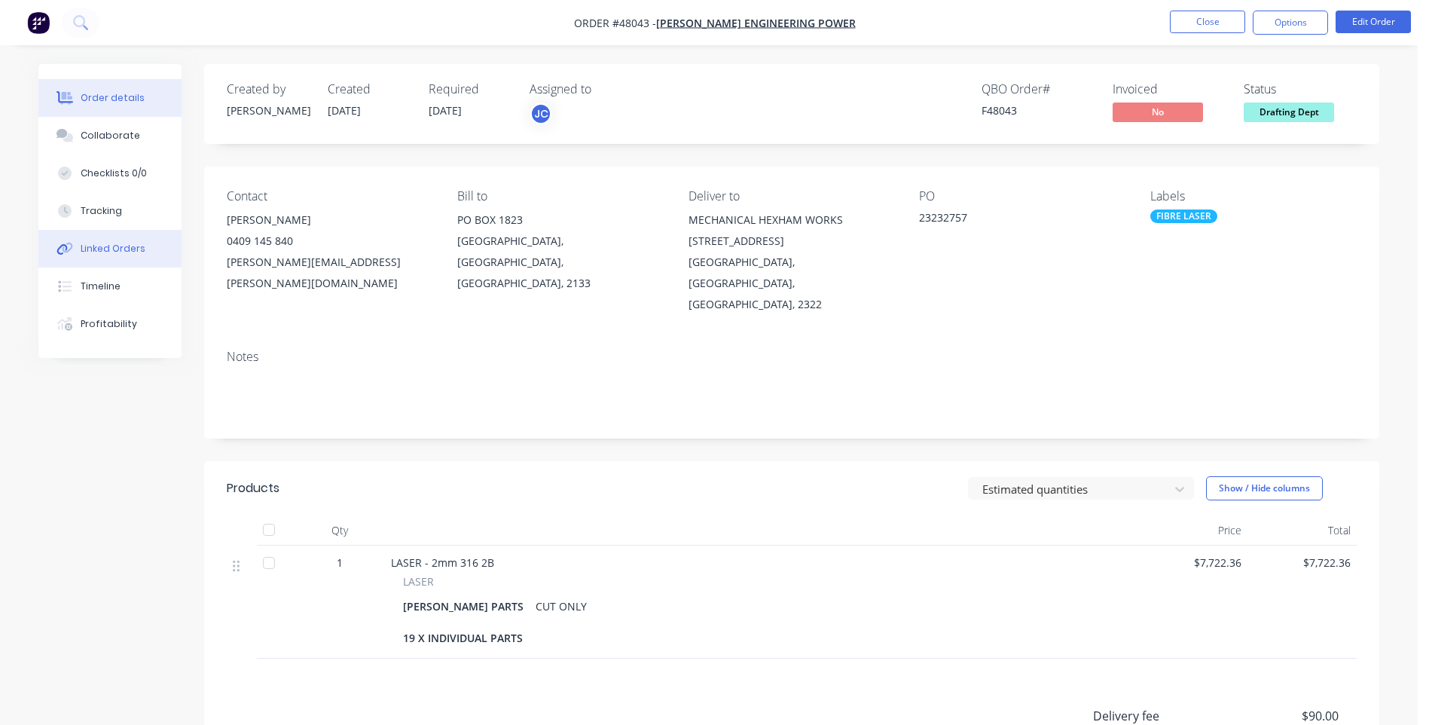
click at [109, 252] on div "Linked Orders" at bounding box center [113, 249] width 65 height 14
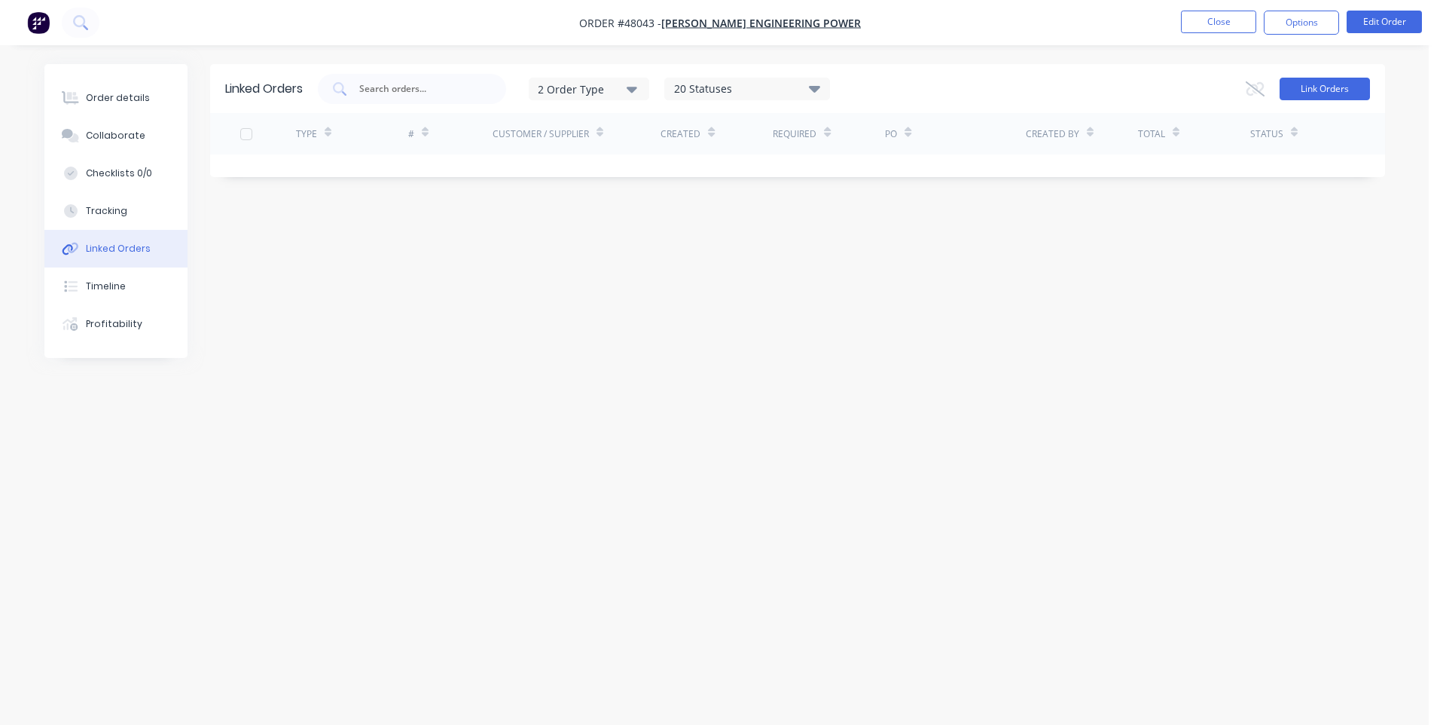
click at [1324, 84] on button "Link Orders" at bounding box center [1325, 89] width 90 height 23
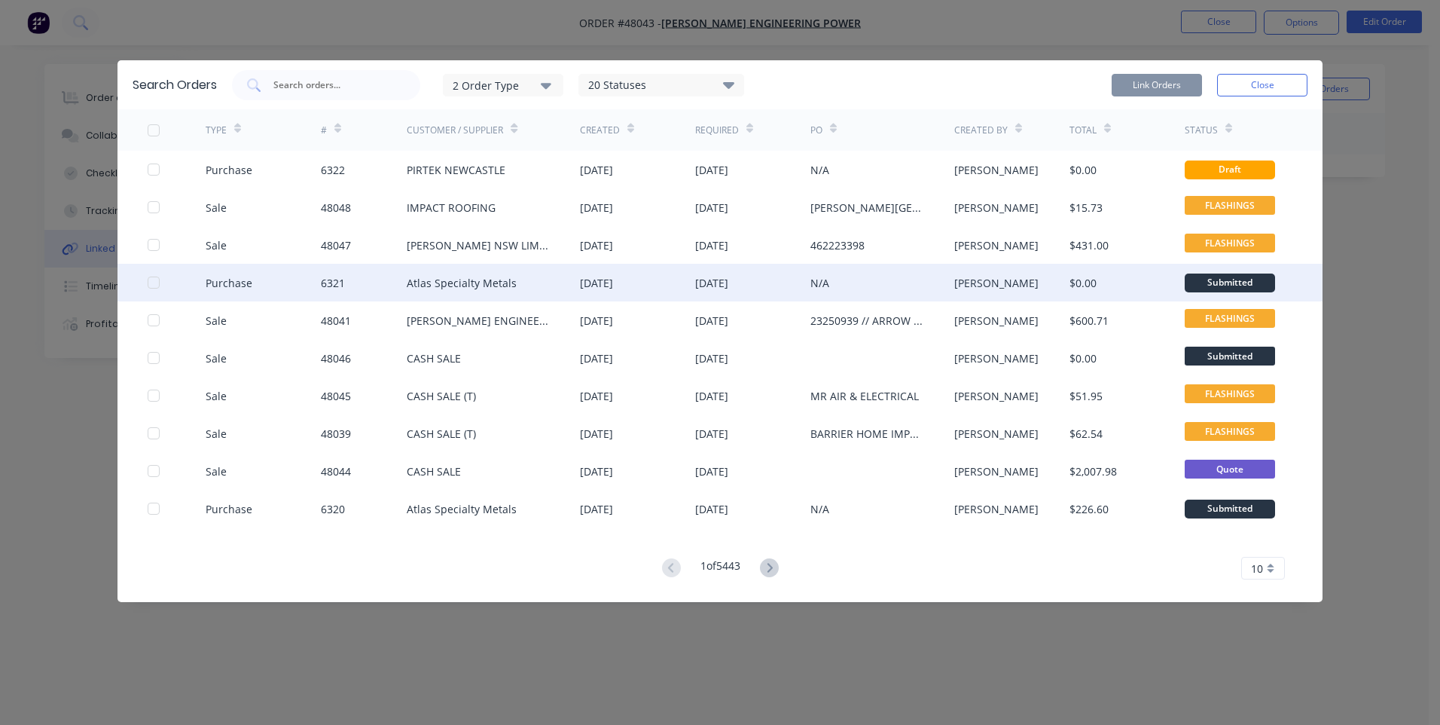
click at [463, 286] on div "Atlas Specialty Metals" at bounding box center [462, 283] width 110 height 16
click at [759, 285] on div "[DATE]" at bounding box center [752, 283] width 115 height 38
click at [157, 279] on div at bounding box center [154, 282] width 30 height 30
click at [1154, 79] on button "Link Orders" at bounding box center [1157, 85] width 90 height 23
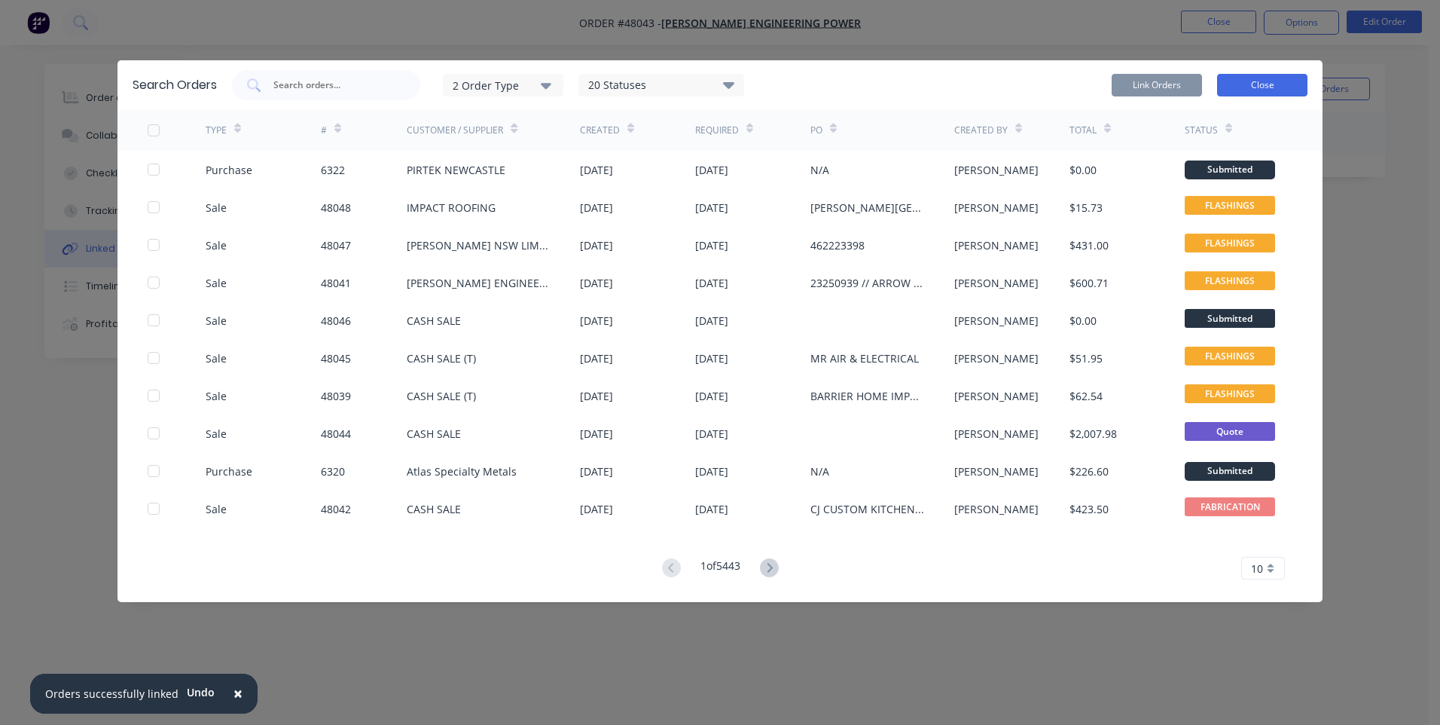
click at [1266, 87] on button "Close" at bounding box center [1262, 85] width 90 height 23
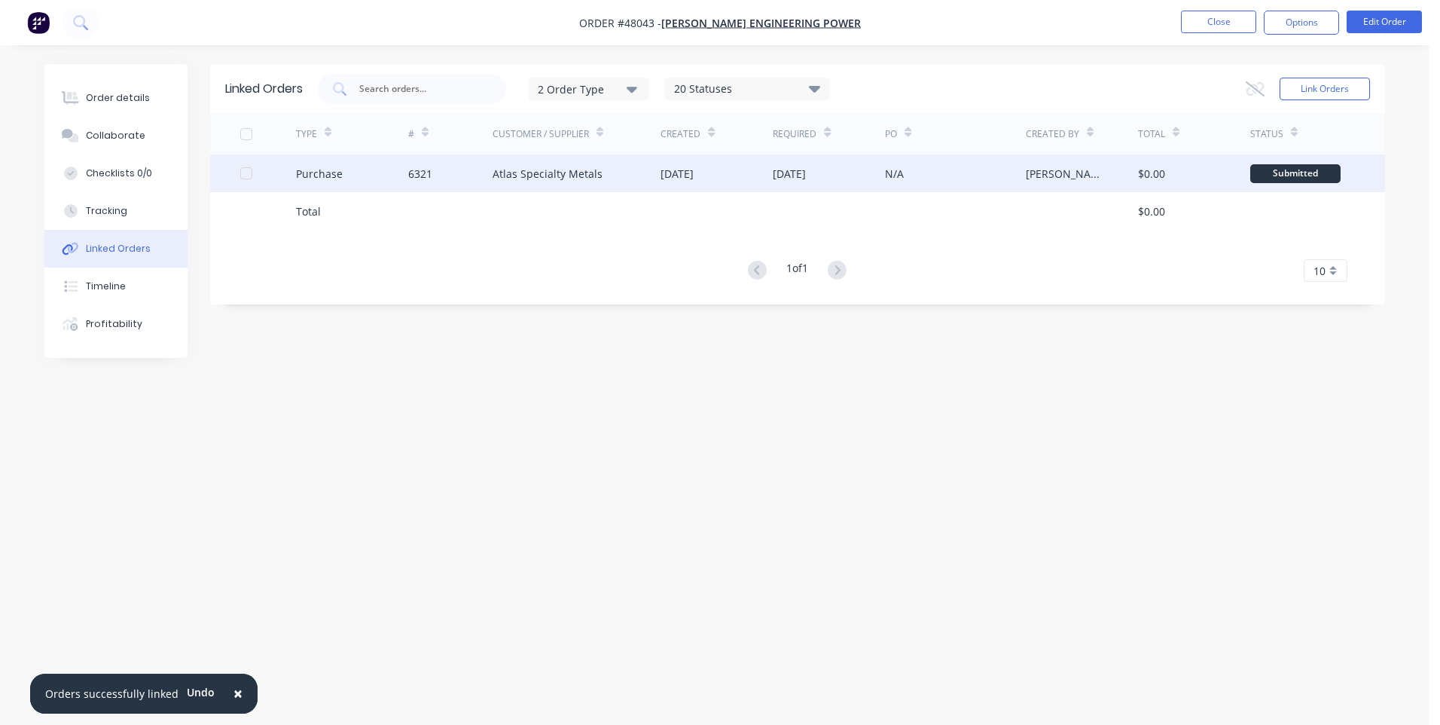
click at [576, 174] on div "Atlas Specialty Metals" at bounding box center [548, 174] width 110 height 16
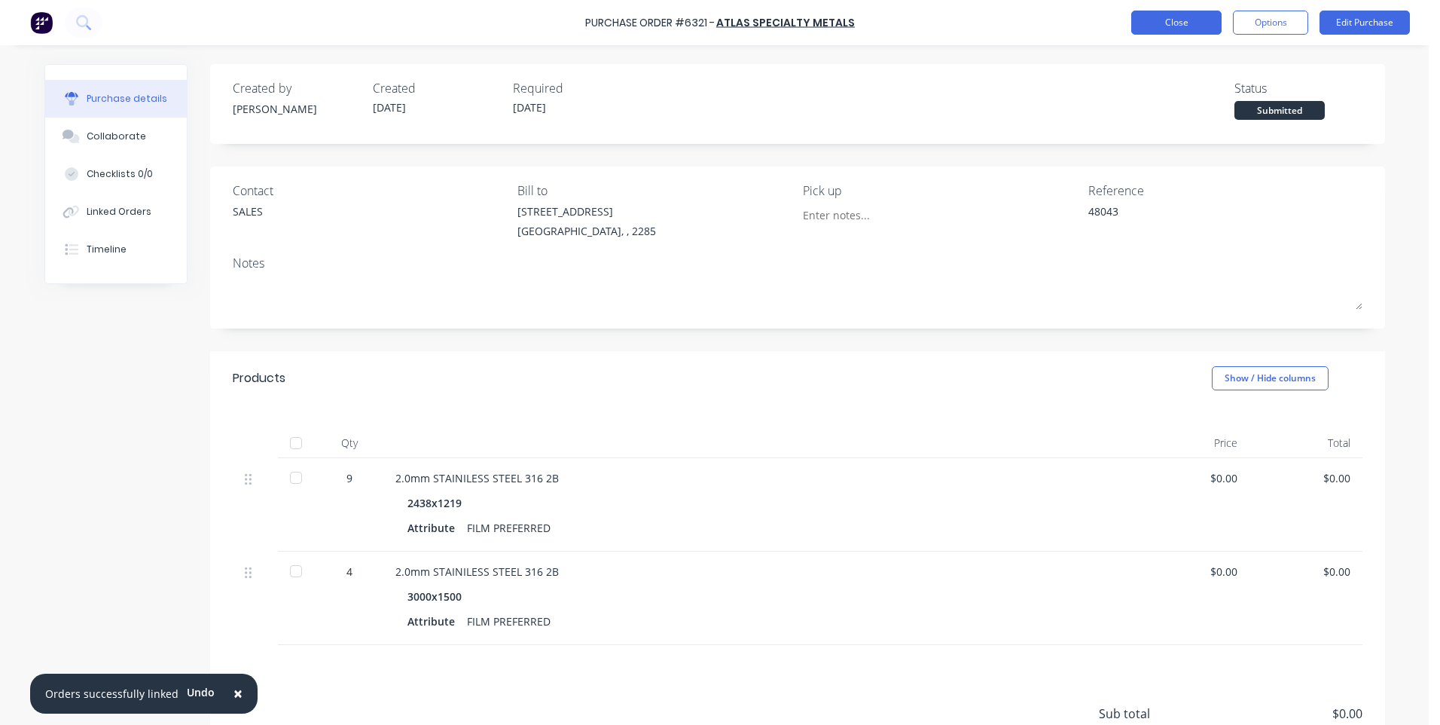
click at [1159, 25] on button "Close" at bounding box center [1176, 23] width 90 height 24
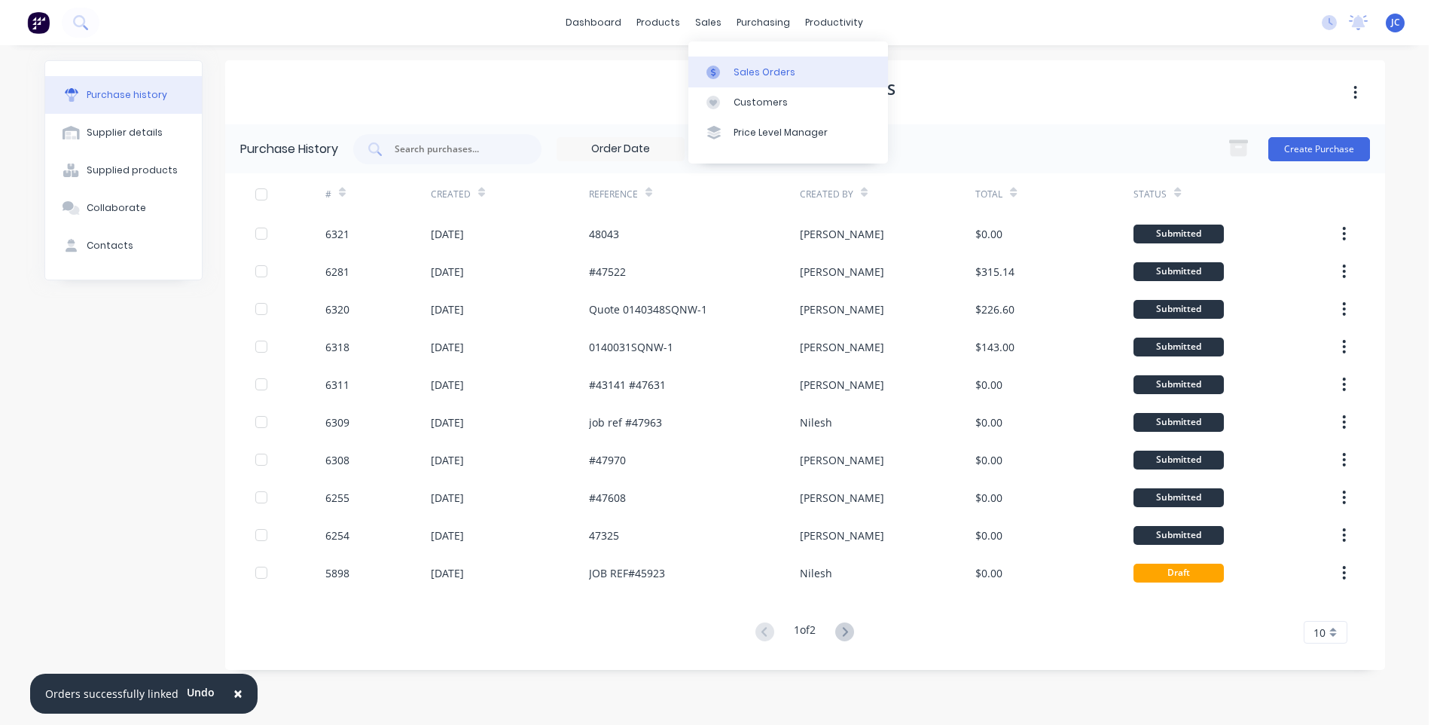
click at [730, 69] on link "Sales Orders" at bounding box center [789, 71] width 200 height 30
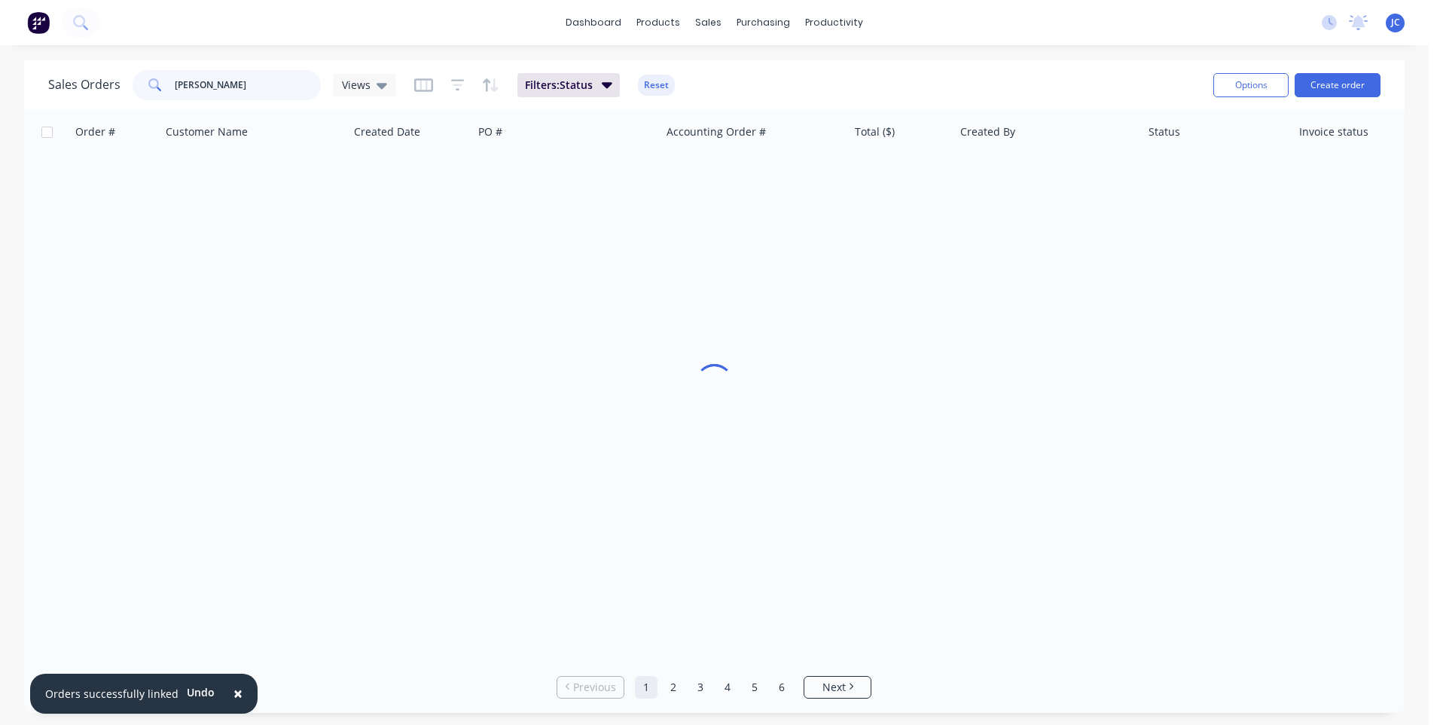
drag, startPoint x: 239, startPoint y: 89, endPoint x: 166, endPoint y: 92, distance: 73.1
click at [166, 92] on div "[PERSON_NAME]" at bounding box center [227, 85] width 188 height 30
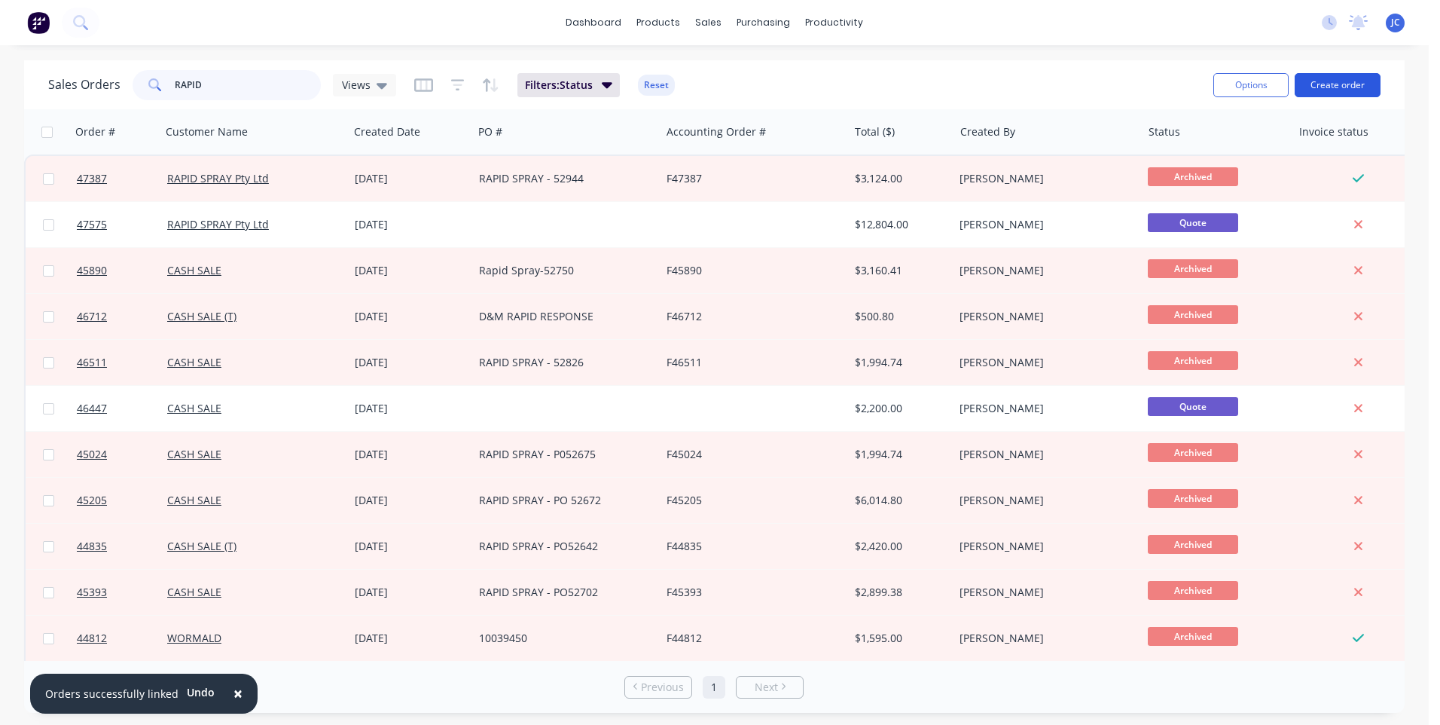
type input "RAPID"
click at [1332, 96] on button "Create order" at bounding box center [1338, 85] width 86 height 24
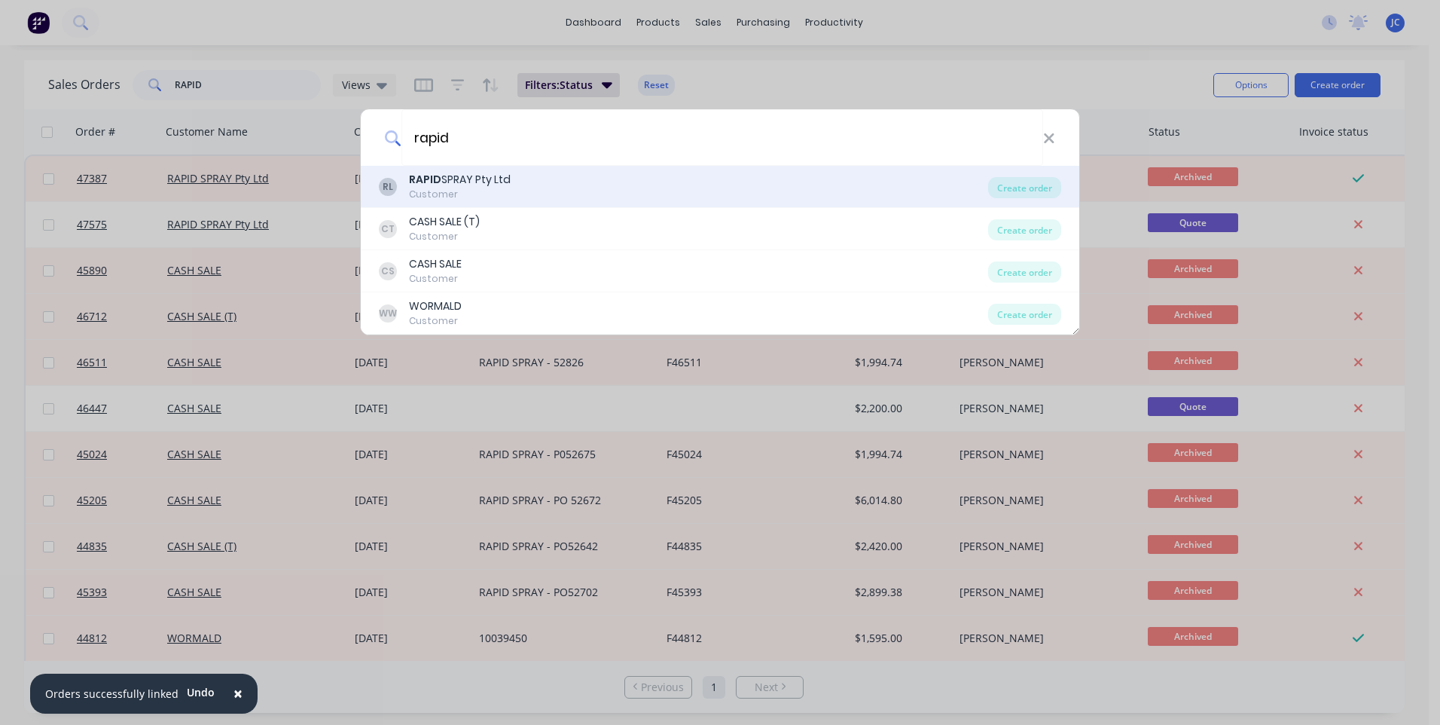
type input "rapid"
click at [441, 182] on div "RAPID SPRAY Pty Ltd" at bounding box center [460, 180] width 102 height 16
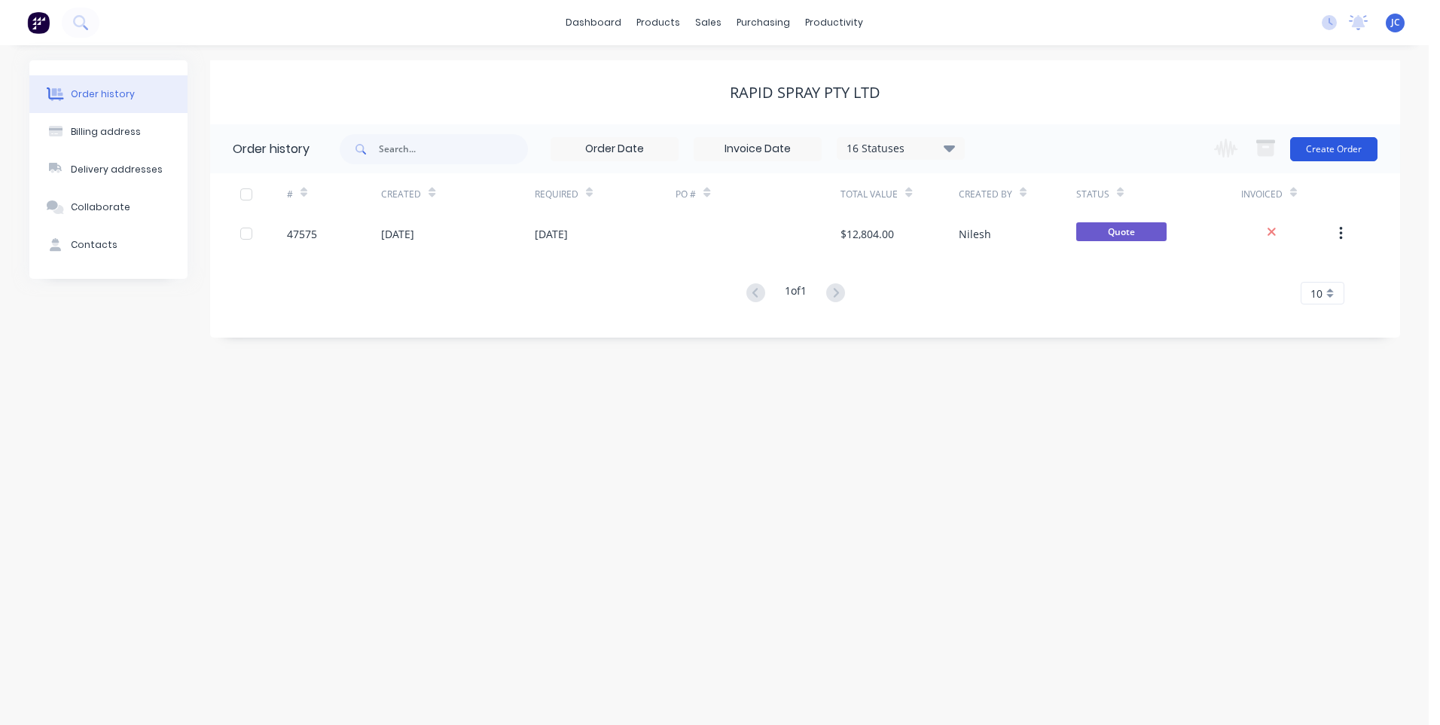
click at [1336, 147] on button "Create Order" at bounding box center [1333, 149] width 87 height 24
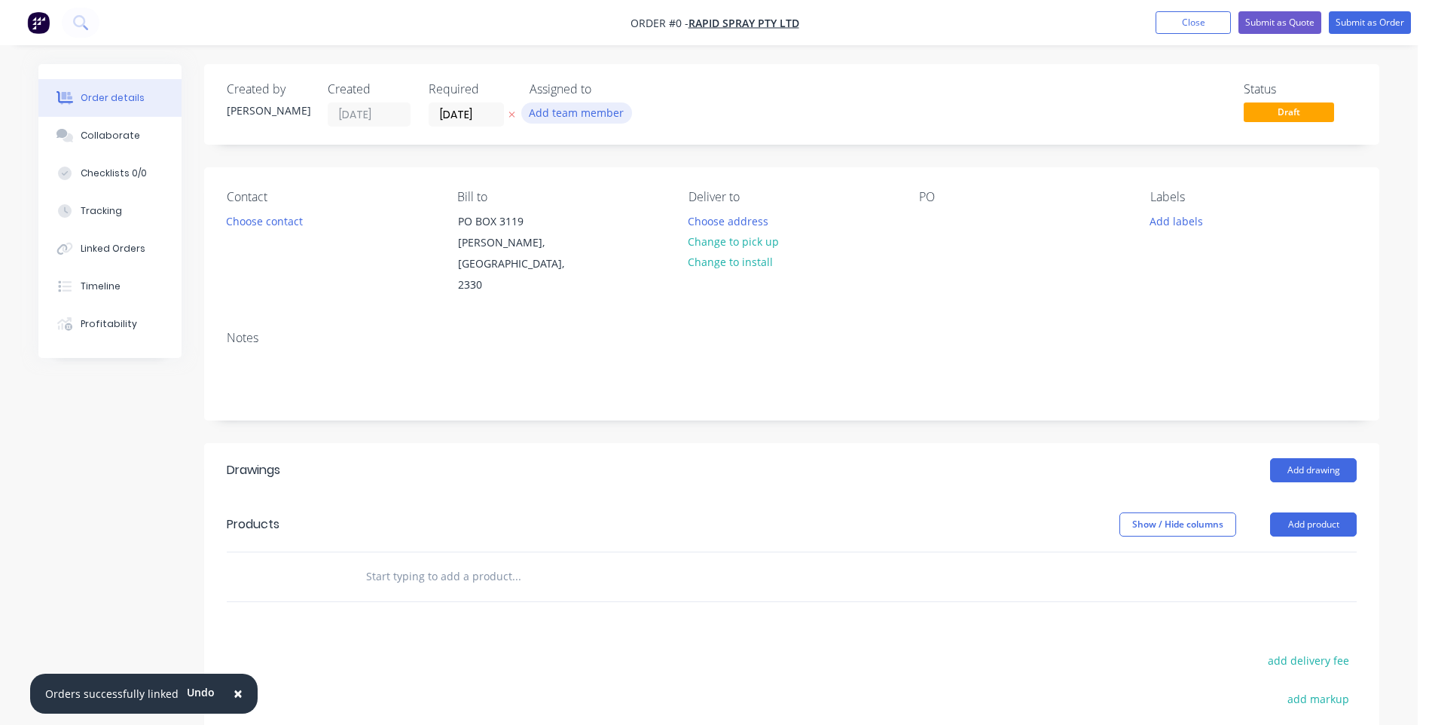
click at [569, 112] on button "Add team member" at bounding box center [576, 112] width 111 height 20
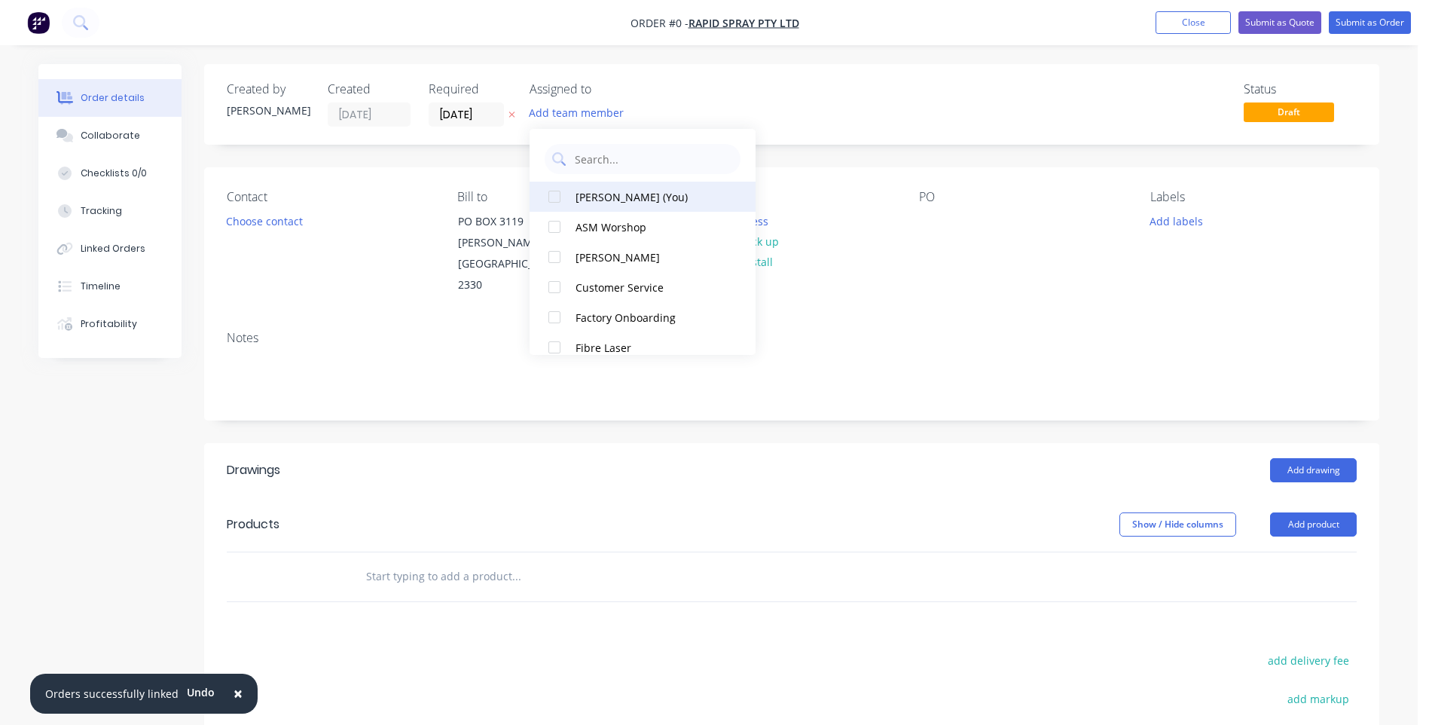
click at [554, 194] on div at bounding box center [554, 197] width 30 height 30
click at [838, 107] on div "Order details Collaborate Checklists 0/0 Tracking Linked Orders Timeline Profit…" at bounding box center [708, 508] width 1371 height 889
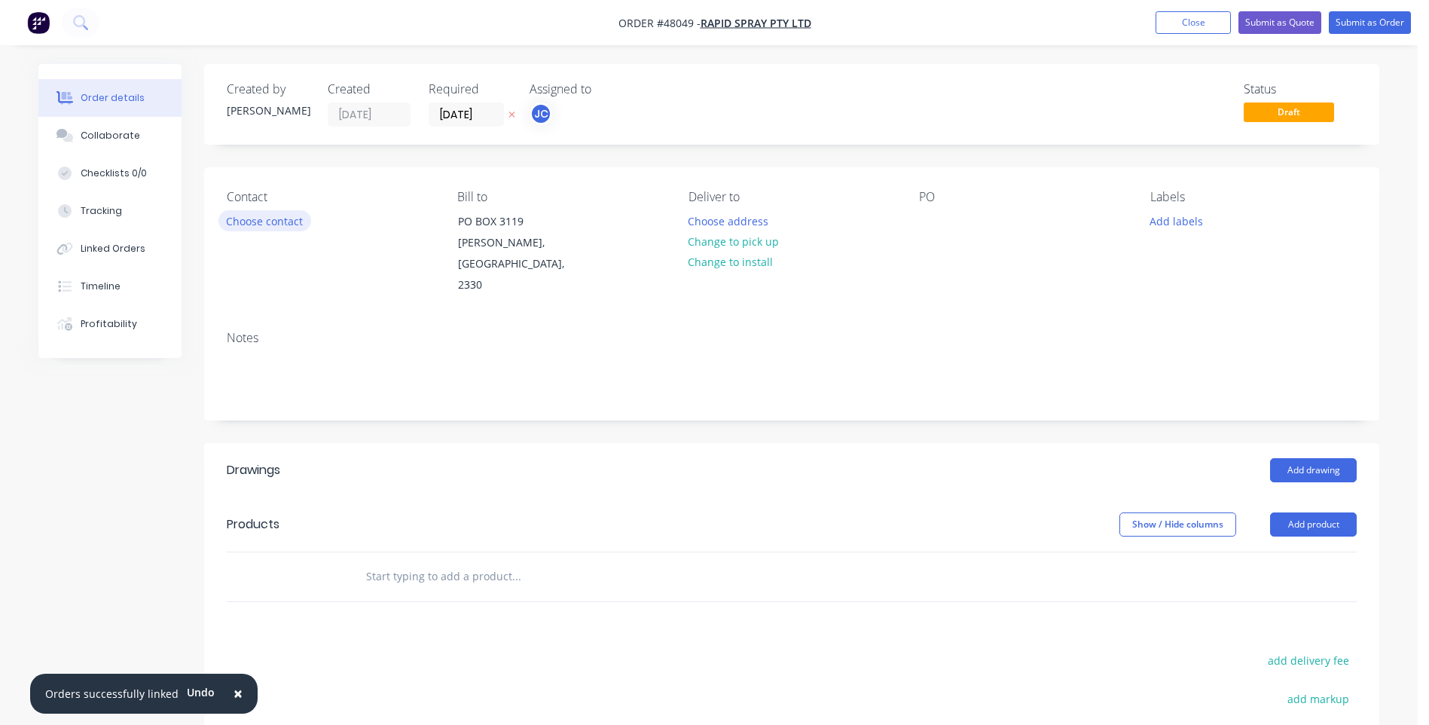
click at [261, 218] on button "Choose contact" at bounding box center [264, 220] width 93 height 20
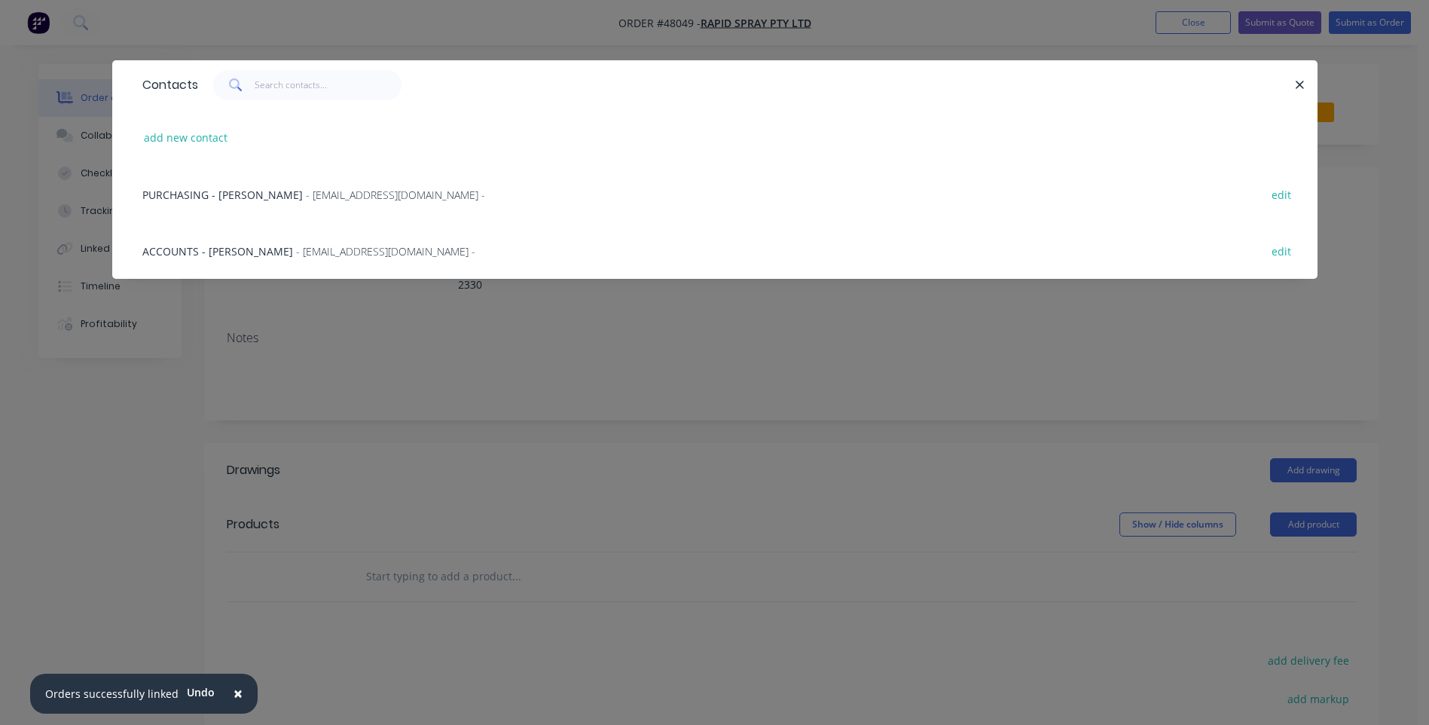
click at [306, 188] on span "- [EMAIL_ADDRESS][DOMAIN_NAME] -" at bounding box center [395, 195] width 179 height 14
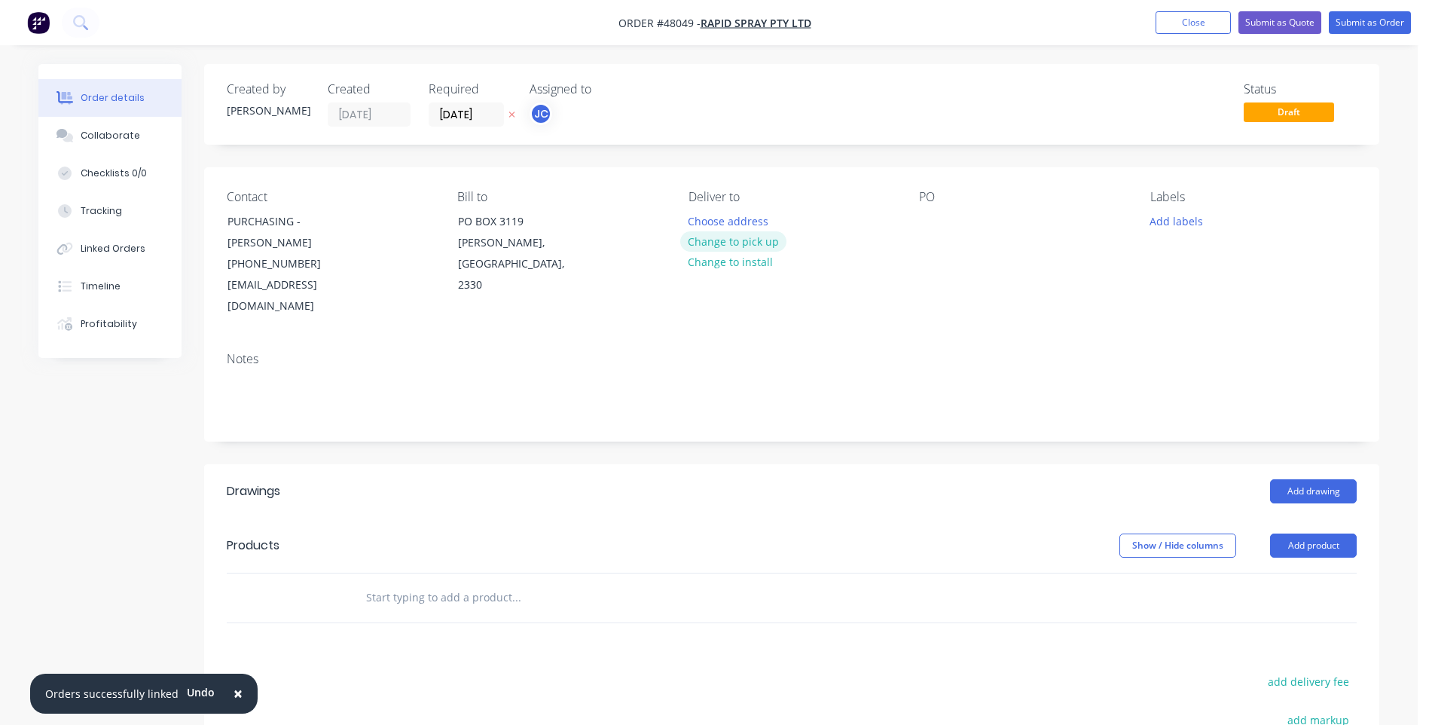
click at [735, 236] on button "Change to pick up" at bounding box center [733, 241] width 107 height 20
click at [1188, 218] on button "Add labels" at bounding box center [1175, 220] width 69 height 20
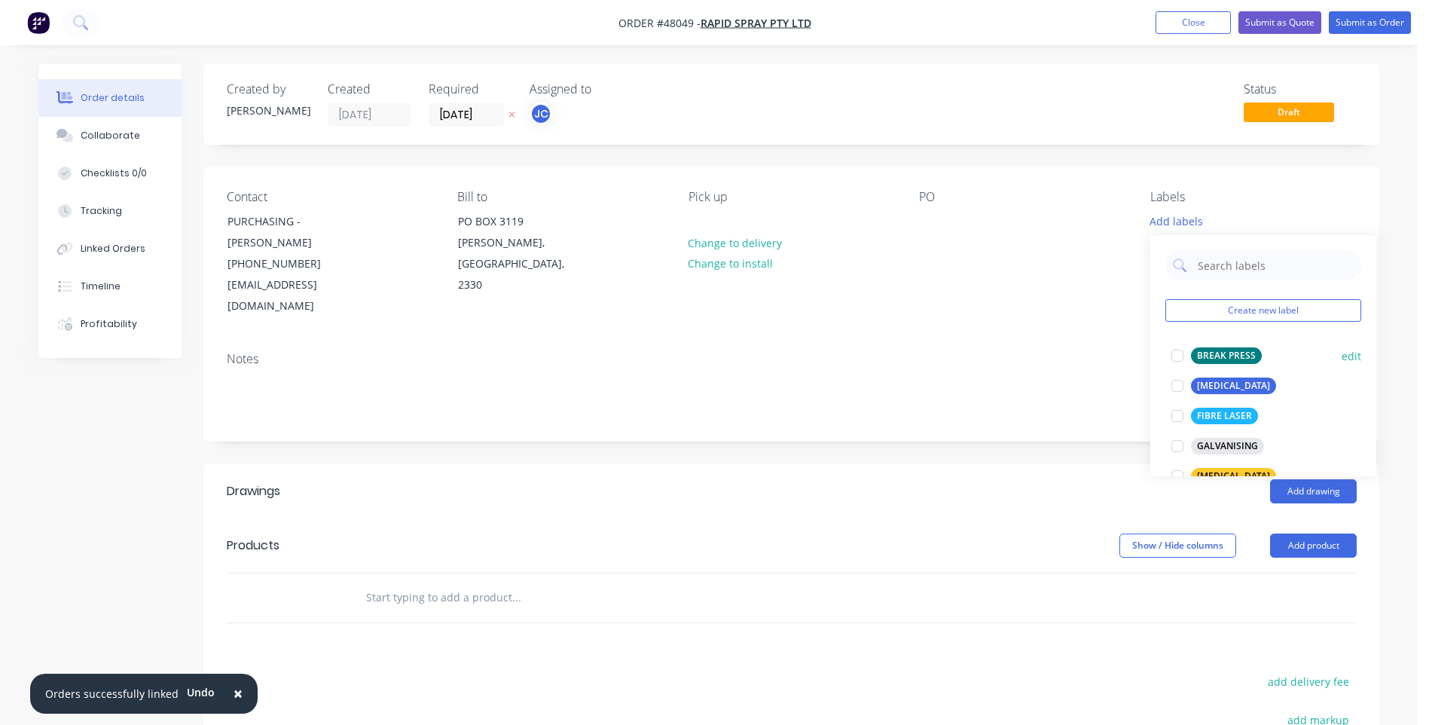
click at [1174, 383] on div at bounding box center [1177, 386] width 30 height 30
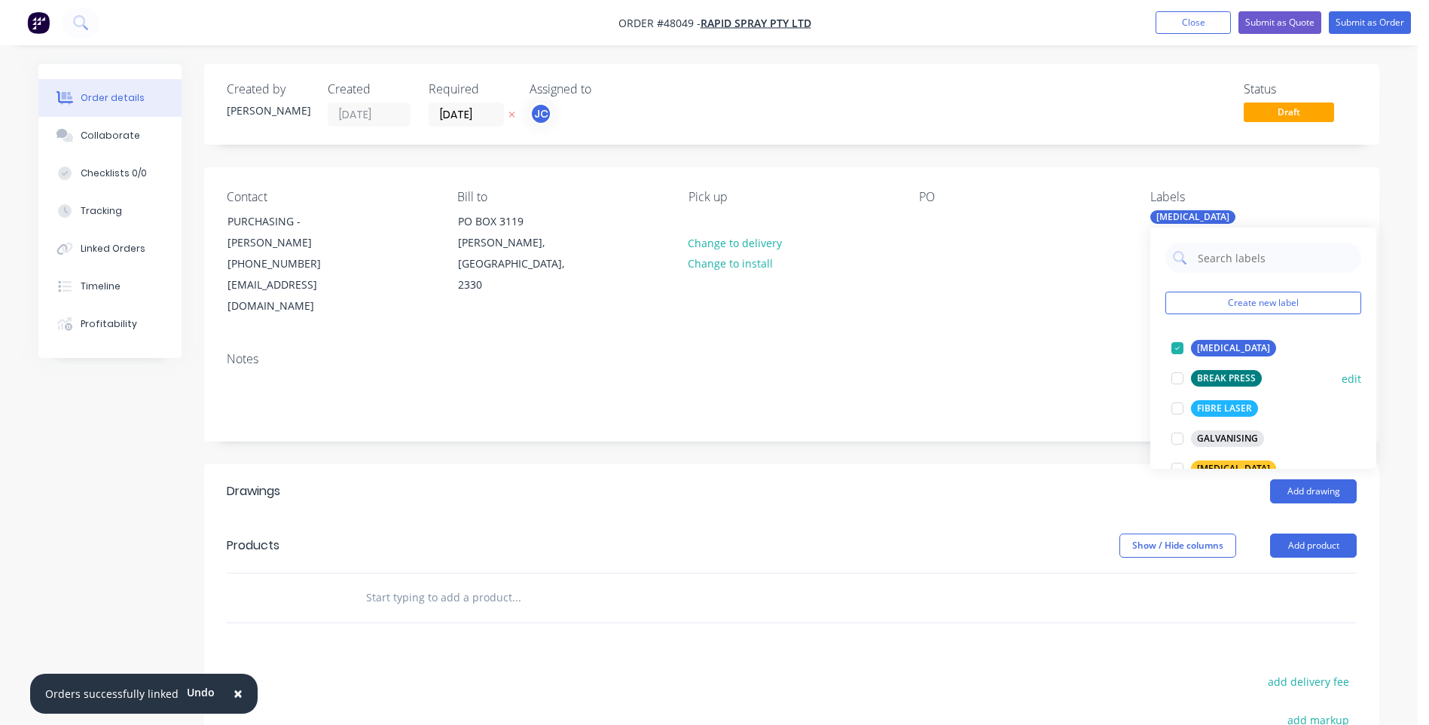
click at [1178, 377] on div at bounding box center [1177, 378] width 30 height 30
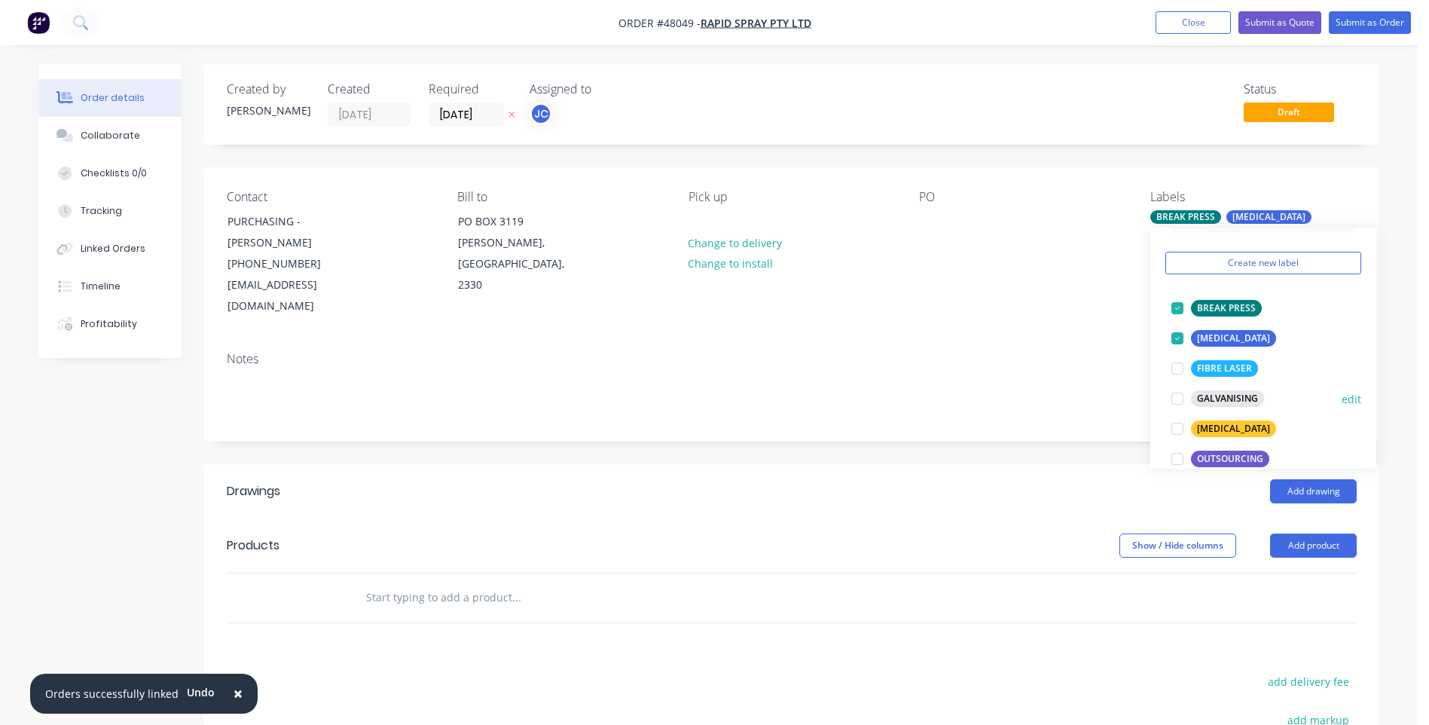
scroll to position [75, 0]
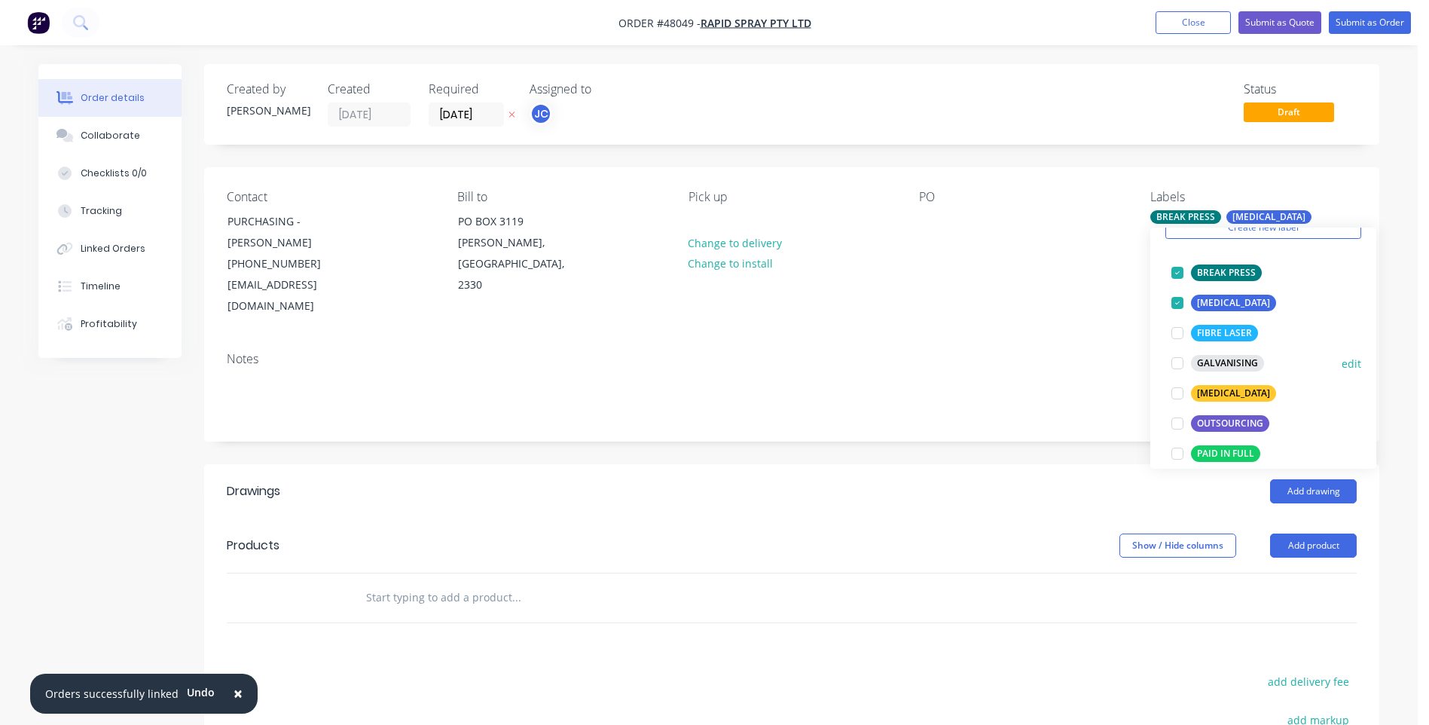
click at [1176, 365] on div at bounding box center [1177, 363] width 30 height 30
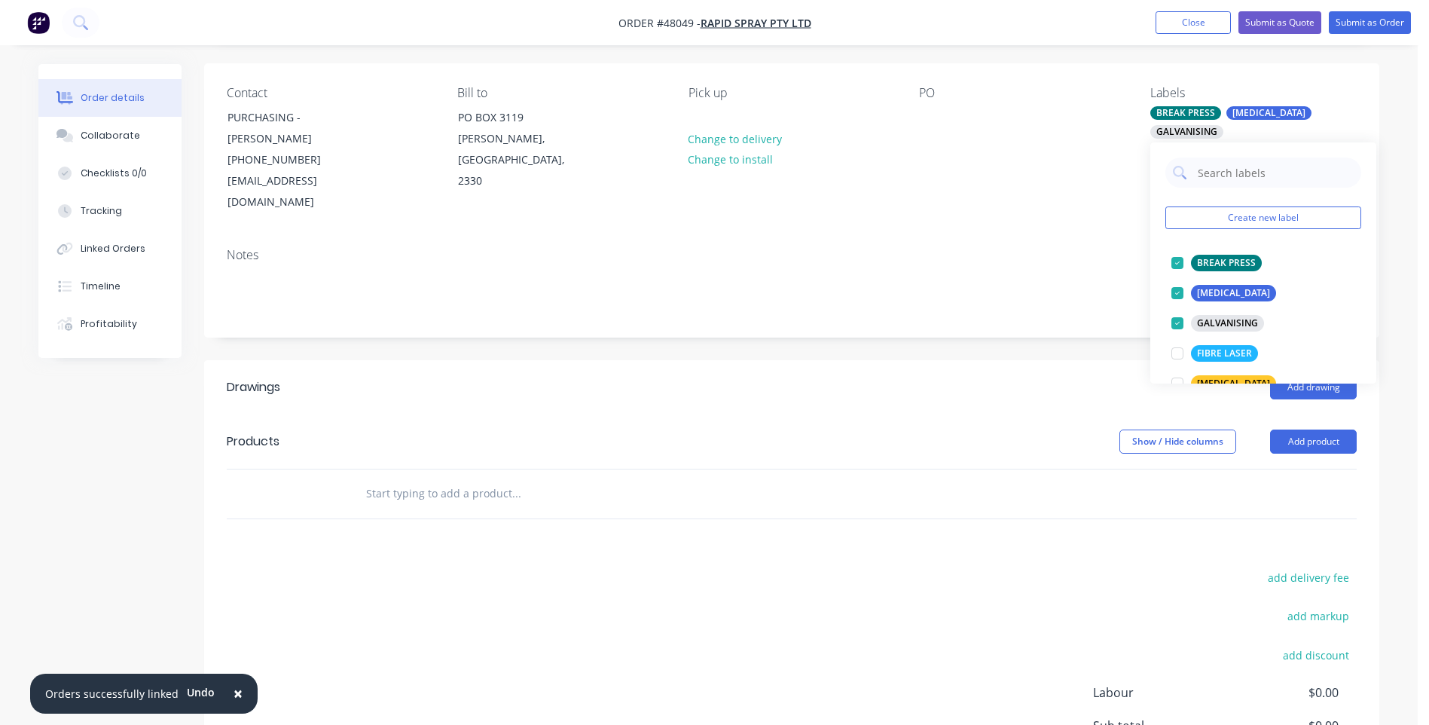
scroll to position [0, 0]
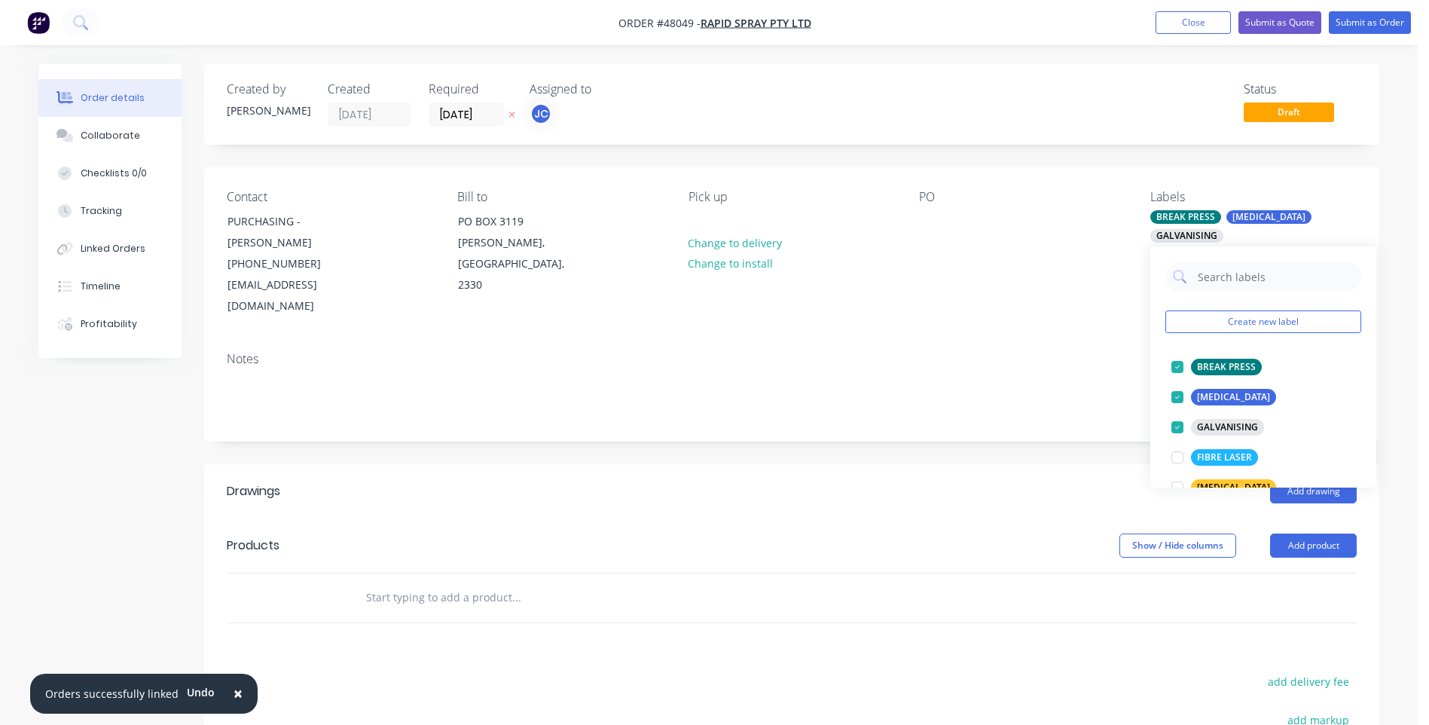
click at [1076, 340] on div "Notes" at bounding box center [791, 390] width 1175 height 101
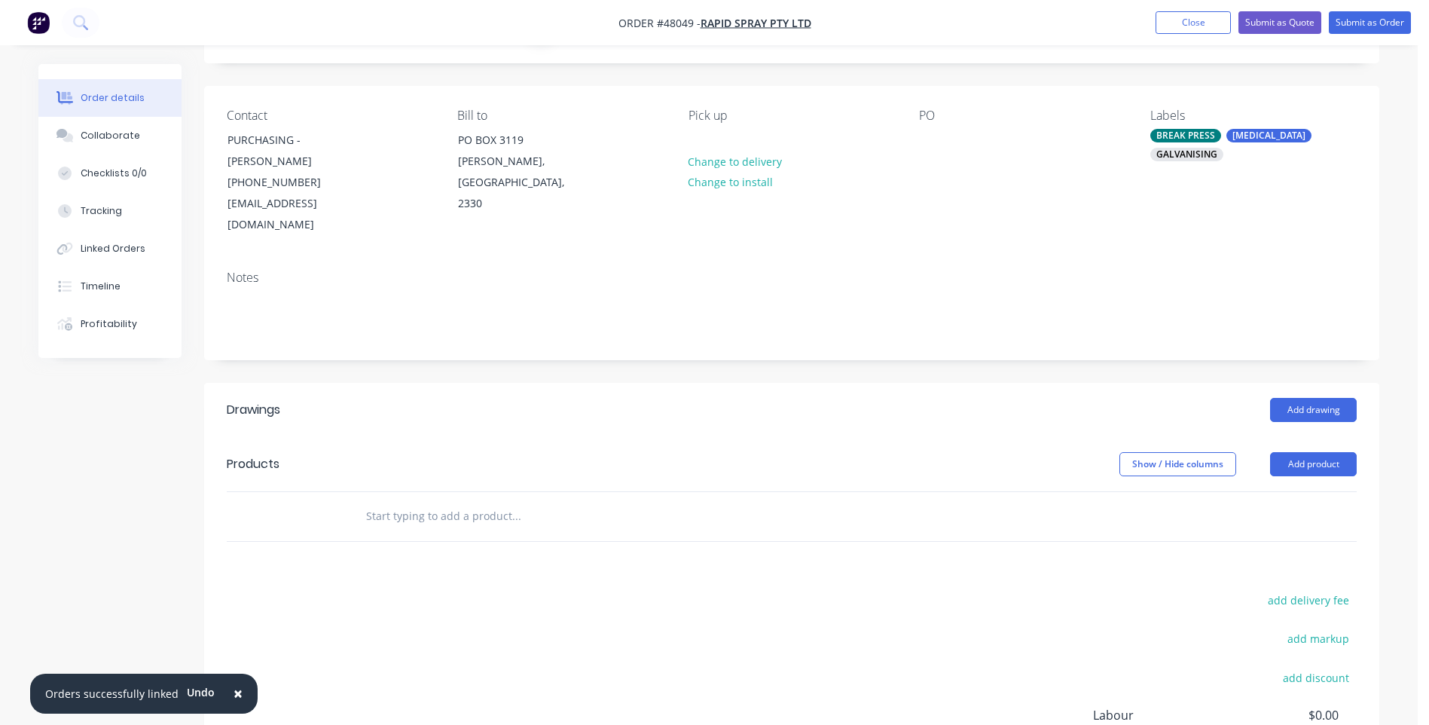
scroll to position [228, 0]
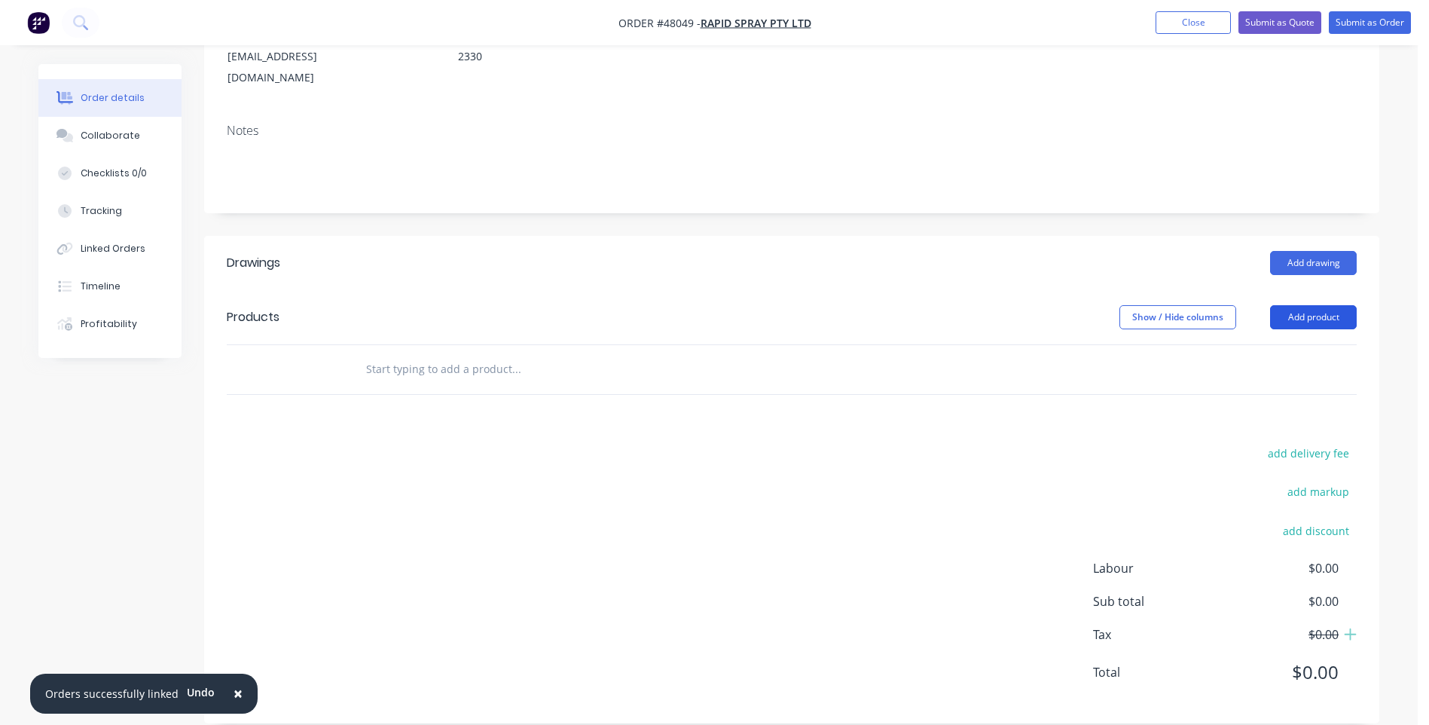
click at [1318, 305] on button "Add product" at bounding box center [1313, 317] width 87 height 24
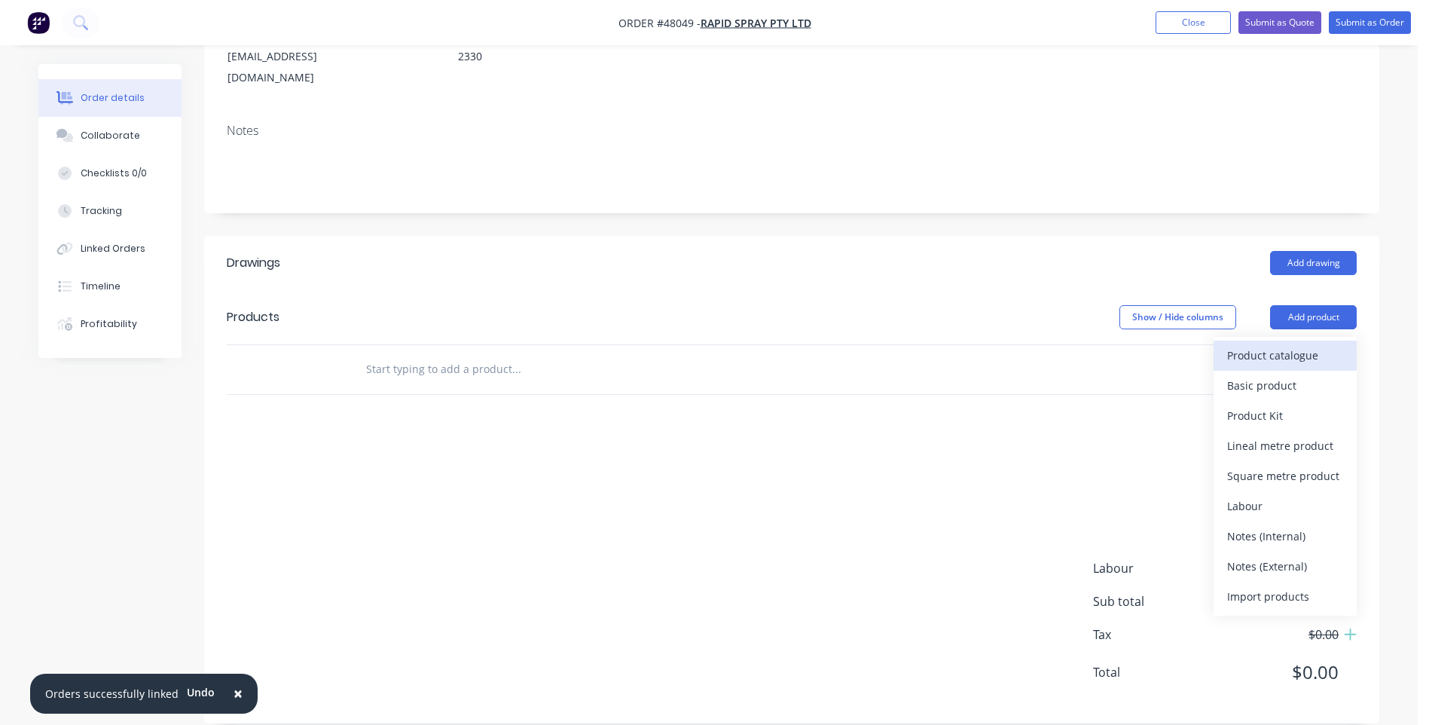
click at [1245, 344] on div "Product catalogue" at bounding box center [1285, 355] width 116 height 22
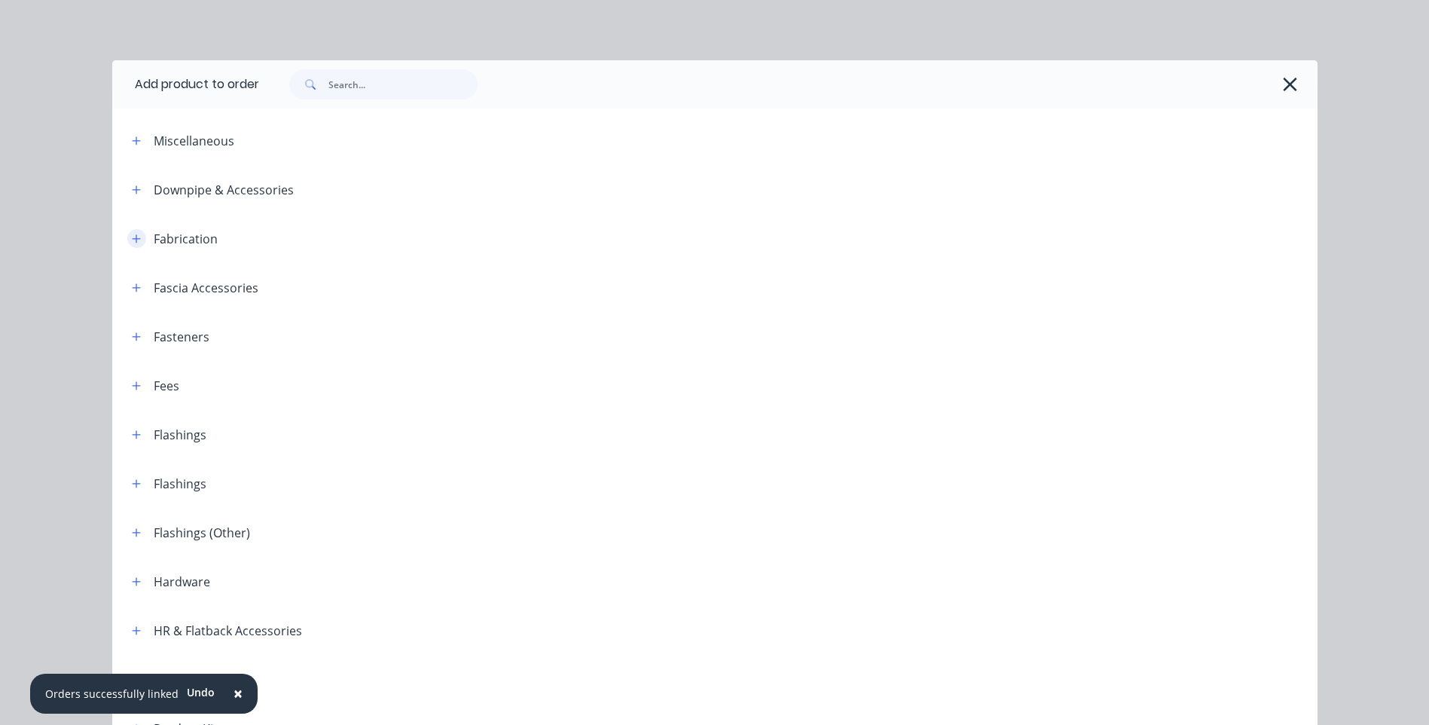
click at [132, 240] on icon "button" at bounding box center [136, 239] width 9 height 11
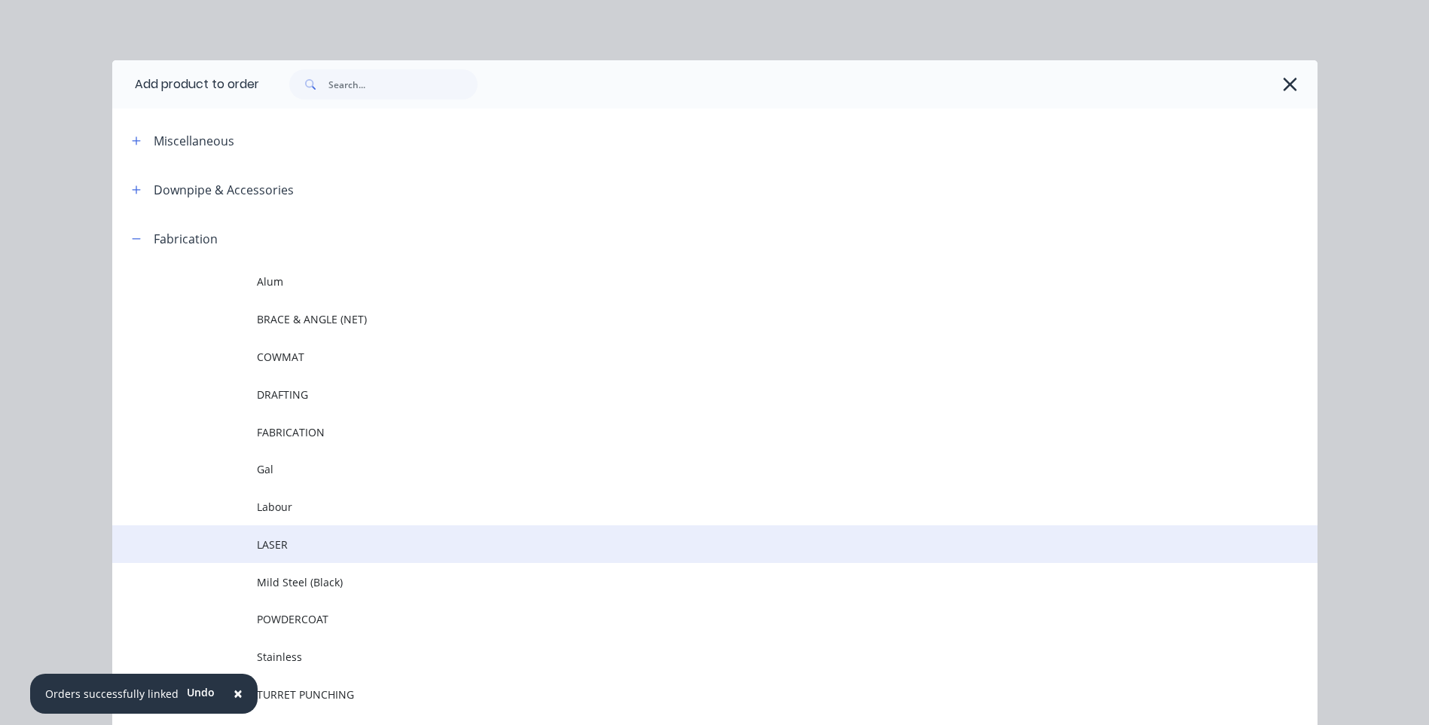
click at [276, 548] on span "LASER" at bounding box center [681, 544] width 848 height 16
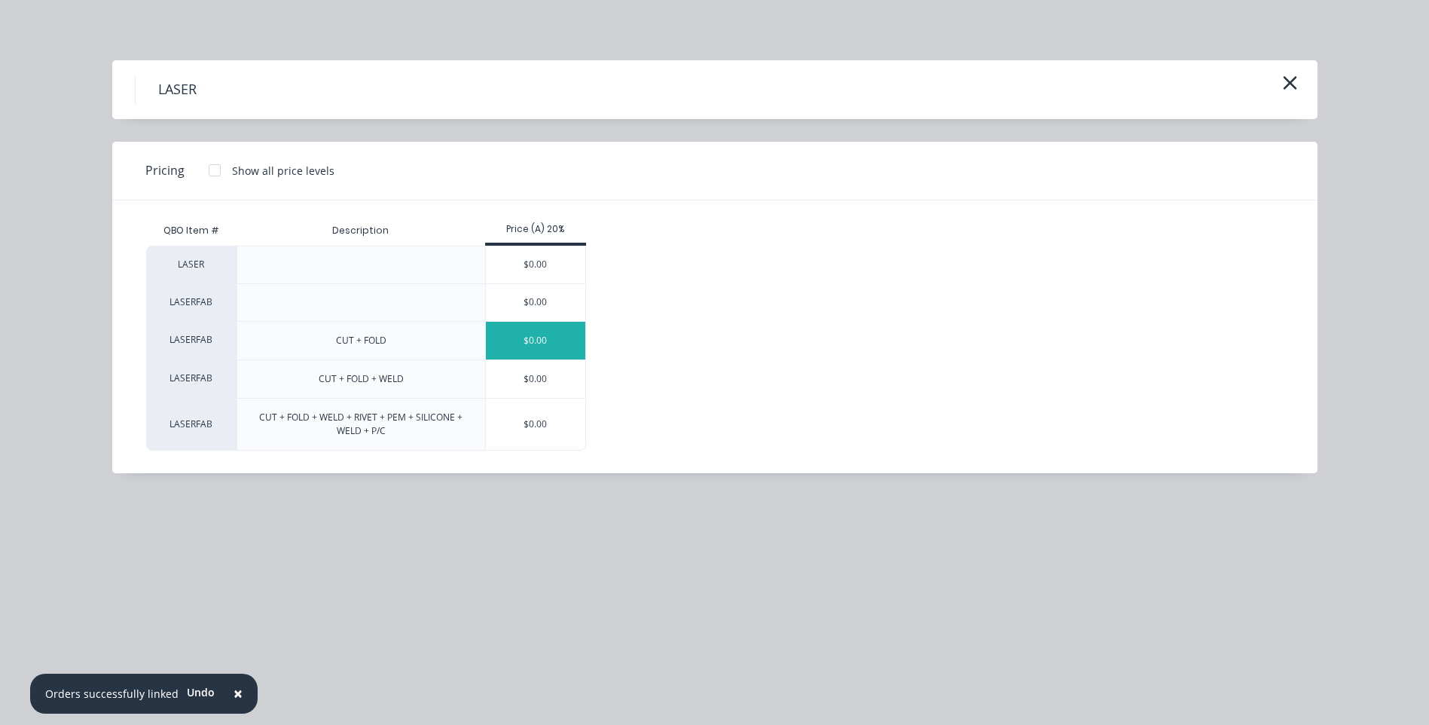
click at [555, 340] on div "$0.00" at bounding box center [536, 341] width 100 height 38
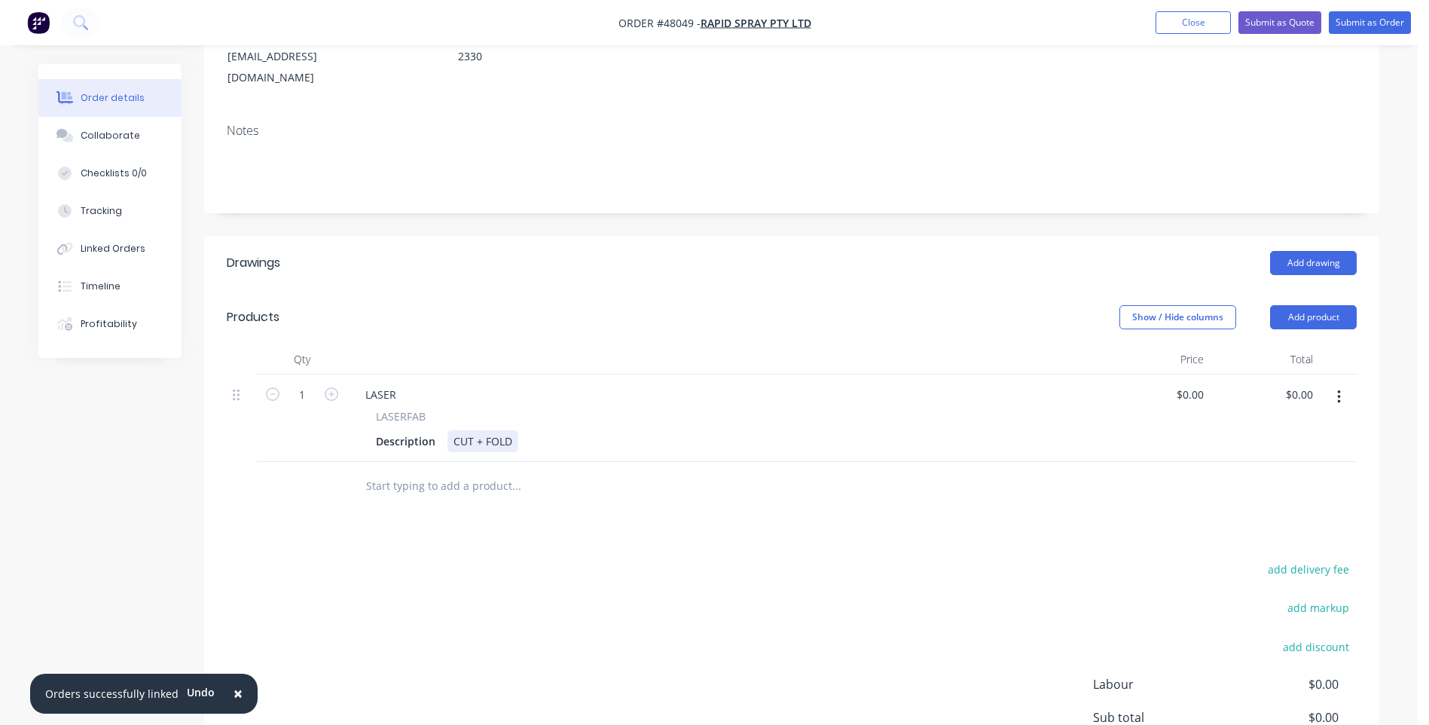
click at [511, 430] on div "CUT + FOLD" at bounding box center [482, 441] width 71 height 22
click at [623, 471] on input "text" at bounding box center [515, 486] width 301 height 30
type input "15"
click at [904, 383] on div "LASER" at bounding box center [723, 394] width 741 height 22
click at [1197, 383] on input "0" at bounding box center [1192, 394] width 35 height 22
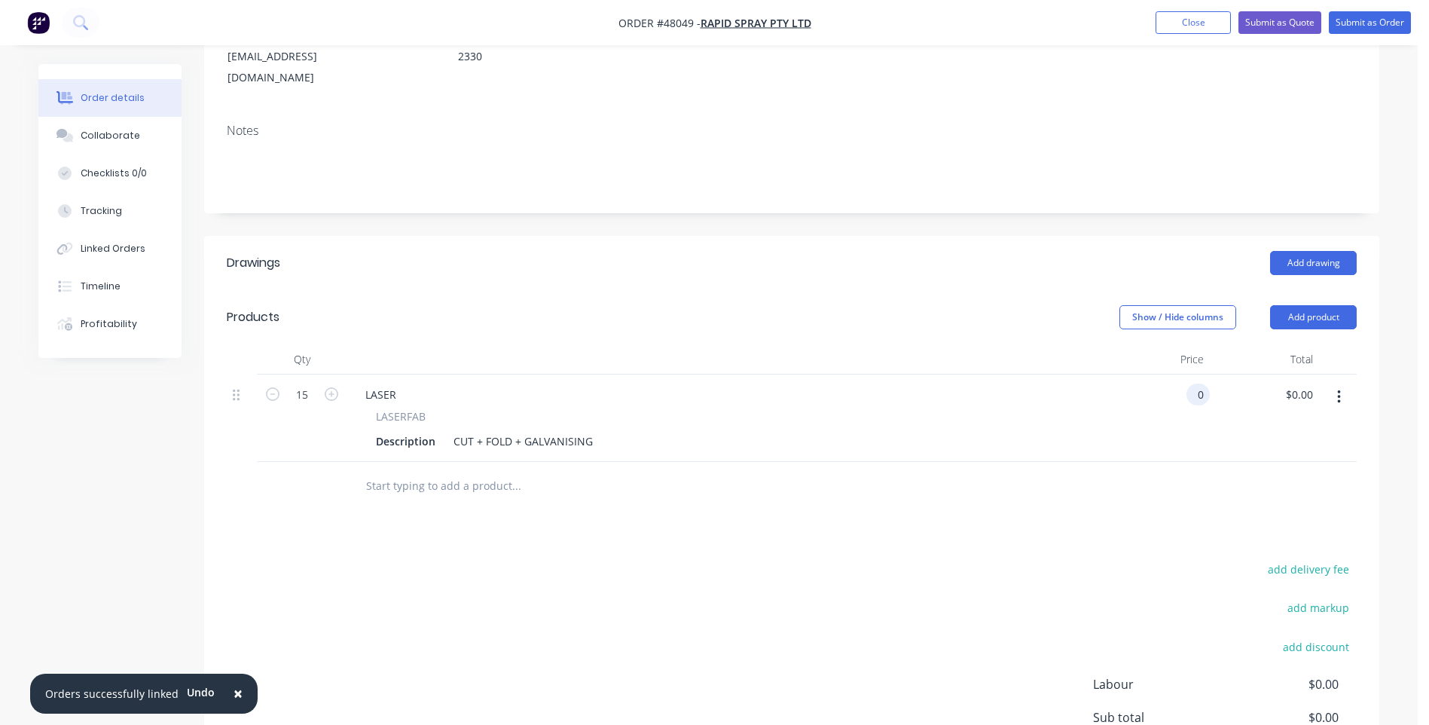
click at [1198, 383] on input "0" at bounding box center [1200, 394] width 17 height 22
type input "$94.91"
click at [1144, 509] on div "Drawings Add drawing Products Show / Hide columns Add product Qty Price Total 1…" at bounding box center [791, 537] width 1175 height 603
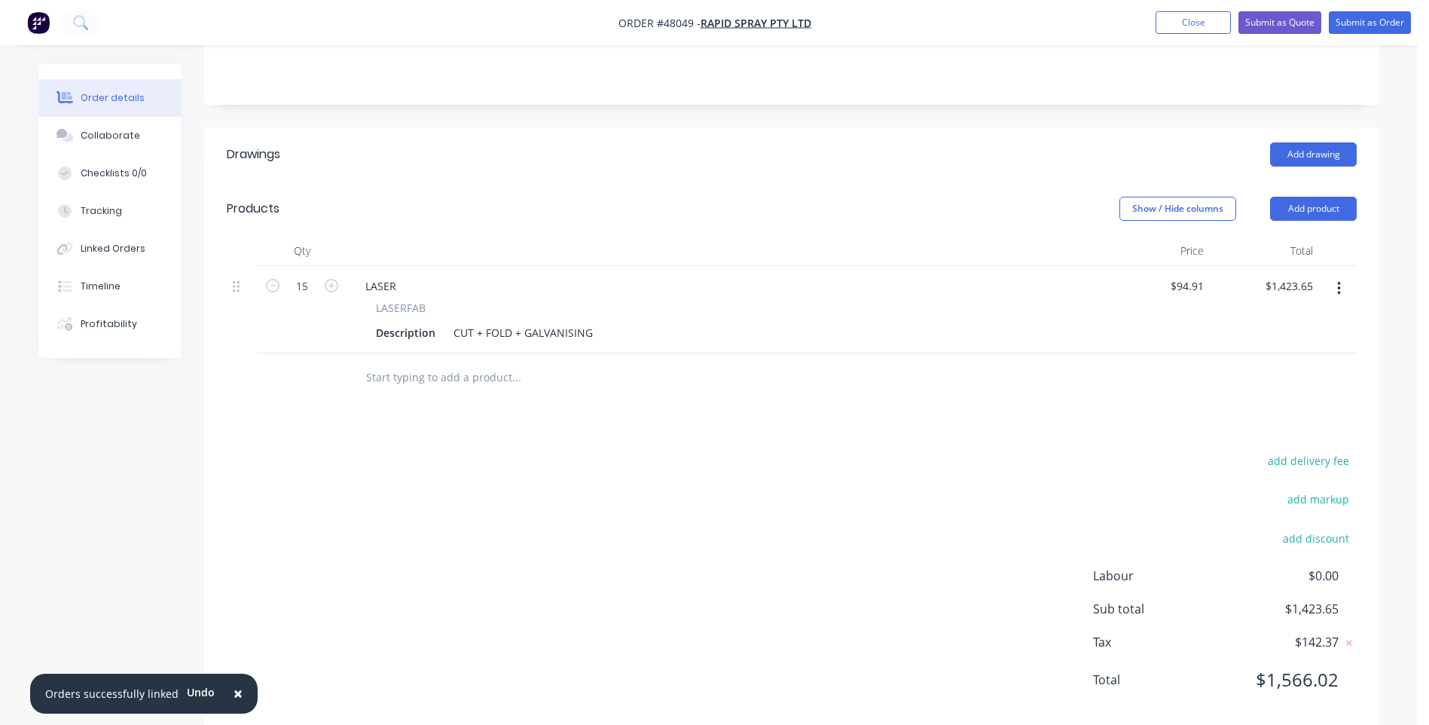
scroll to position [344, 0]
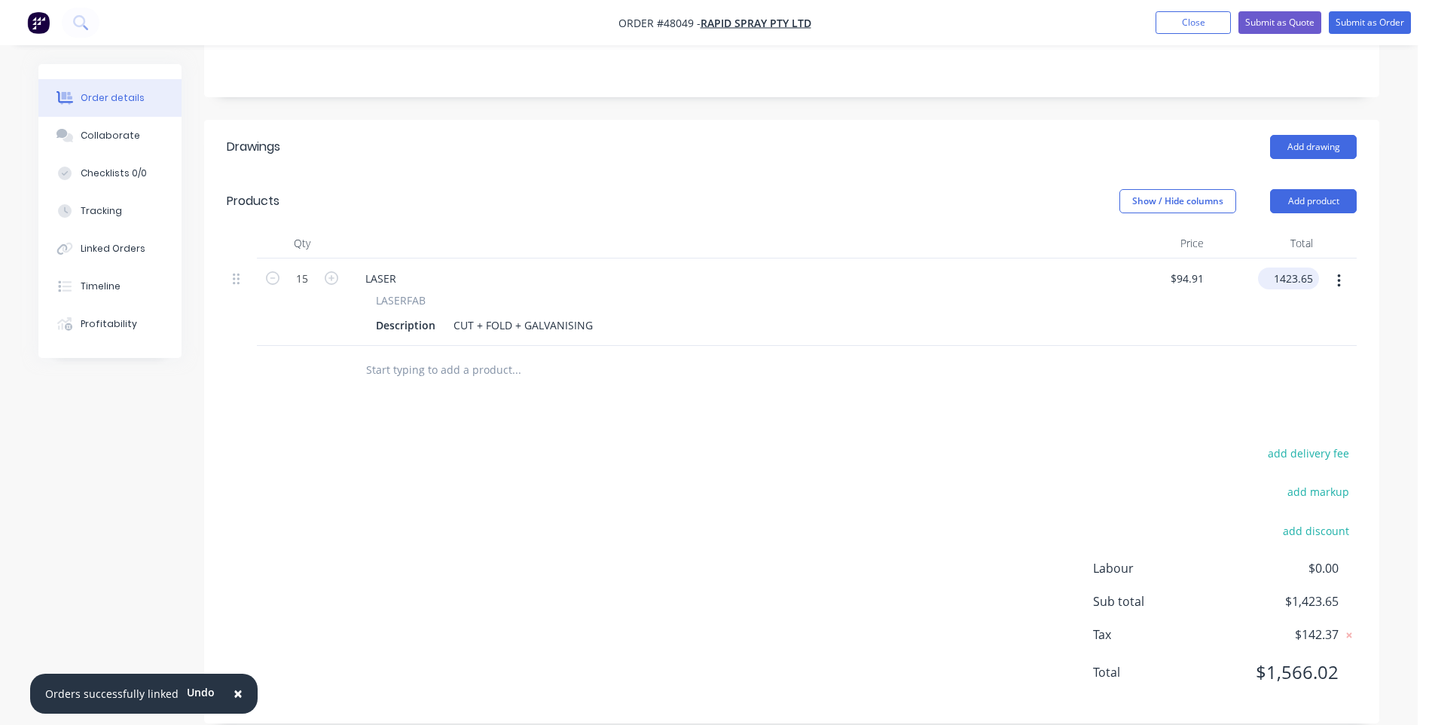
click at [1284, 267] on input "1423.65" at bounding box center [1291, 278] width 55 height 22
click at [1284, 267] on input "1423.65" at bounding box center [1295, 278] width 47 height 22
type input "$1,423.65"
click at [1172, 443] on div "add delivery fee" at bounding box center [1262, 462] width 188 height 38
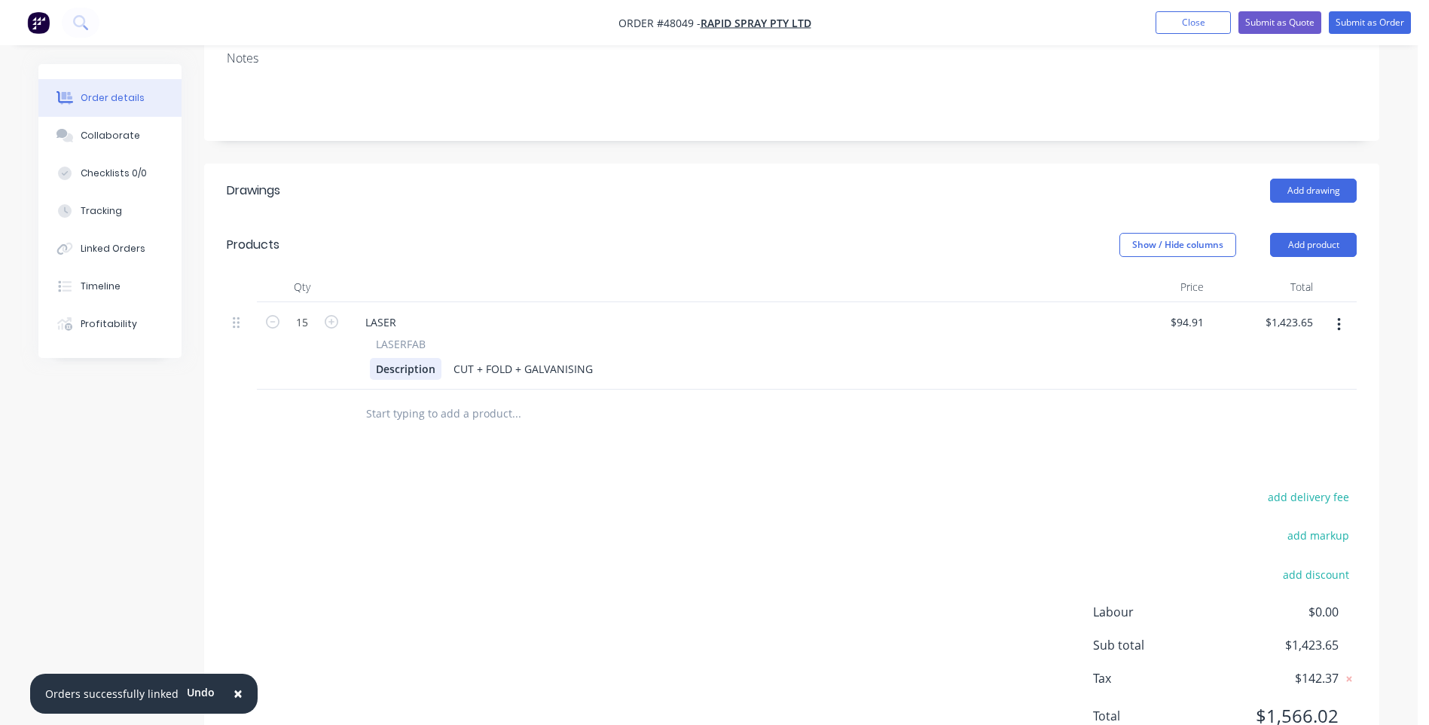
scroll to position [301, 0]
click at [392, 310] on div "LASER" at bounding box center [380, 321] width 55 height 22
drag, startPoint x: 403, startPoint y: 298, endPoint x: 359, endPoint y: 307, distance: 45.4
click at [359, 310] on div "LASER" at bounding box center [380, 321] width 55 height 22
click at [423, 357] on div "Description" at bounding box center [406, 368] width 72 height 22
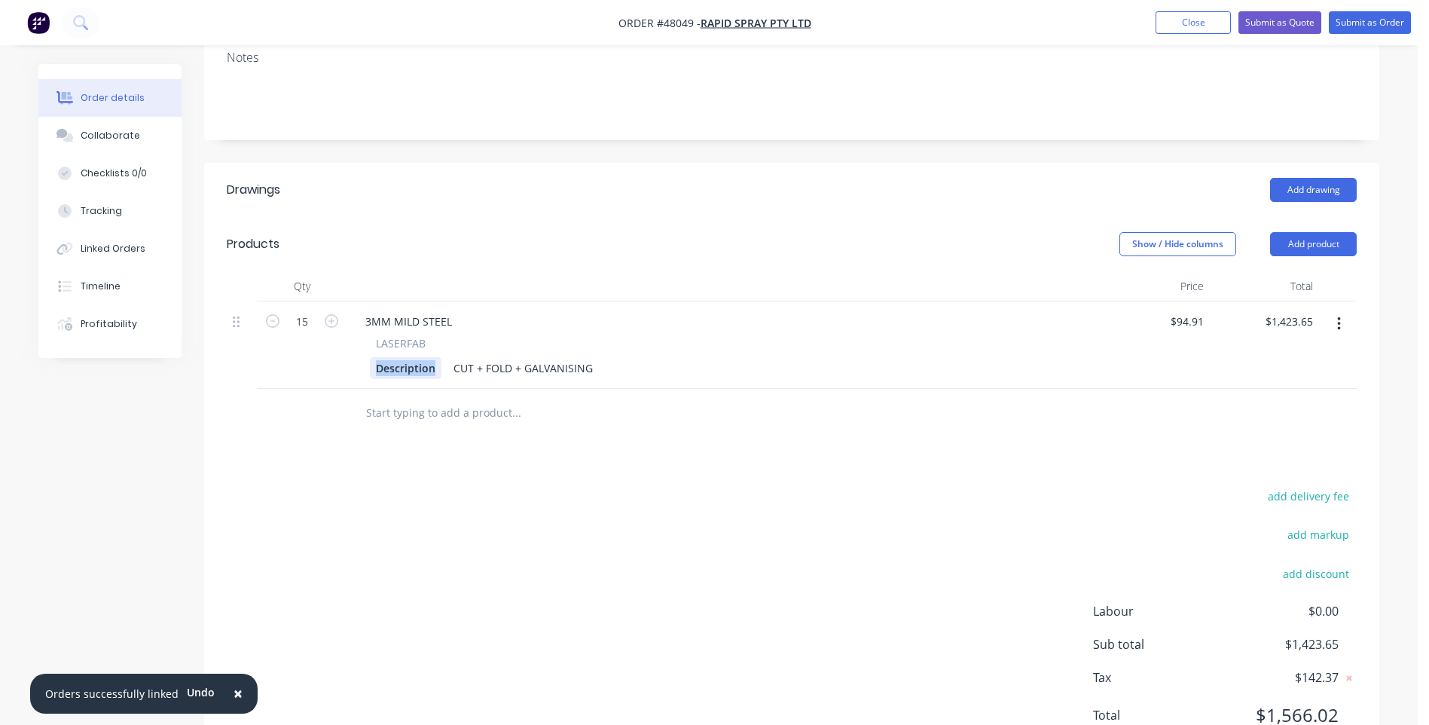
drag, startPoint x: 436, startPoint y: 348, endPoint x: 368, endPoint y: 348, distance: 68.6
click at [368, 348] on div "LASERFAB Description CUT + FOLD + GALVANISING" at bounding box center [723, 357] width 741 height 44
click at [437, 357] on div "Description" at bounding box center [406, 368] width 72 height 22
drag, startPoint x: 435, startPoint y: 348, endPoint x: 368, endPoint y: 349, distance: 66.3
click at [368, 349] on div "LASERFAB Description CUT + FOLD + GALVANISING" at bounding box center [723, 357] width 741 height 44
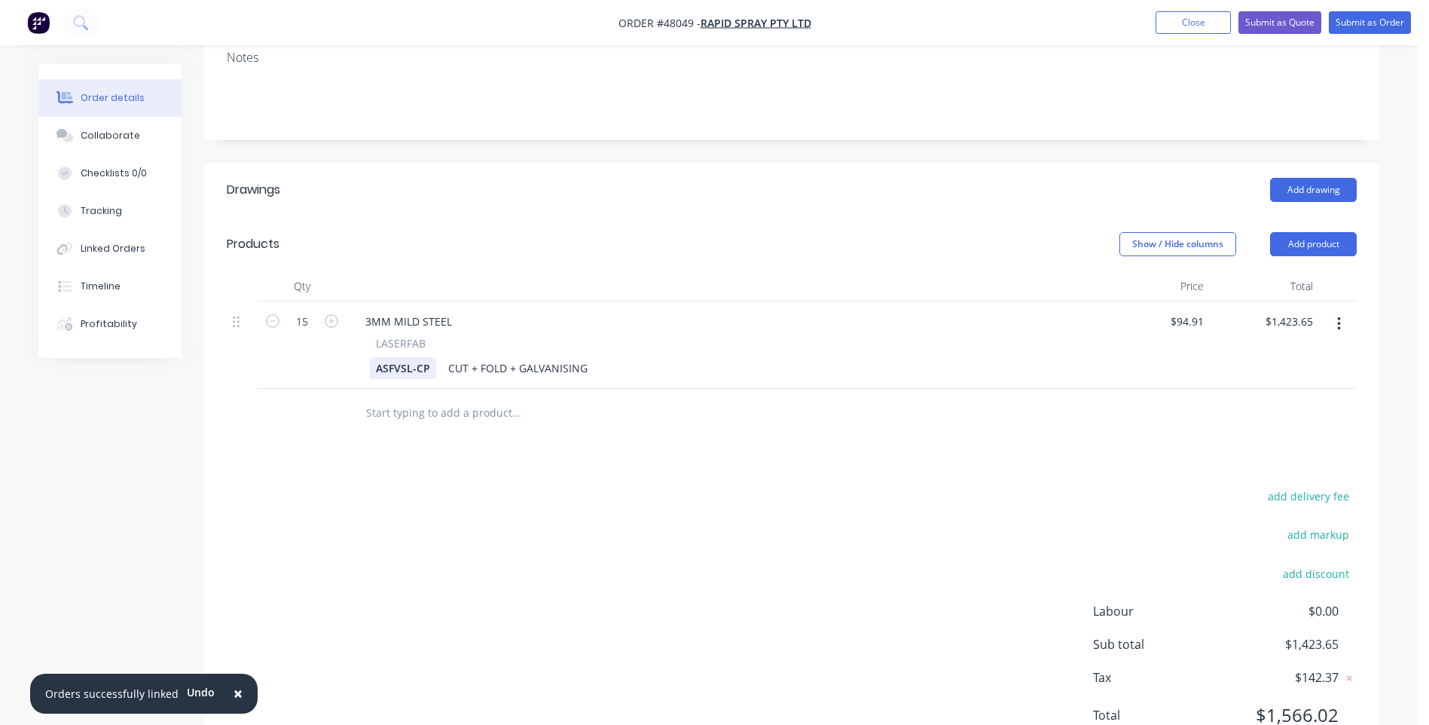
click at [432, 357] on div "ASFVSL-CP" at bounding box center [403, 368] width 66 height 22
click at [795, 357] on div "ASFVSL-CP | 399x206x200mm CUT + FOLD + GALVANISING" at bounding box center [721, 368] width 702 height 22
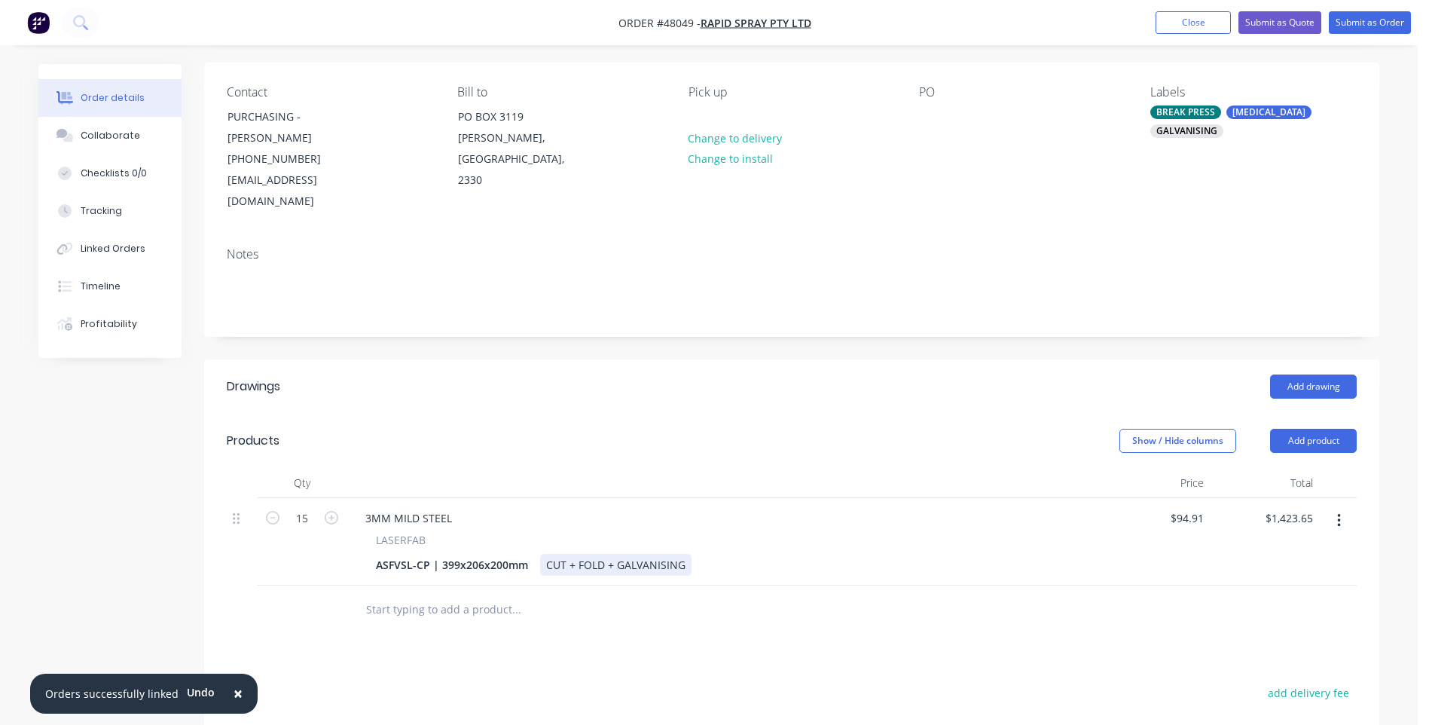
scroll to position [0, 0]
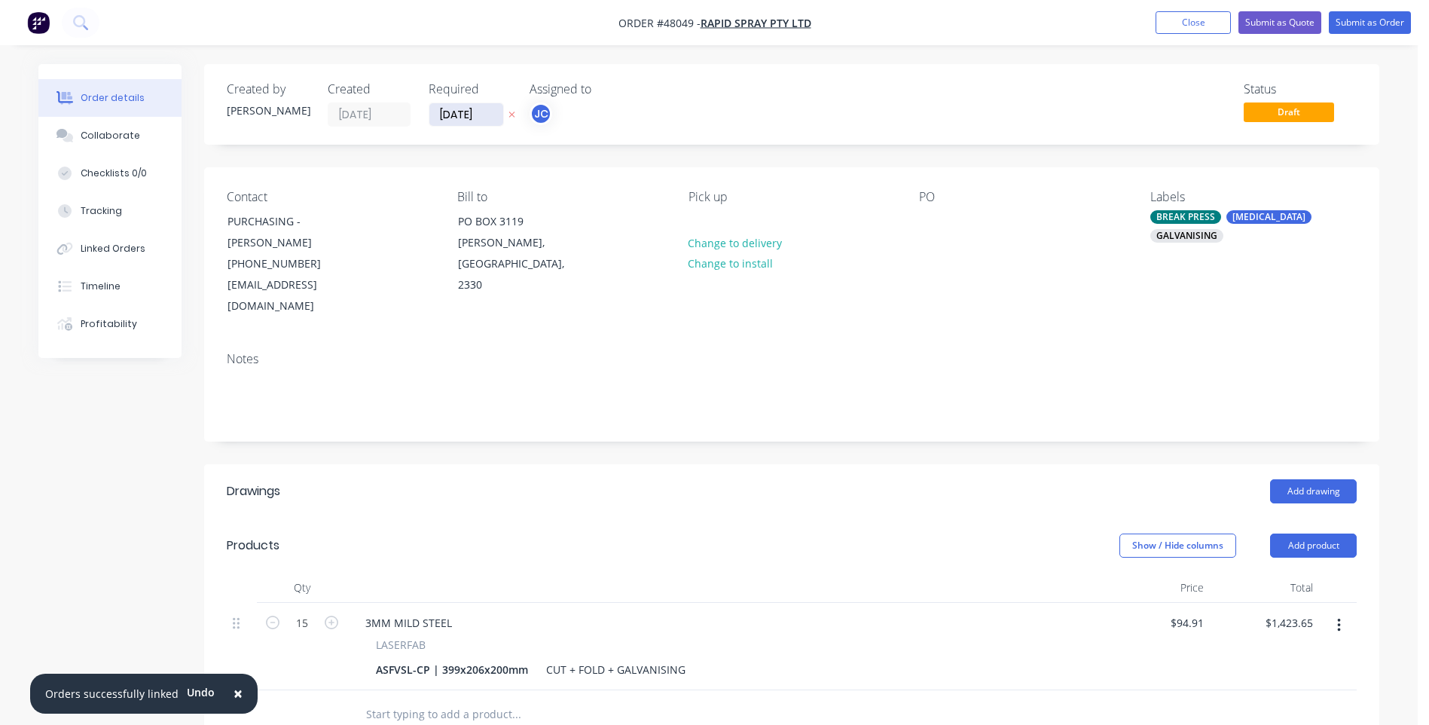
click at [469, 118] on input "[DATE]" at bounding box center [466, 114] width 74 height 23
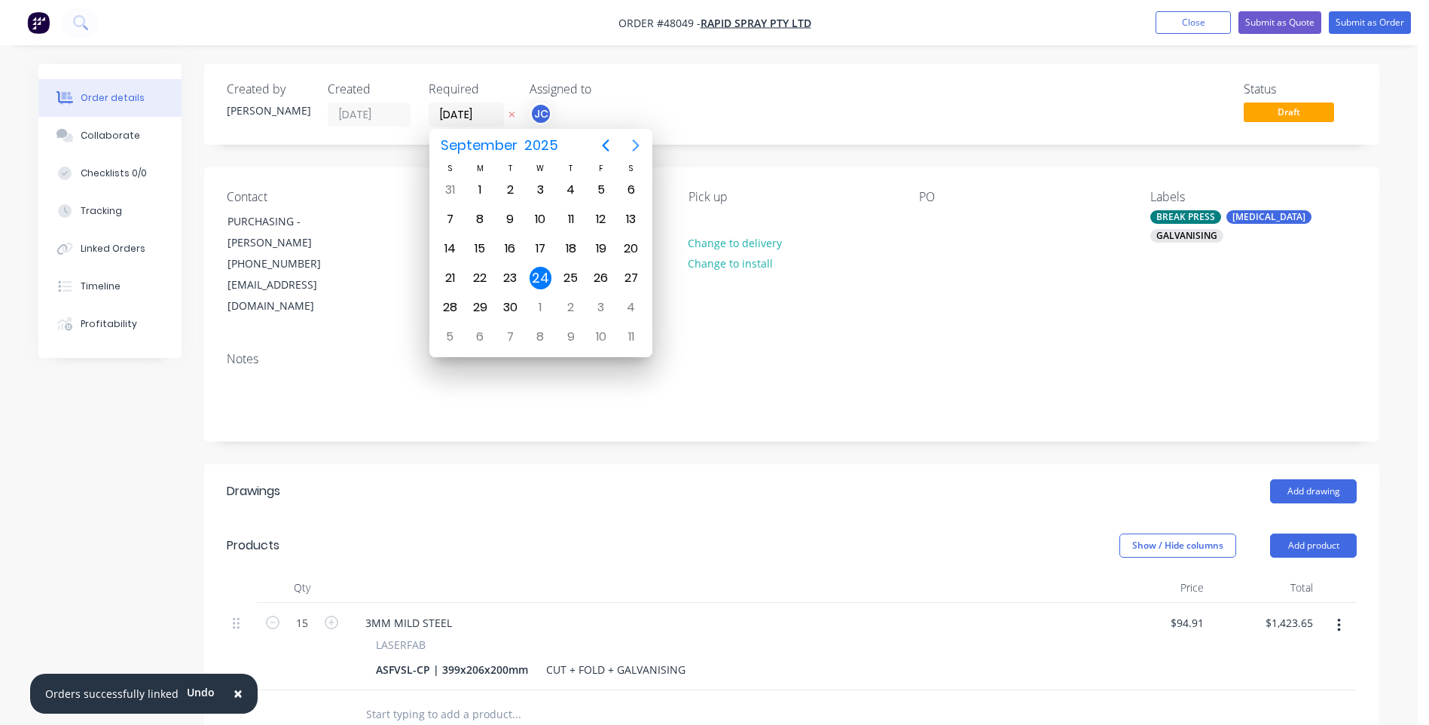
click at [637, 142] on icon "Next page" at bounding box center [636, 145] width 18 height 18
click at [602, 142] on icon "Previous page" at bounding box center [606, 145] width 18 height 18
click at [542, 334] on div "8" at bounding box center [541, 336] width 23 height 23
type input "[DATE]"
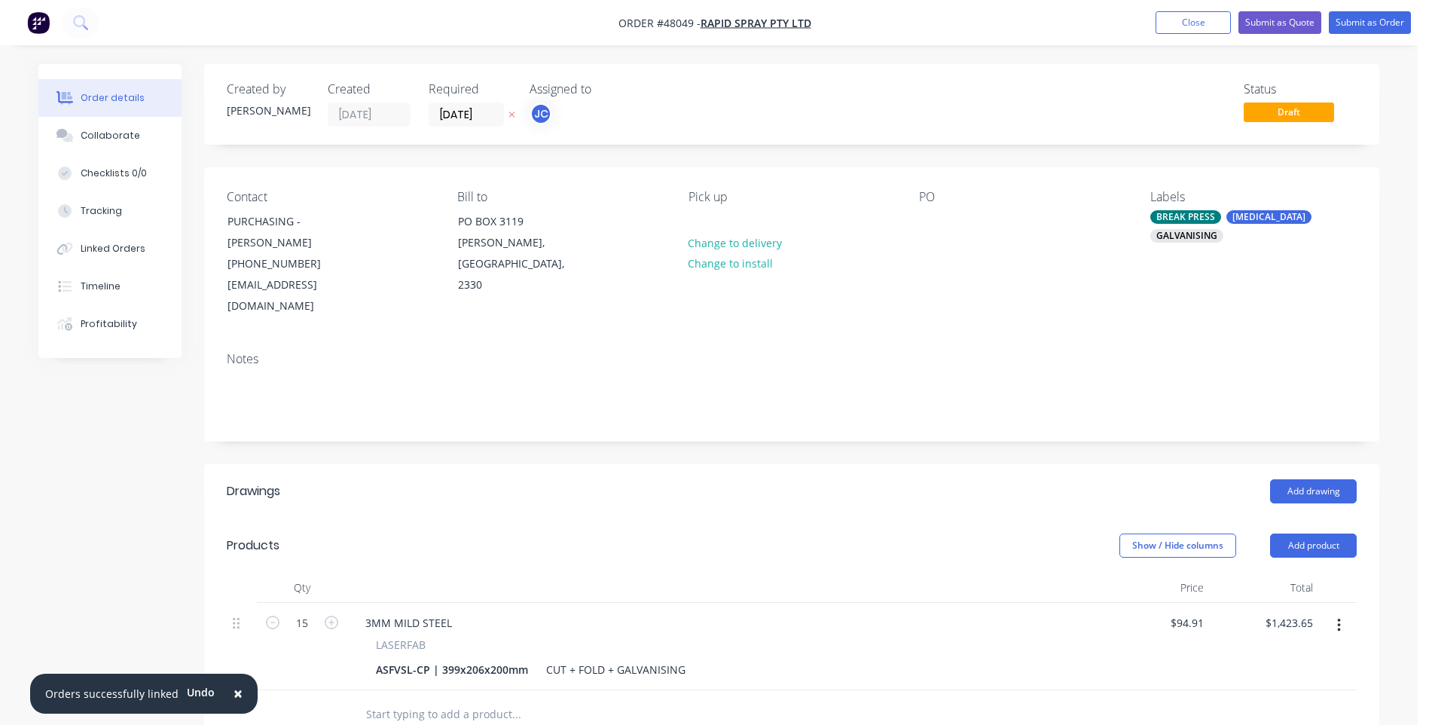
click at [1394, 309] on div "Order details Collaborate Checklists 0/0 Tracking Linked Orders Timeline Profit…" at bounding box center [709, 545] width 1418 height 1090
click at [1361, 25] on button "Submit as Order" at bounding box center [1370, 22] width 82 height 23
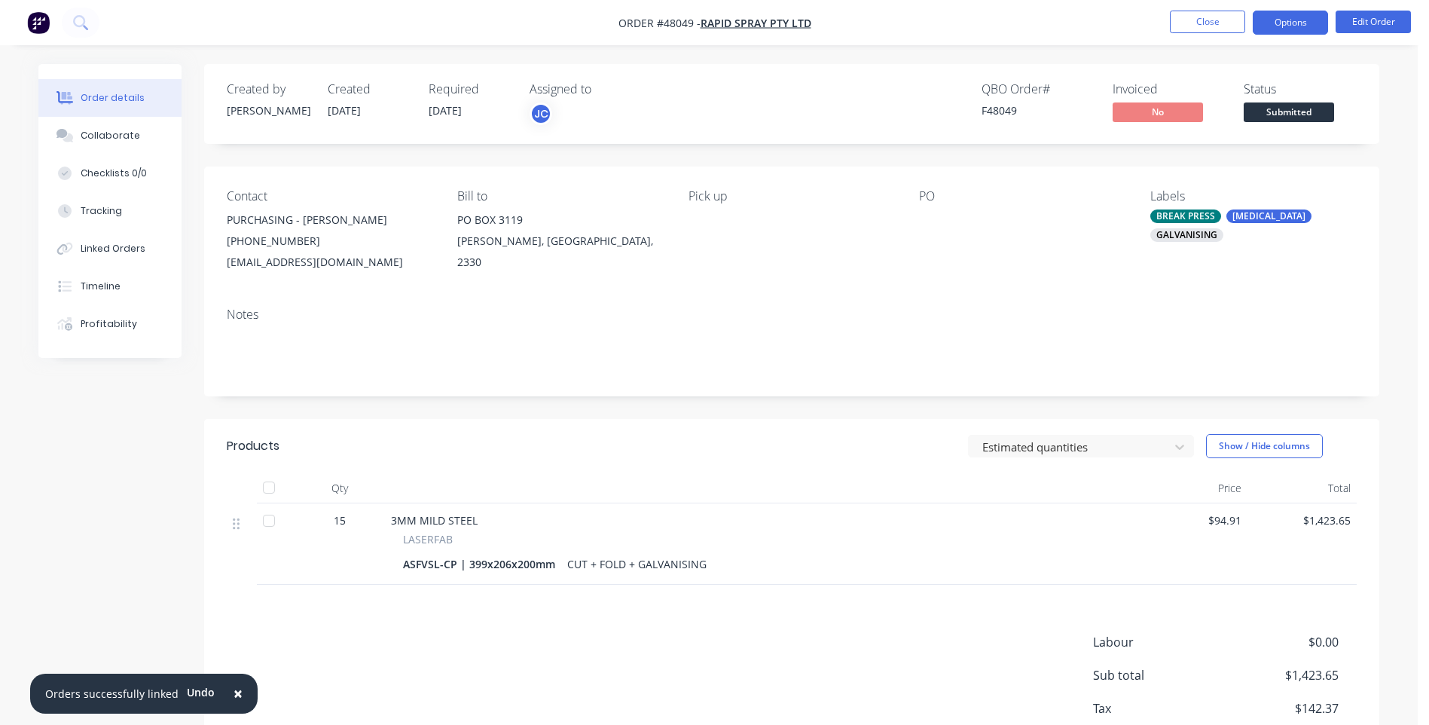
click at [1318, 17] on button "Options" at bounding box center [1290, 23] width 75 height 24
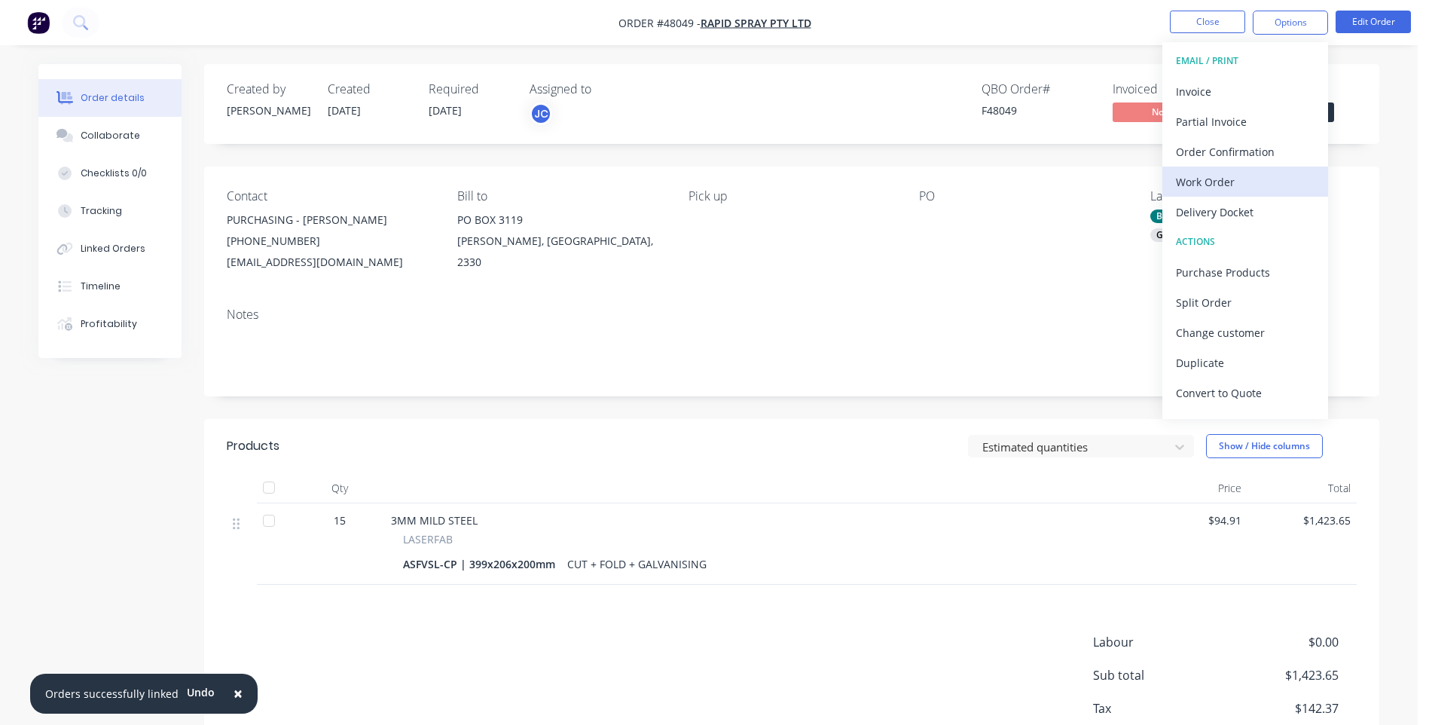
click at [1217, 191] on div "Work Order" at bounding box center [1245, 182] width 139 height 22
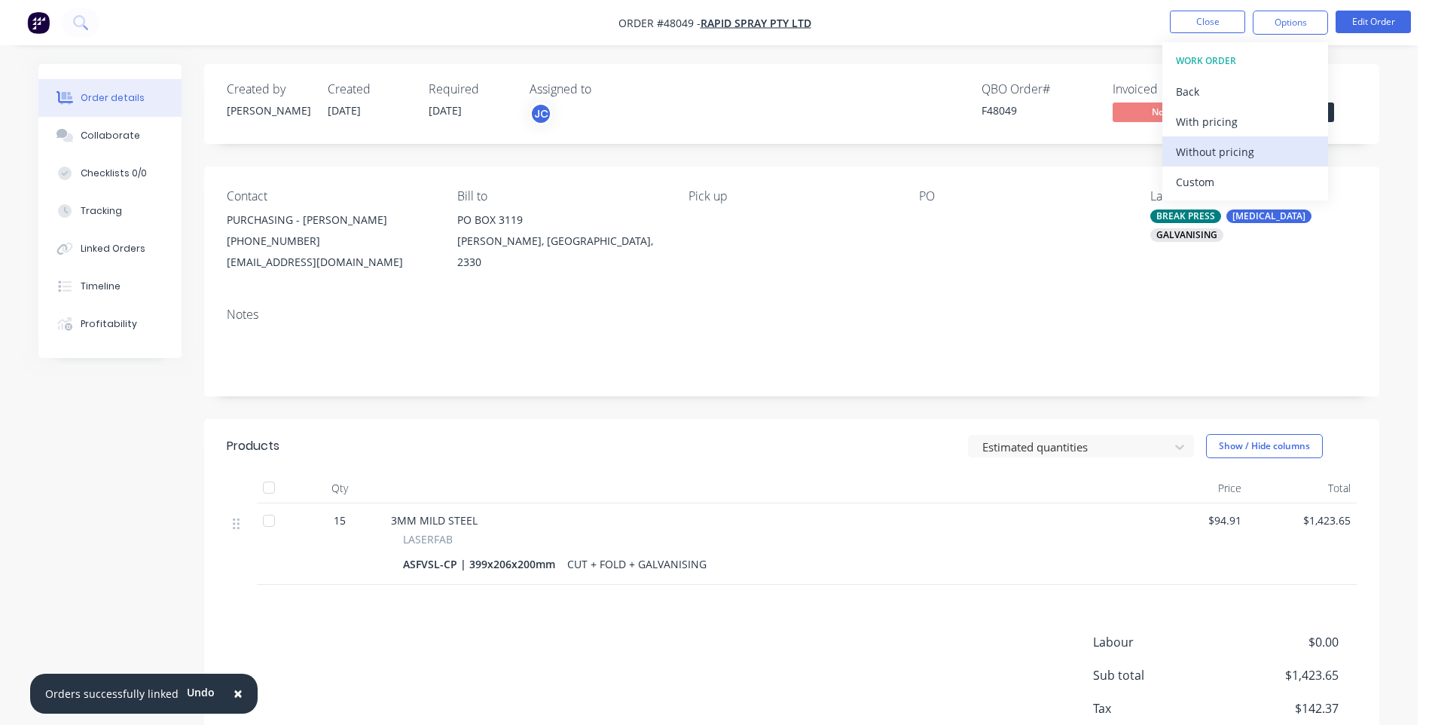
click at [1236, 154] on div "Without pricing" at bounding box center [1245, 152] width 139 height 22
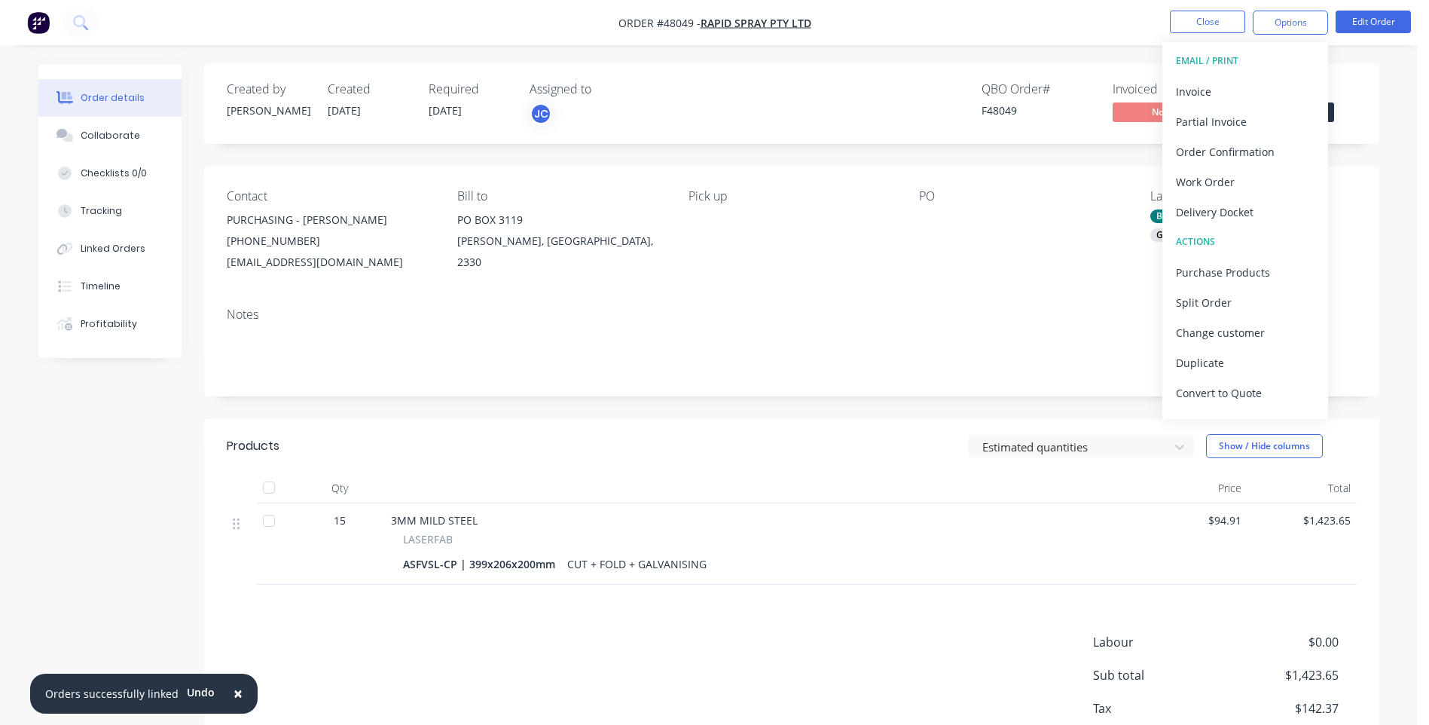
click at [852, 64] on div "Created by [PERSON_NAME] Created [DATE] Required [DATE] Assigned to JC QBO Orde…" at bounding box center [791, 104] width 1175 height 80
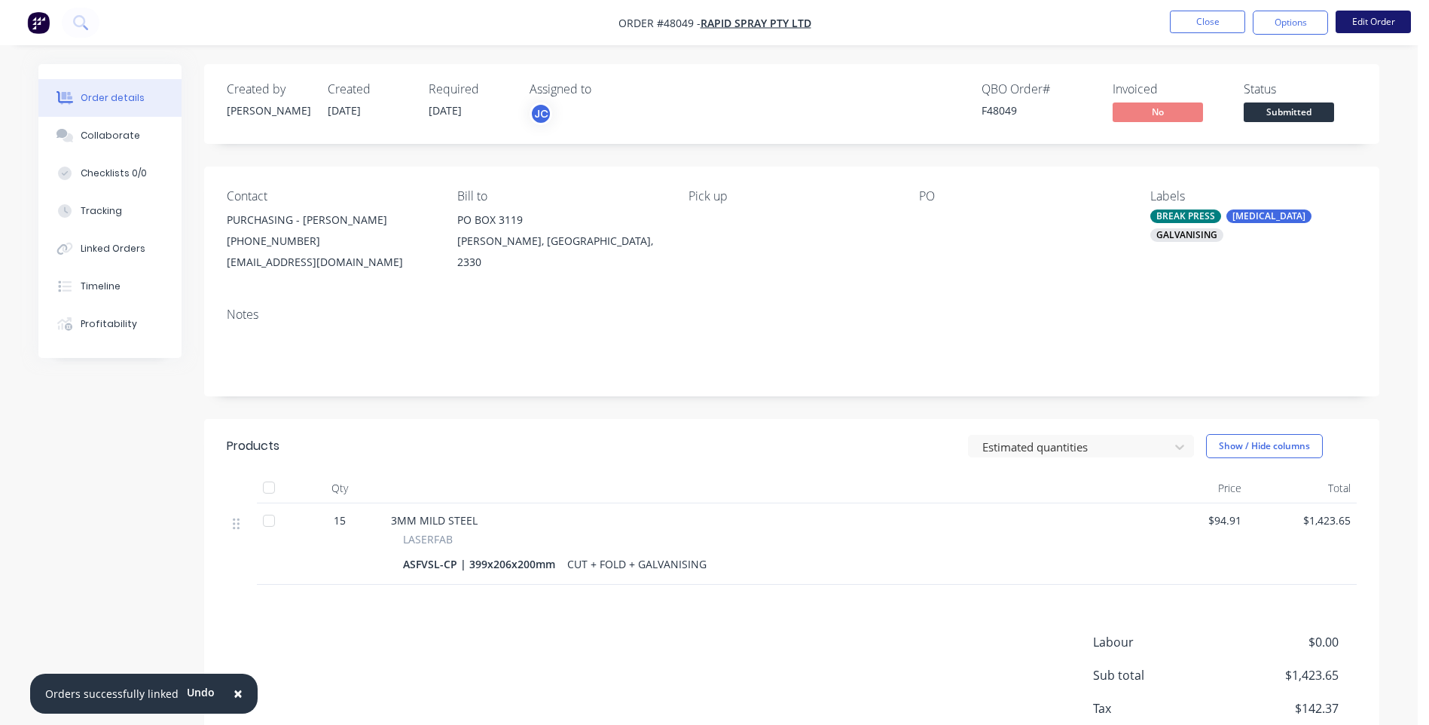
click at [1357, 17] on button "Edit Order" at bounding box center [1373, 22] width 75 height 23
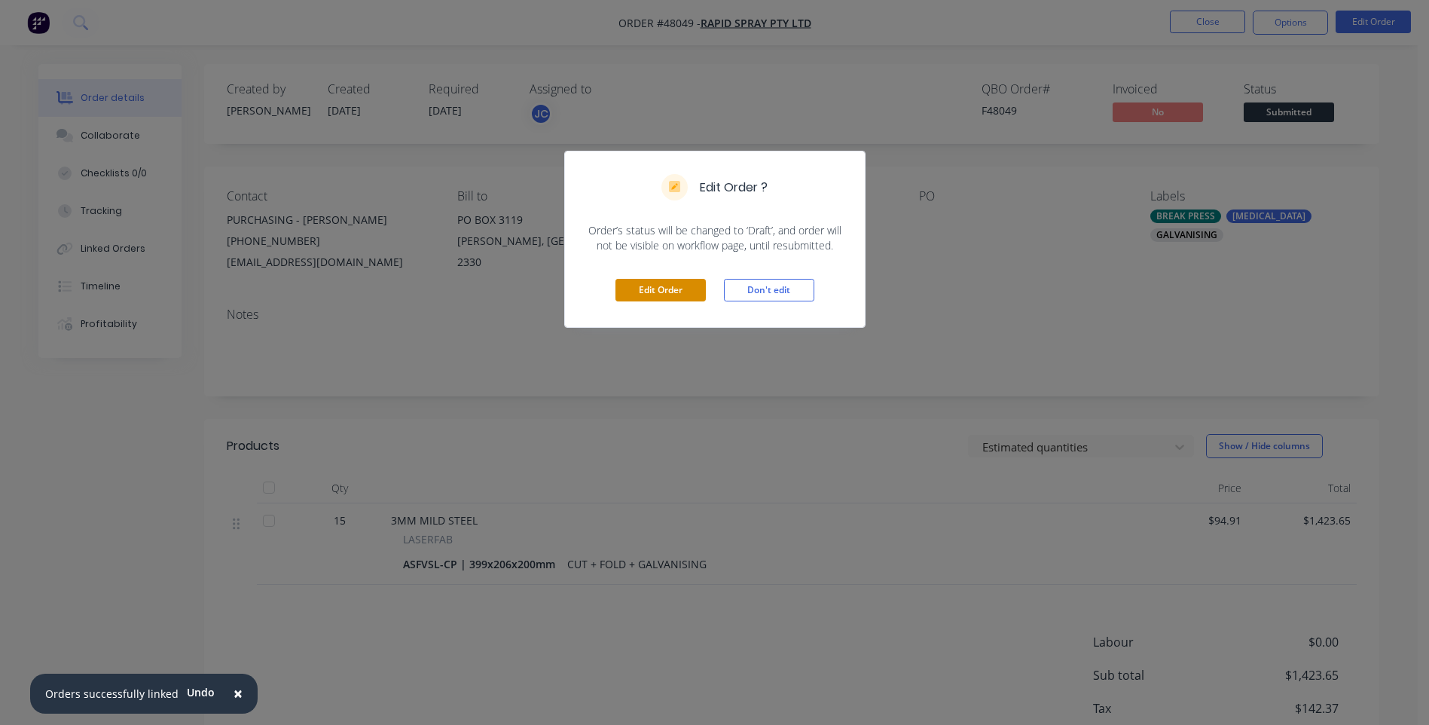
click at [666, 286] on button "Edit Order" at bounding box center [660, 290] width 90 height 23
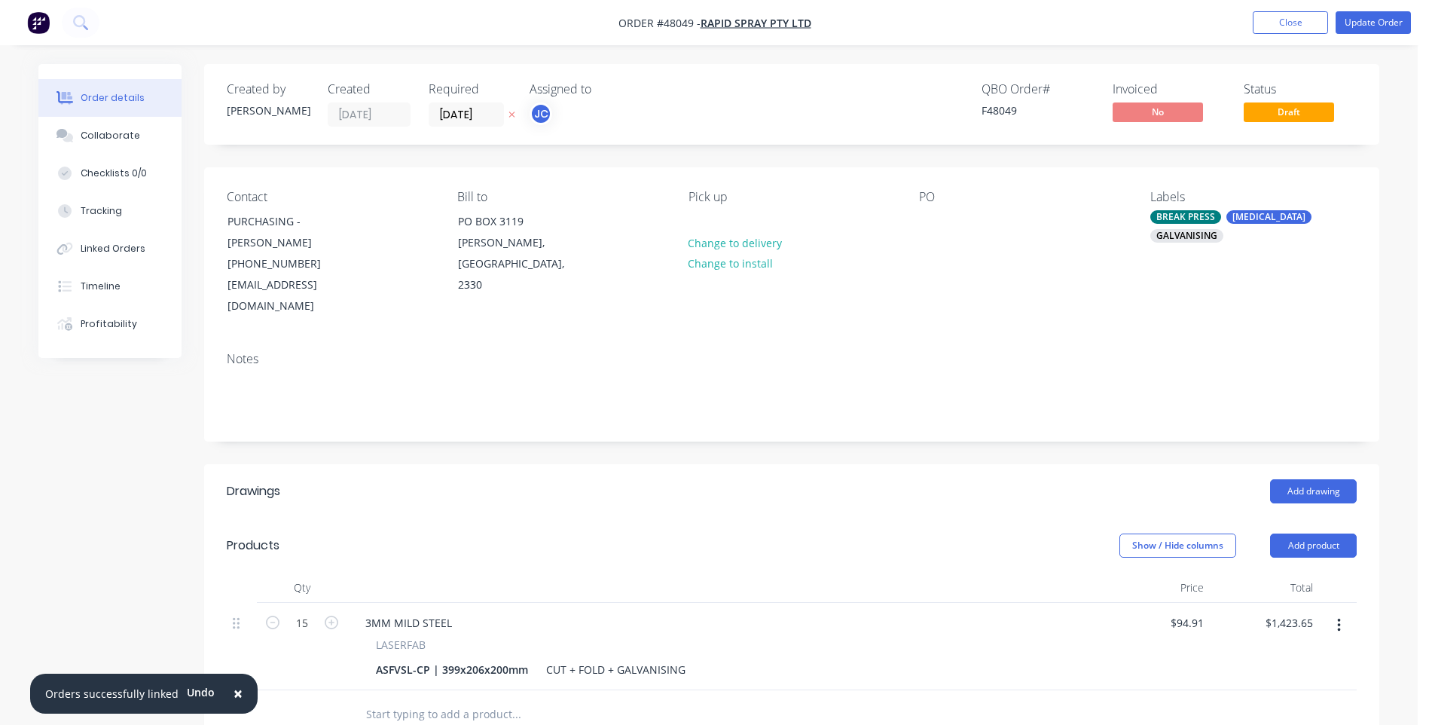
click at [927, 208] on div "PO" at bounding box center [1022, 253] width 206 height 127
click at [931, 200] on div "PO" at bounding box center [1022, 197] width 206 height 14
click at [936, 223] on div at bounding box center [931, 221] width 24 height 22
click at [1027, 313] on div "Contact PURCHASING - [PERSON_NAME] [PHONE_NUMBER] [EMAIL_ADDRESS][DOMAIN_NAME] …" at bounding box center [791, 253] width 1175 height 173
click at [1361, 22] on button "Update Order" at bounding box center [1373, 22] width 75 height 23
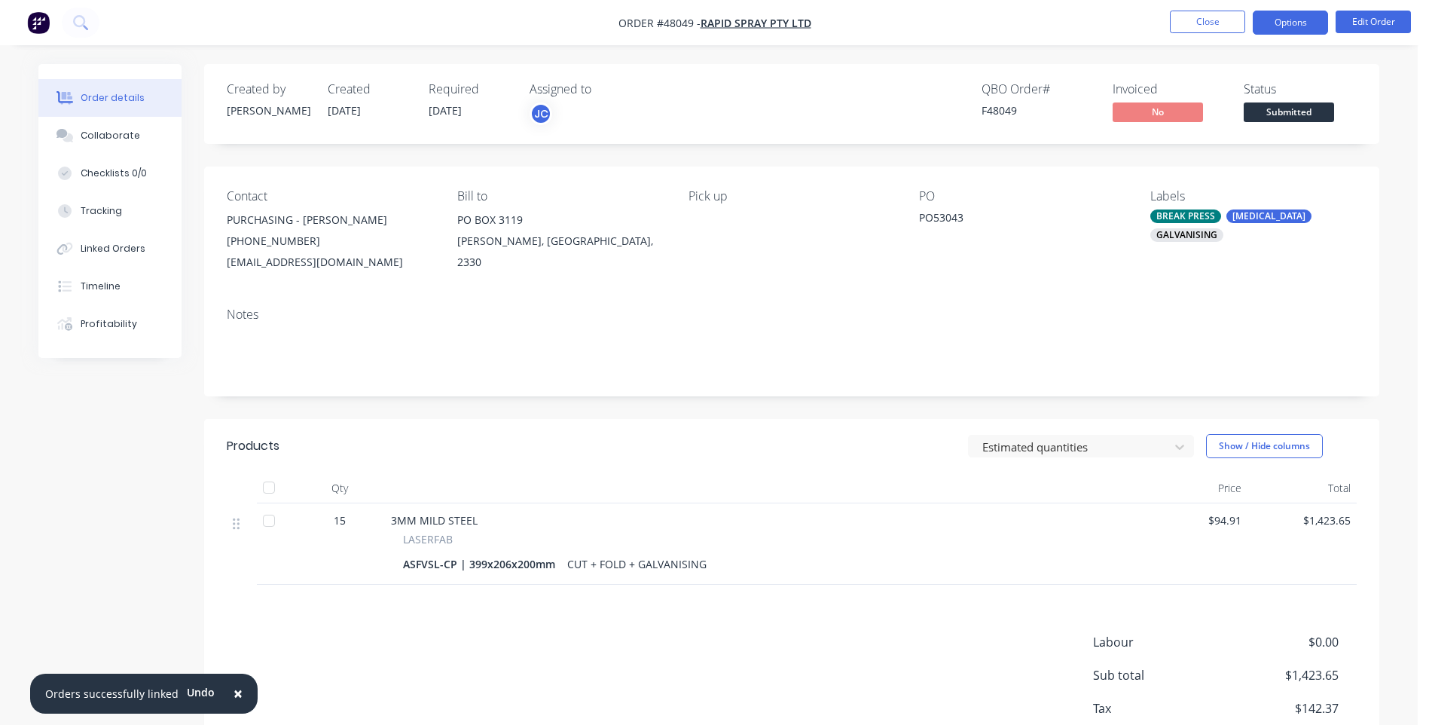
click at [1293, 22] on button "Options" at bounding box center [1290, 23] width 75 height 24
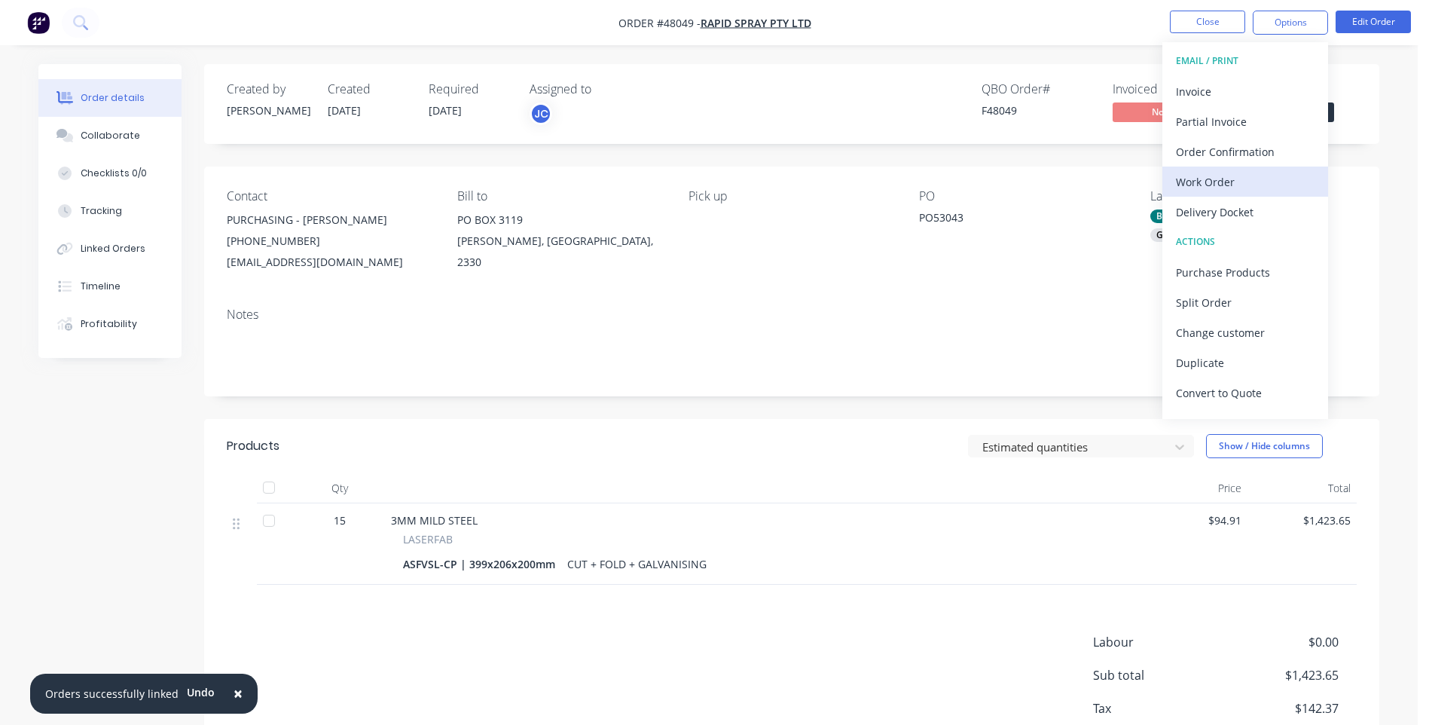
click at [1217, 179] on div "Work Order" at bounding box center [1245, 182] width 139 height 22
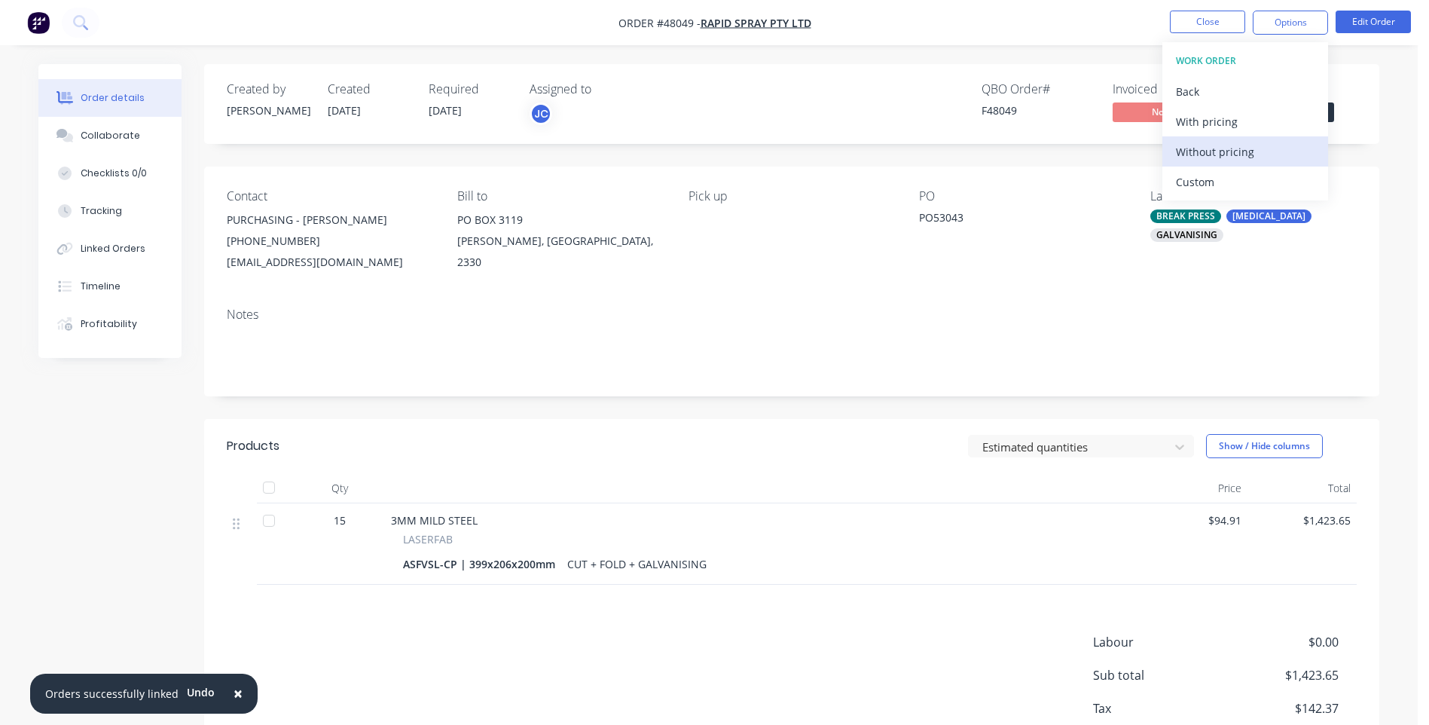
click at [1217, 143] on div "Without pricing" at bounding box center [1245, 152] width 139 height 22
